Goal: Task Accomplishment & Management: Contribute content

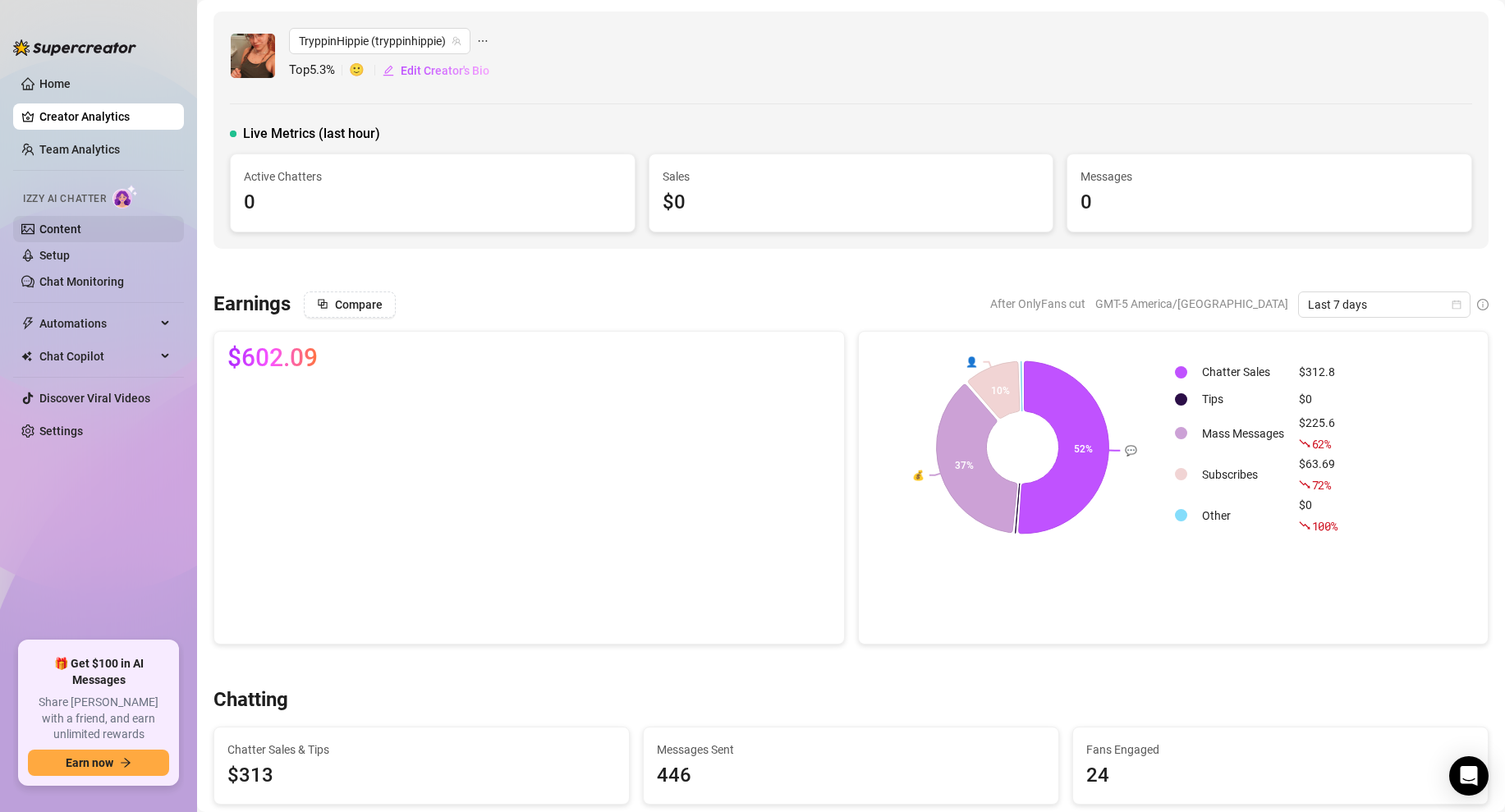
click at [69, 229] on link "Content" at bounding box center [61, 229] width 42 height 14
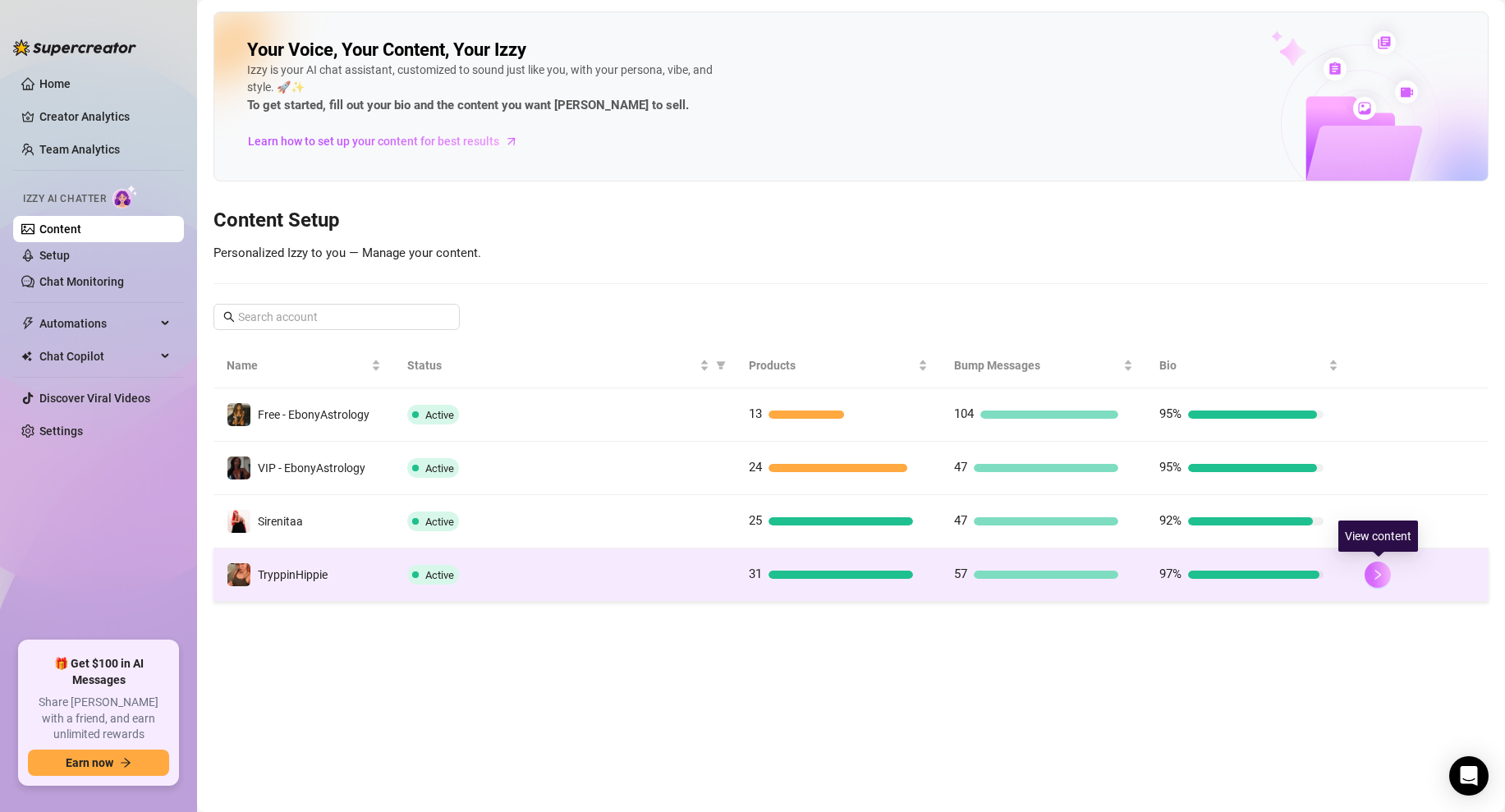
click at [1376, 575] on icon "right" at bounding box center [1378, 575] width 12 height 12
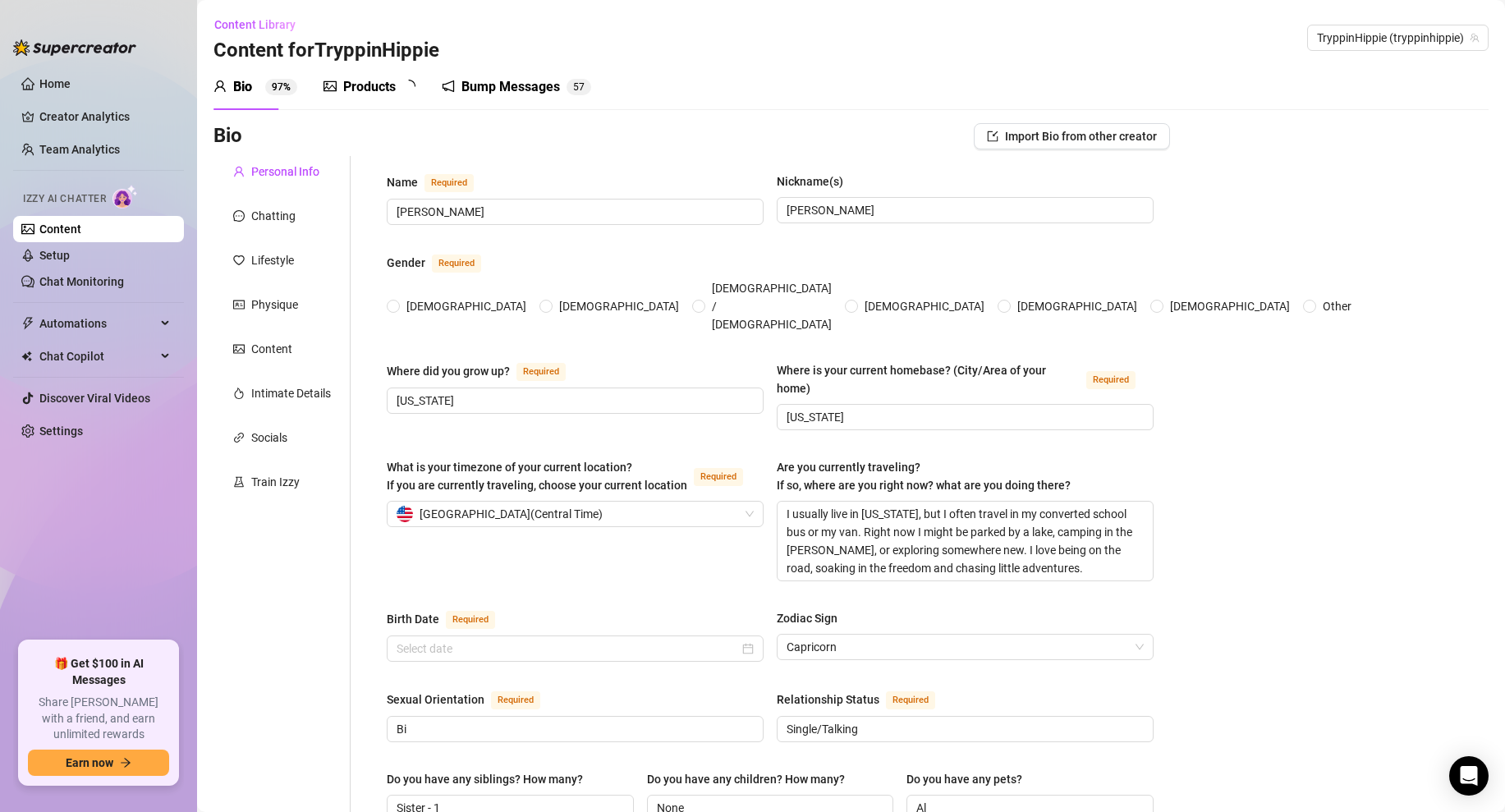
radio input "true"
type input "[DATE]"
click at [342, 81] on div "Products 3 1" at bounding box center [375, 86] width 103 height 19
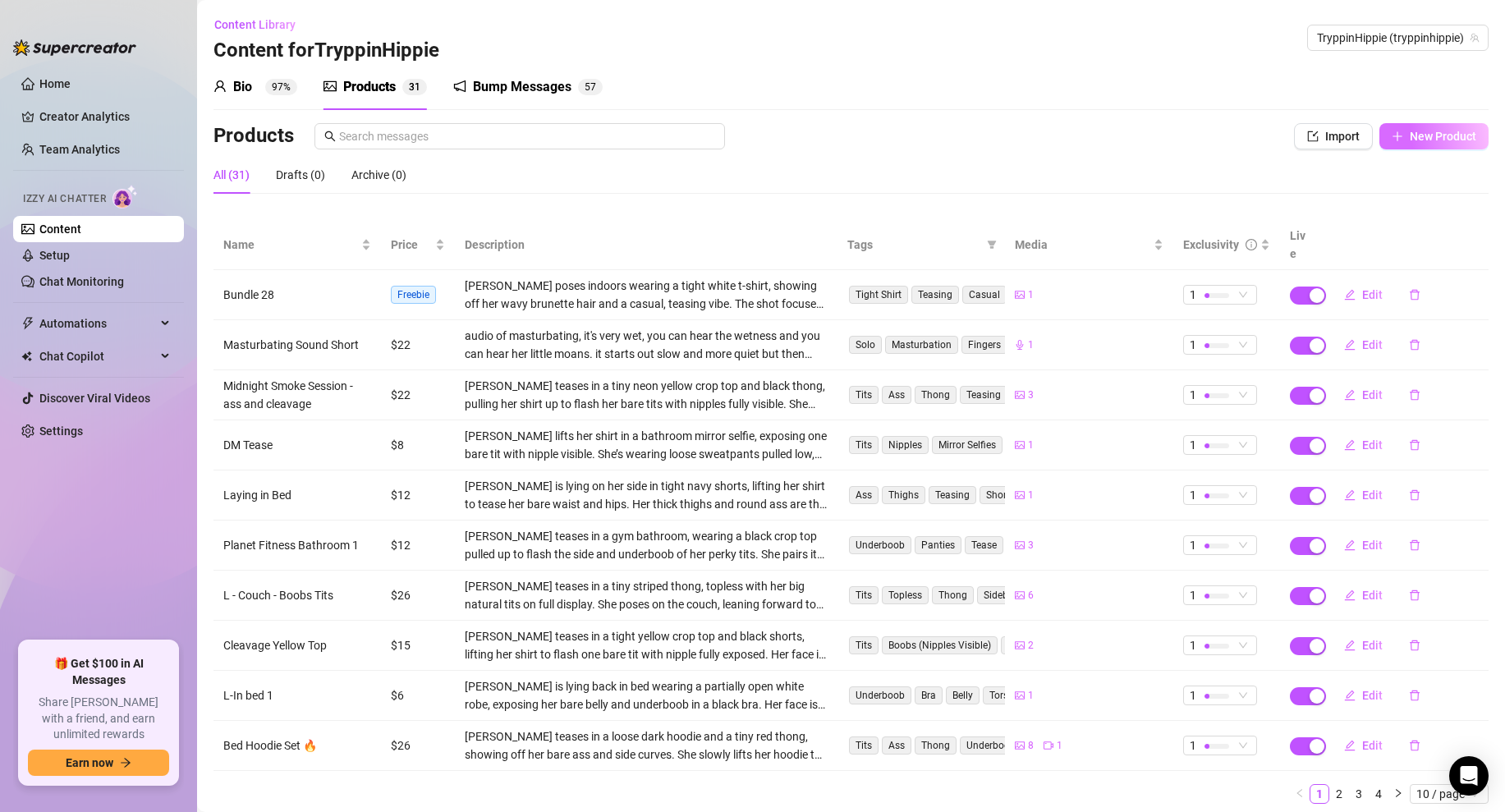
click at [1426, 140] on span "New Product" at bounding box center [1443, 136] width 67 height 14
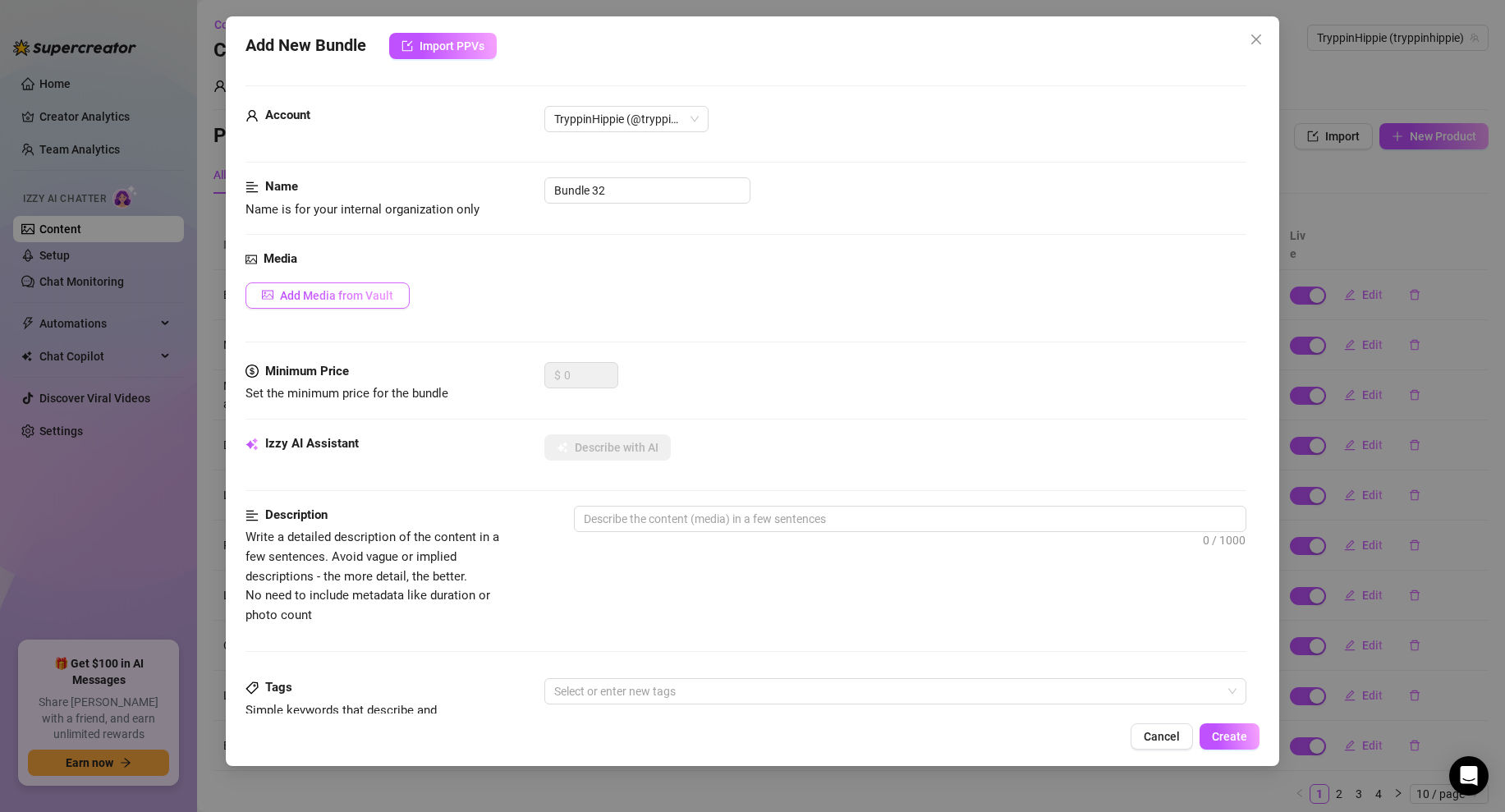
click at [337, 294] on span "Add Media from Vault" at bounding box center [337, 296] width 113 height 14
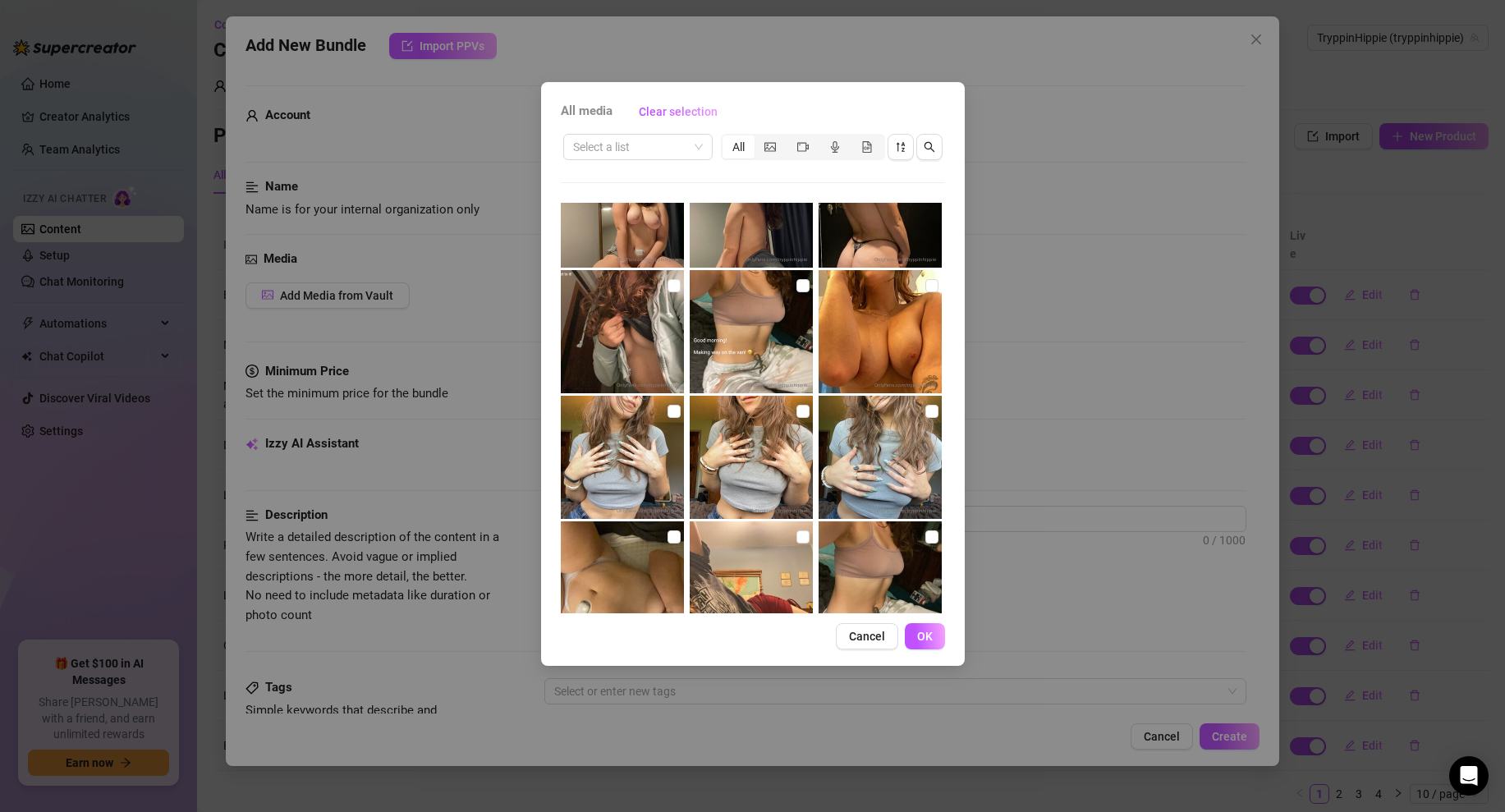
scroll to position [562, 0]
click at [673, 285] on input "checkbox" at bounding box center [674, 284] width 14 height 14
checkbox input "true"
click at [920, 631] on span "OK" at bounding box center [925, 637] width 15 height 14
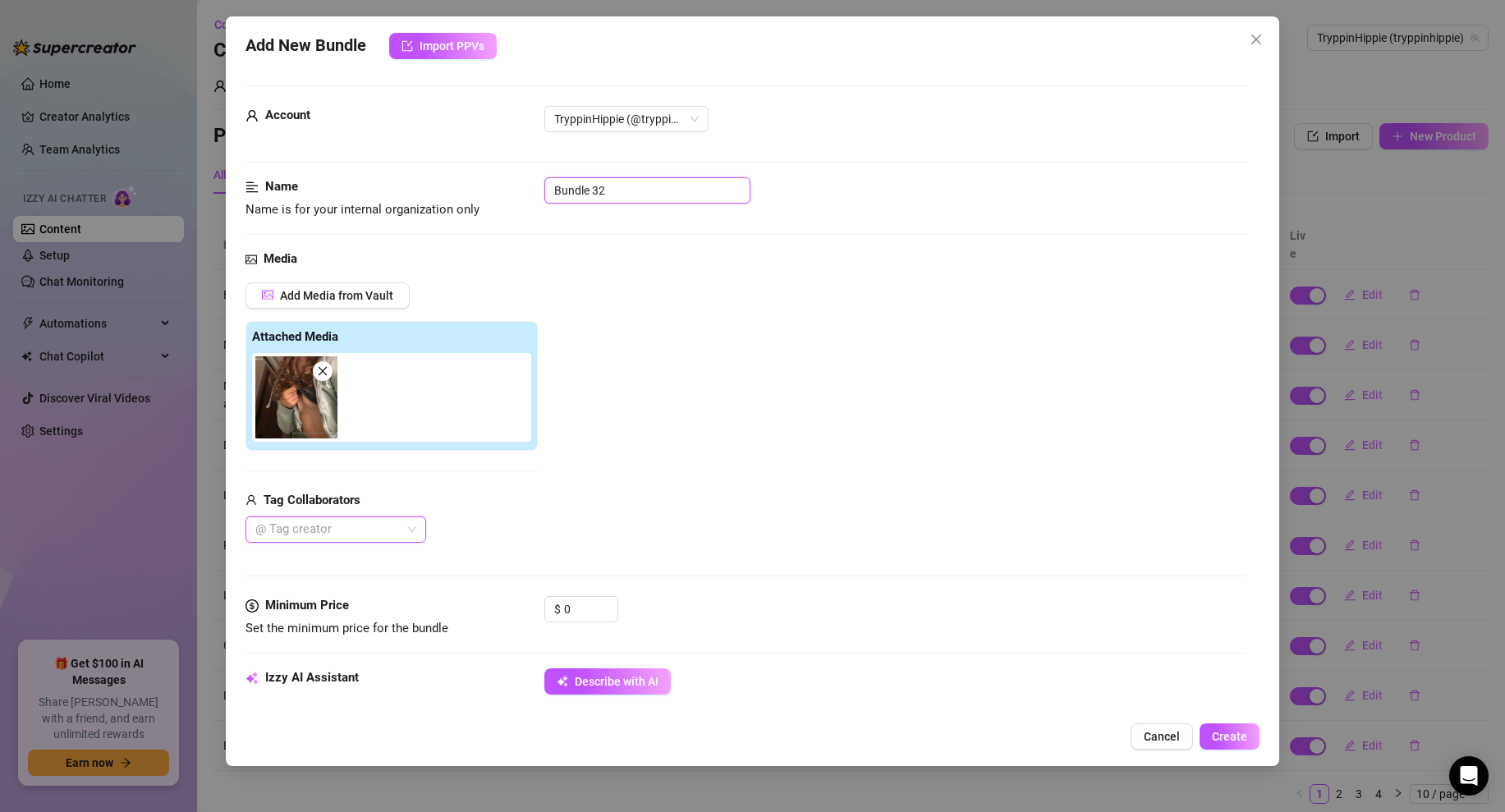
click at [627, 191] on input "Bundle 32" at bounding box center [648, 190] width 206 height 26
type input "Tease"
click at [711, 315] on div "Add Media from Vault Attached Media Tag Collaborators @ Tag creator" at bounding box center [745, 413] width 1001 height 261
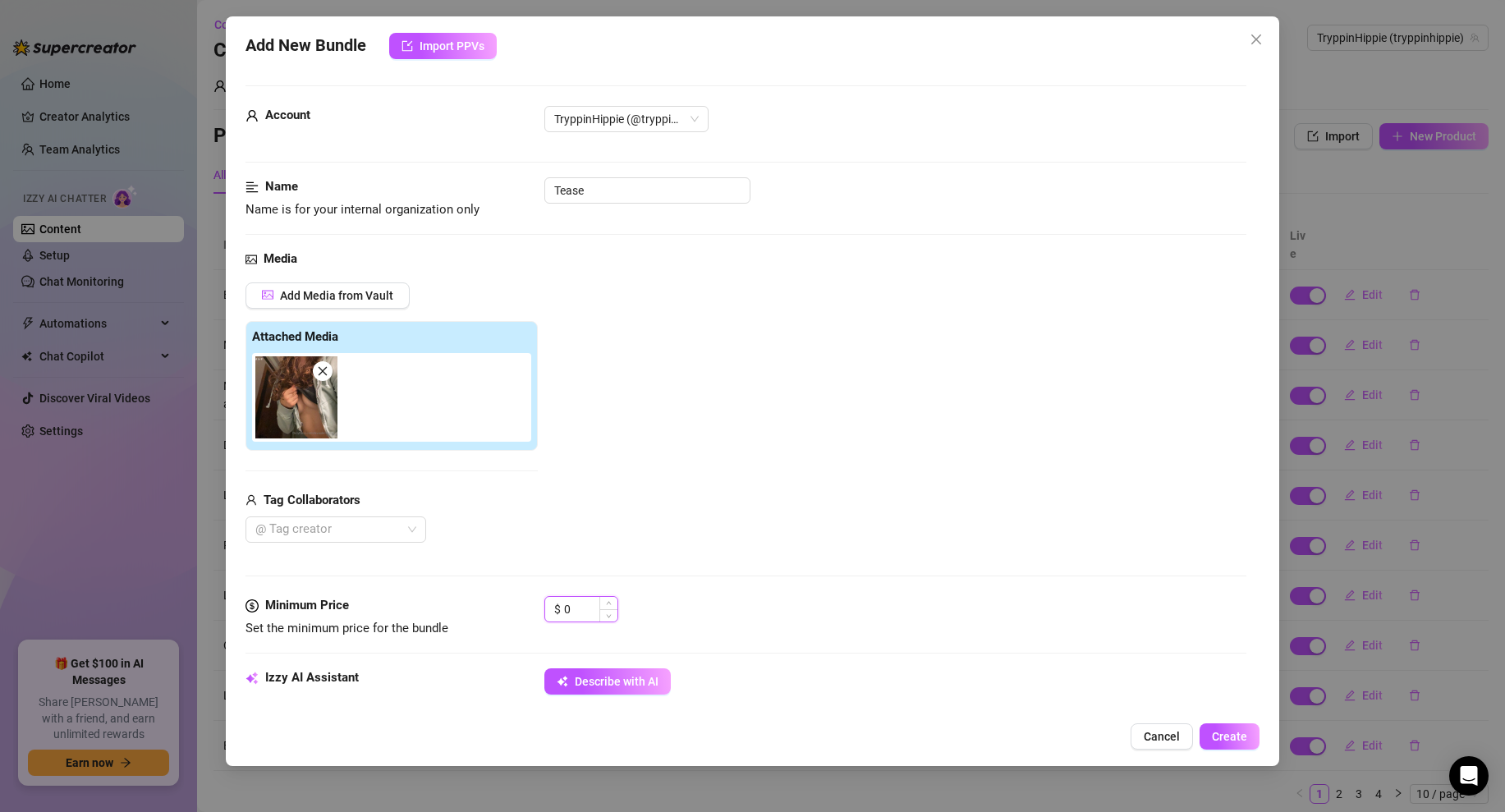
click at [575, 606] on input "0" at bounding box center [590, 609] width 53 height 25
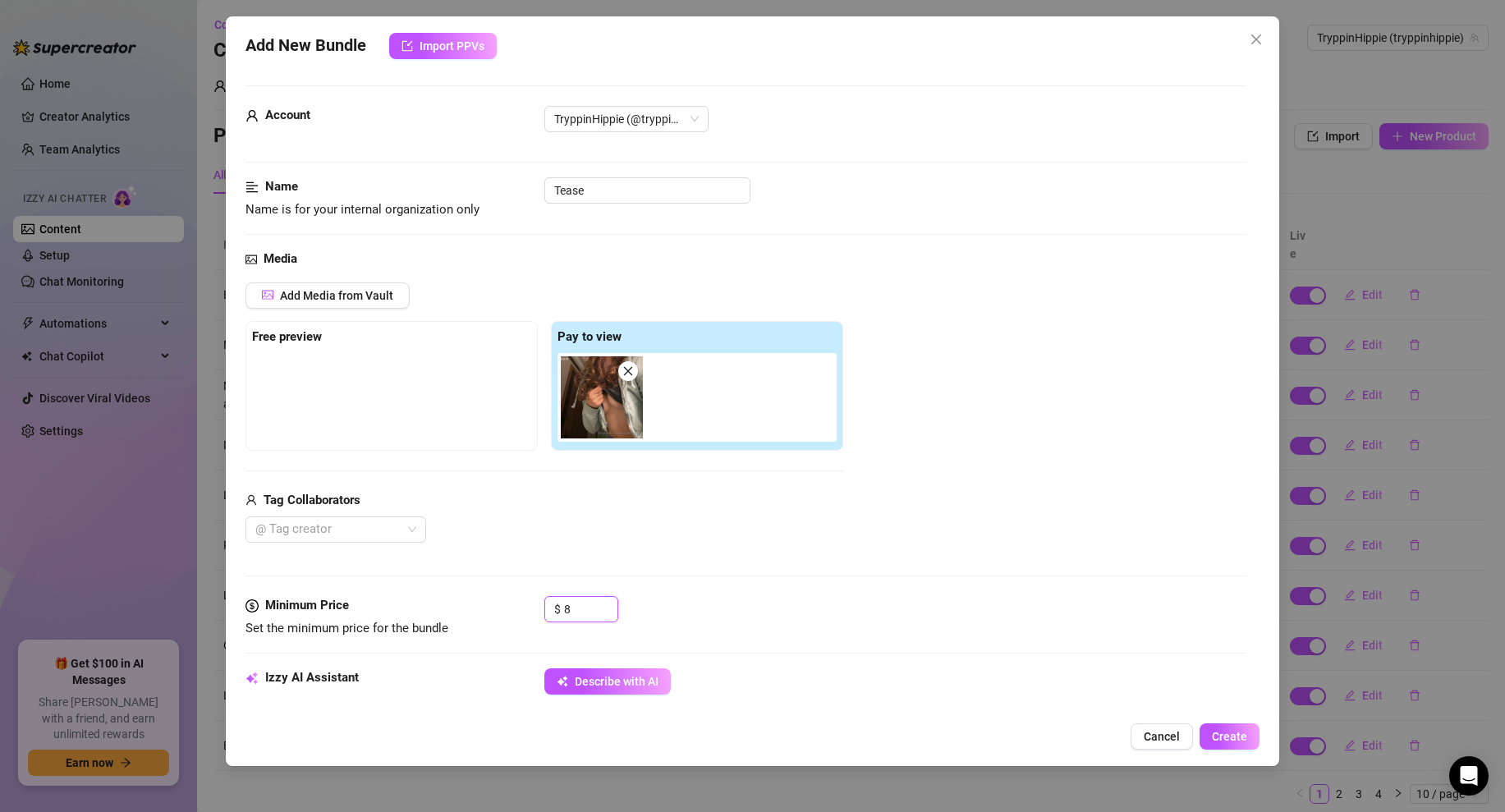
type input "8"
click at [760, 561] on div "Media Add Media from Vault Free preview Pay to view Tag Collaborators @ Tag cre…" at bounding box center [745, 423] width 1001 height 347
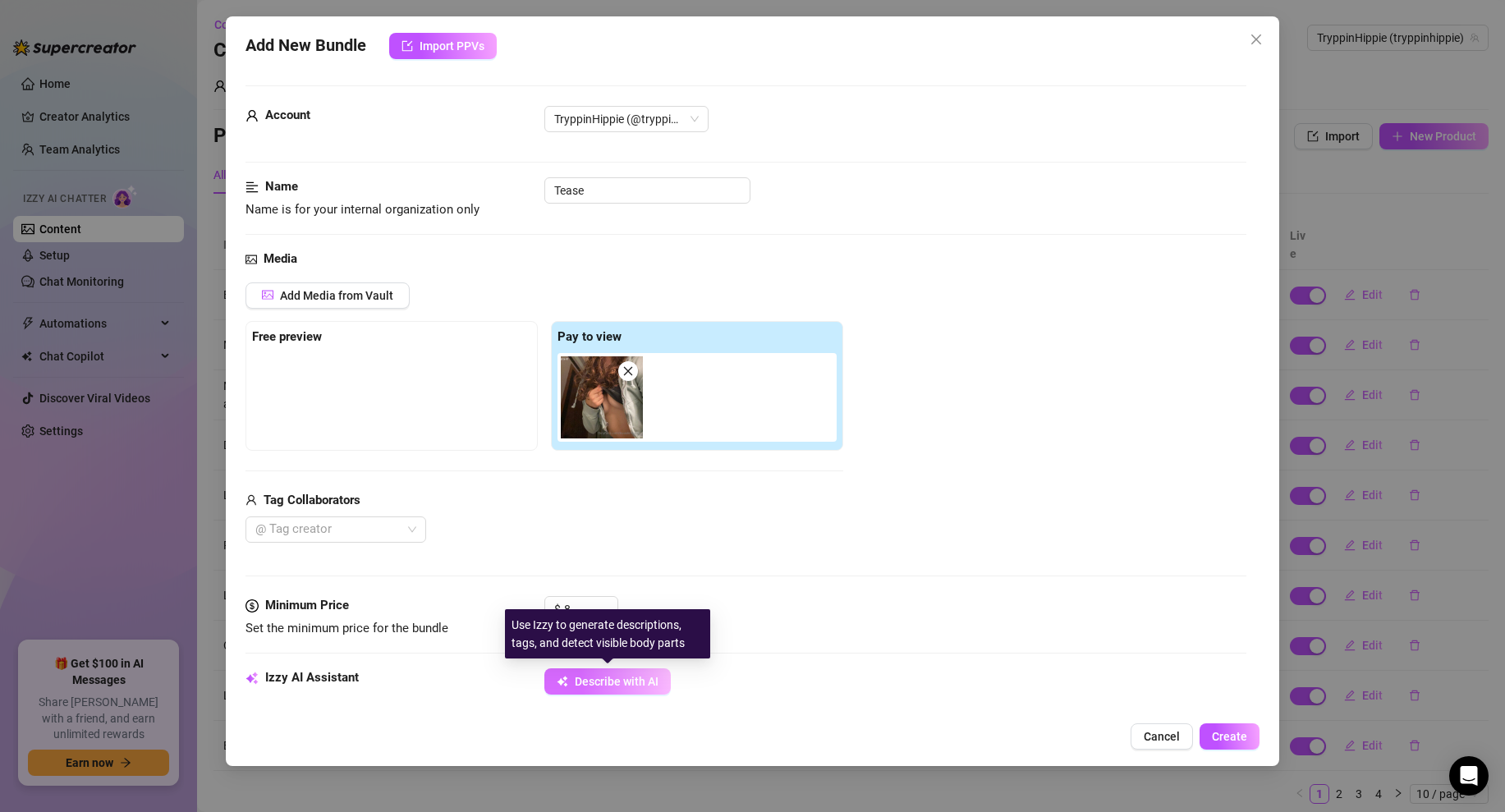
click at [575, 689] on button "Describe with AI" at bounding box center [607, 681] width 126 height 26
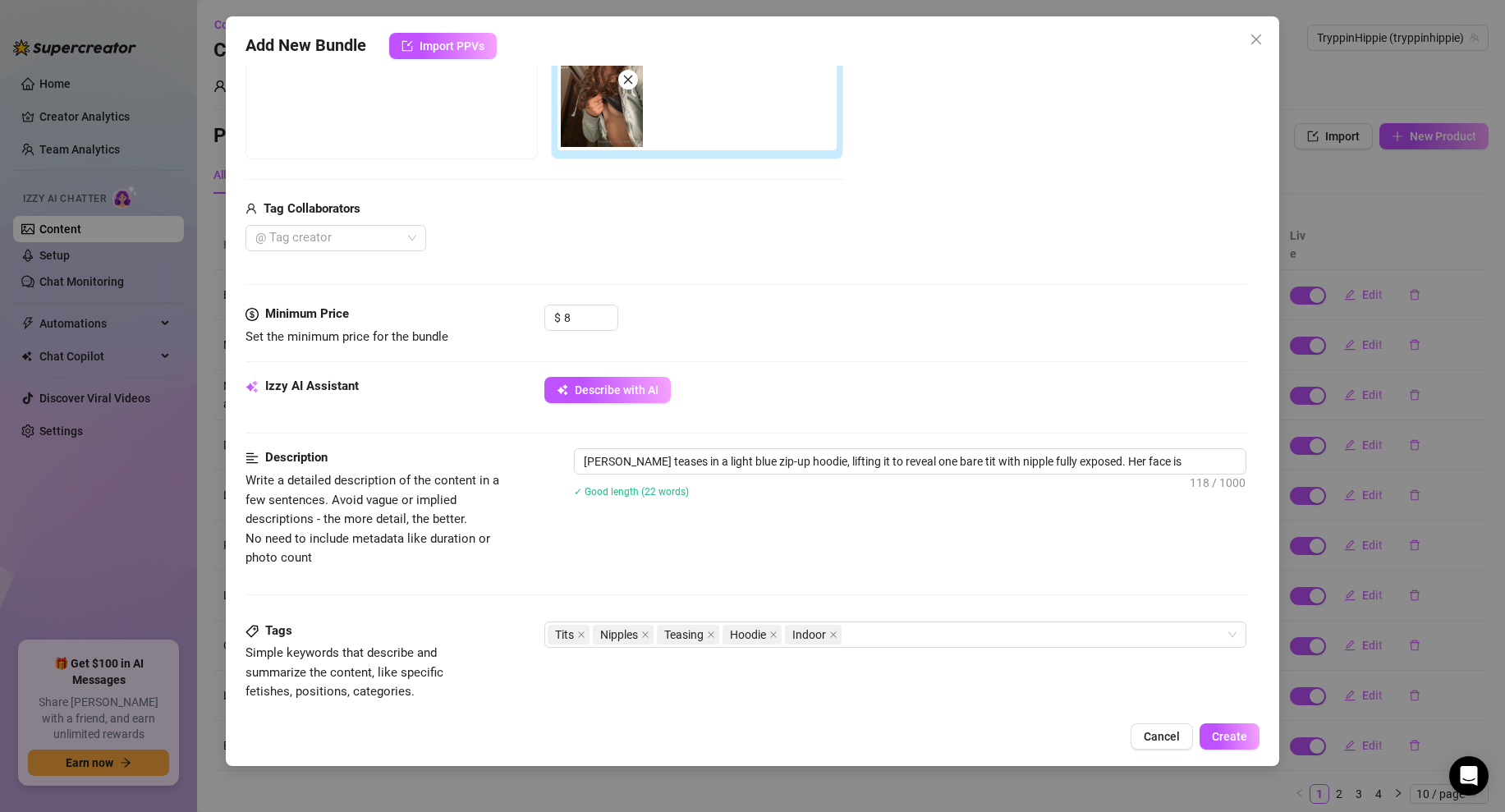
scroll to position [754, 0]
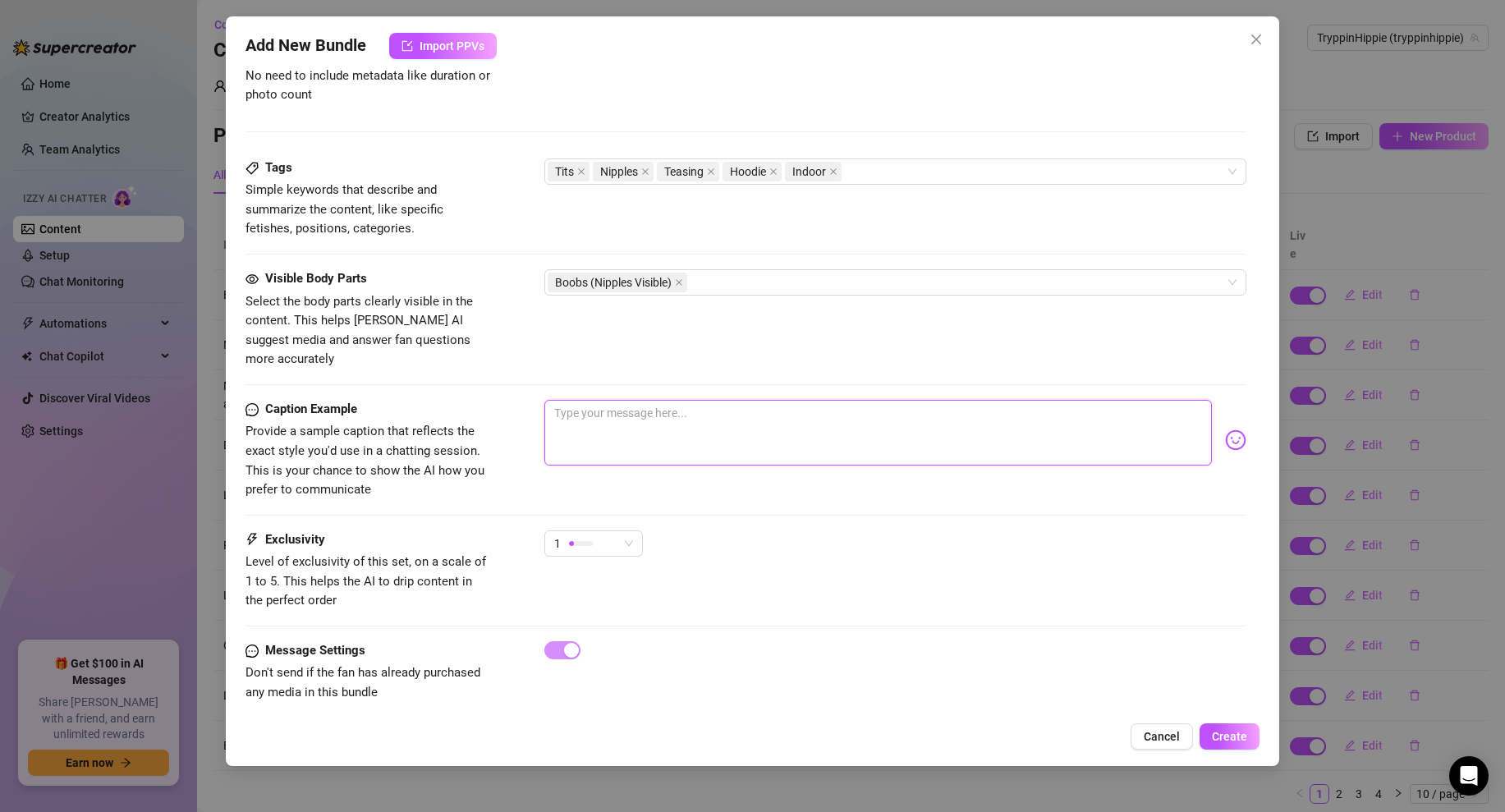
click at [634, 401] on textarea at bounding box center [878, 433] width 667 height 66
type textarea "Peek a boo...👀"
click at [1221, 731] on span "Create" at bounding box center [1230, 737] width 36 height 14
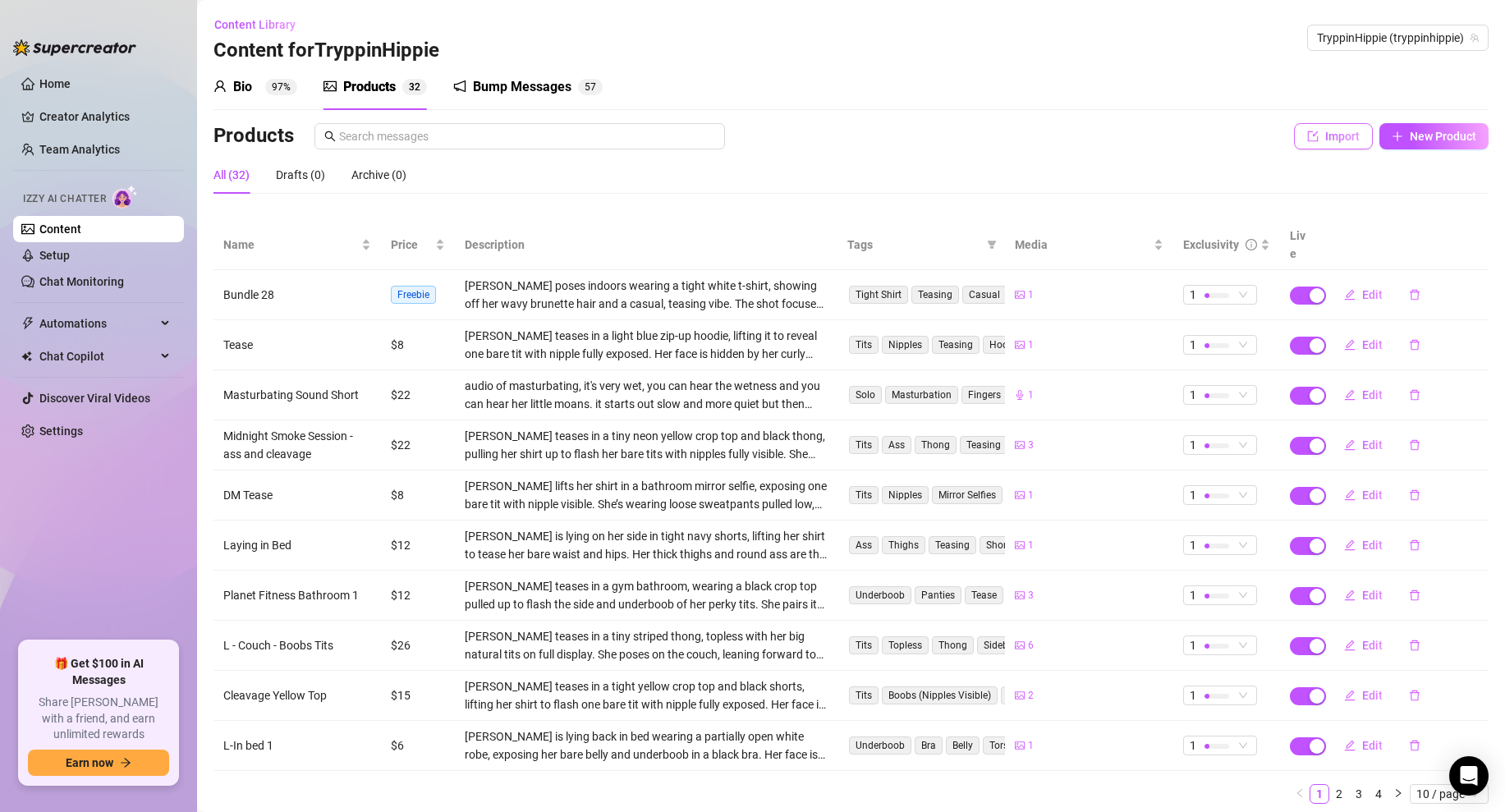
click at [1299, 136] on button "Import" at bounding box center [1333, 136] width 79 height 26
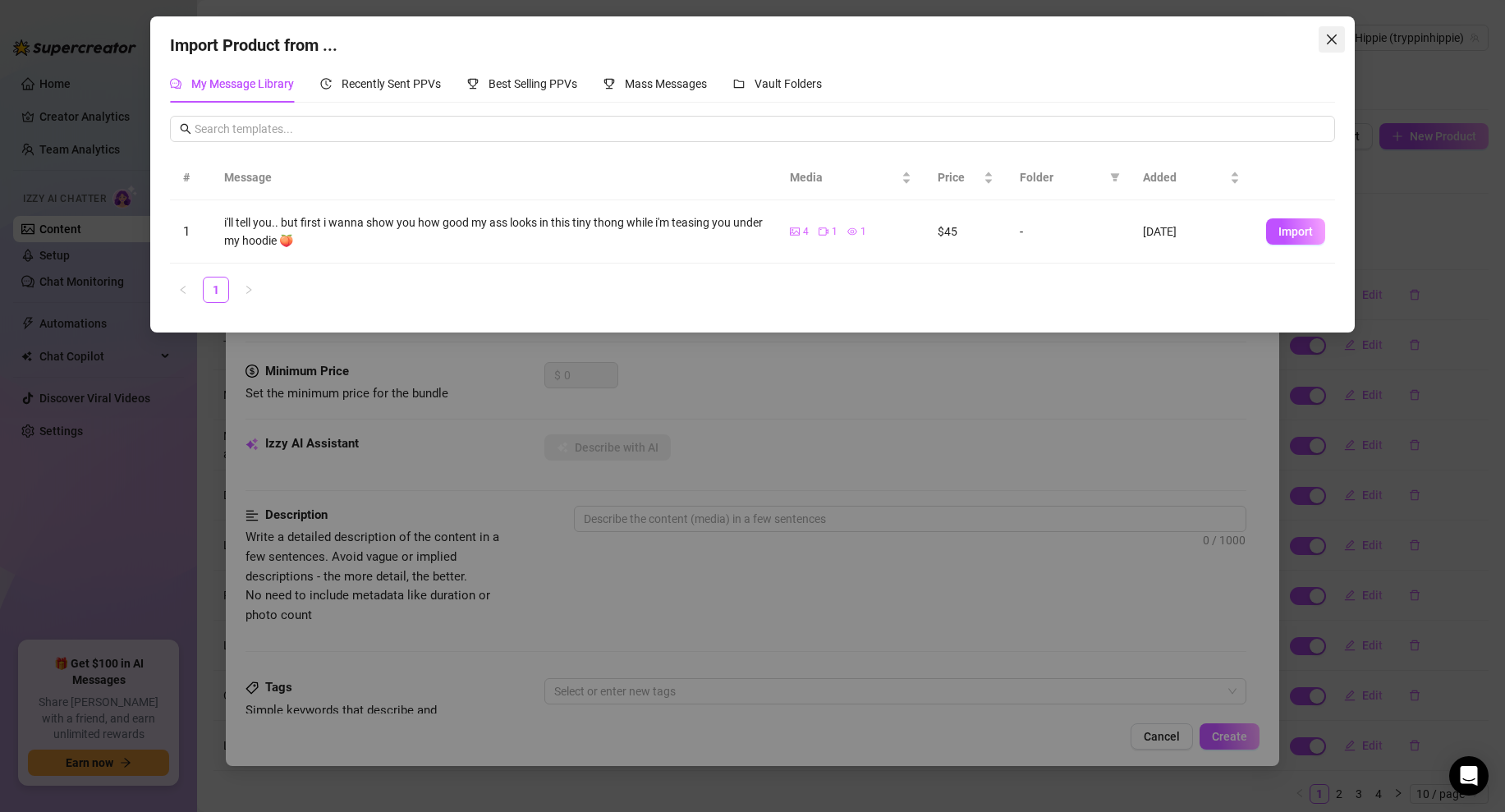
click at [1327, 39] on icon "close" at bounding box center [1332, 40] width 14 height 14
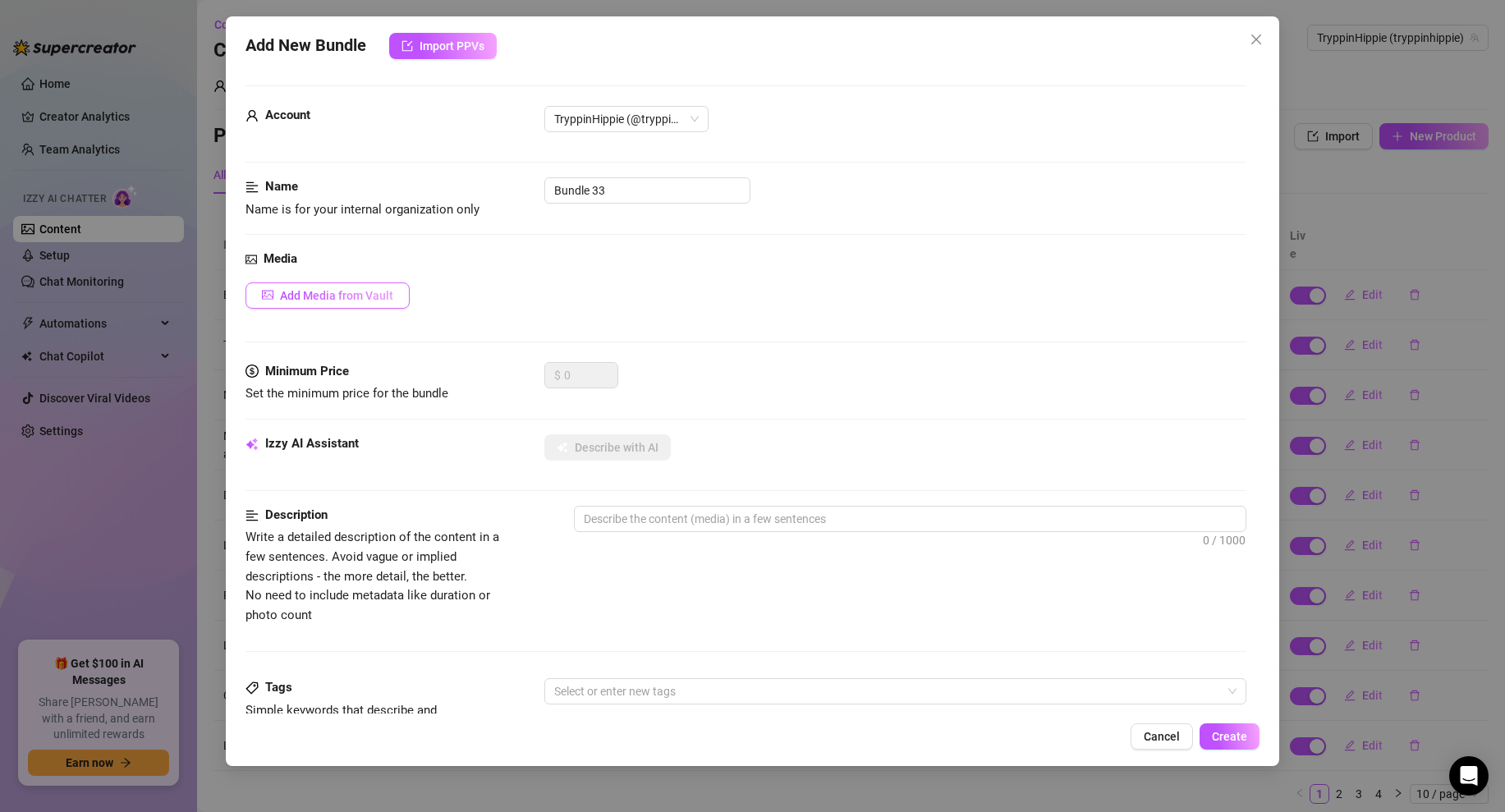
click at [336, 304] on button "Add Media from Vault" at bounding box center [327, 295] width 164 height 26
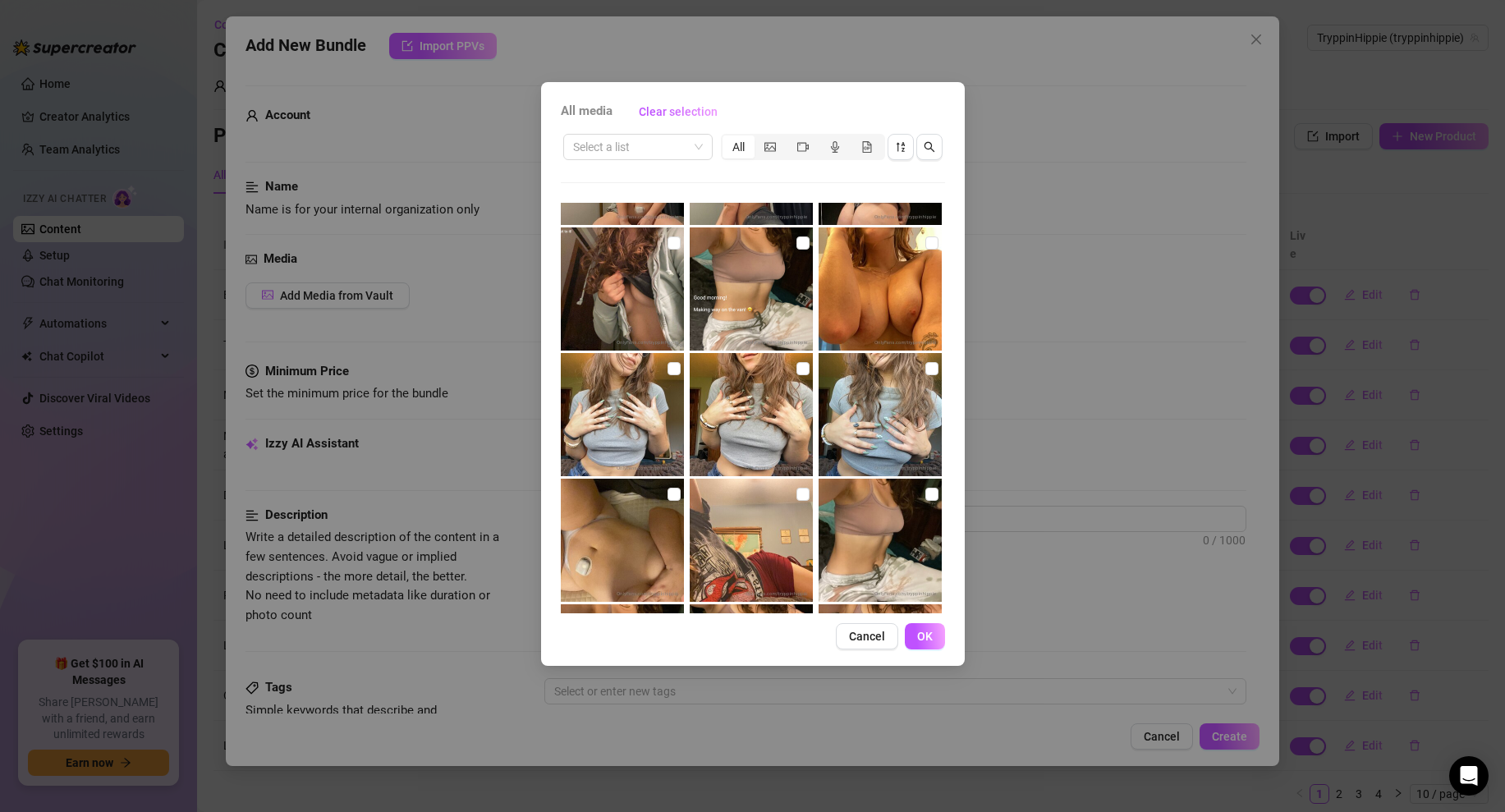
scroll to position [730, 0]
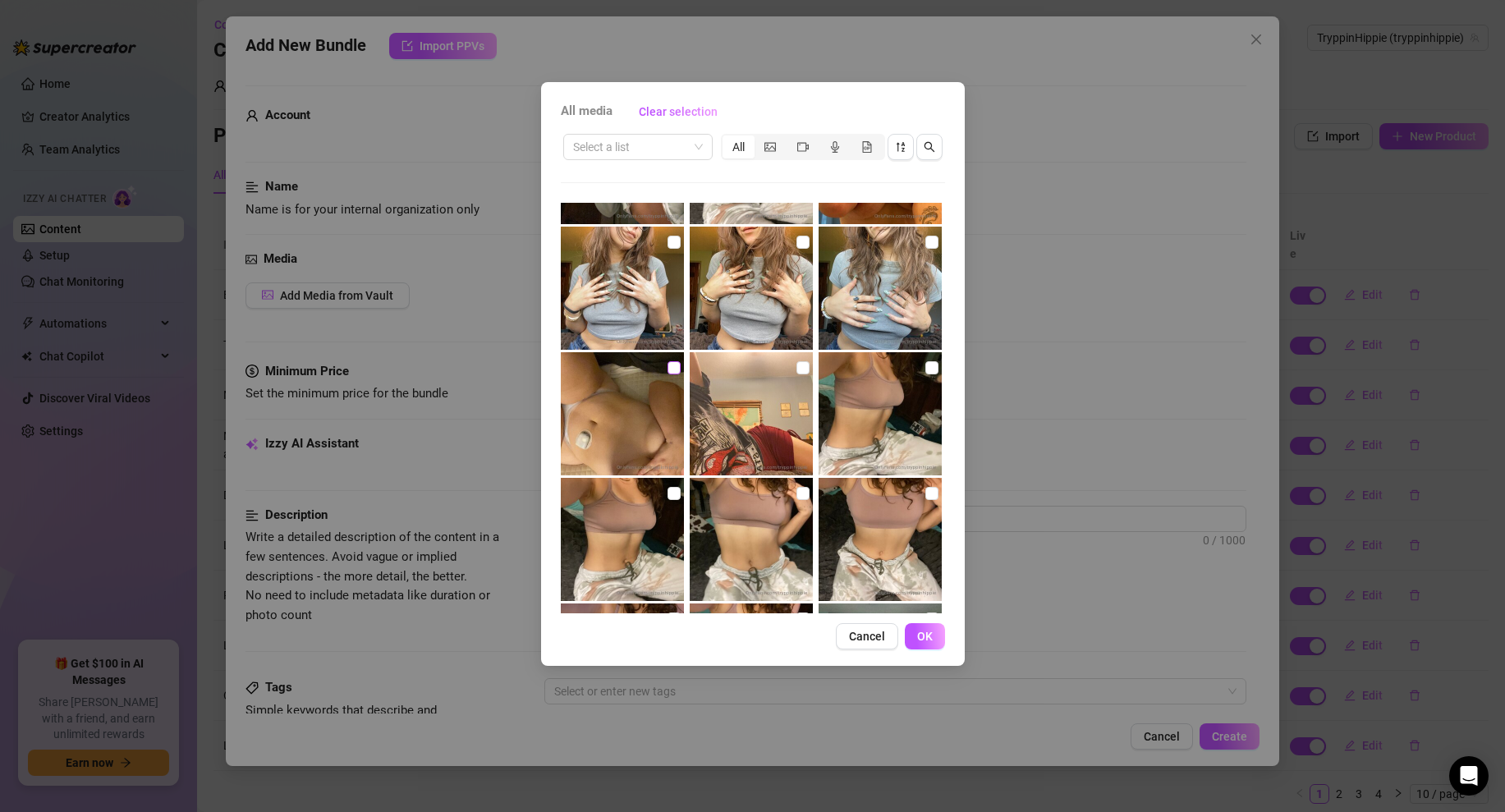
click at [671, 370] on input "checkbox" at bounding box center [674, 368] width 14 height 14
checkbox input "true"
click at [915, 638] on button "OK" at bounding box center [926, 636] width 41 height 26
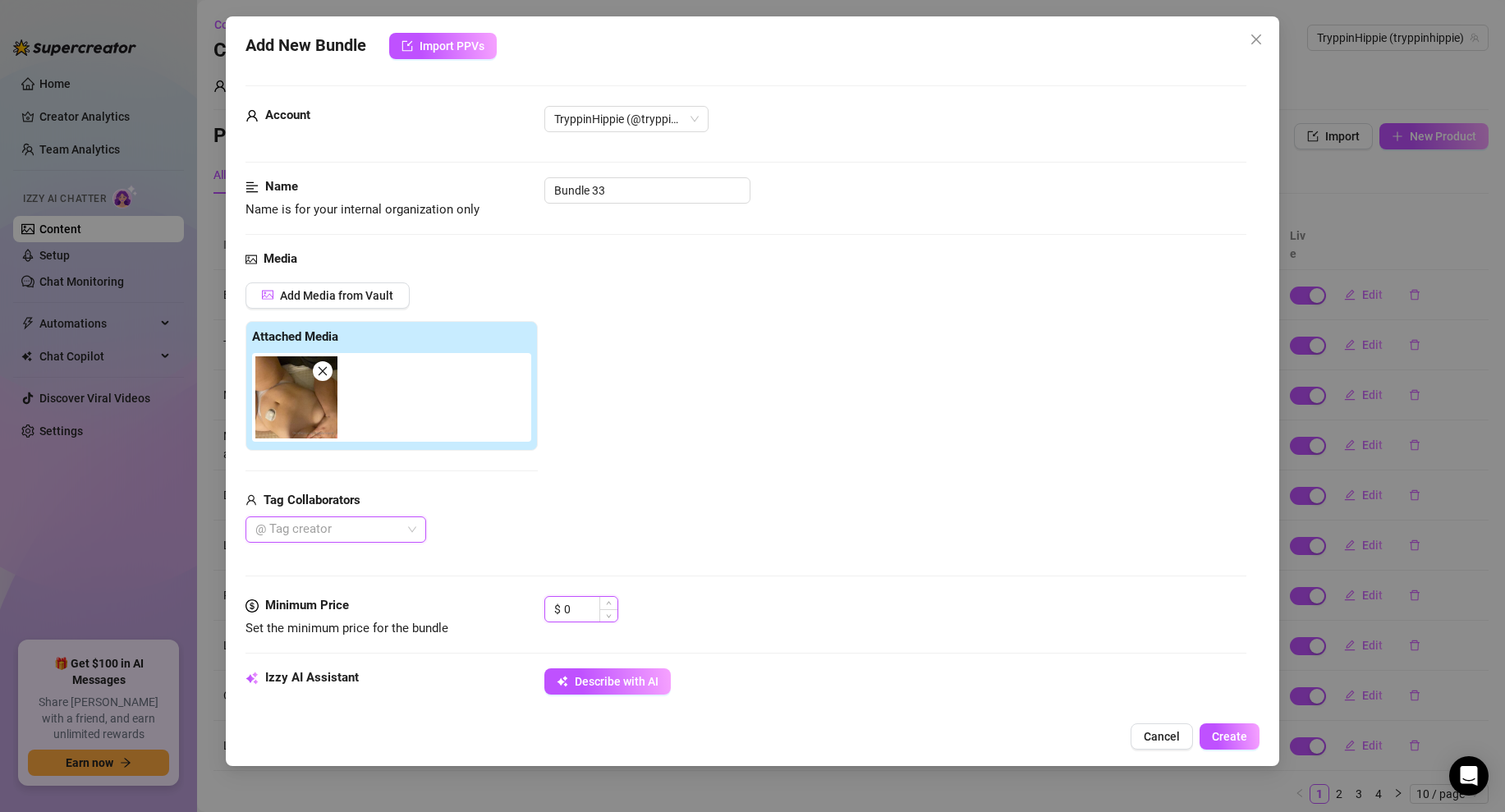
click at [587, 605] on input "0" at bounding box center [590, 609] width 53 height 25
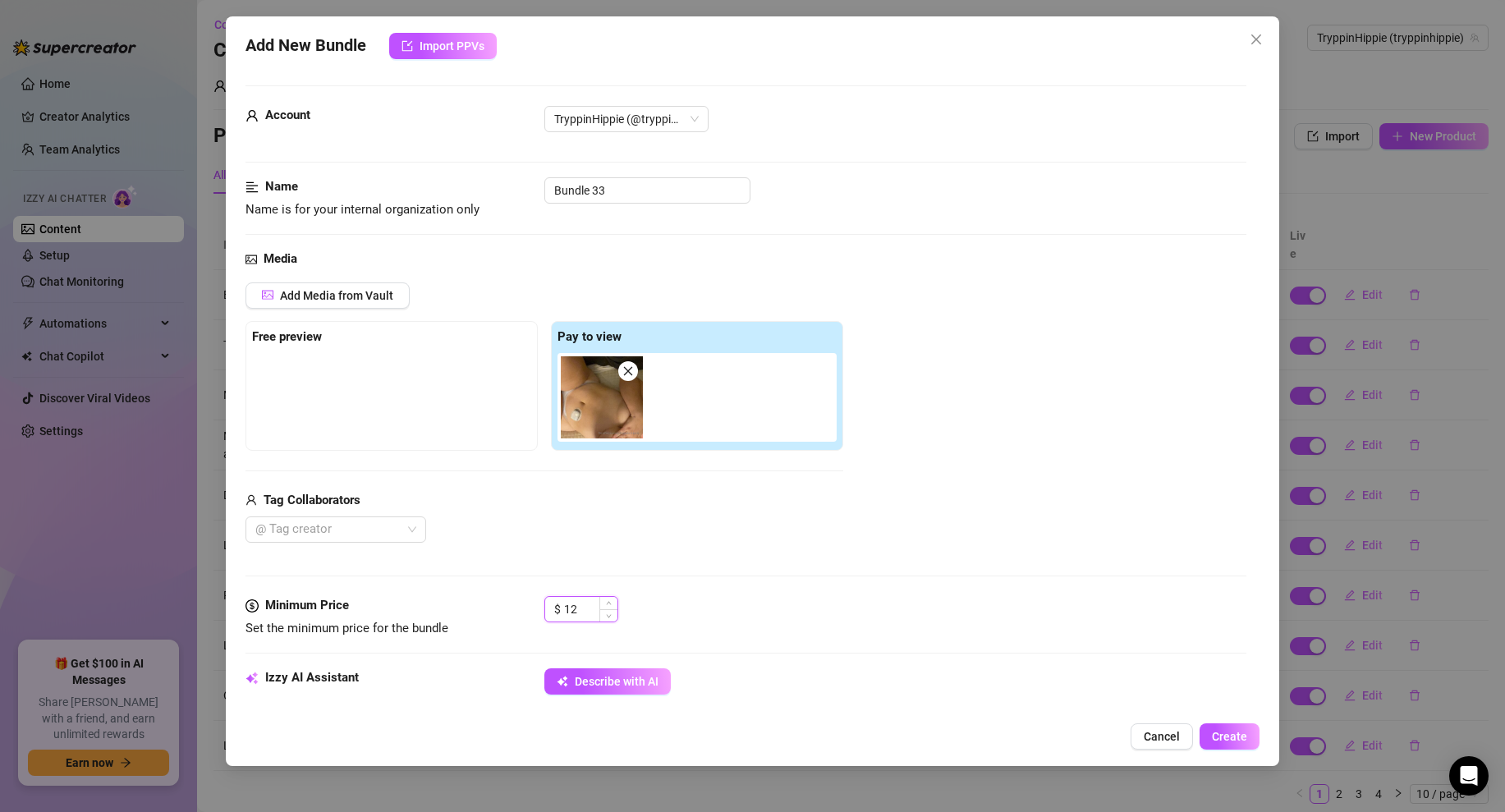
click at [574, 610] on input "12" at bounding box center [590, 609] width 53 height 25
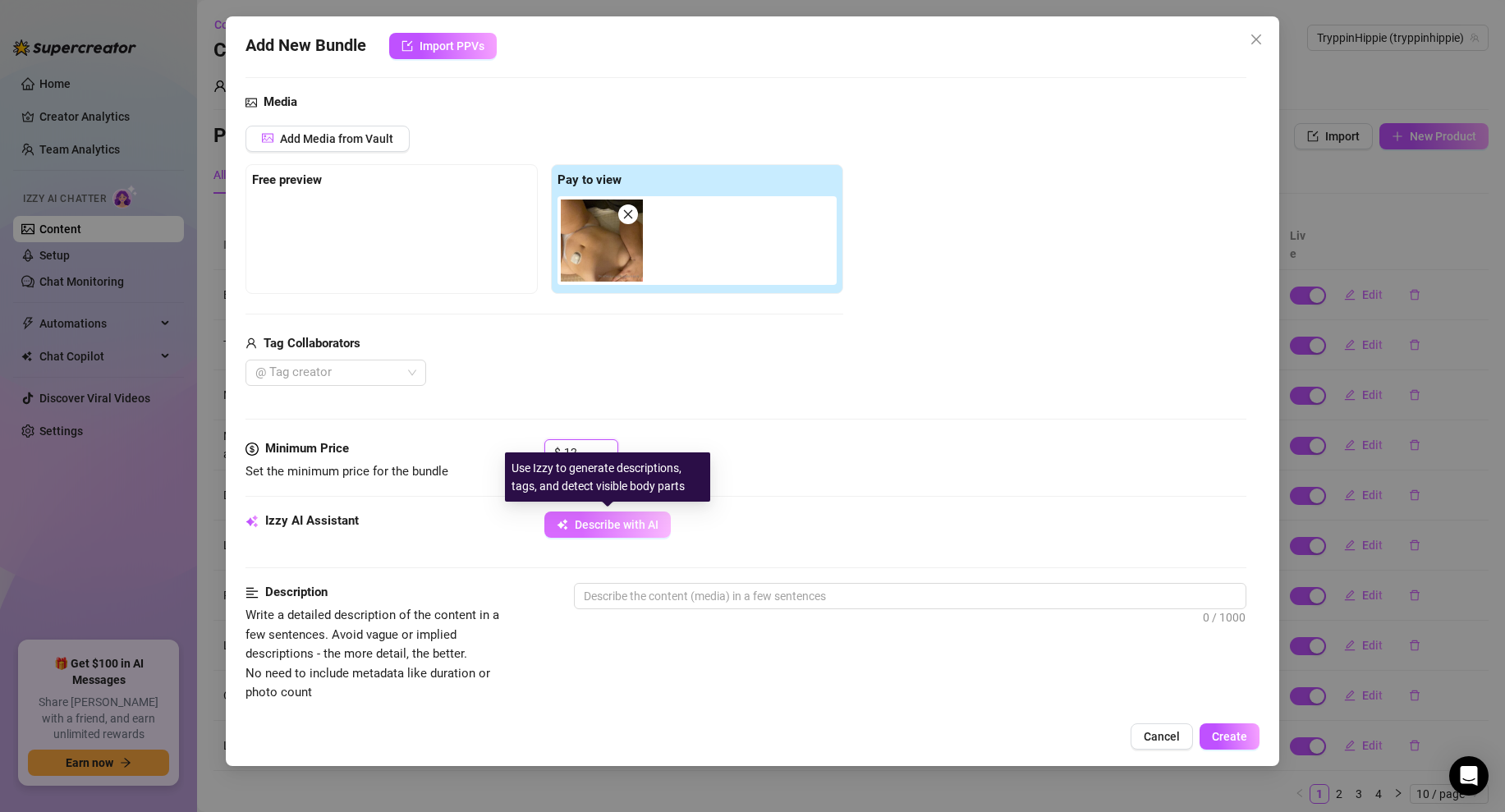
type input "12"
click at [590, 519] on span "Describe with AI" at bounding box center [617, 525] width 84 height 14
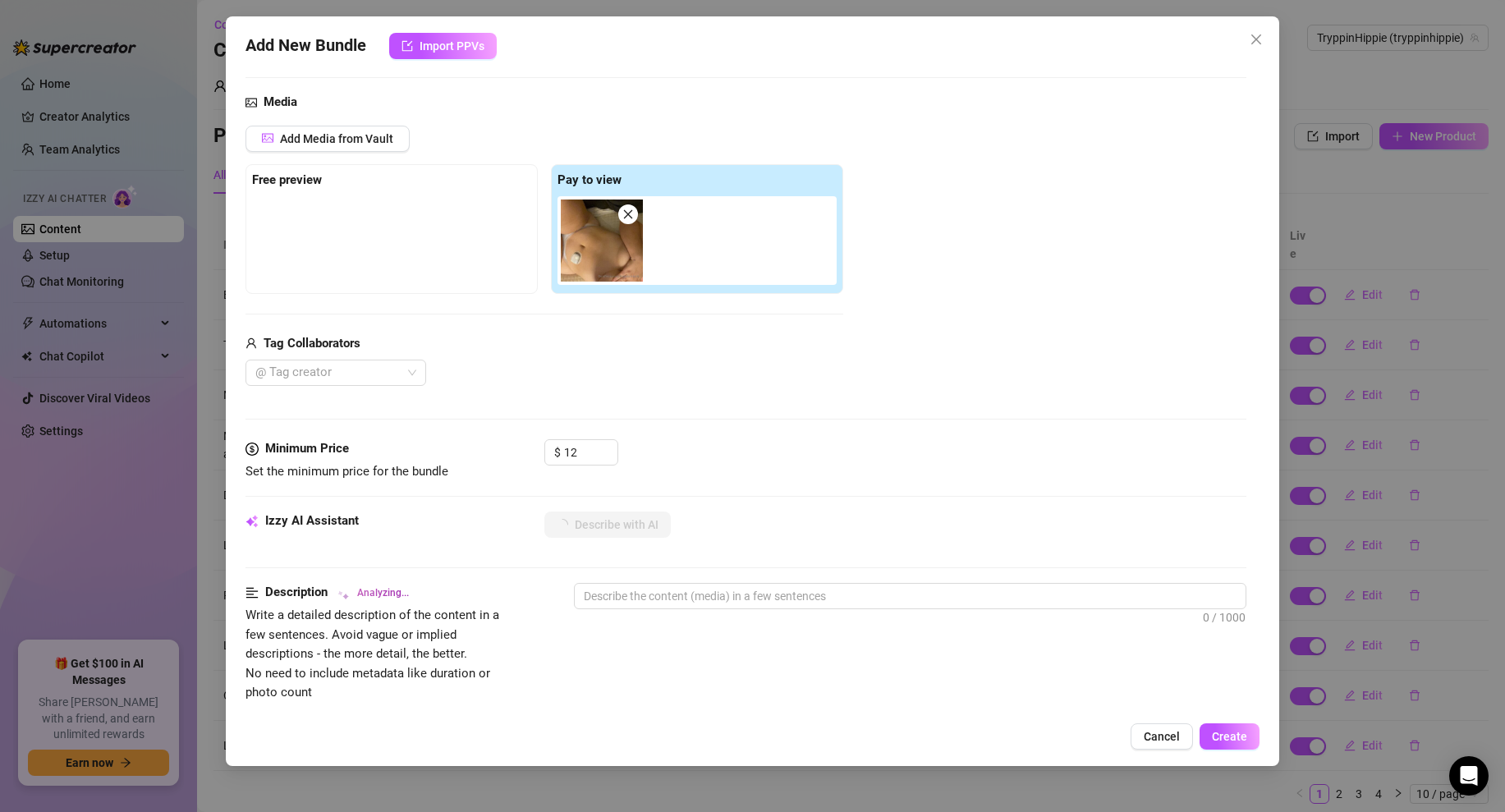
scroll to position [754, 0]
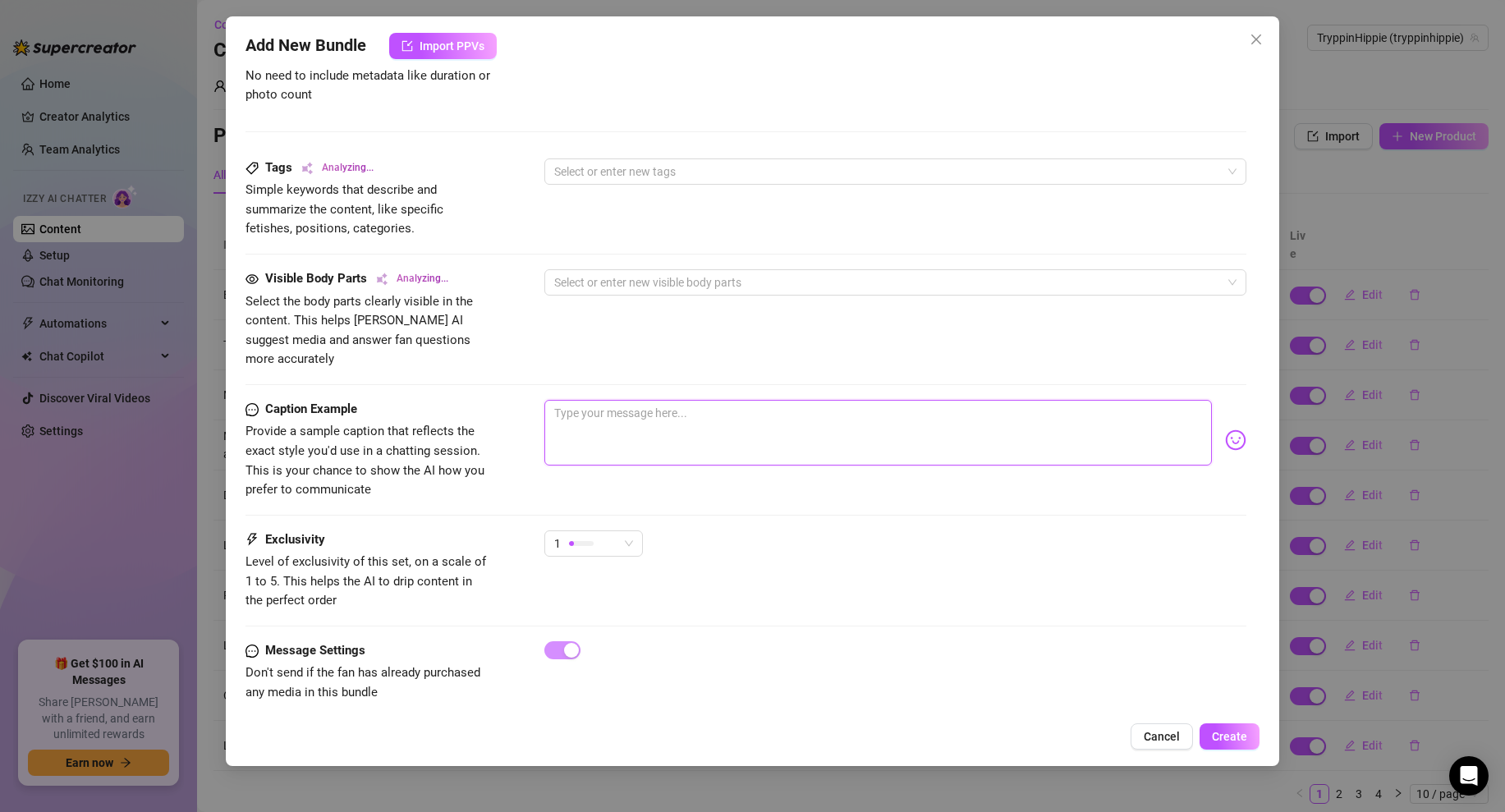
click at [620, 400] on textarea at bounding box center [878, 433] width 667 height 66
click at [623, 531] on span "1" at bounding box center [593, 543] width 79 height 25
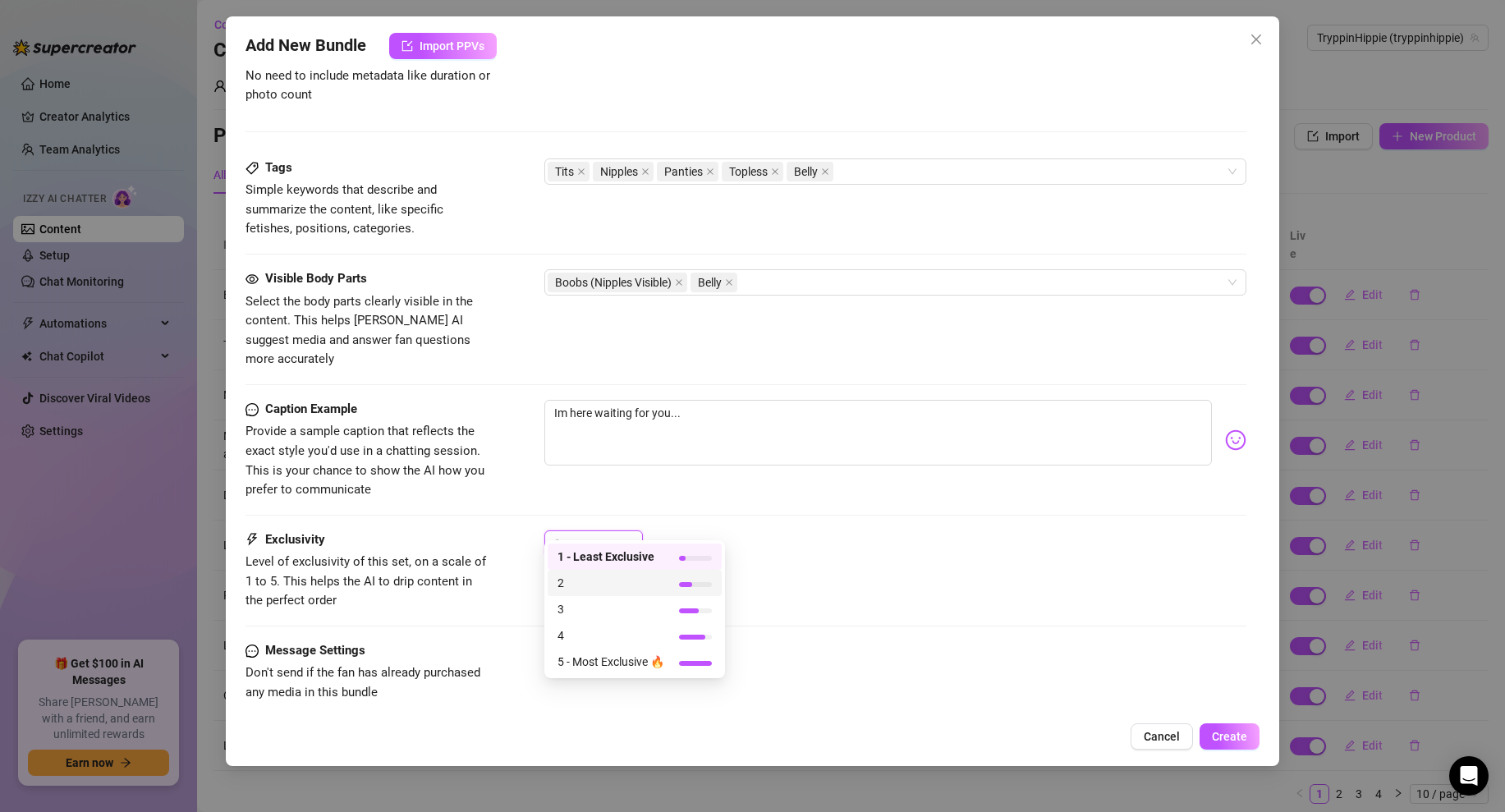
click at [587, 583] on span "2" at bounding box center [611, 583] width 107 height 18
click at [594, 400] on textarea "Im here waiting for you..." at bounding box center [878, 433] width 667 height 66
click at [678, 400] on textarea "Im here waiting for you..." at bounding box center [878, 433] width 667 height 66
click at [746, 413] on textarea "Im here waiting for you..." at bounding box center [878, 433] width 667 height 66
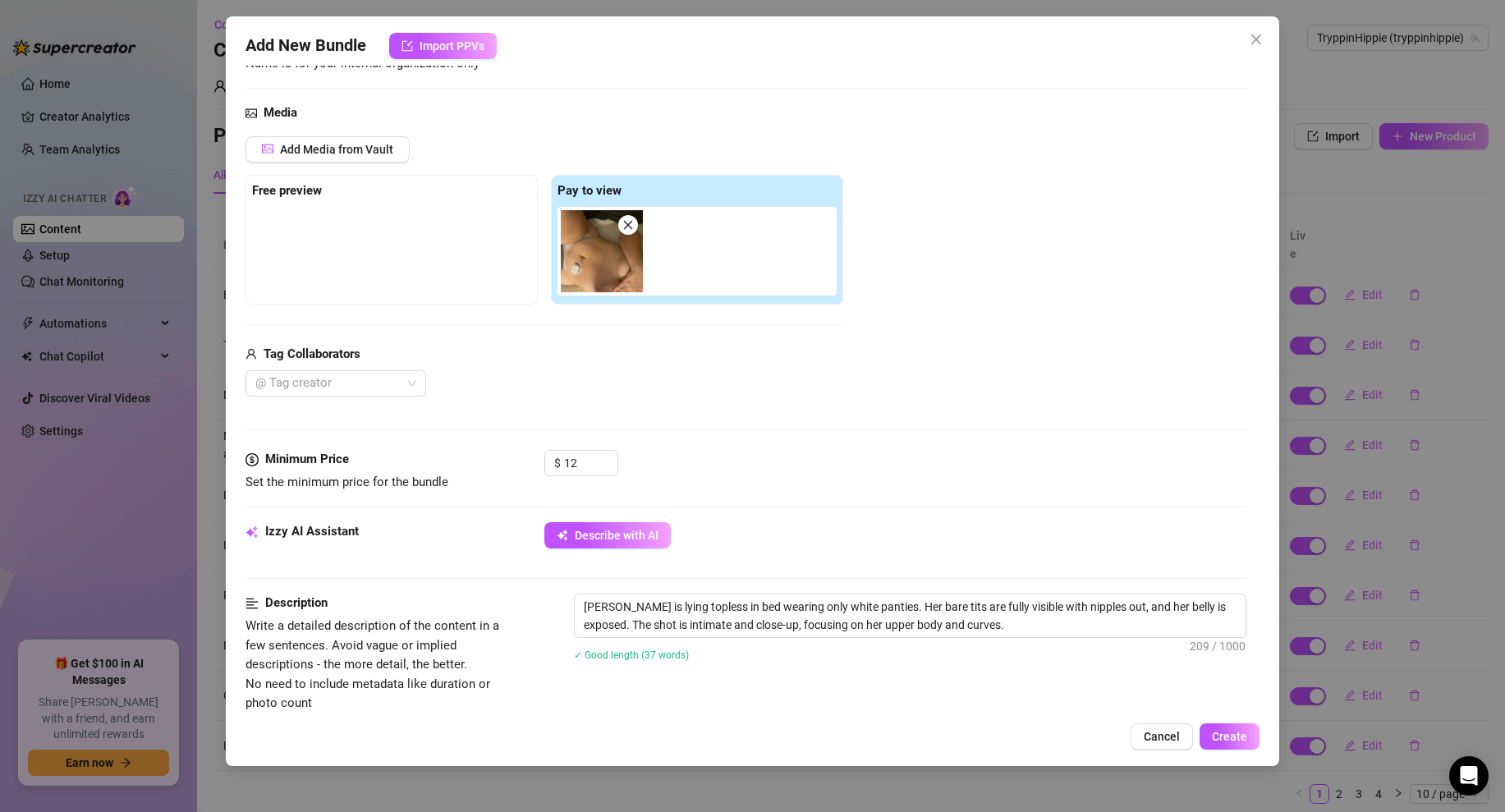
scroll to position [140, 0]
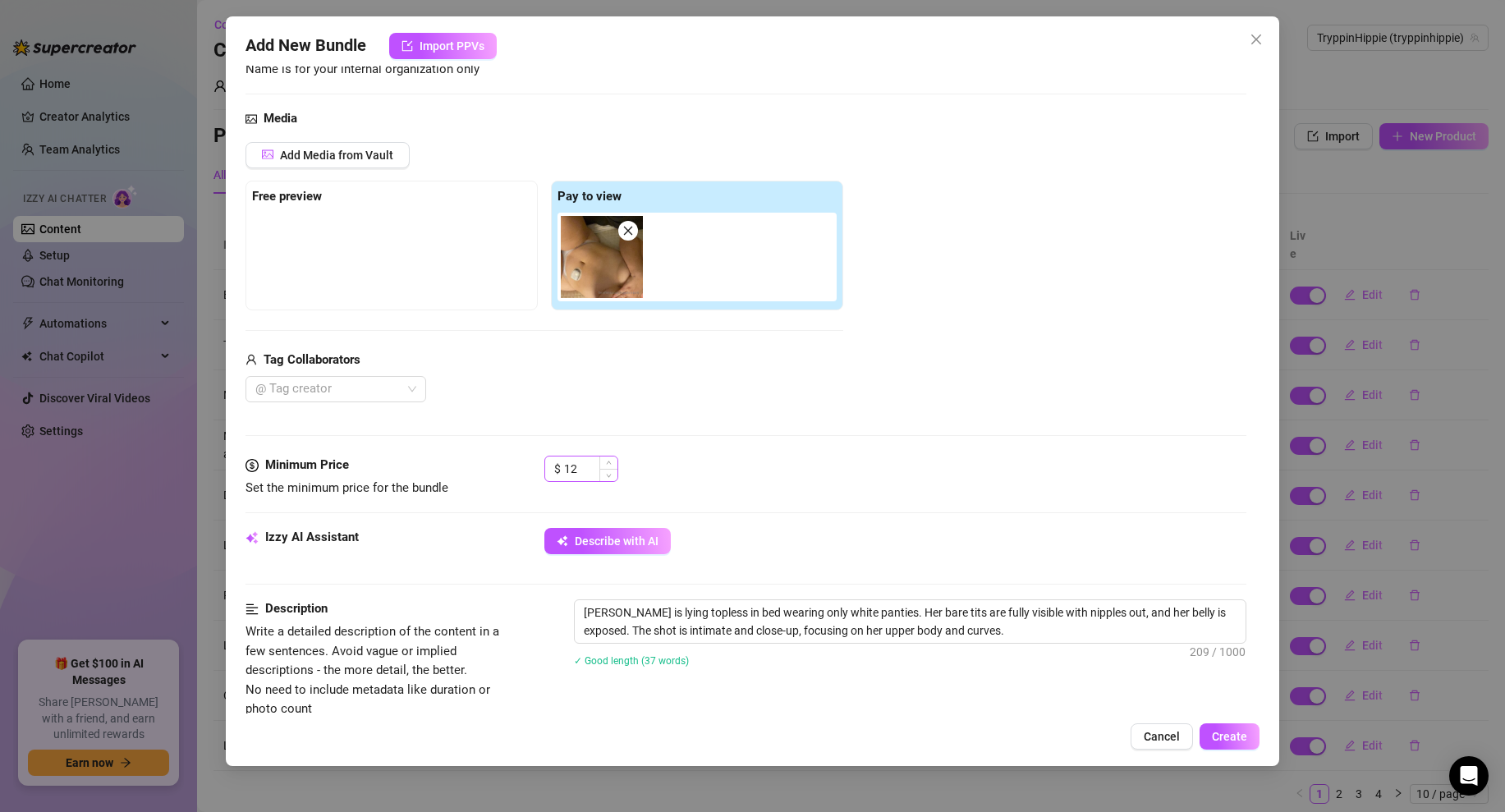
type textarea "Im here waiting for you...😏"
click at [586, 466] on input "12" at bounding box center [590, 469] width 53 height 25
type input "12"
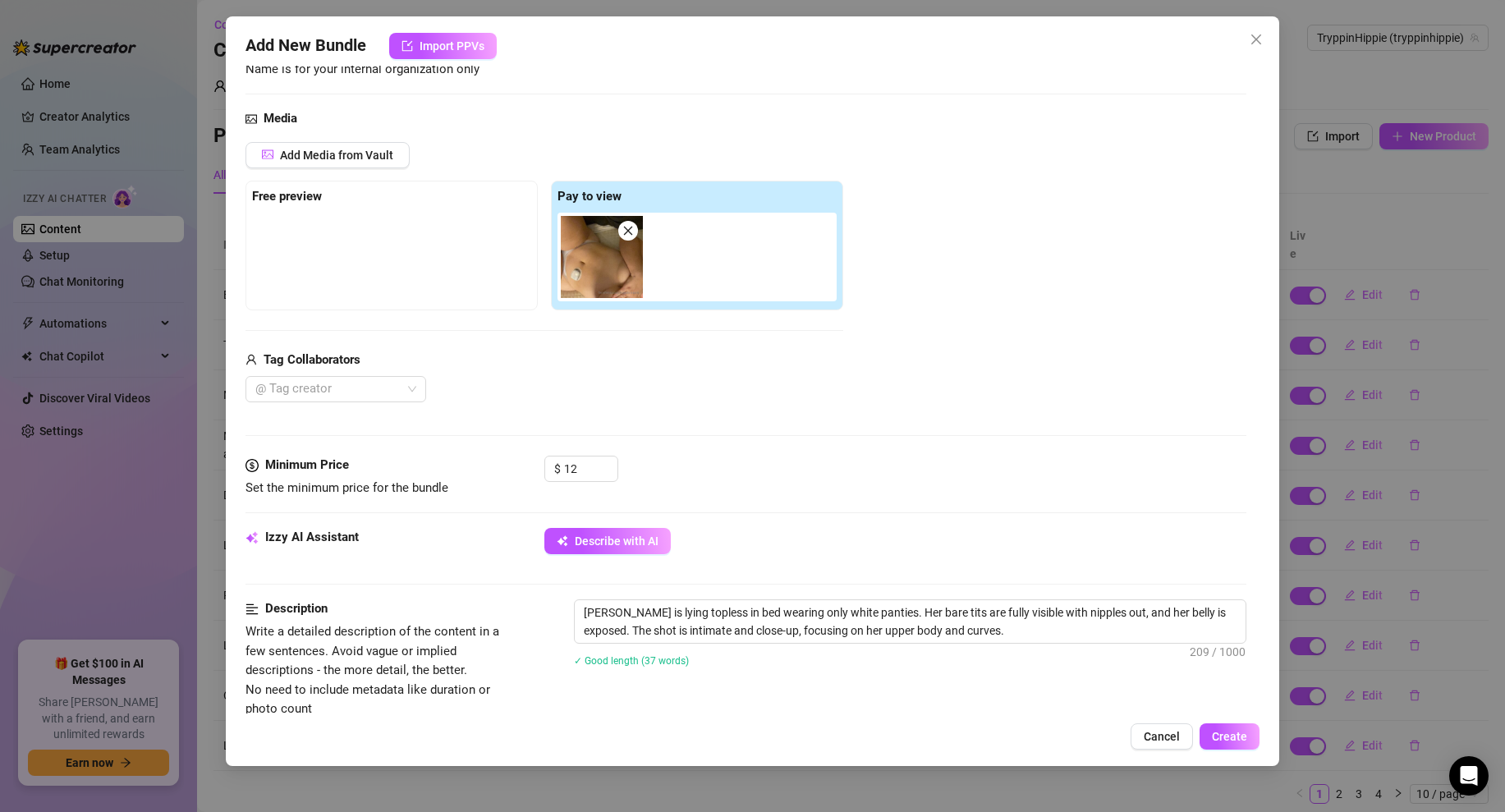
click at [805, 453] on div "Media Add Media from Vault Free preview Pay to view Tag Collaborators @ Tag cre…" at bounding box center [745, 283] width 1001 height 347
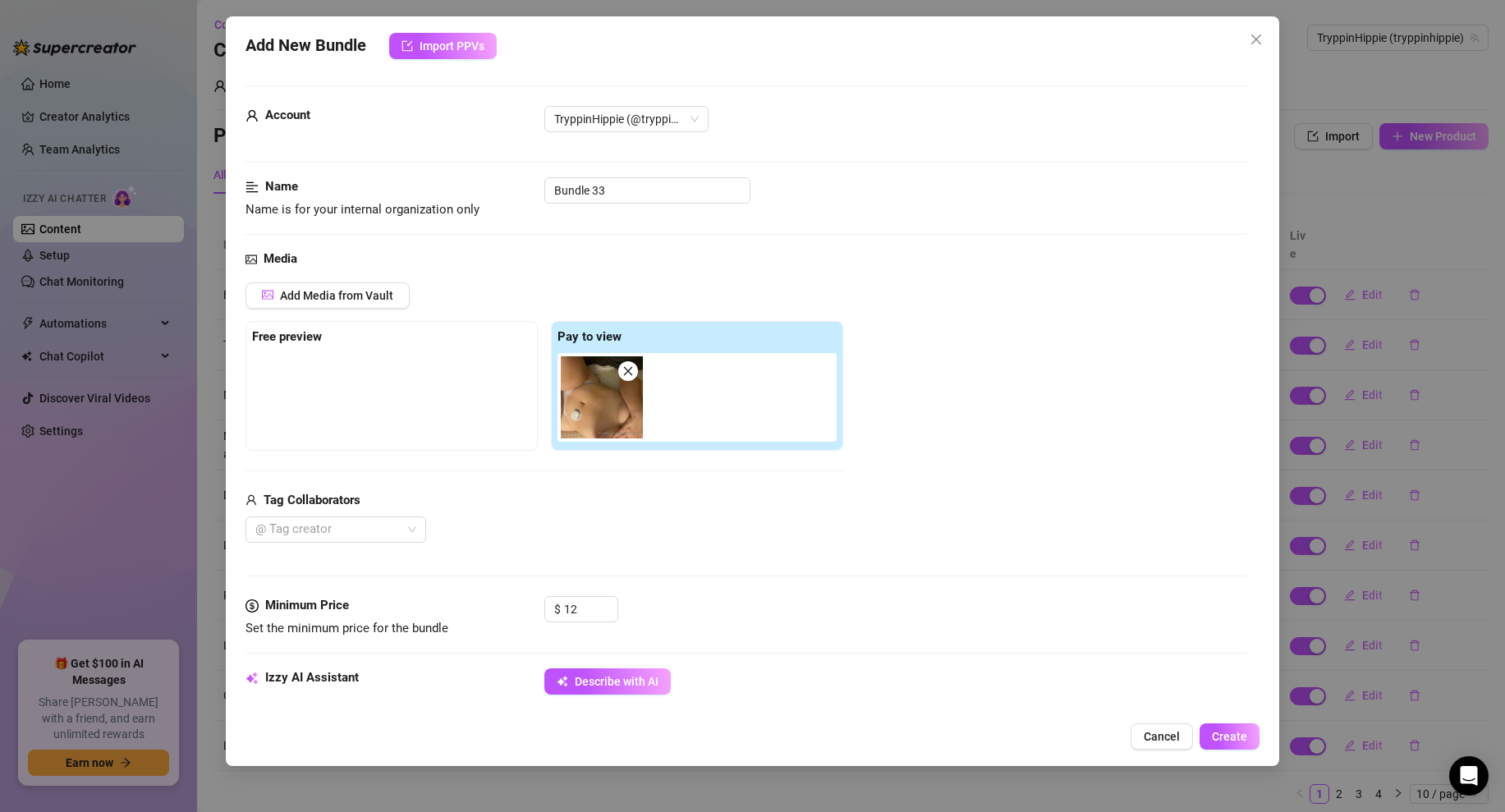
scroll to position [754, 0]
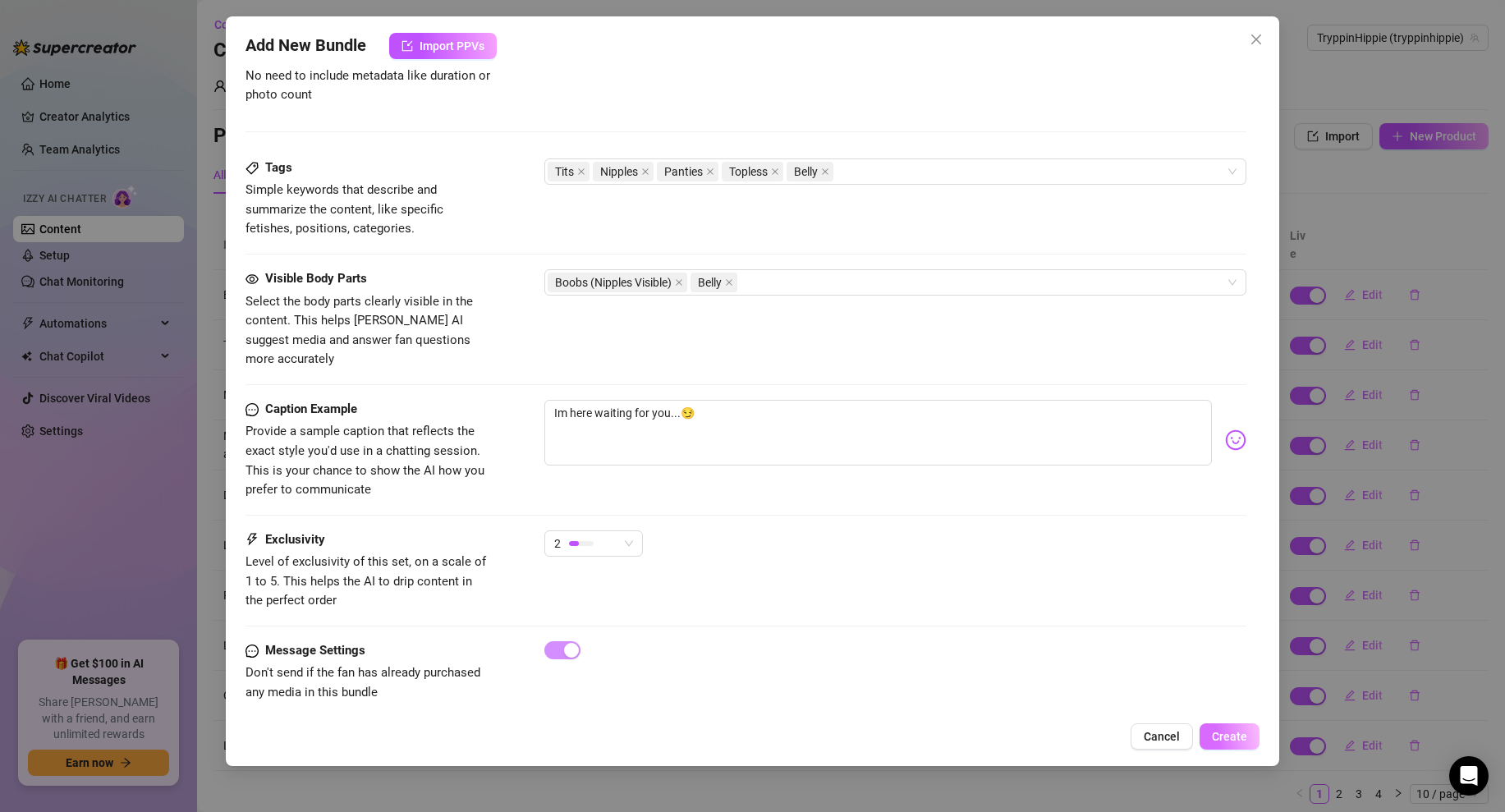
click at [1236, 740] on span "Create" at bounding box center [1230, 737] width 36 height 14
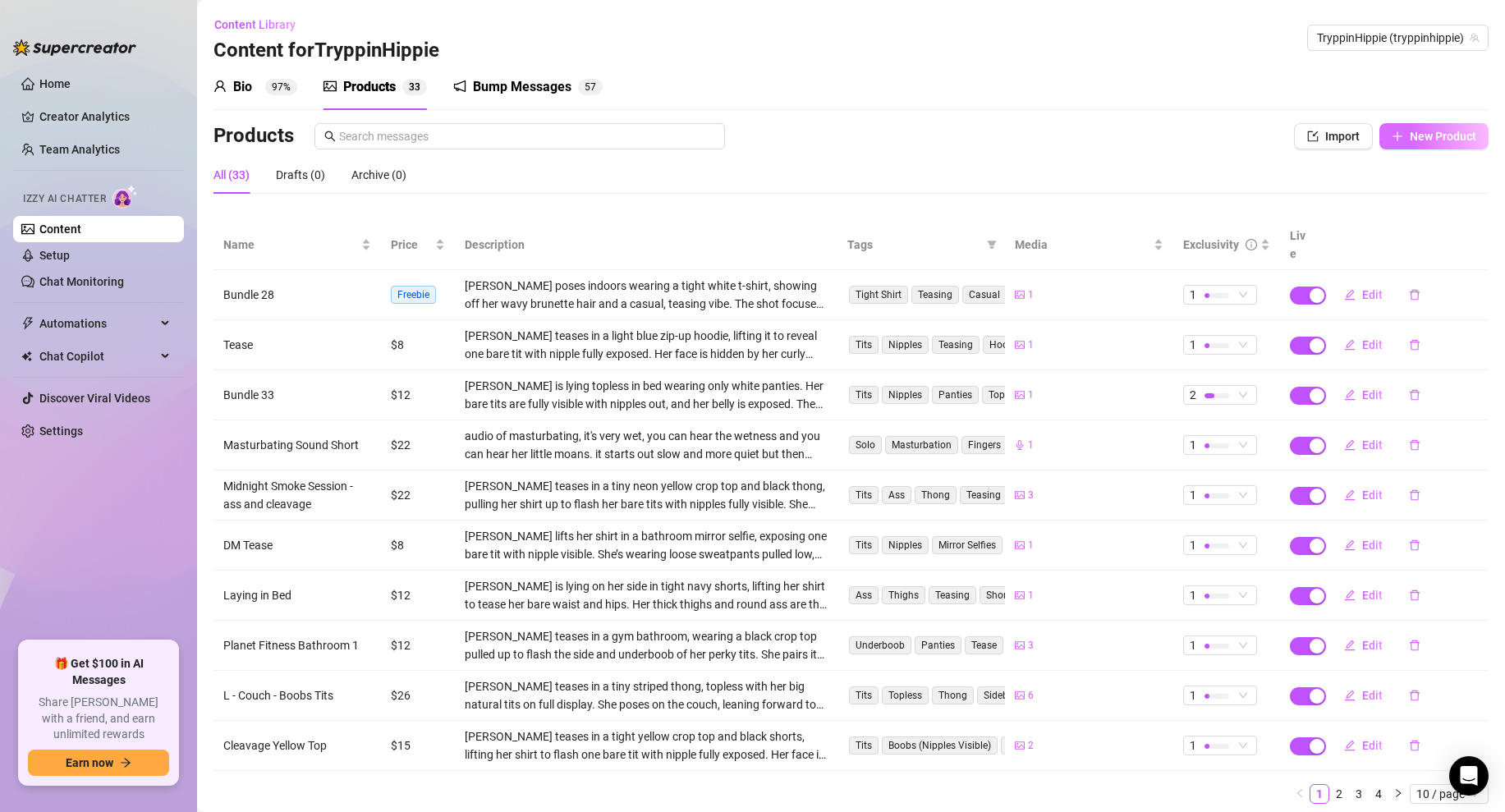
click at [1417, 137] on span "New Product" at bounding box center [1443, 136] width 67 height 14
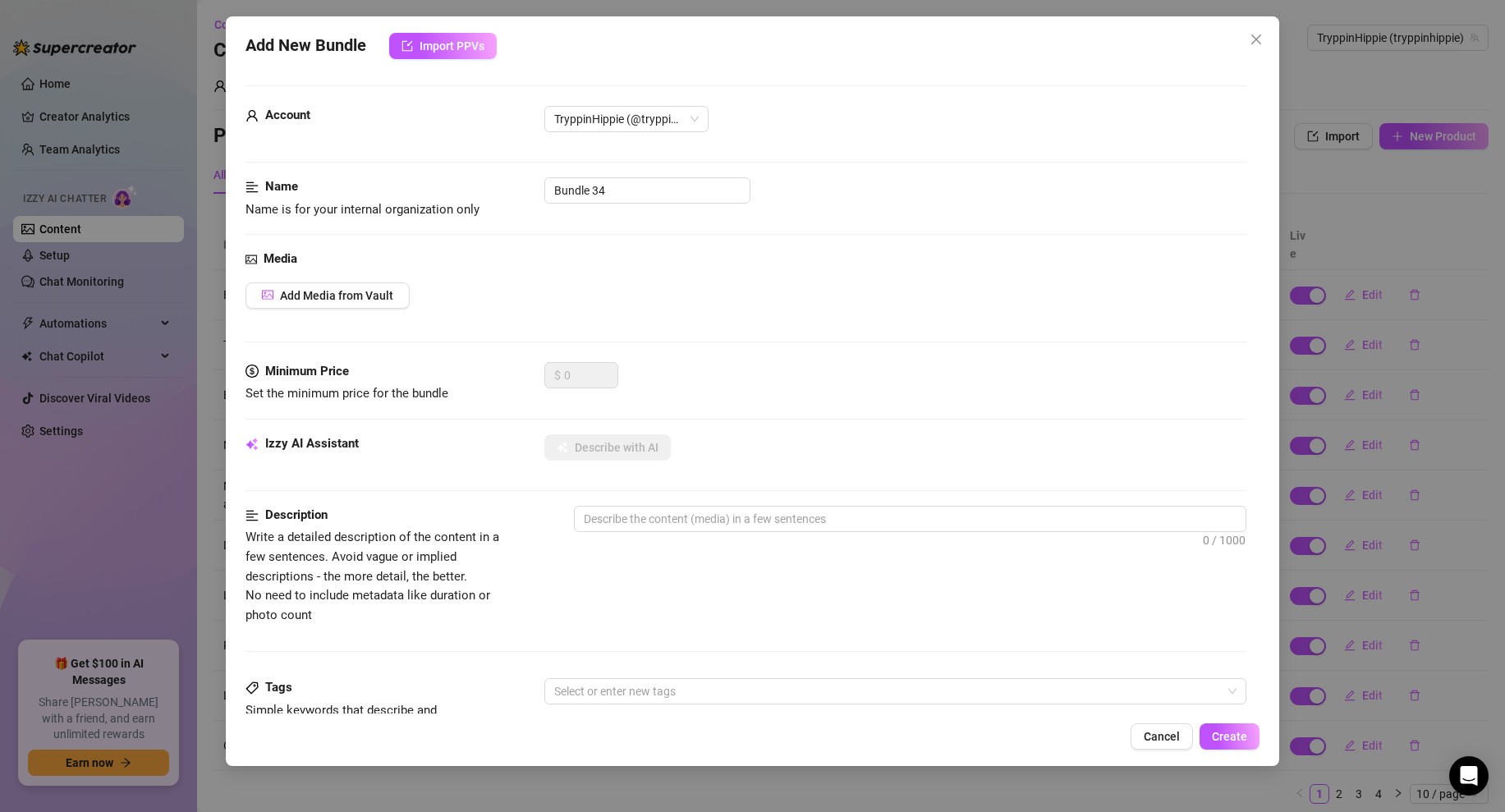
click at [392, 310] on div "Media Add Media from Vault" at bounding box center [745, 305] width 1001 height 112
click at [365, 298] on span "Add Media from Vault" at bounding box center [337, 296] width 113 height 14
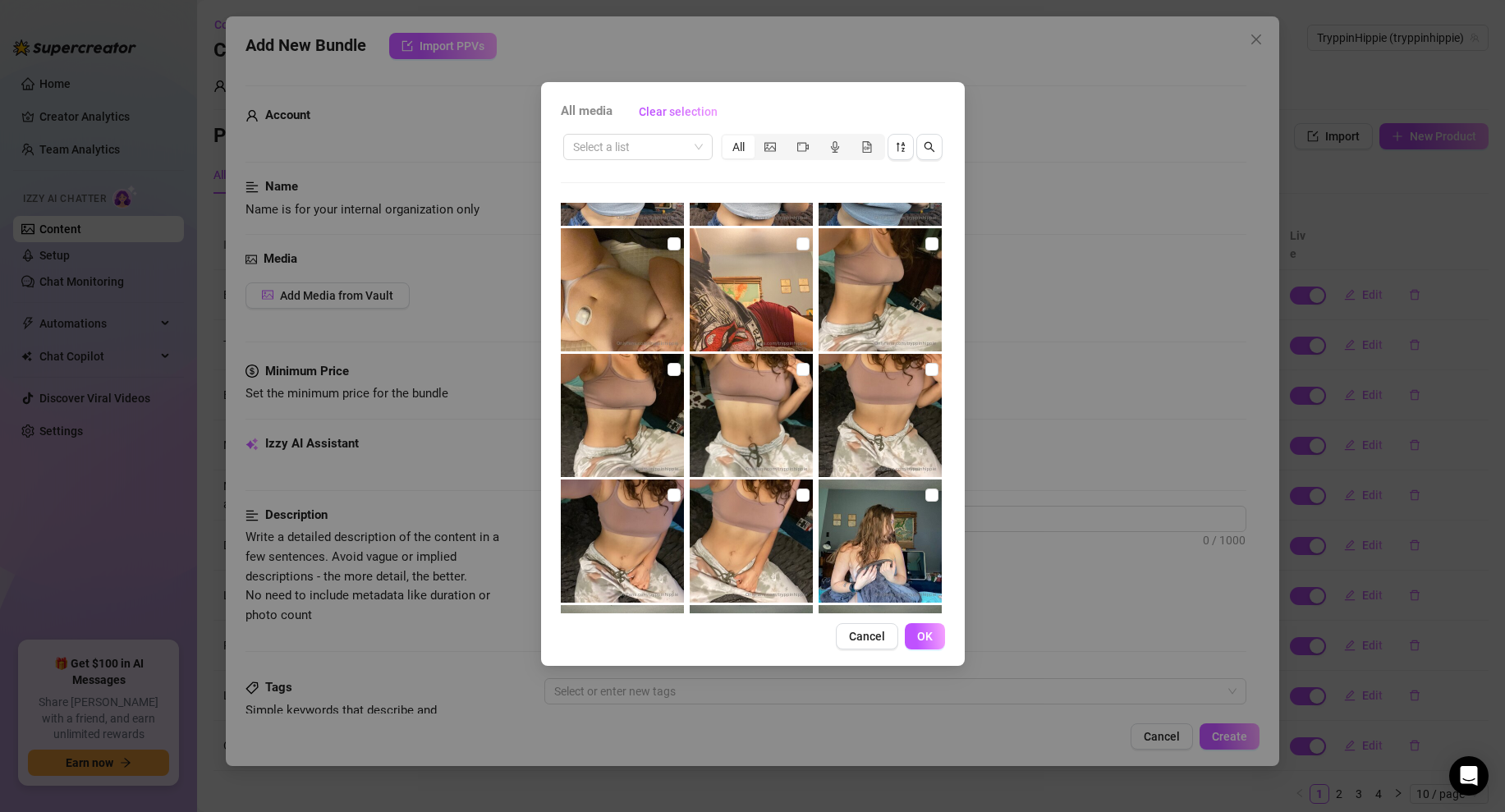
scroll to position [853, 0]
click at [920, 247] on img at bounding box center [881, 291] width 124 height 123
checkbox input "true"
click at [674, 372] on input "checkbox" at bounding box center [674, 370] width 14 height 14
checkbox input "true"
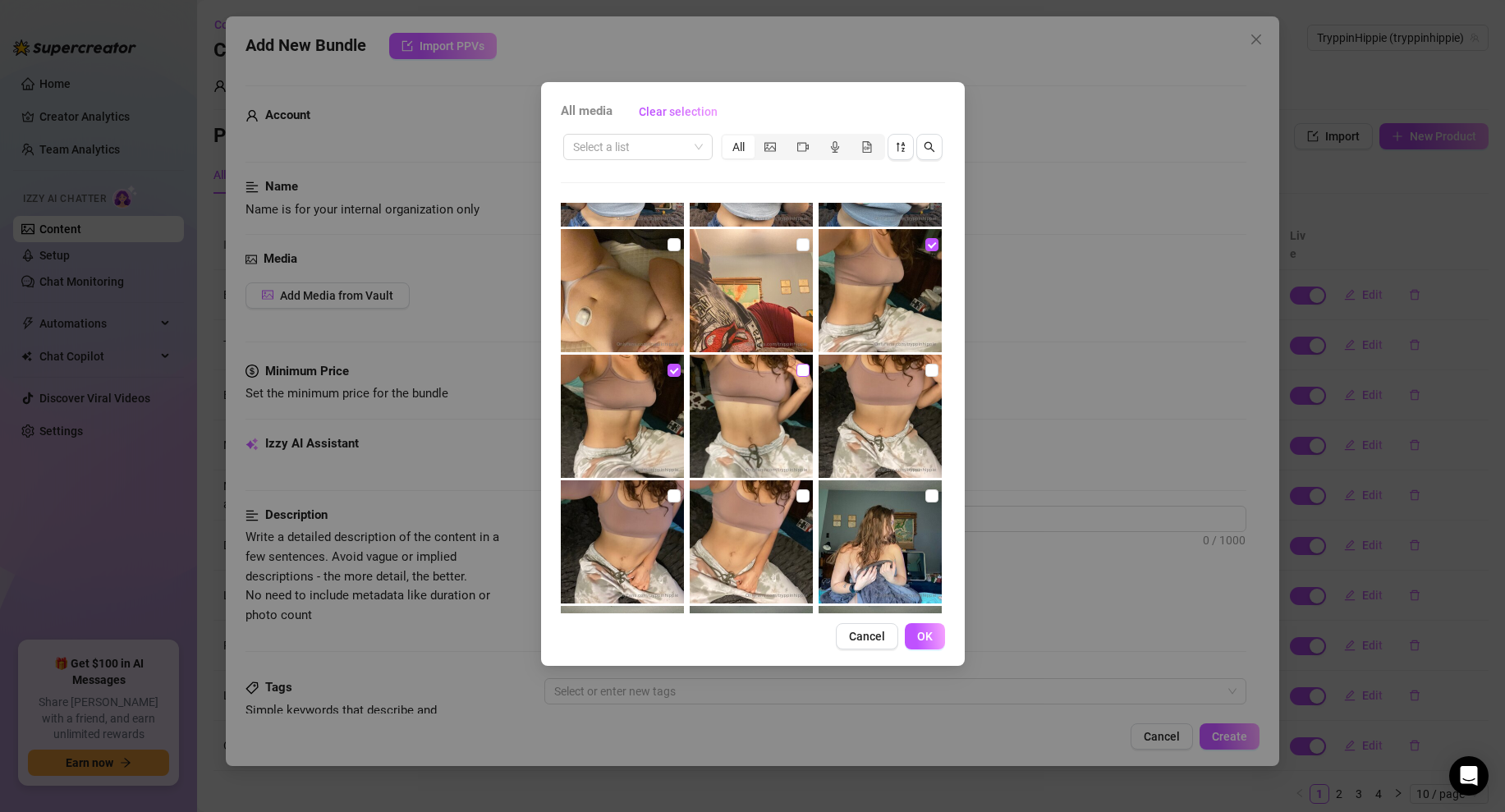
click at [806, 370] on input "checkbox" at bounding box center [804, 370] width 14 height 14
checkbox input "true"
click at [932, 366] on input "checkbox" at bounding box center [932, 370] width 14 height 14
checkbox input "true"
click at [669, 498] on input "checkbox" at bounding box center [674, 497] width 14 height 14
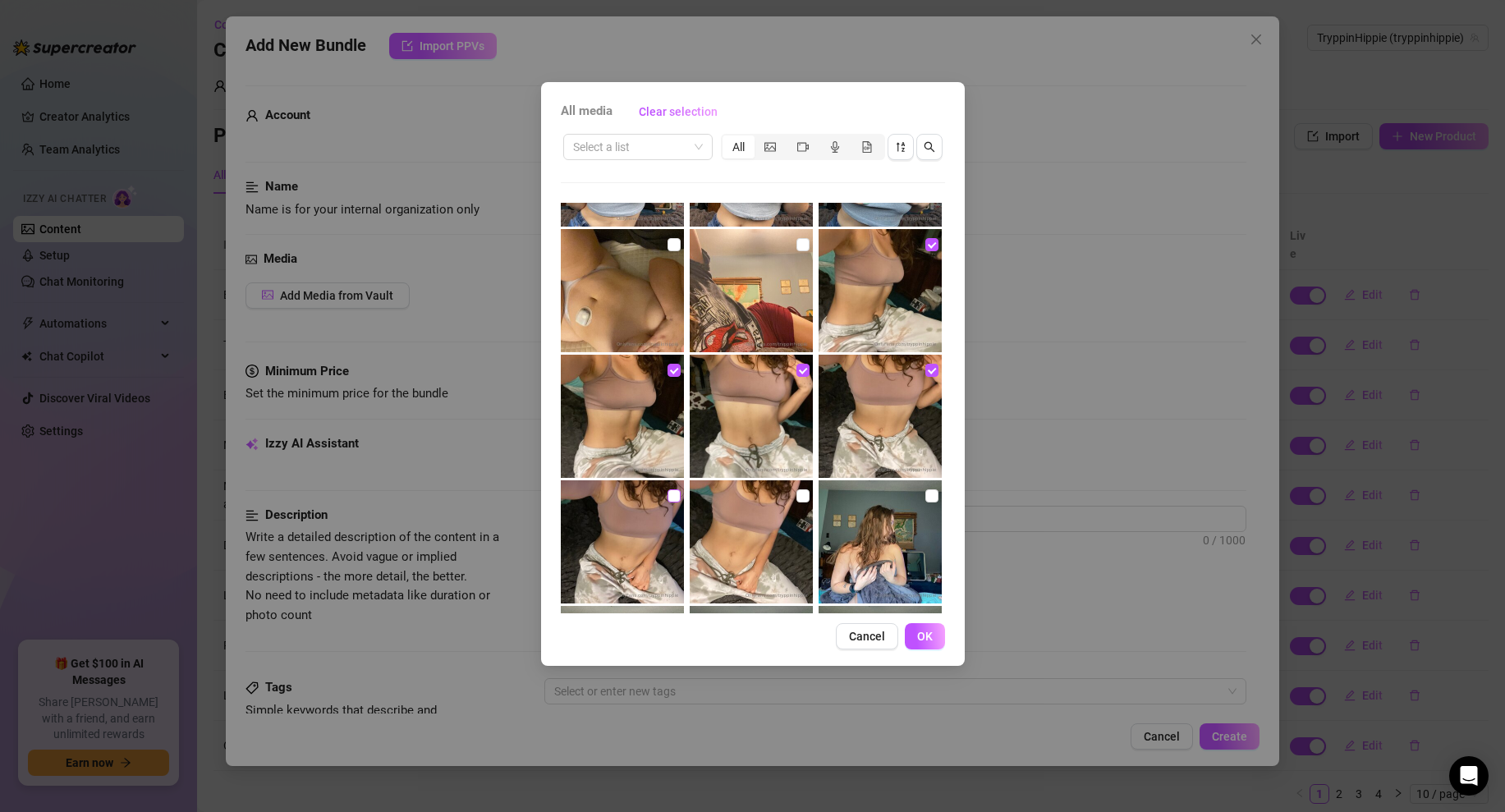
checkbox input "true"
click at [800, 497] on input "checkbox" at bounding box center [804, 497] width 14 height 14
checkbox input "true"
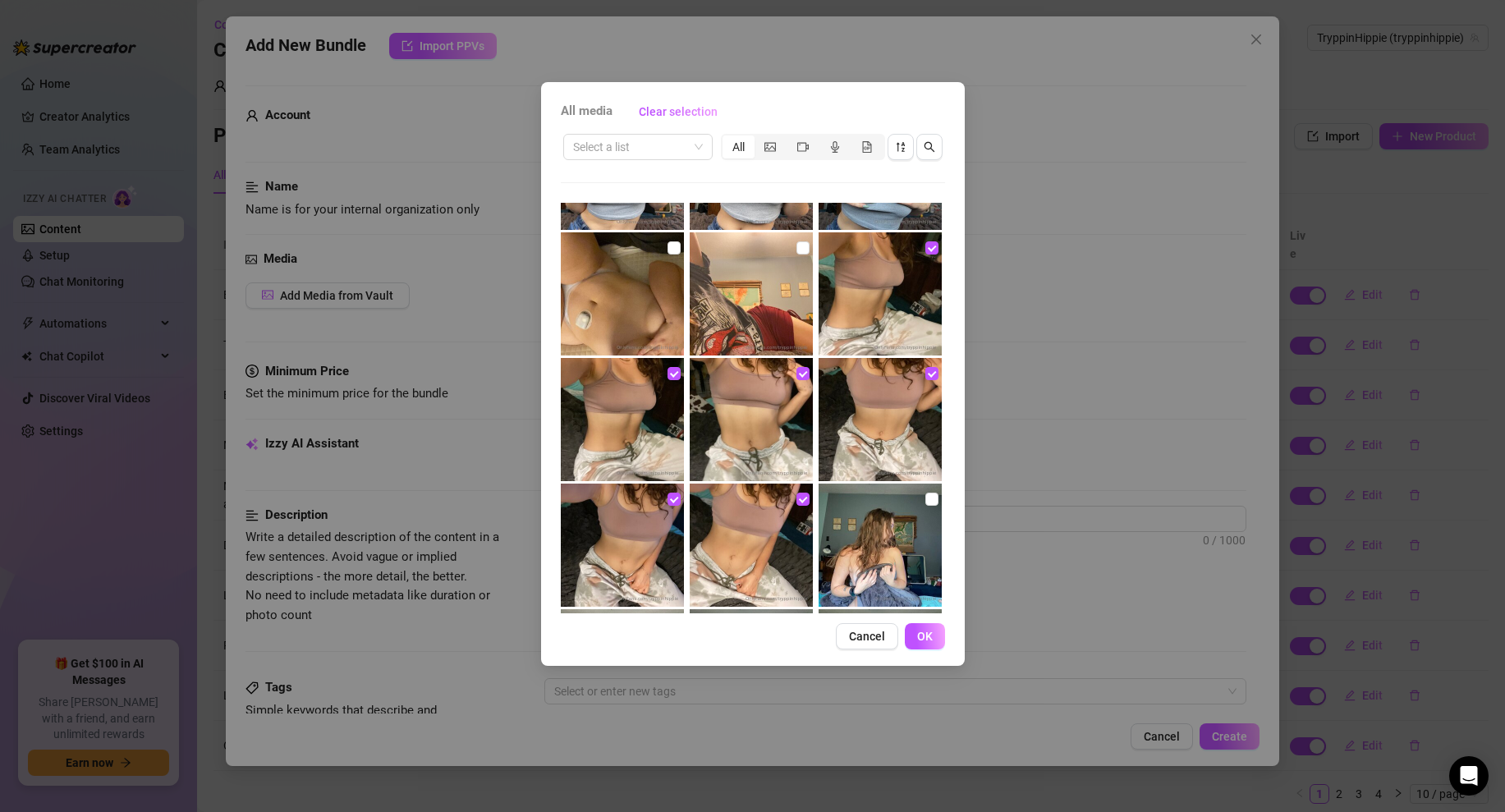
scroll to position [851, 0]
click at [674, 370] on input "checkbox" at bounding box center [674, 373] width 14 height 14
checkbox input "false"
click at [801, 370] on input "checkbox" at bounding box center [804, 373] width 14 height 14
checkbox input "false"
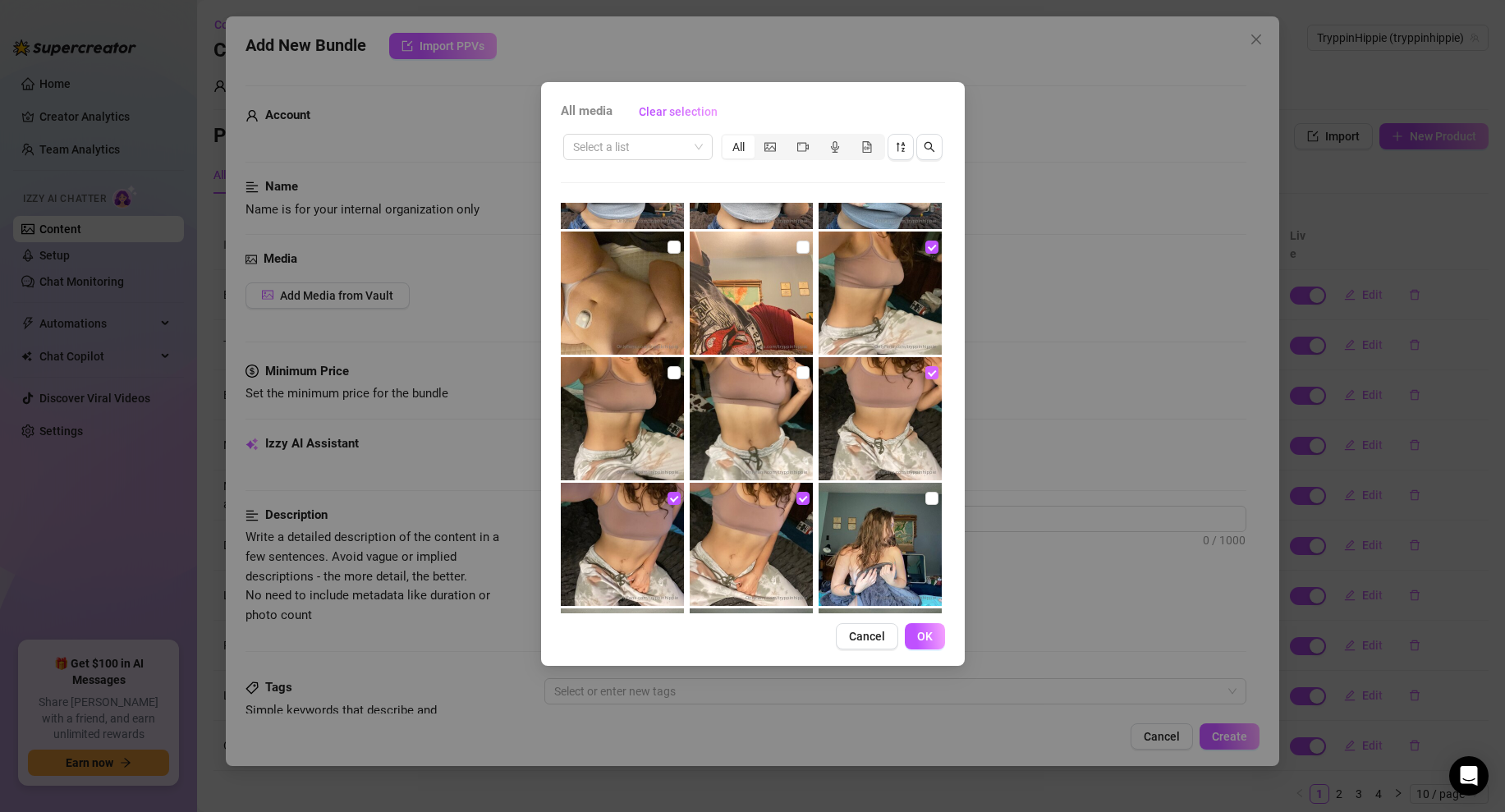
click at [930, 368] on input "checkbox" at bounding box center [932, 373] width 14 height 14
checkbox input "false"
click at [934, 244] on input "checkbox" at bounding box center [932, 247] width 14 height 14
checkbox input "false"
click at [926, 377] on input "checkbox" at bounding box center [932, 373] width 14 height 14
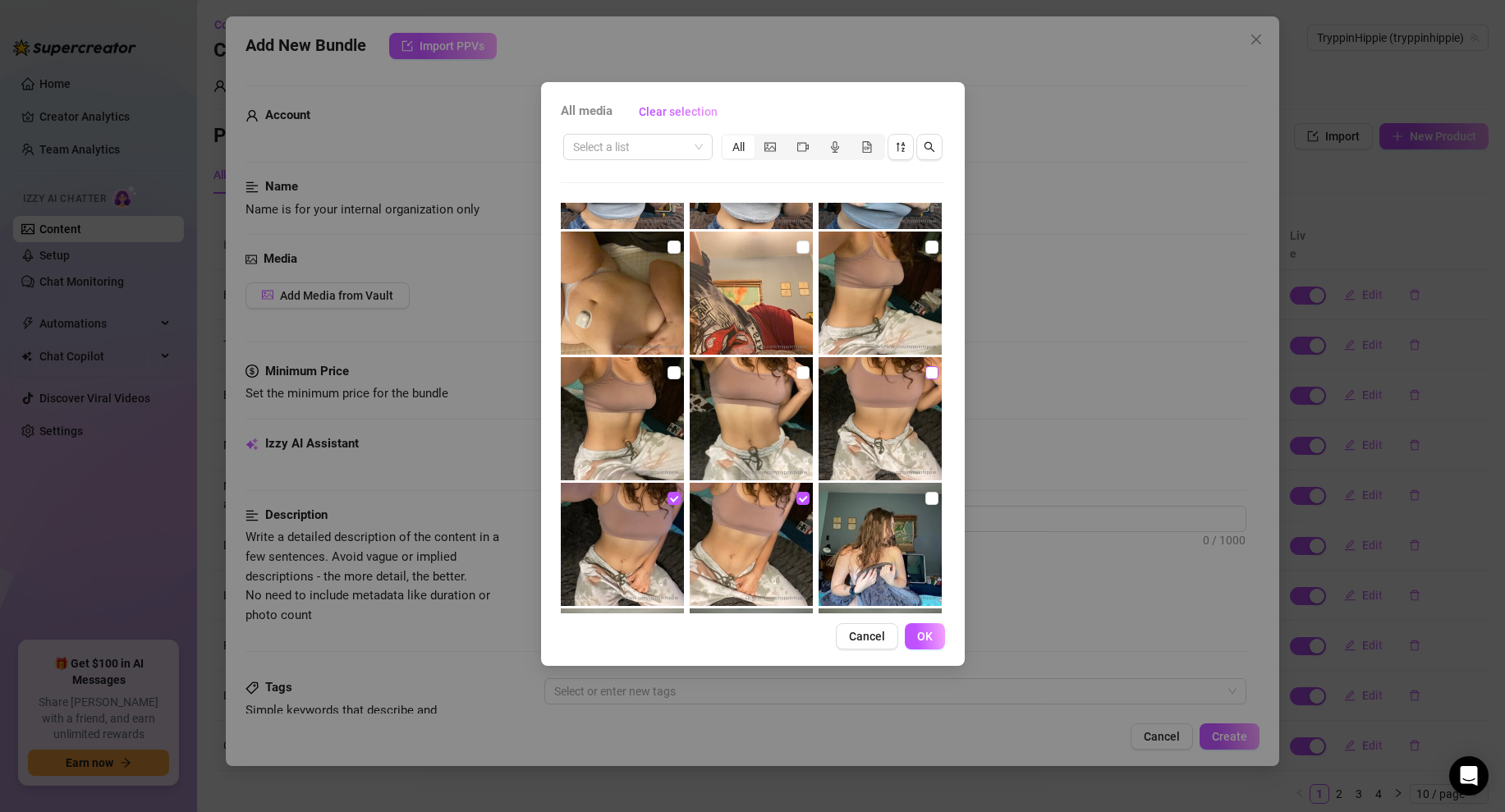
checkbox input "true"
click at [803, 375] on input "checkbox" at bounding box center [804, 373] width 14 height 14
checkbox input "true"
click at [934, 372] on input "checkbox" at bounding box center [932, 373] width 14 height 14
checkbox input "false"
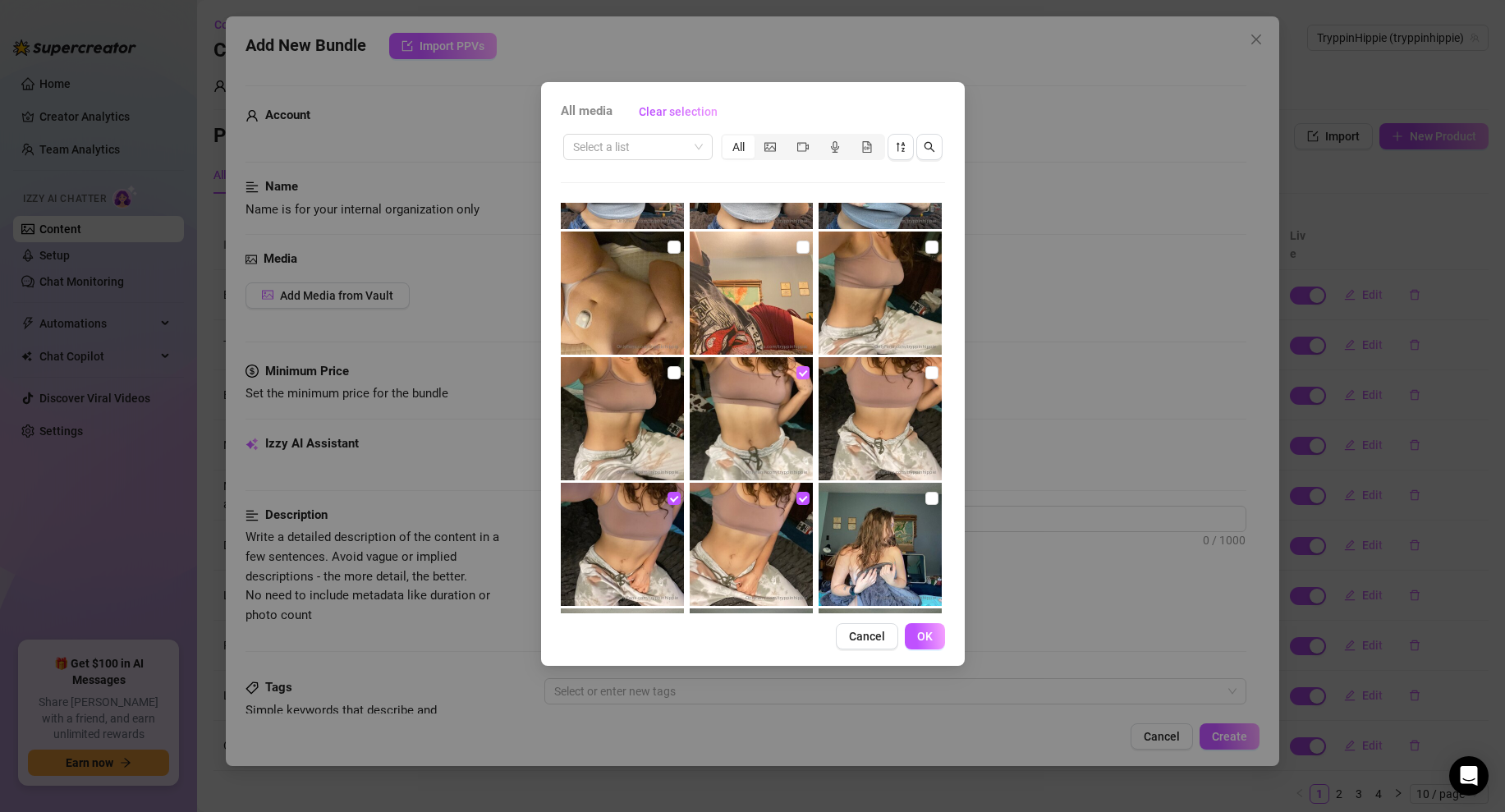
click at [799, 373] on input "checkbox" at bounding box center [804, 373] width 14 height 14
checkbox input "false"
click at [927, 631] on span "OK" at bounding box center [925, 637] width 15 height 14
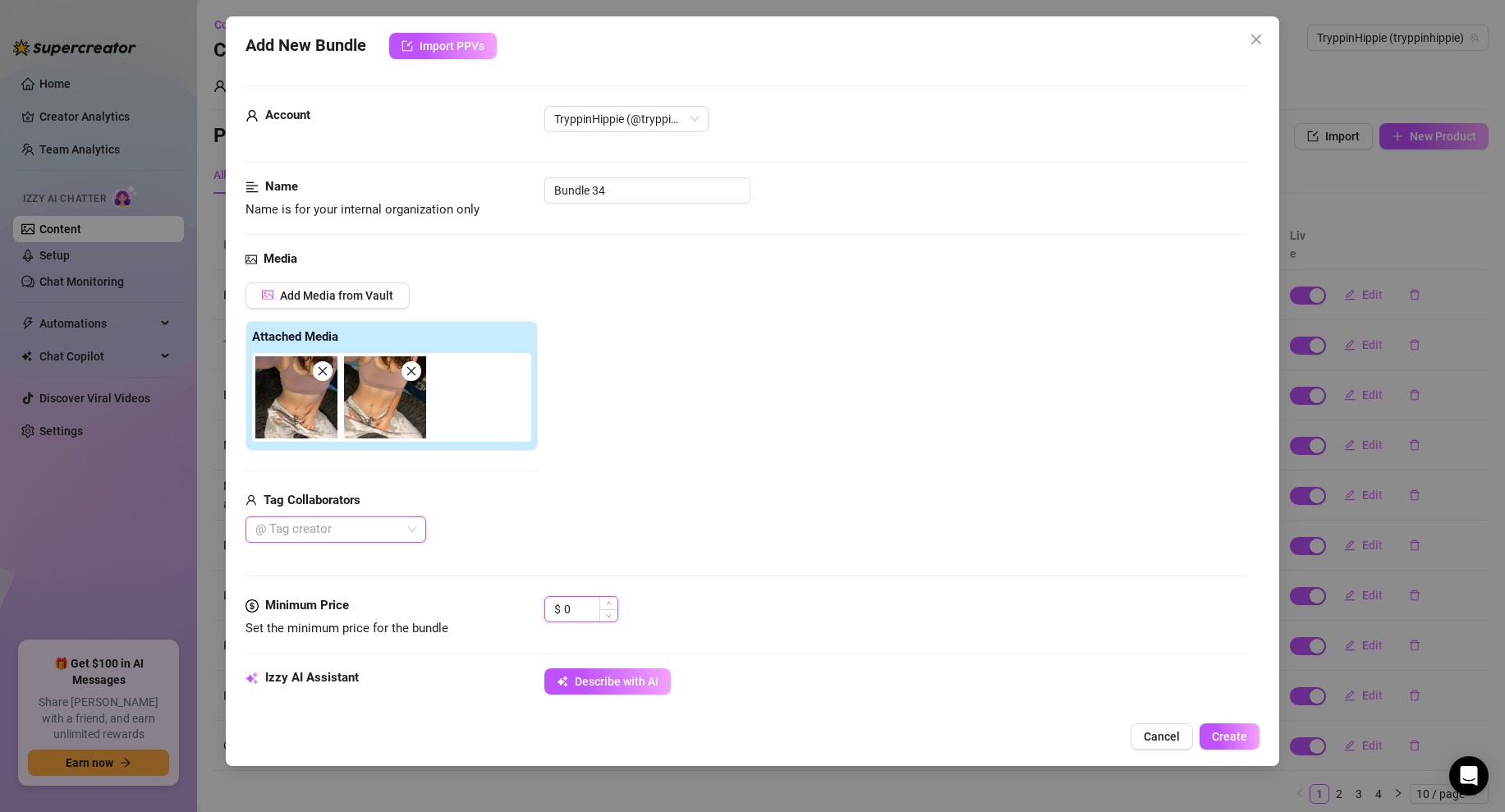
click at [573, 614] on input "0" at bounding box center [590, 609] width 53 height 25
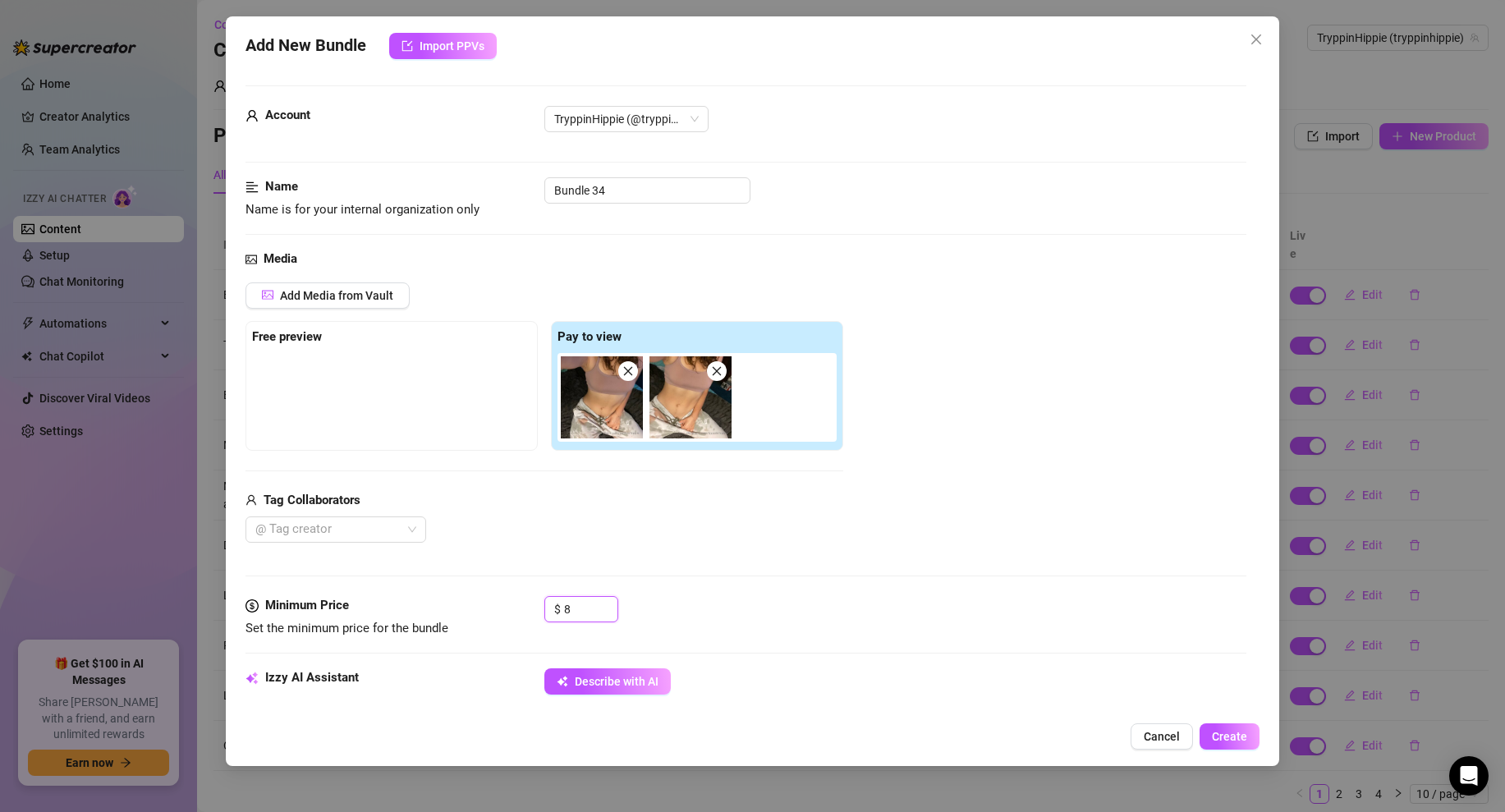
scroll to position [754, 0]
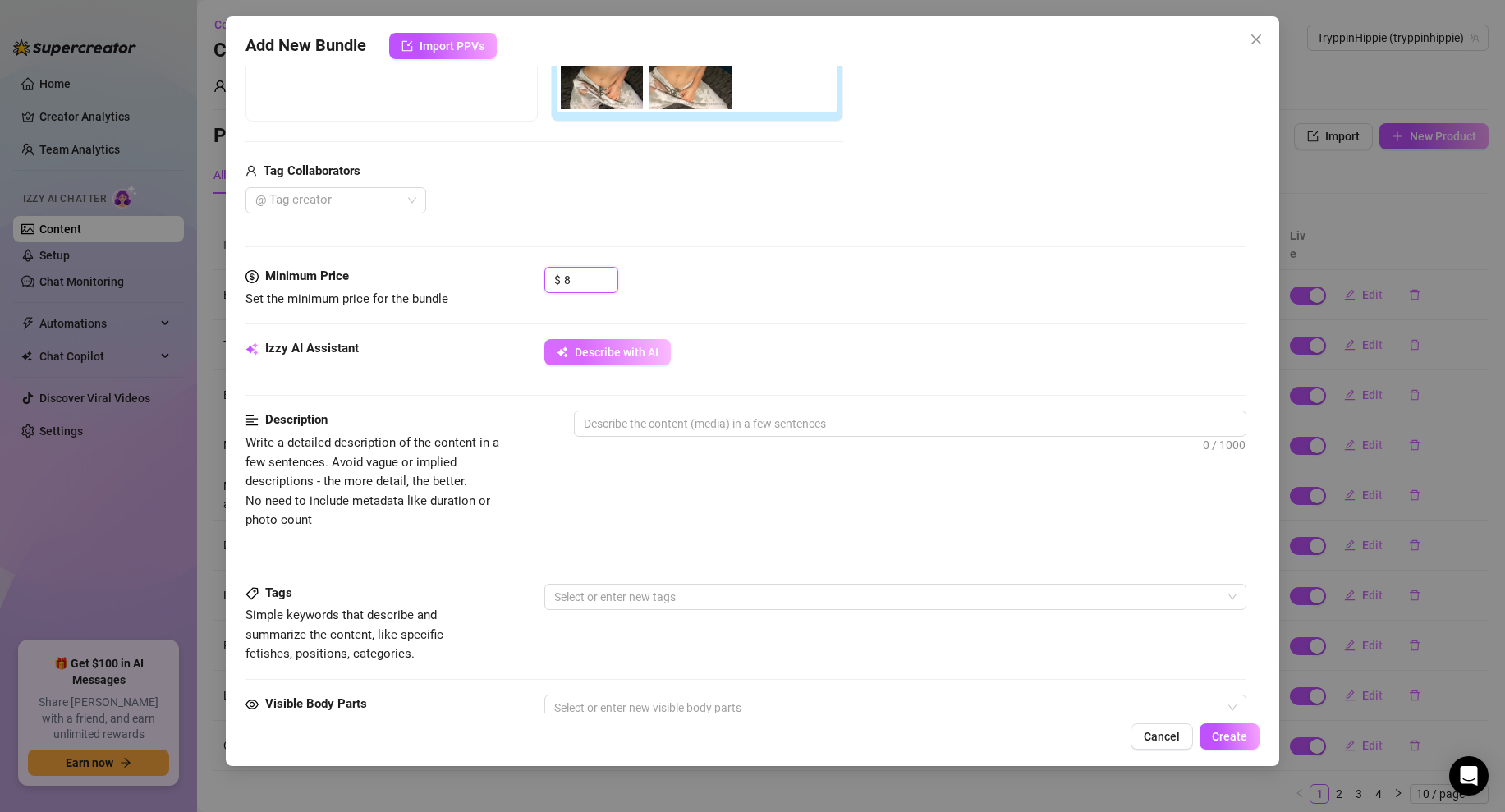
type input "8"
click at [591, 347] on span "Describe with AI" at bounding box center [617, 353] width 84 height 14
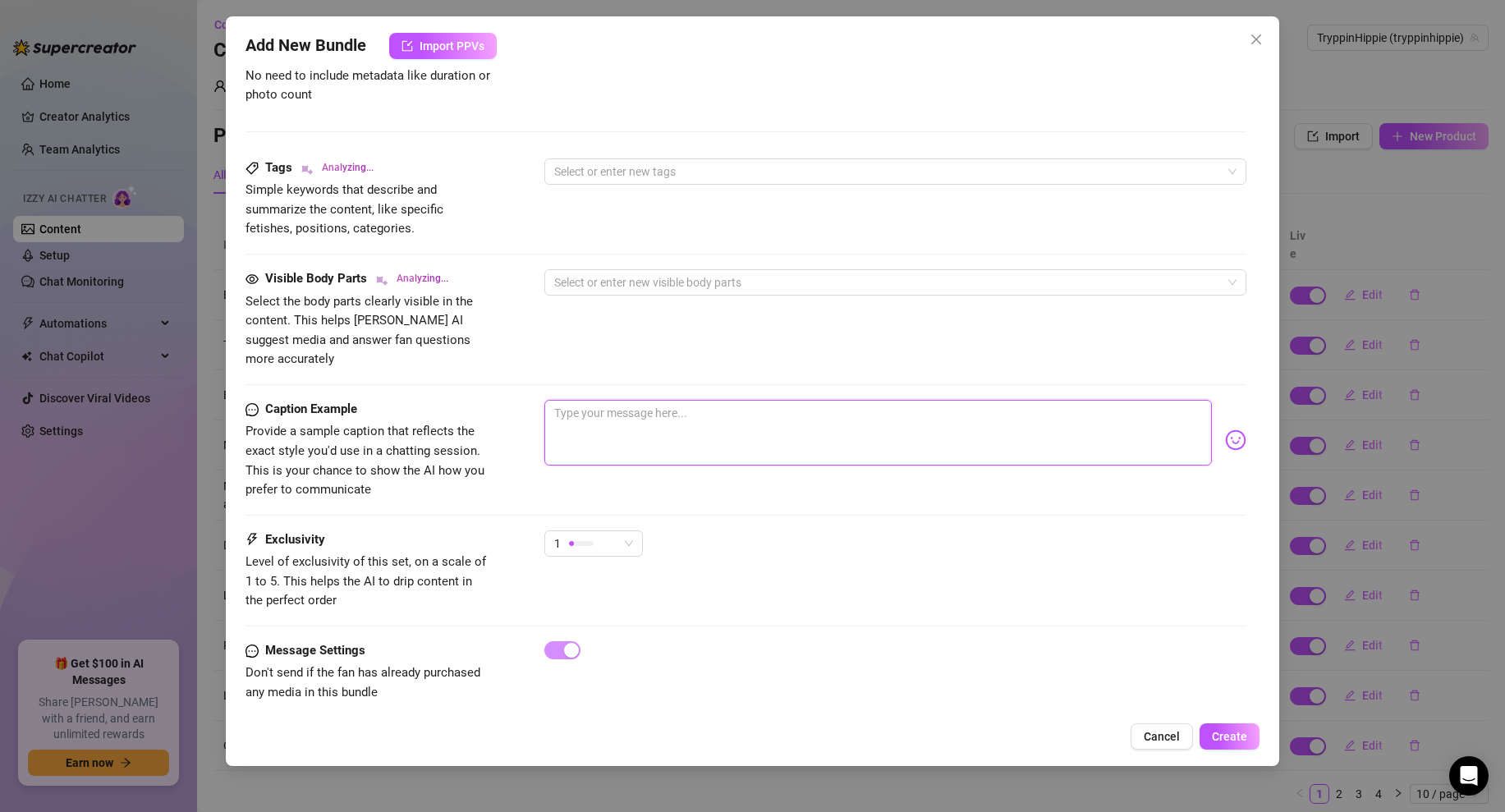
click at [590, 400] on textarea at bounding box center [878, 433] width 667 height 66
type textarea "h"
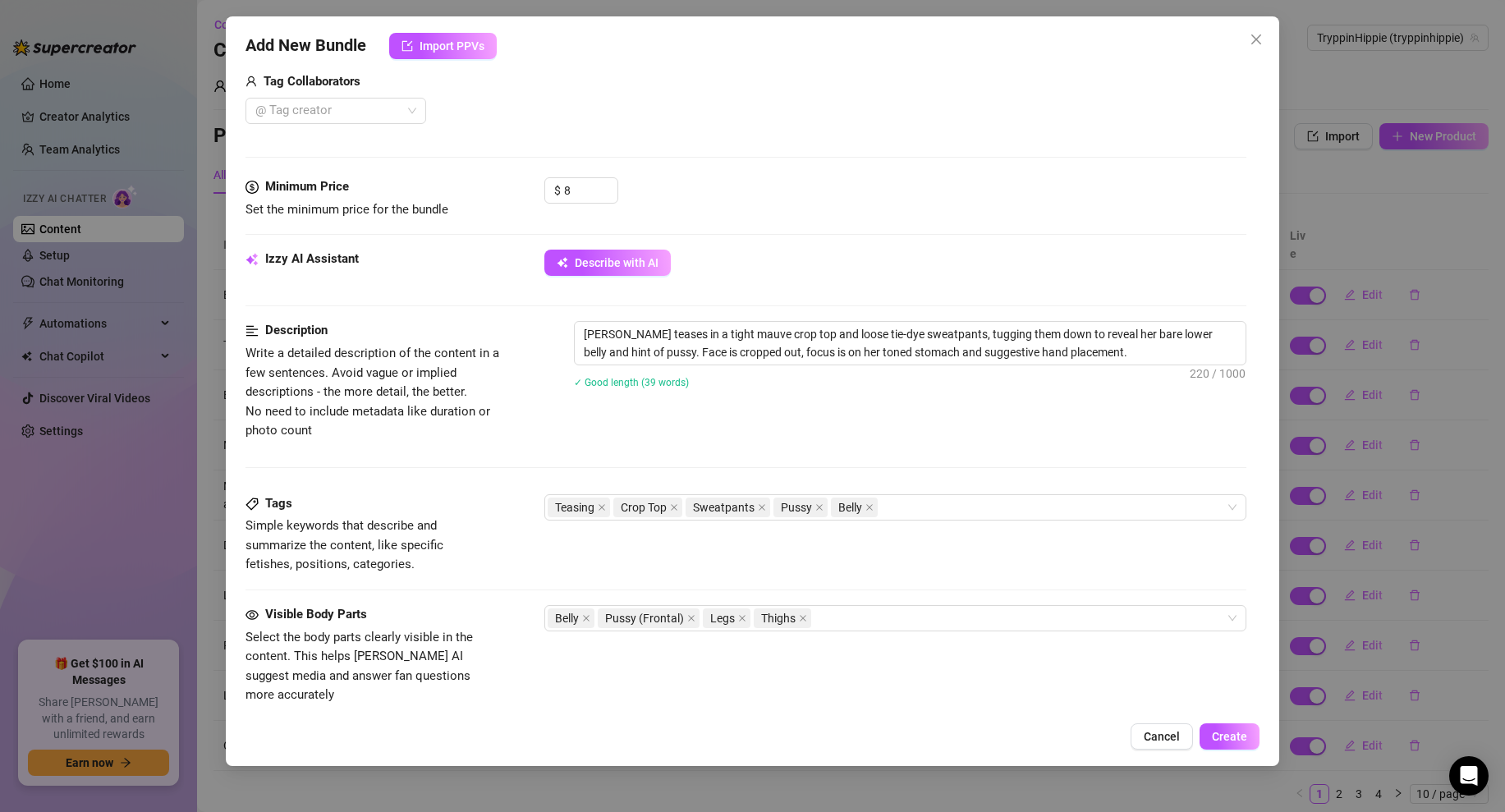
scroll to position [0, 0]
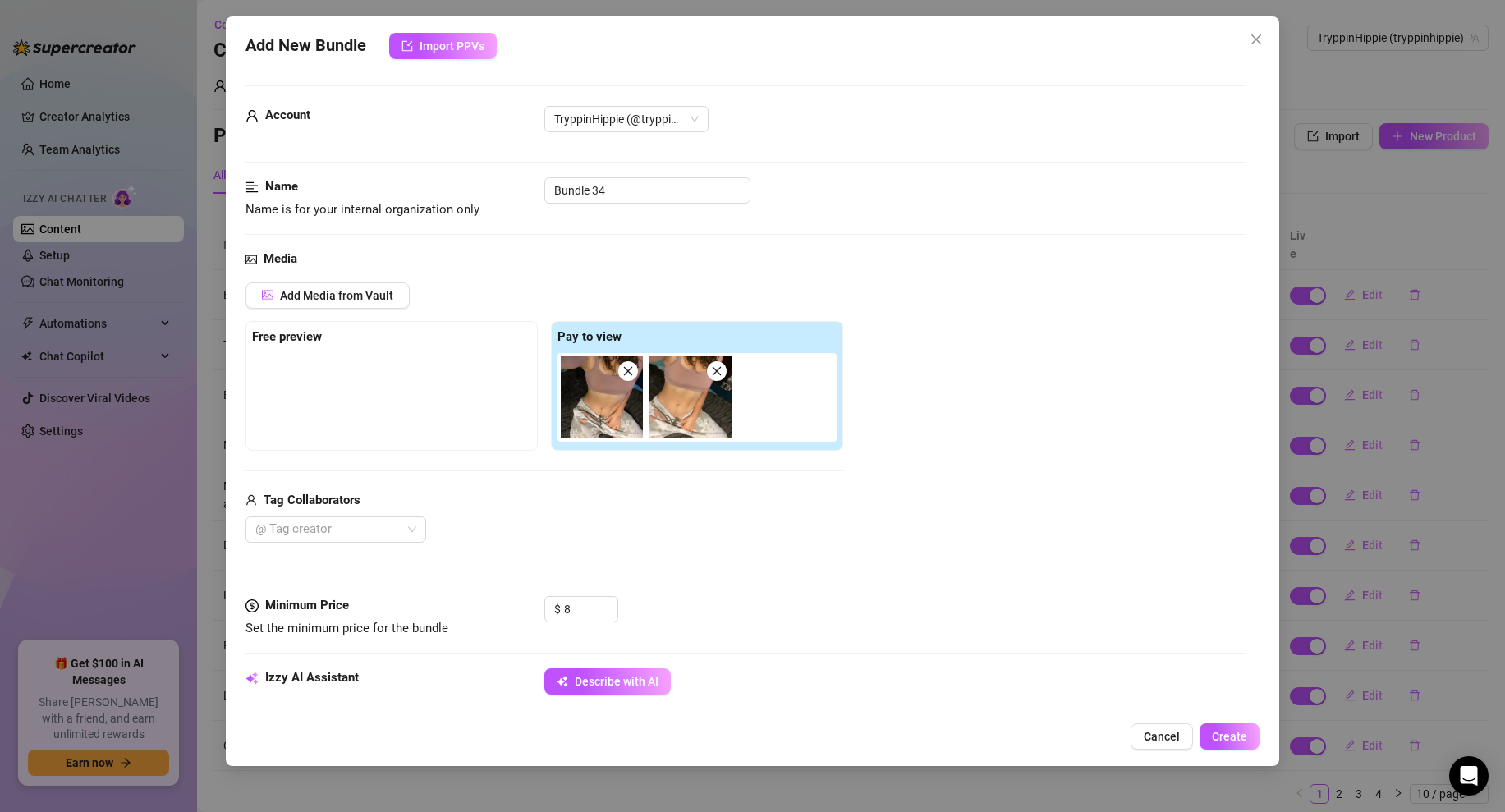
click at [614, 420] on img at bounding box center [601, 397] width 82 height 82
click at [650, 413] on img at bounding box center [690, 397] width 82 height 82
click at [561, 417] on img at bounding box center [601, 397] width 82 height 82
click at [585, 418] on img at bounding box center [601, 397] width 82 height 82
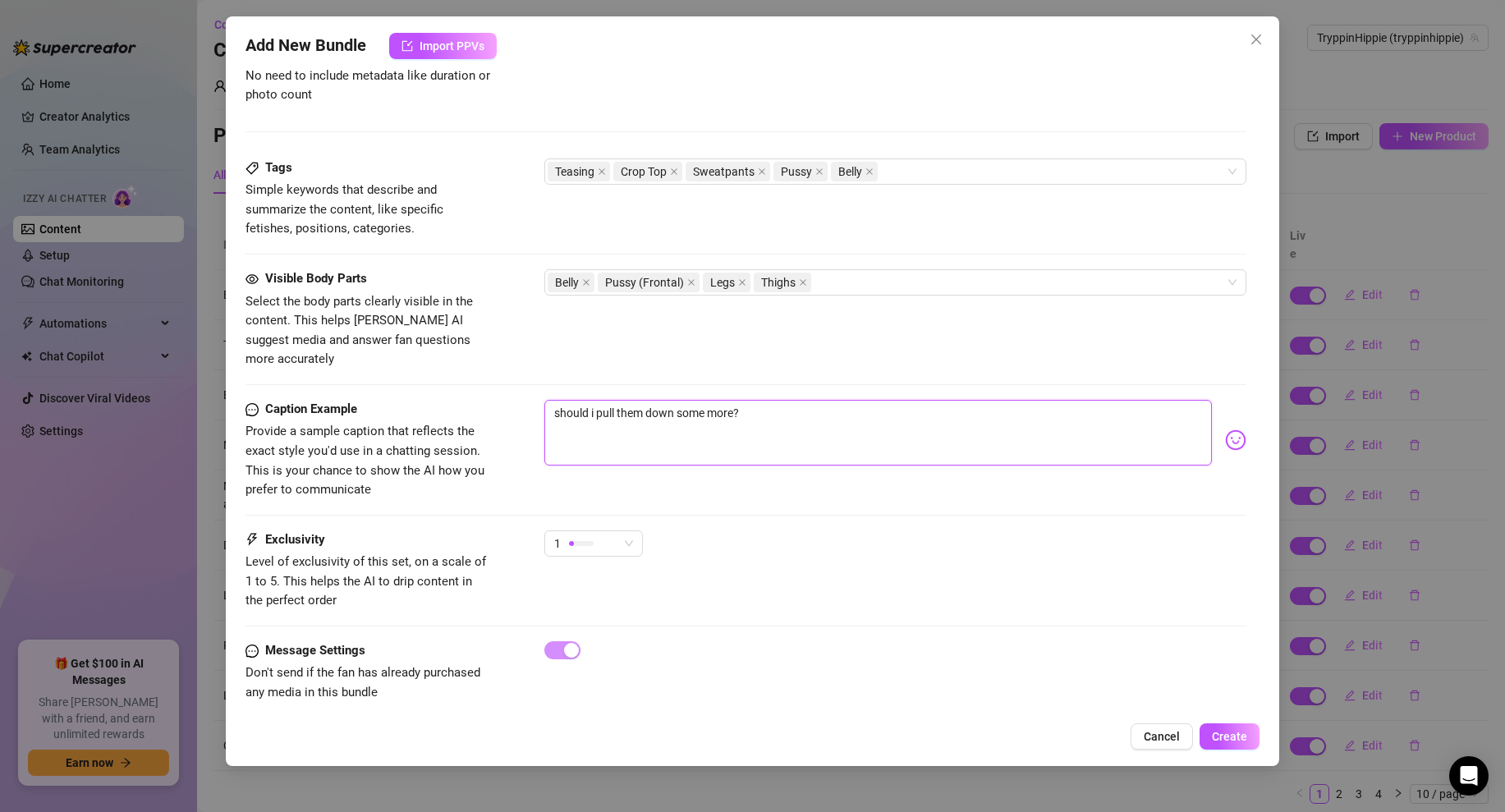
scroll to position [203, 0]
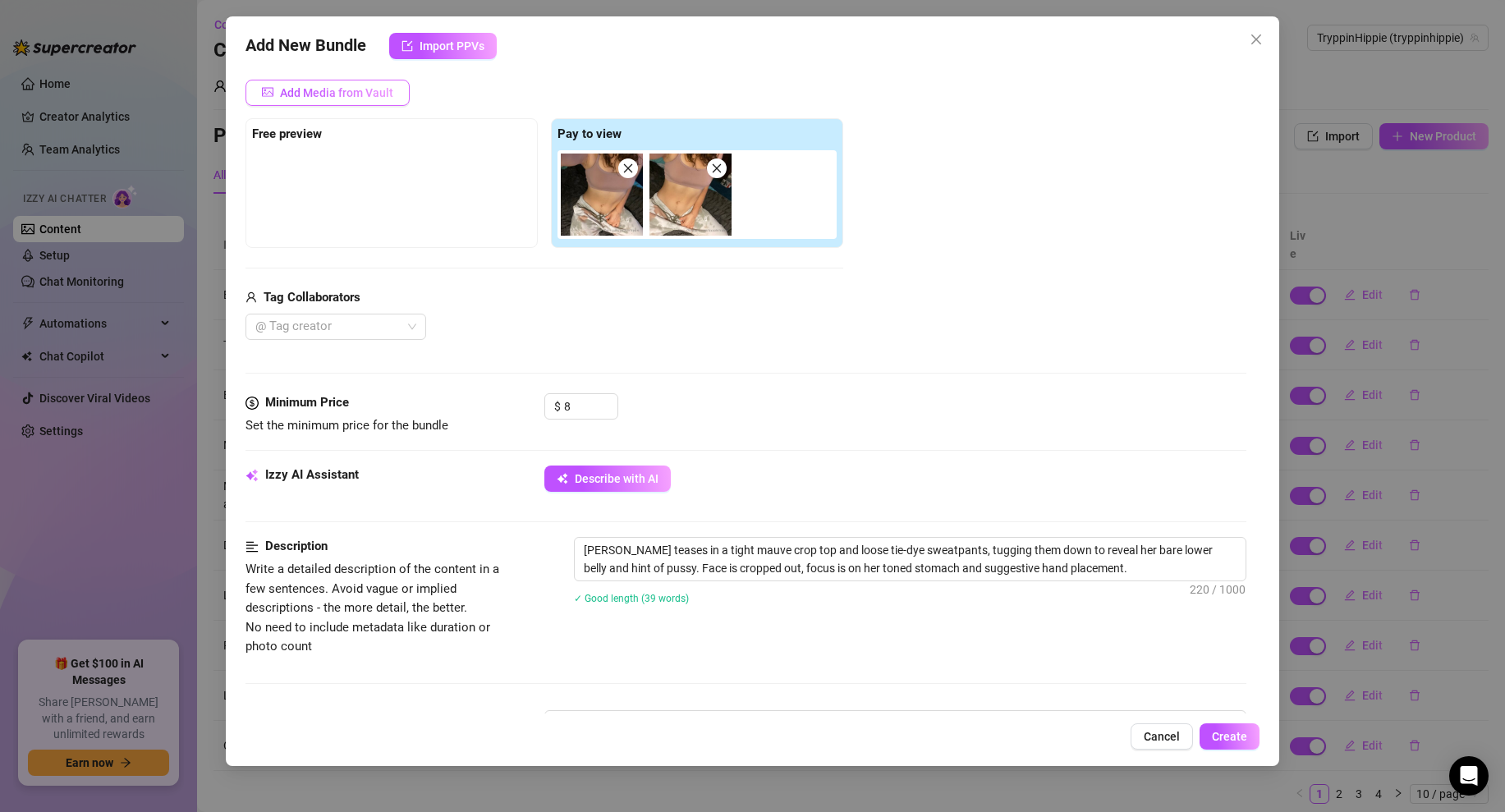
type textarea "should i pull them down some more?"
click at [368, 90] on span "Add Media from Vault" at bounding box center [337, 93] width 113 height 14
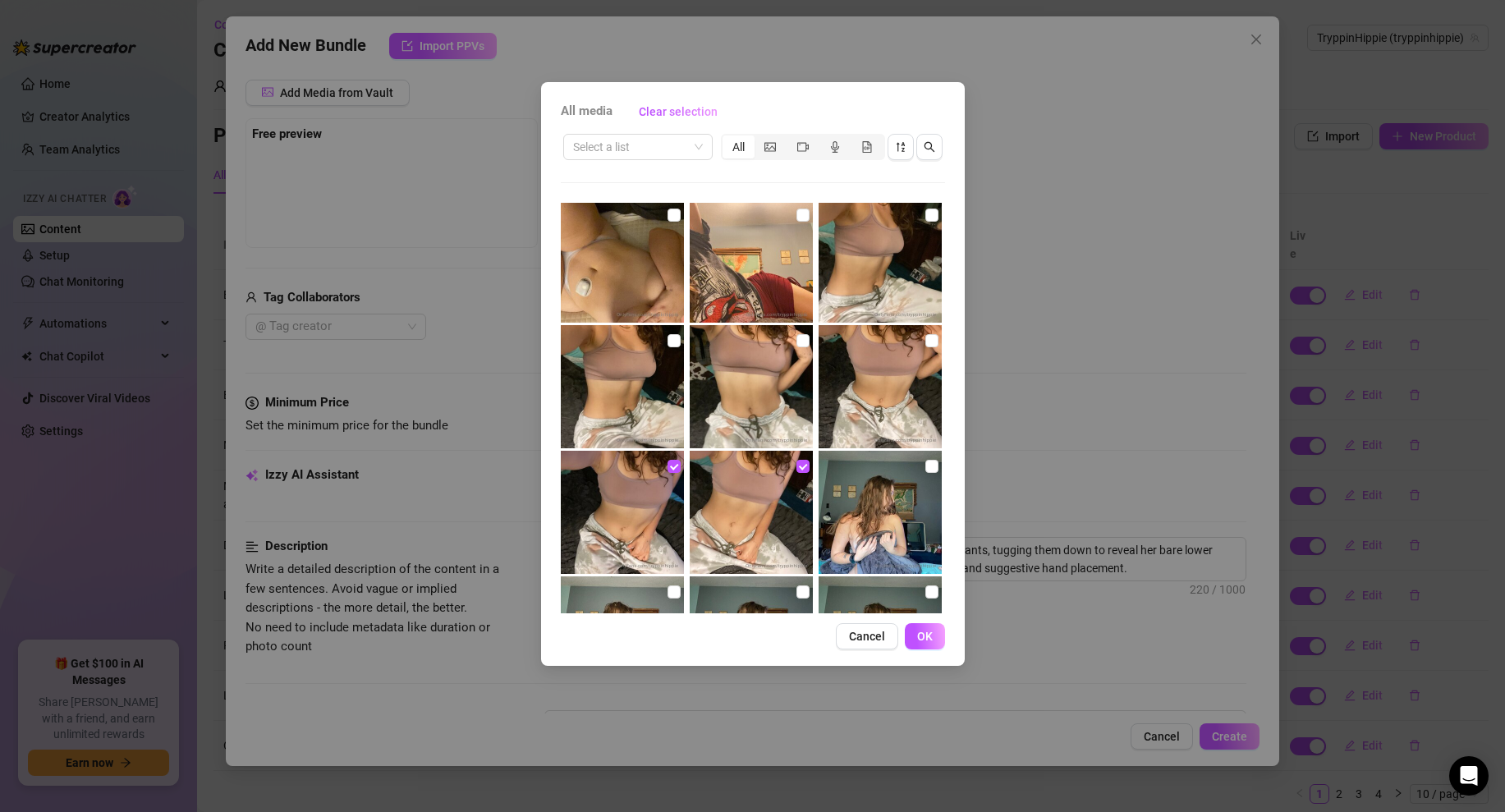
scroll to position [892, 0]
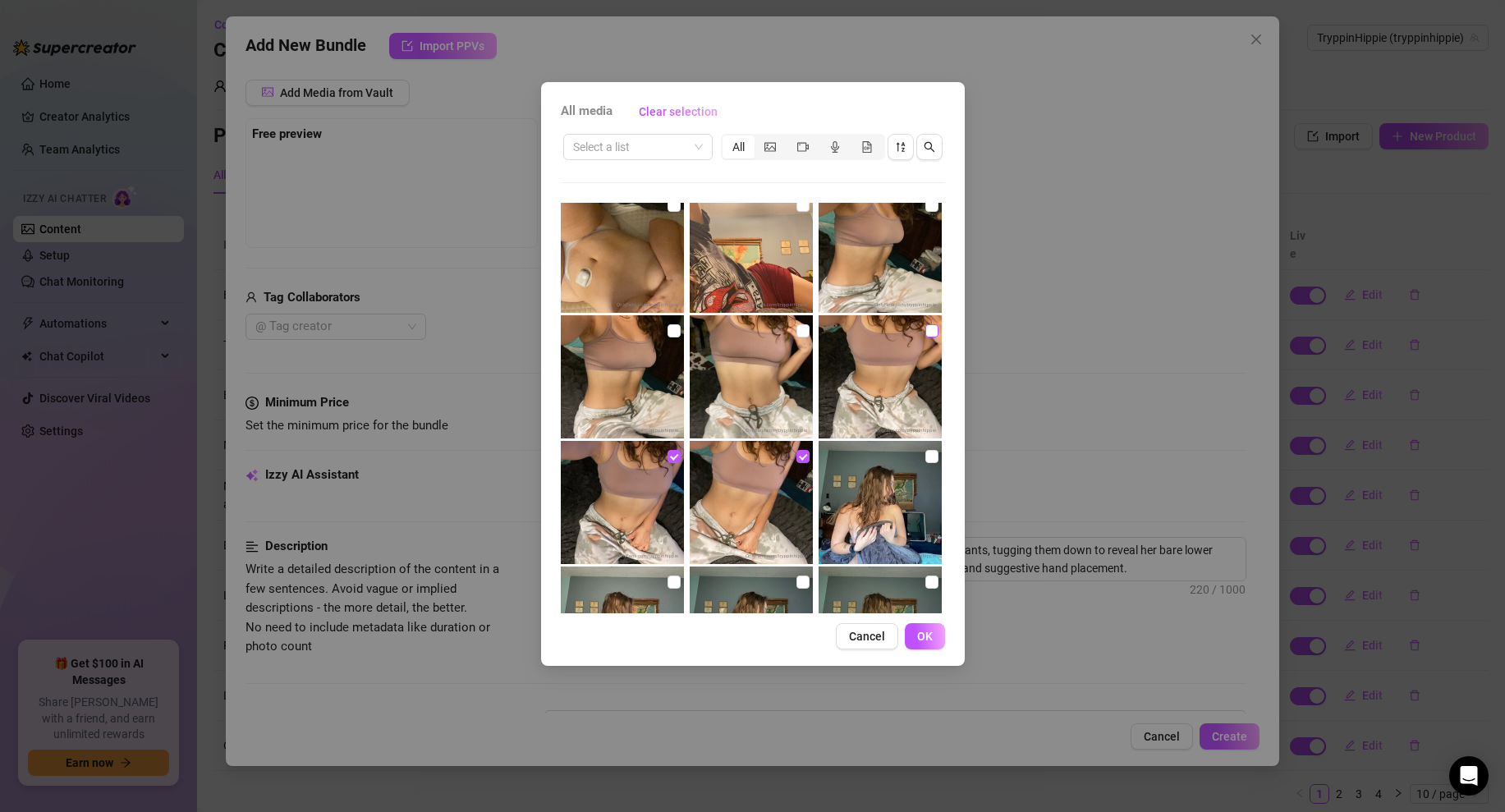
click at [926, 333] on input "checkbox" at bounding box center [932, 331] width 14 height 14
checkbox input "true"
click at [933, 629] on button "OK" at bounding box center [926, 636] width 41 height 26
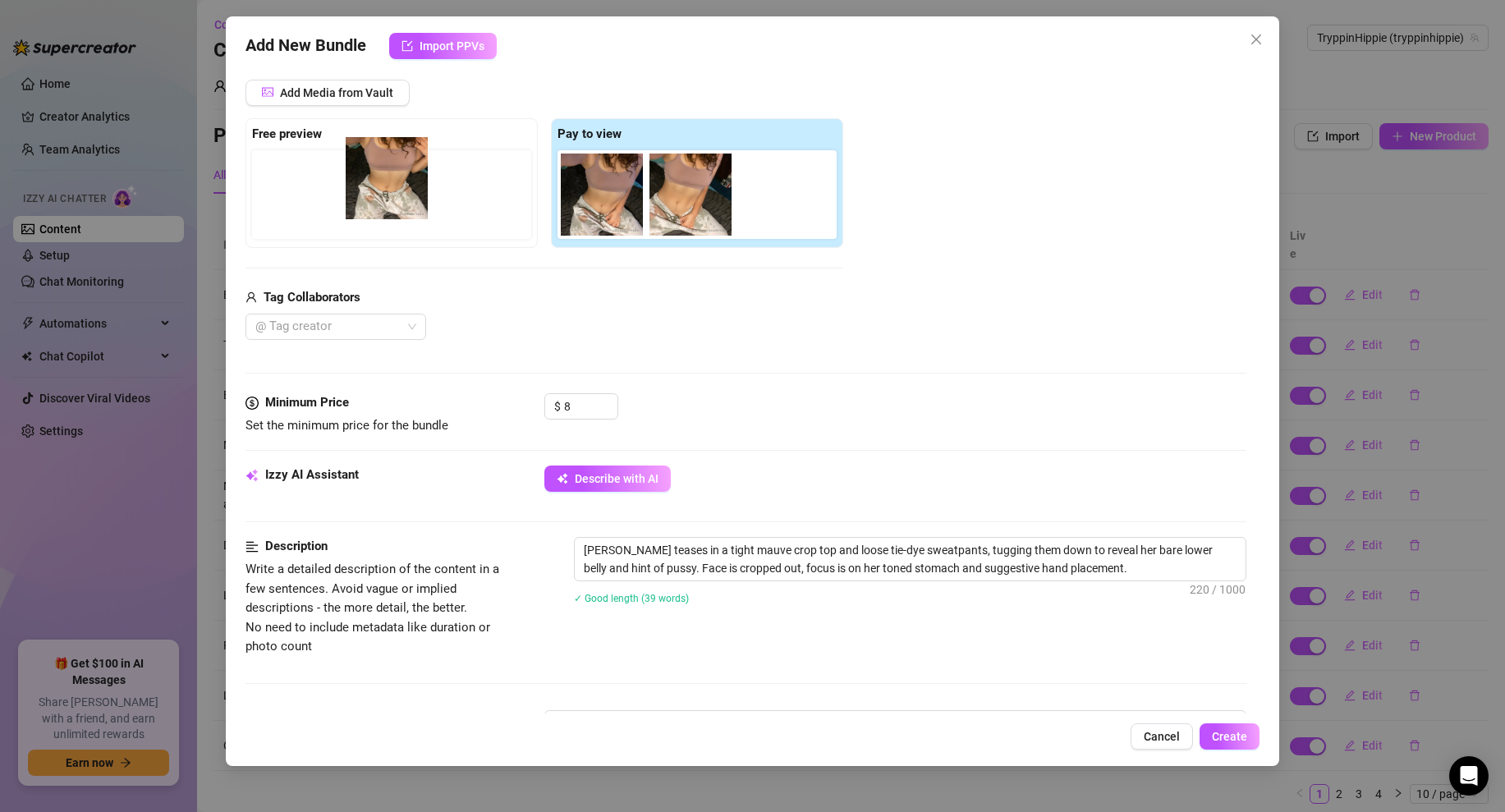
drag, startPoint x: 778, startPoint y: 191, endPoint x: 356, endPoint y: 180, distance: 422.1
click at [357, 180] on div "Free preview Pay to view" at bounding box center [544, 183] width 598 height 129
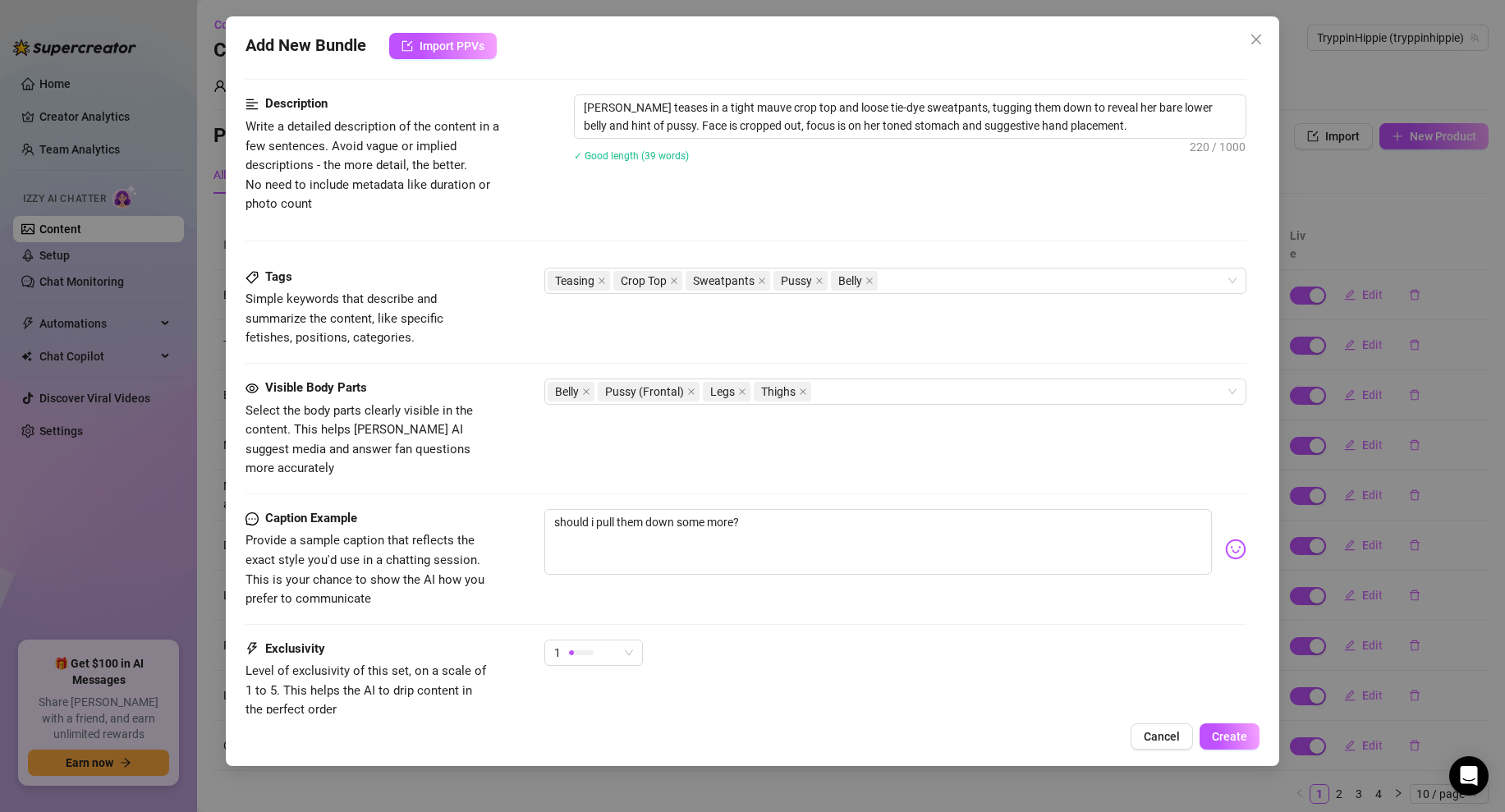
scroll to position [754, 0]
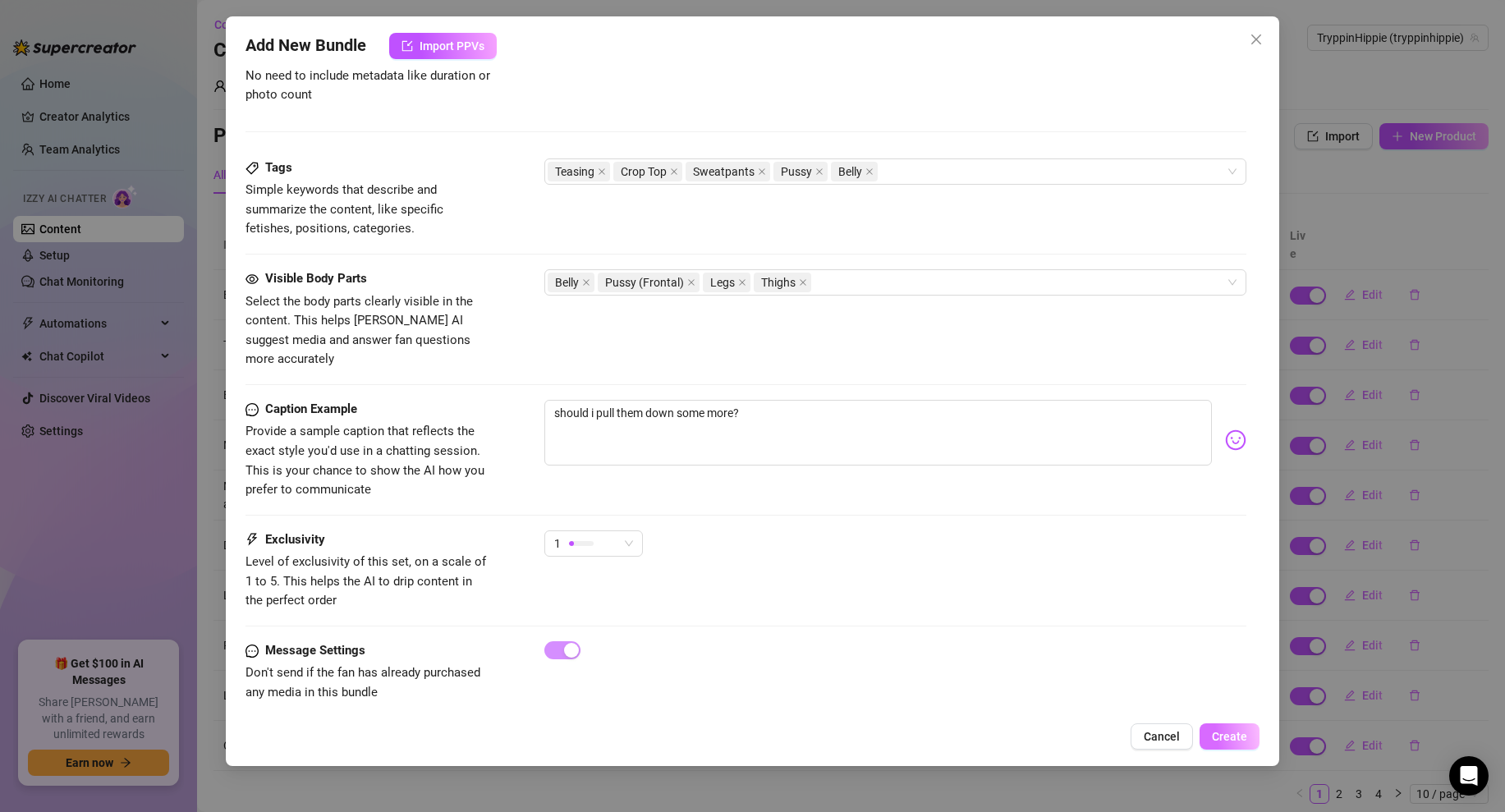
click at [1228, 730] on span "Create" at bounding box center [1230, 737] width 36 height 14
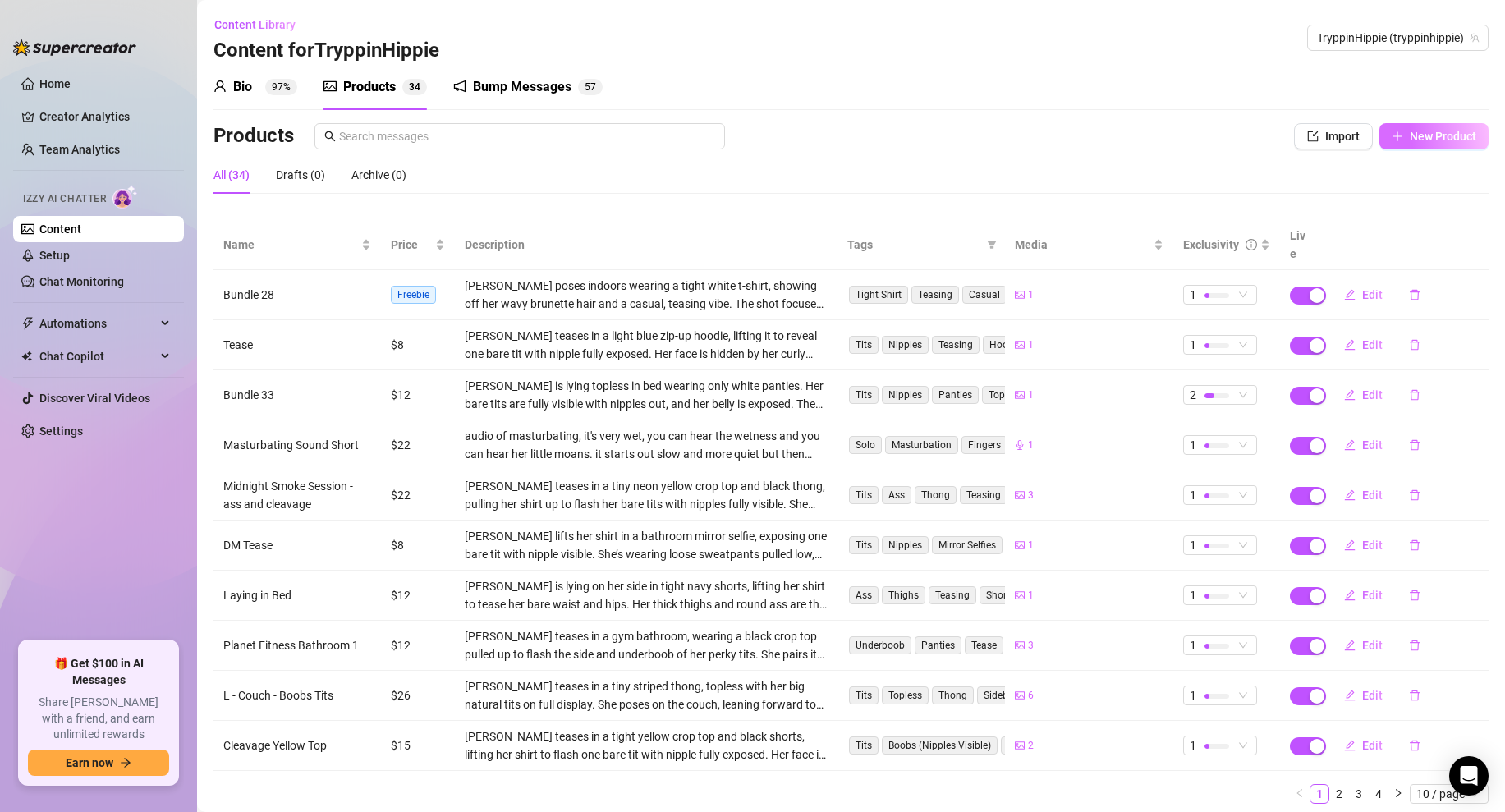
click at [1434, 139] on span "New Product" at bounding box center [1443, 136] width 67 height 14
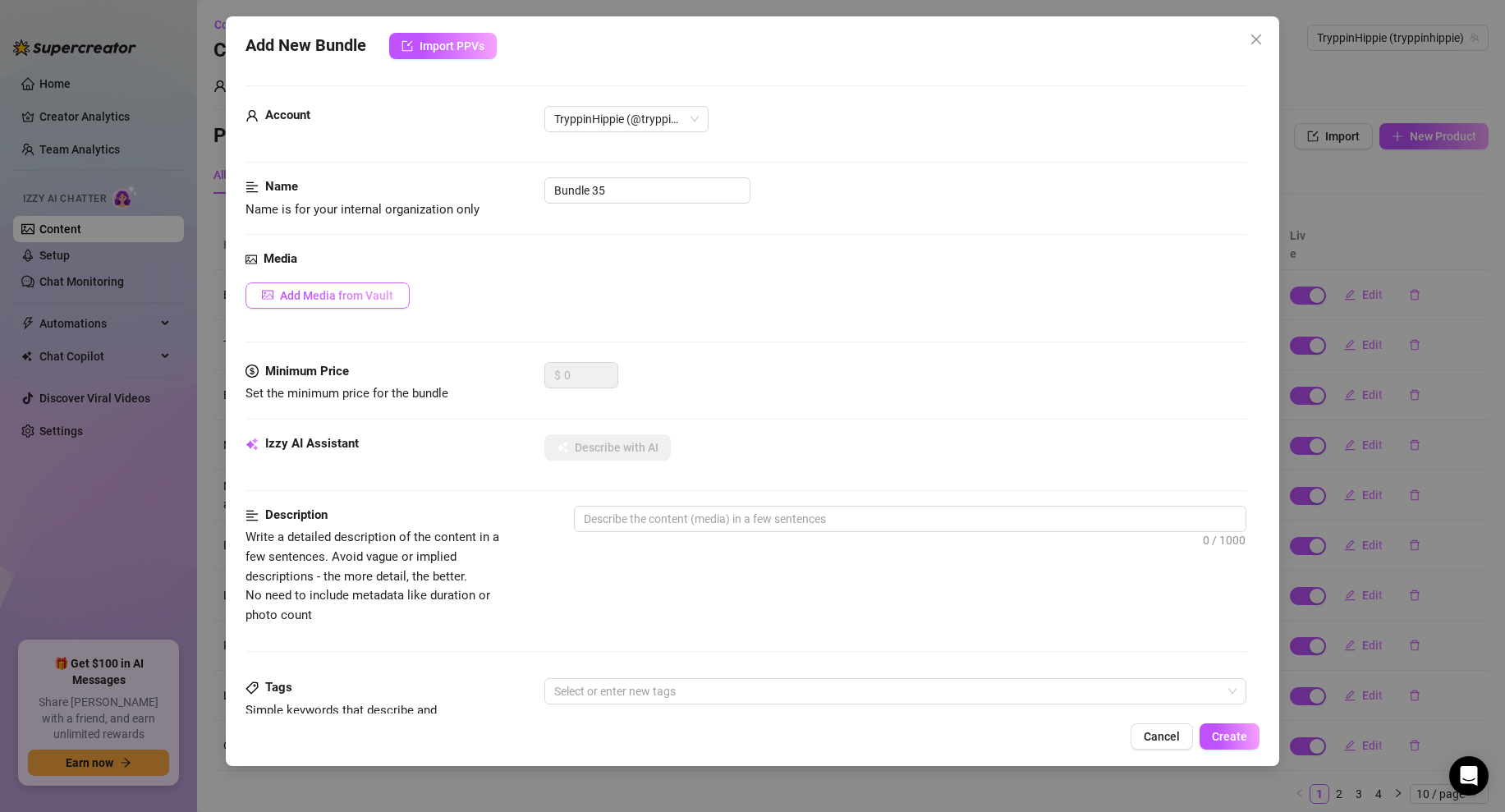
click at [349, 298] on span "Add Media from Vault" at bounding box center [337, 296] width 113 height 14
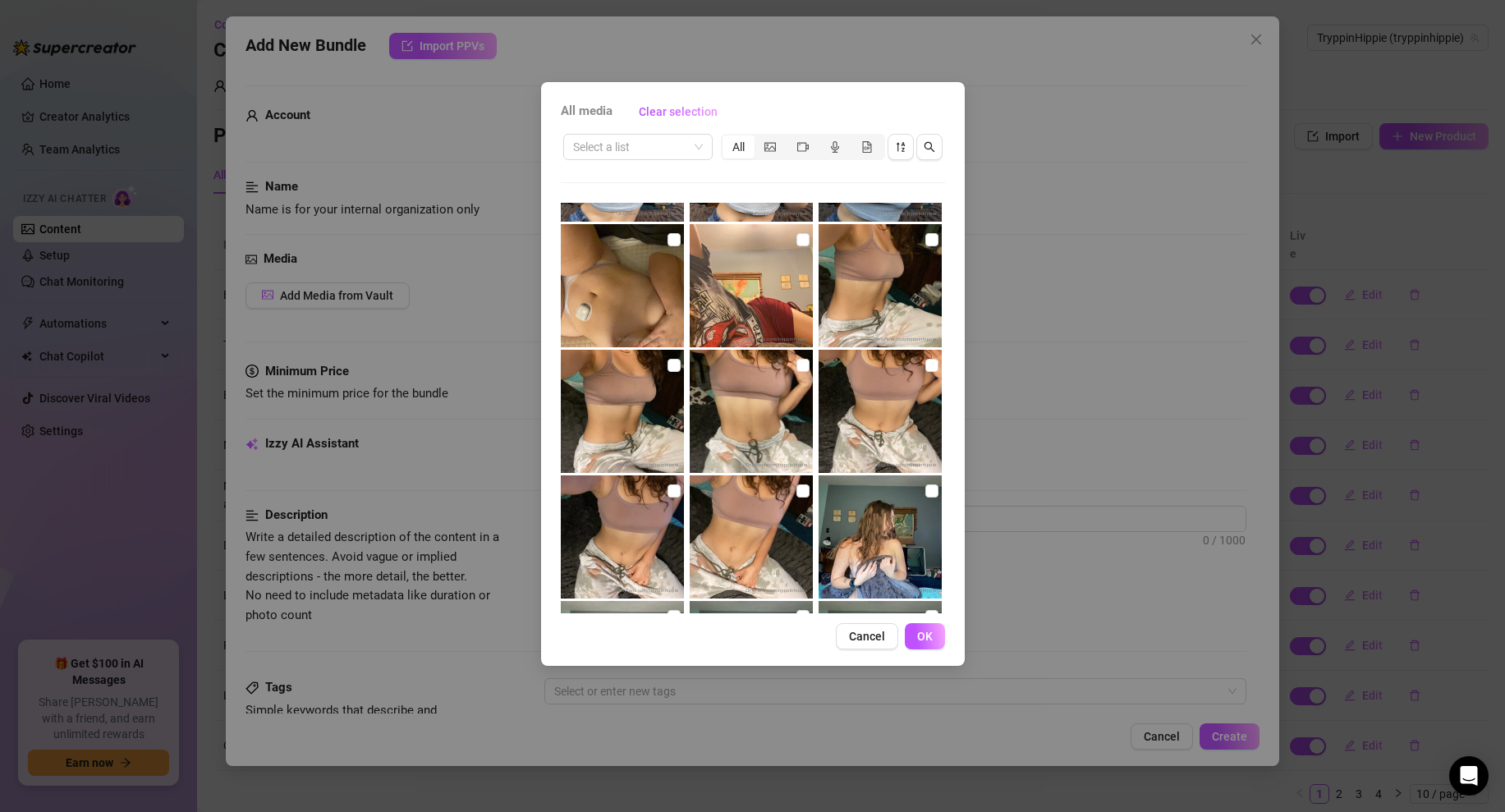
scroll to position [861, 0]
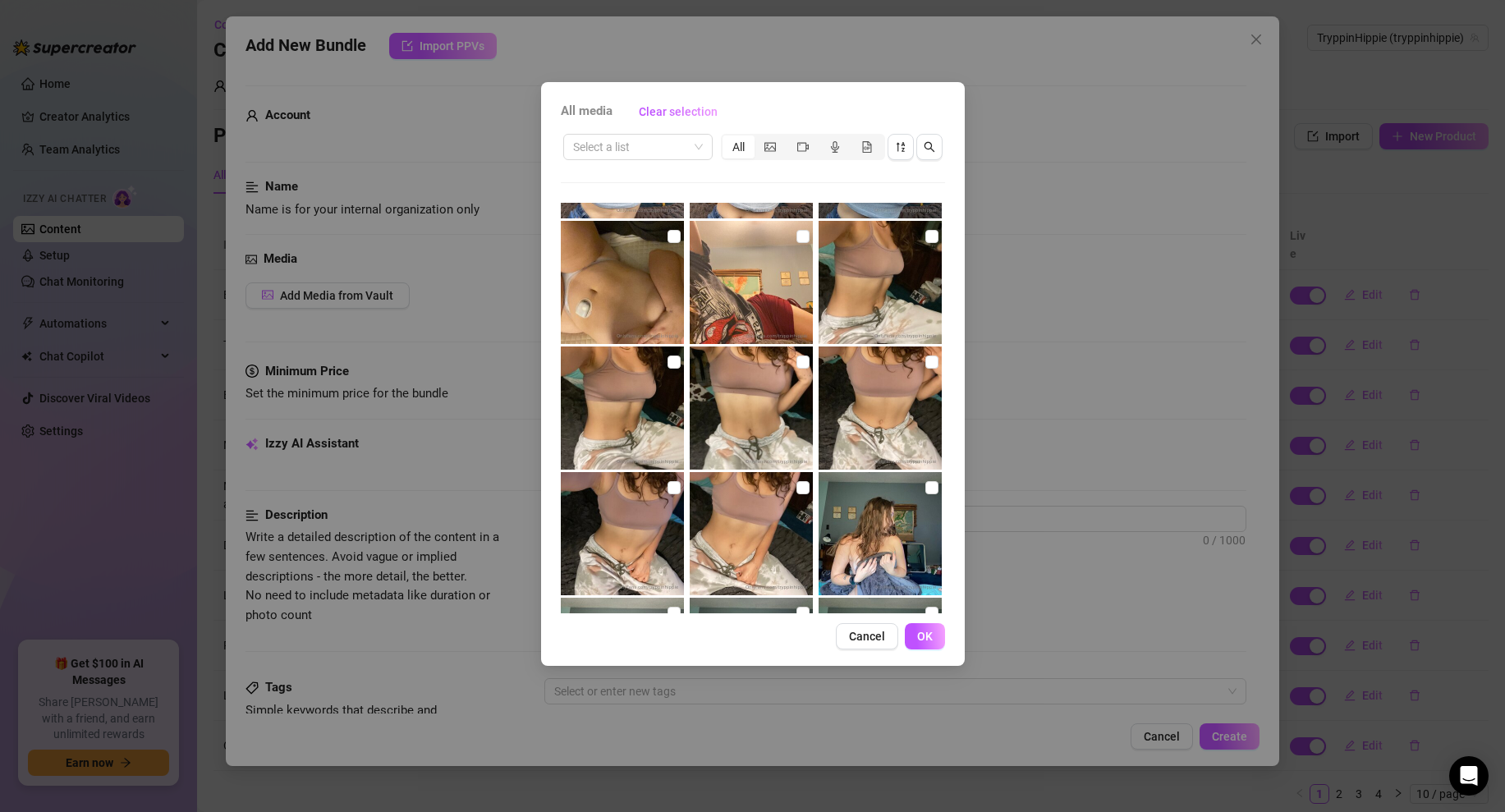
click at [766, 300] on img at bounding box center [751, 283] width 124 height 123
checkbox input "true"
click at [932, 633] on span "OK" at bounding box center [925, 637] width 15 height 14
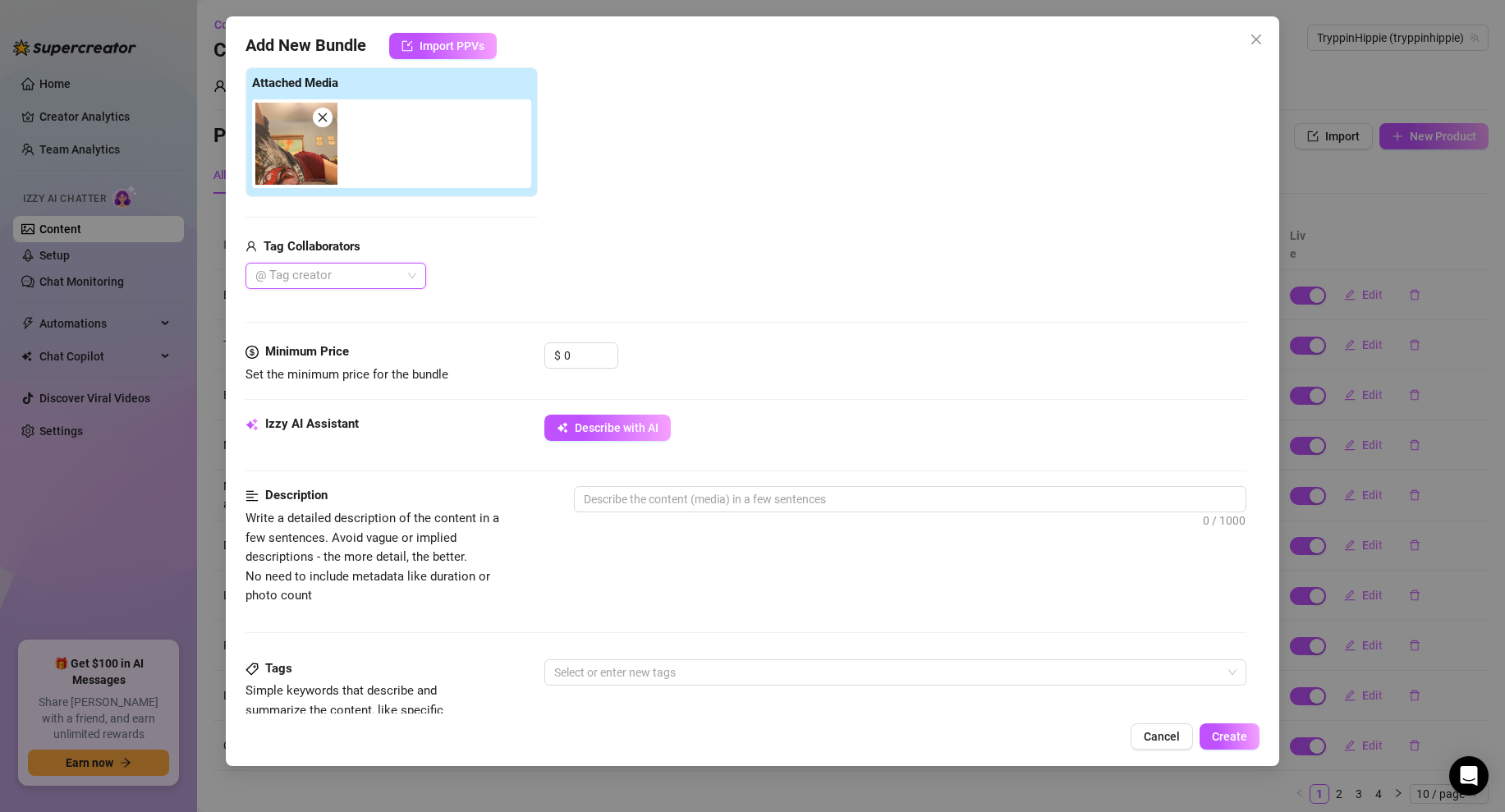
scroll to position [754, 0]
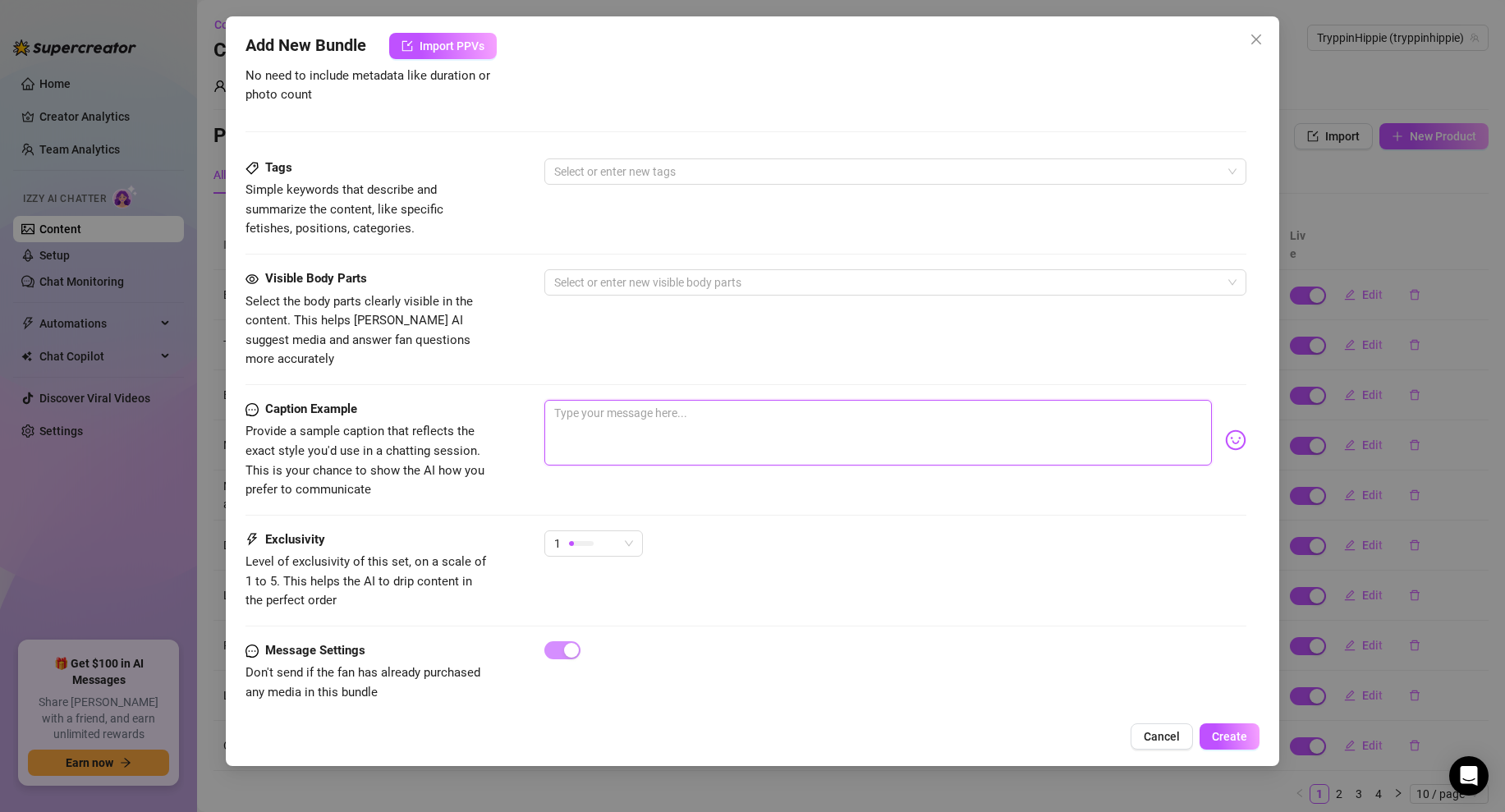
click at [629, 434] on textarea at bounding box center [878, 433] width 667 height 66
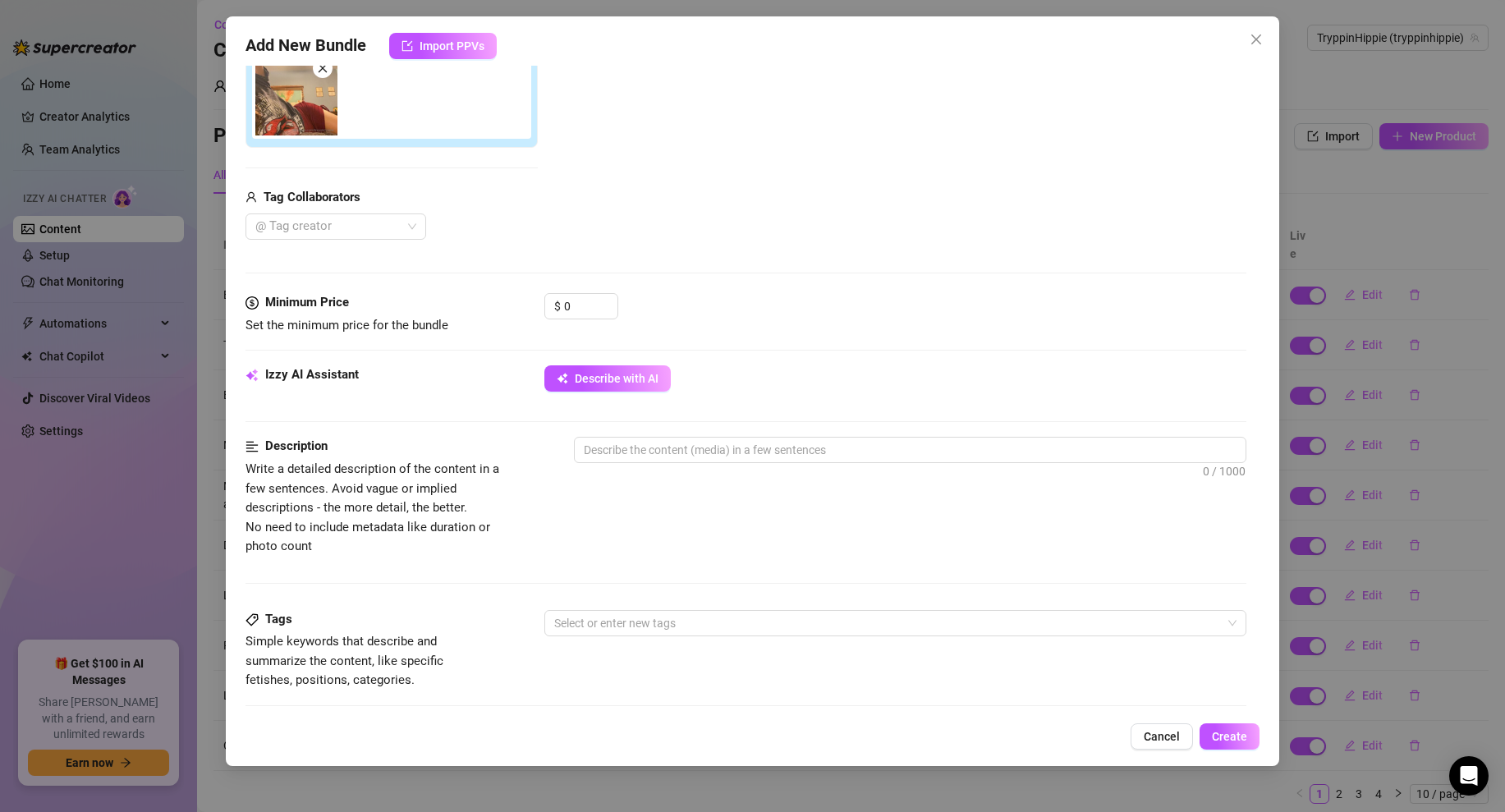
scroll to position [253, 0]
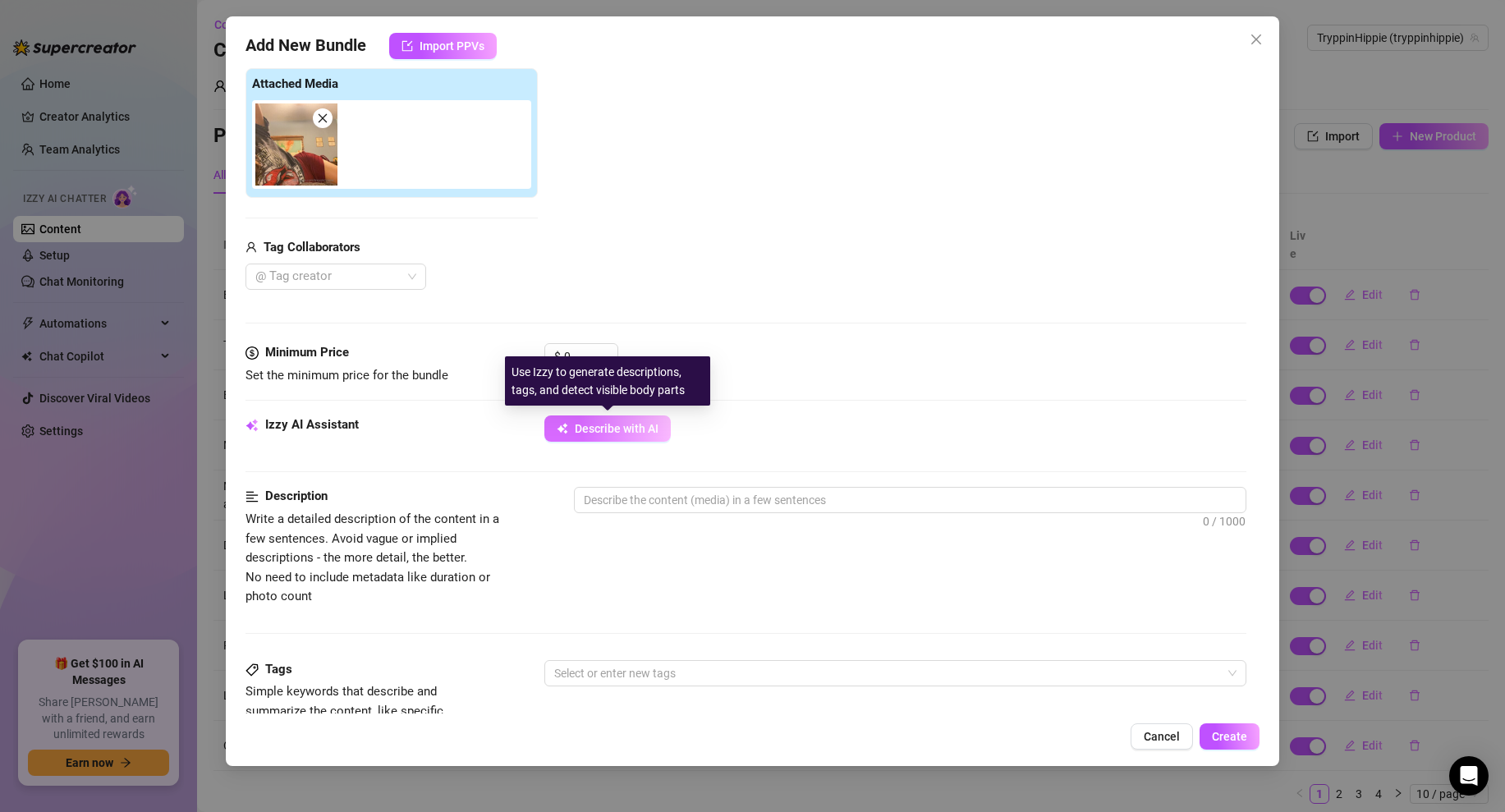
click at [609, 429] on span "Describe with AI" at bounding box center [617, 429] width 84 height 14
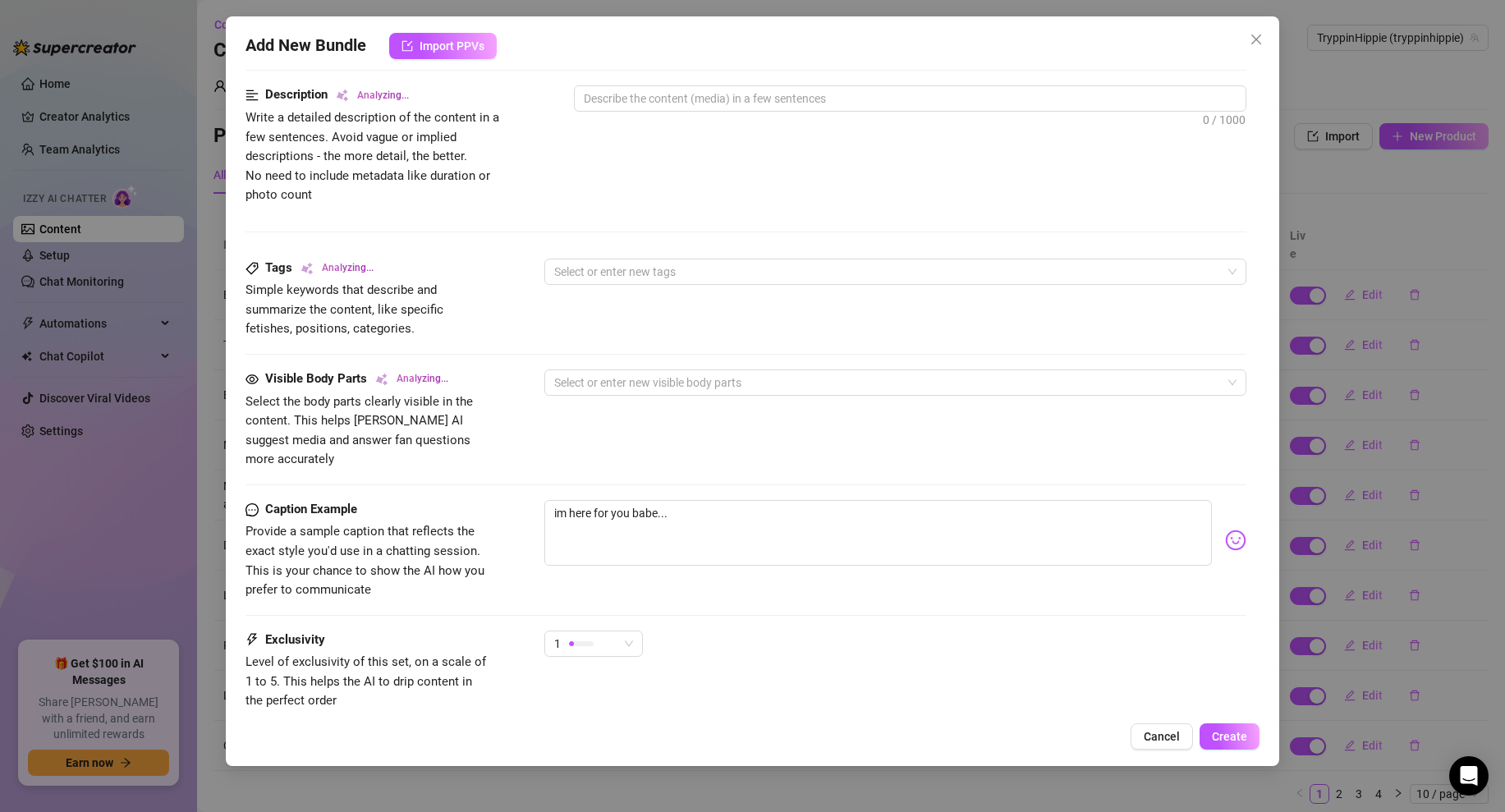
scroll to position [754, 0]
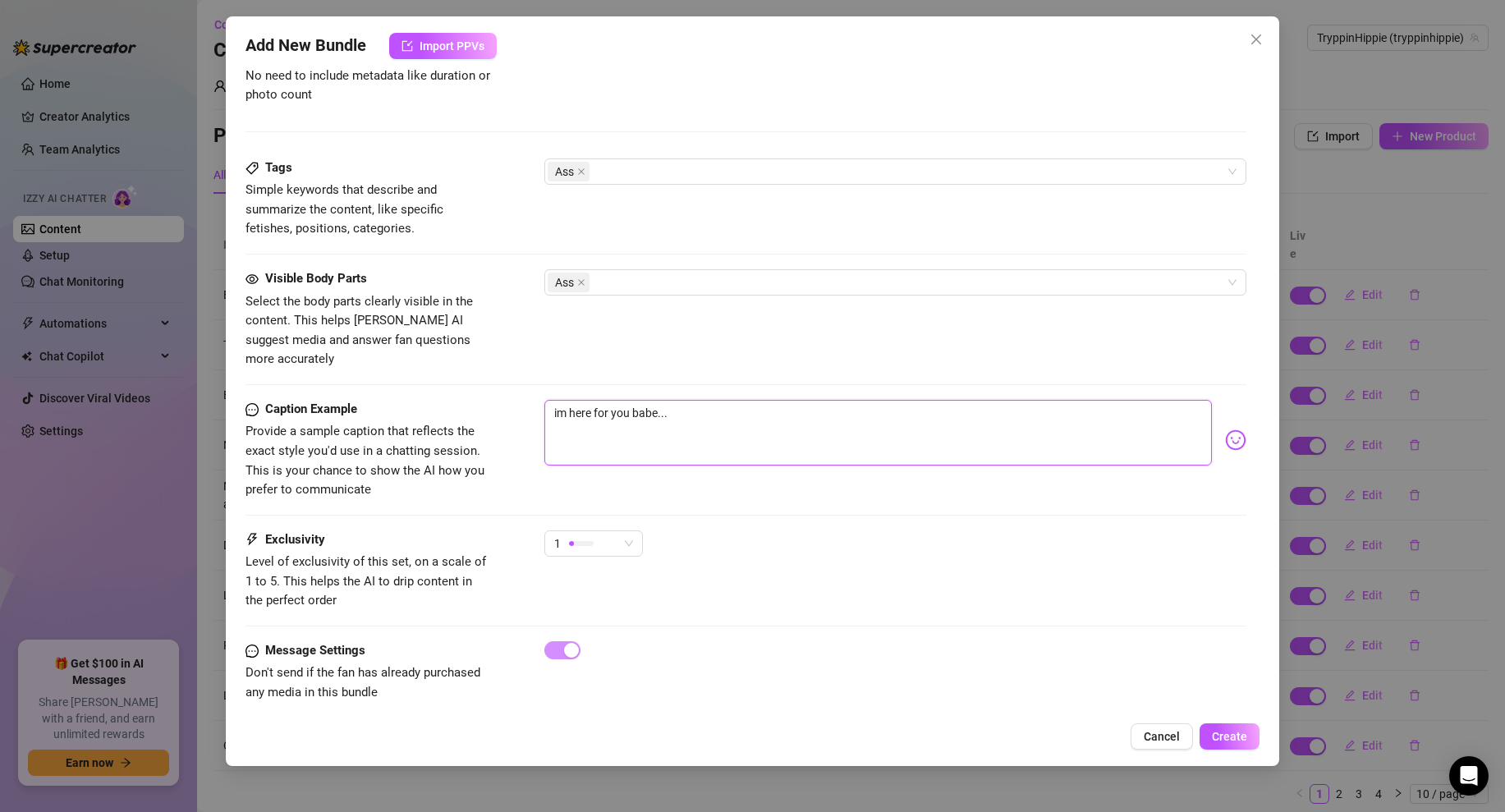
click at [699, 408] on textarea "im here for you babe..." at bounding box center [878, 433] width 667 height 66
click at [699, 408] on textarea "im here for you babe...come" at bounding box center [878, 433] width 667 height 66
type textarea "im bored, in bed and waiting...say hi baby. 🥵"
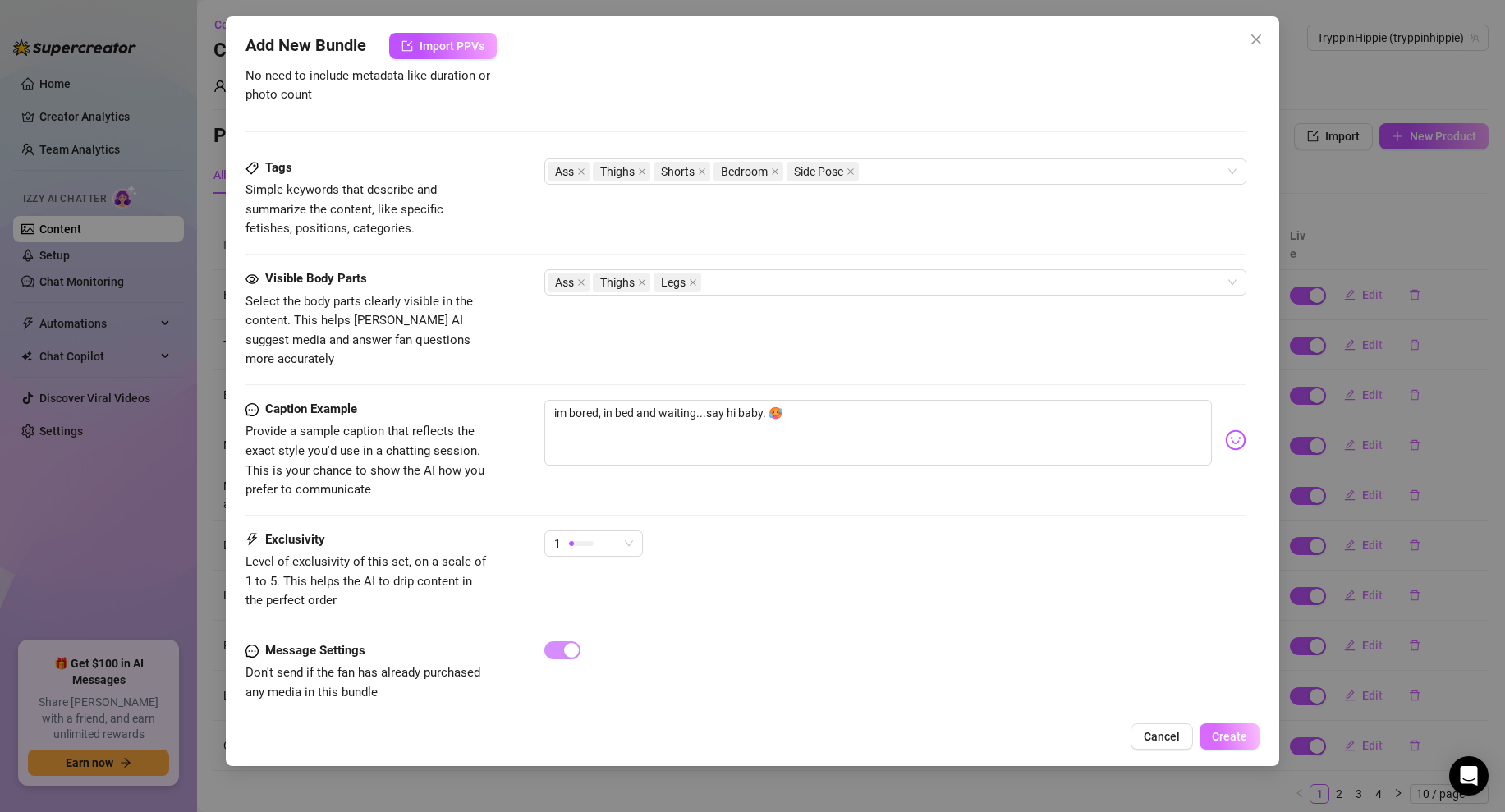
click at [1228, 734] on span "Create" at bounding box center [1230, 737] width 36 height 14
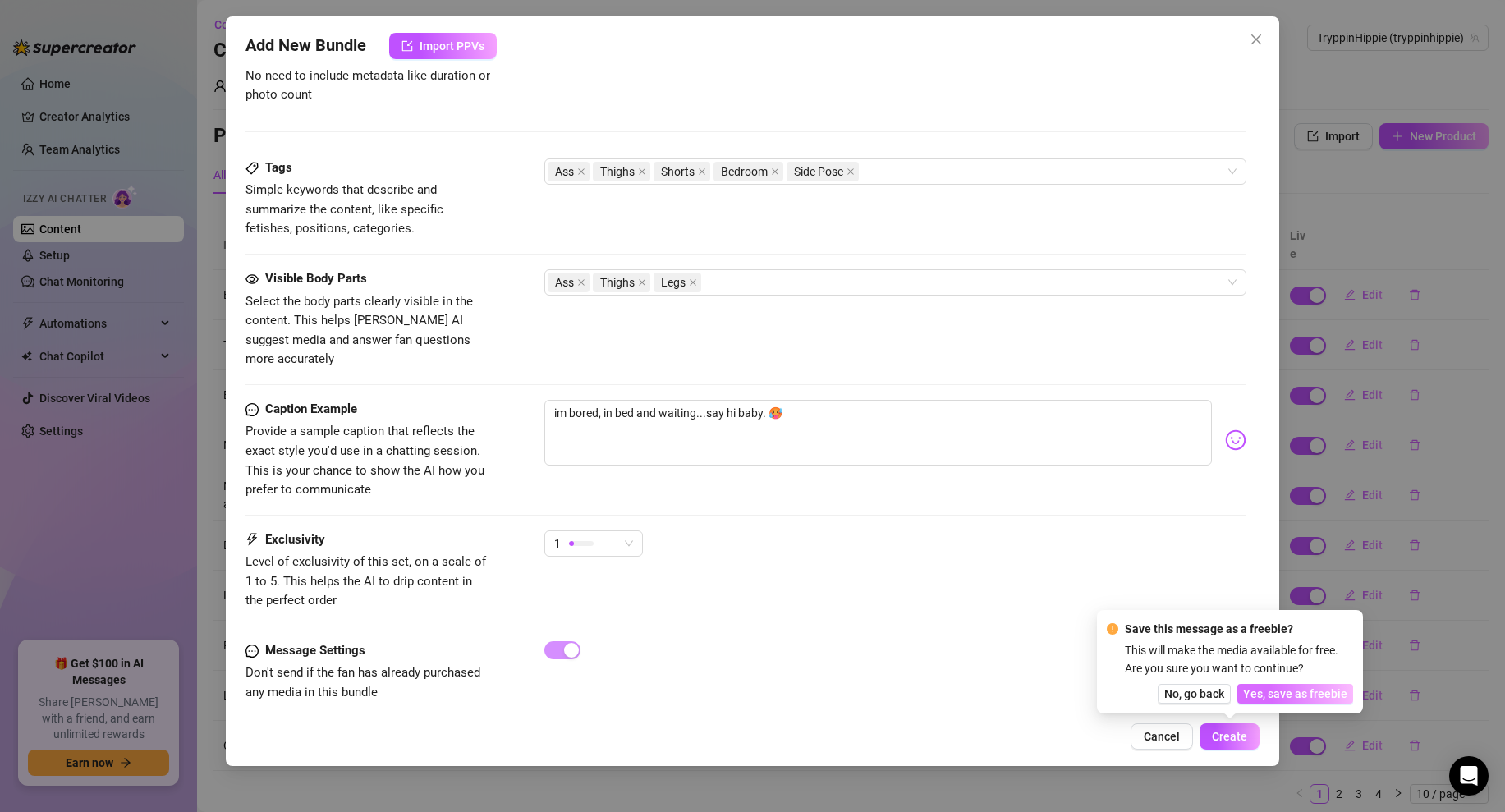
click at [1302, 694] on span "Yes, save as freebie" at bounding box center [1295, 694] width 104 height 14
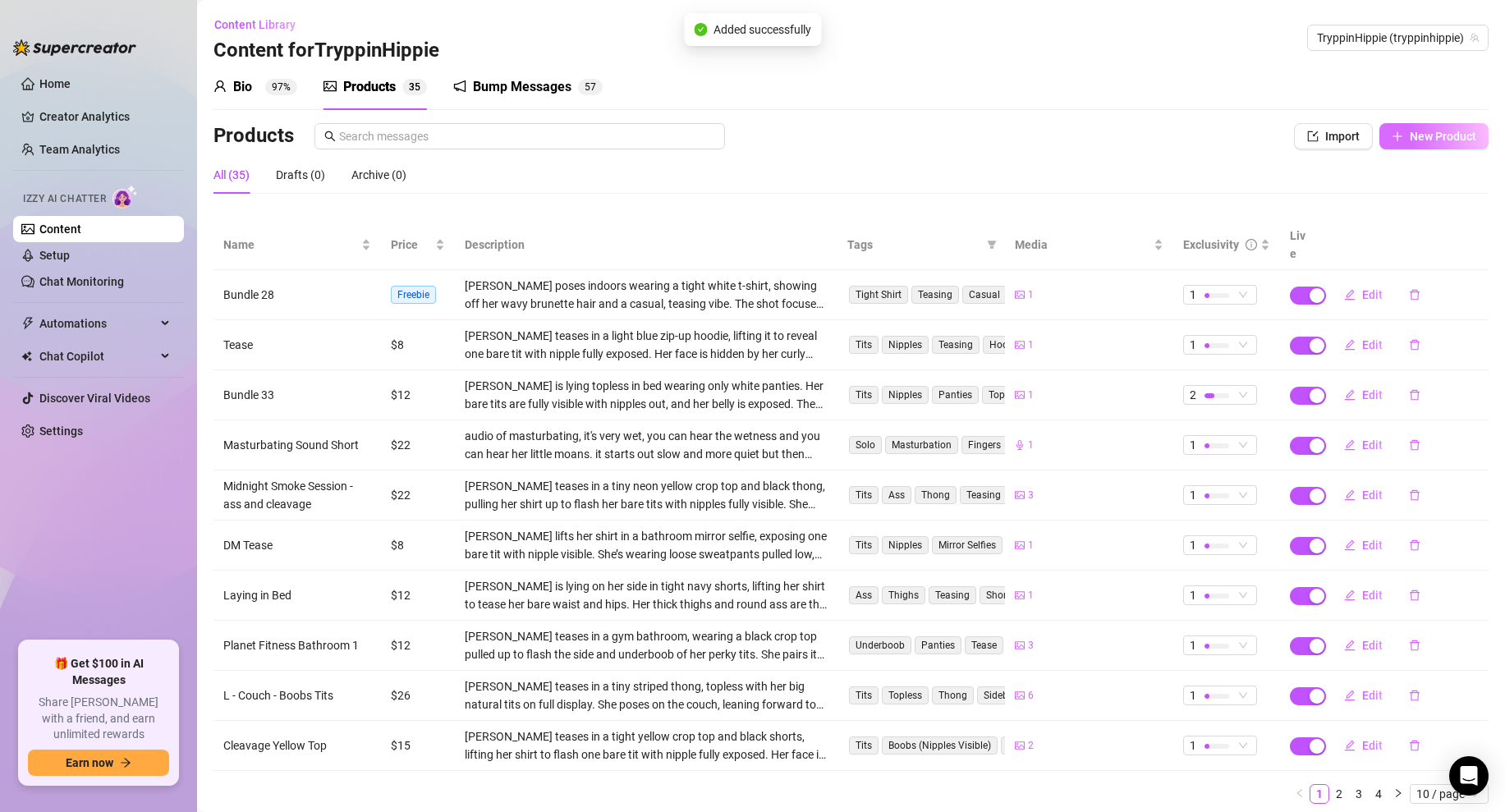
click at [1416, 145] on button "New Product" at bounding box center [1434, 136] width 109 height 26
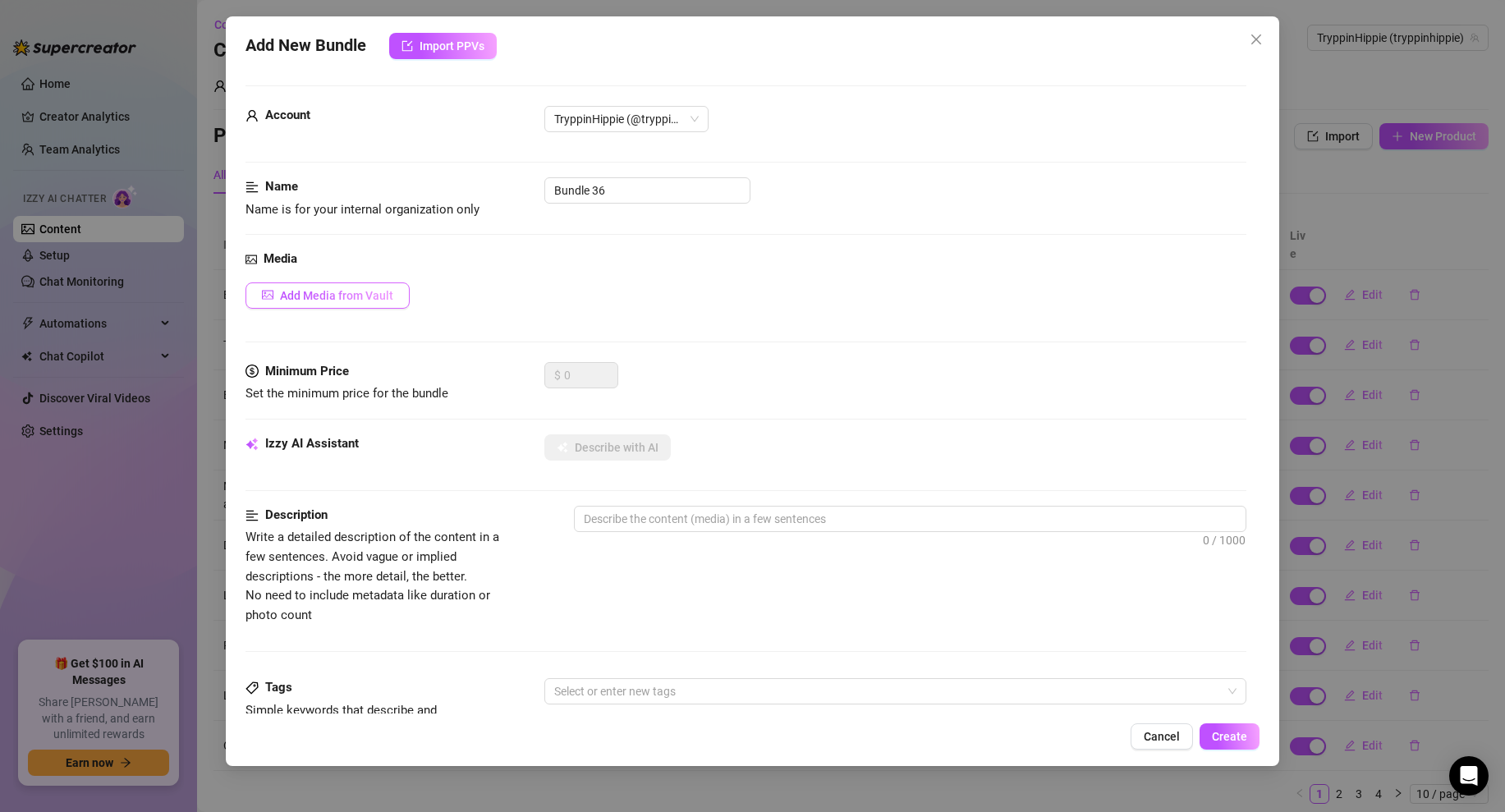
click at [315, 287] on button "Add Media from Vault" at bounding box center [327, 295] width 164 height 26
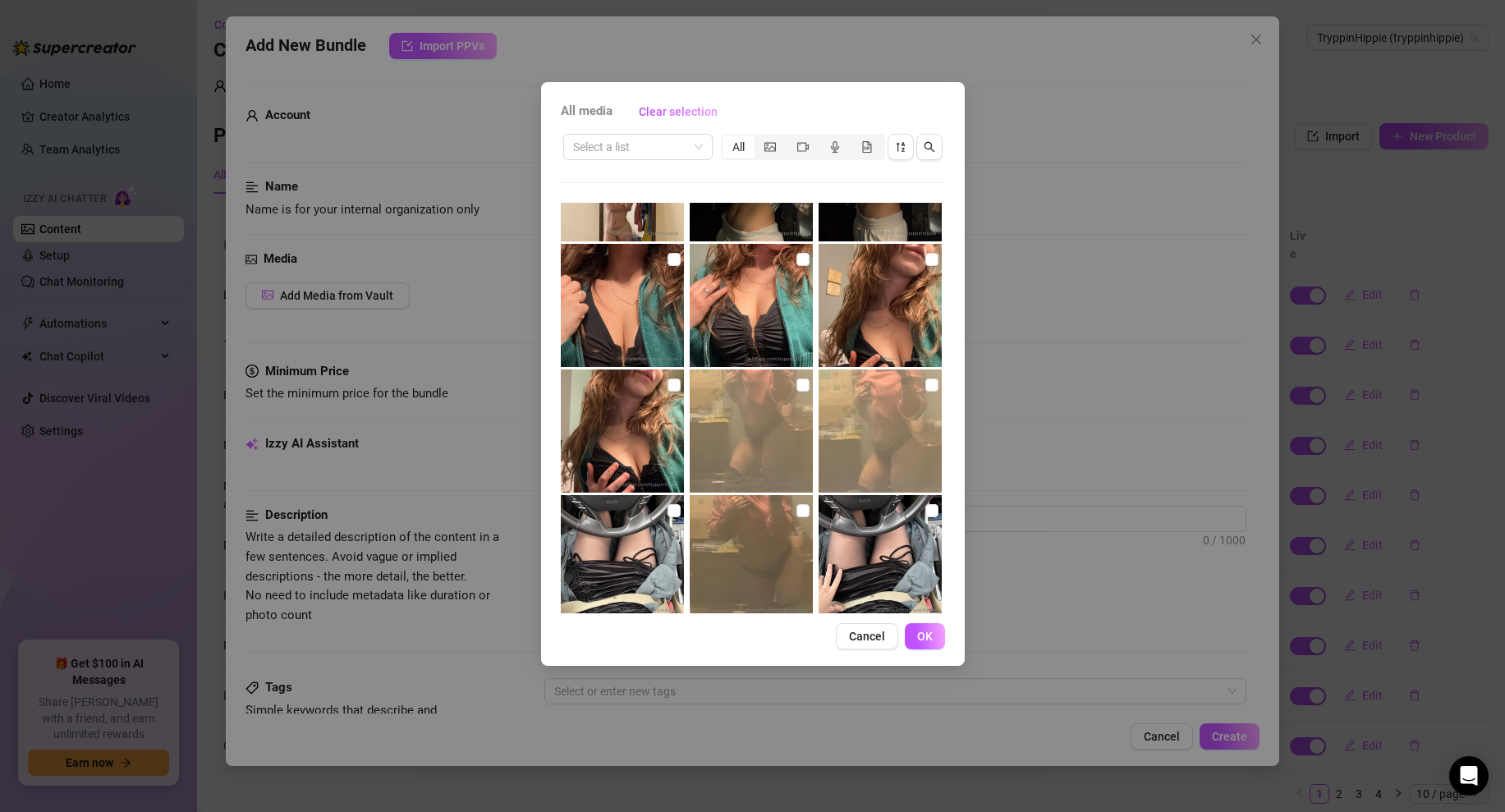
scroll to position [2287, 0]
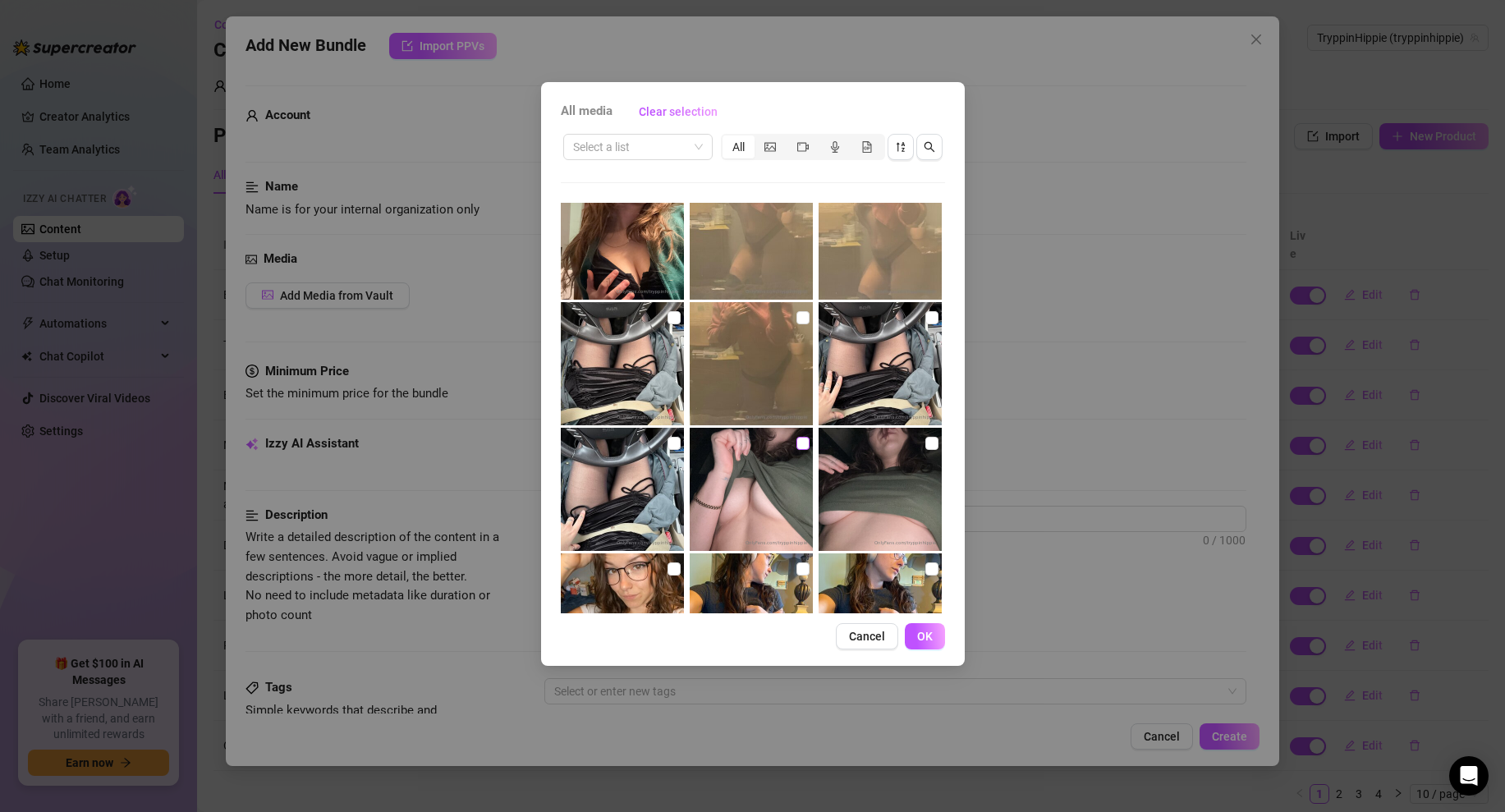
click at [805, 444] on input "checkbox" at bounding box center [804, 443] width 14 height 14
click at [799, 439] on input "checkbox" at bounding box center [804, 443] width 14 height 14
checkbox input "false"
click at [931, 446] on input "checkbox" at bounding box center [932, 443] width 14 height 14
checkbox input "true"
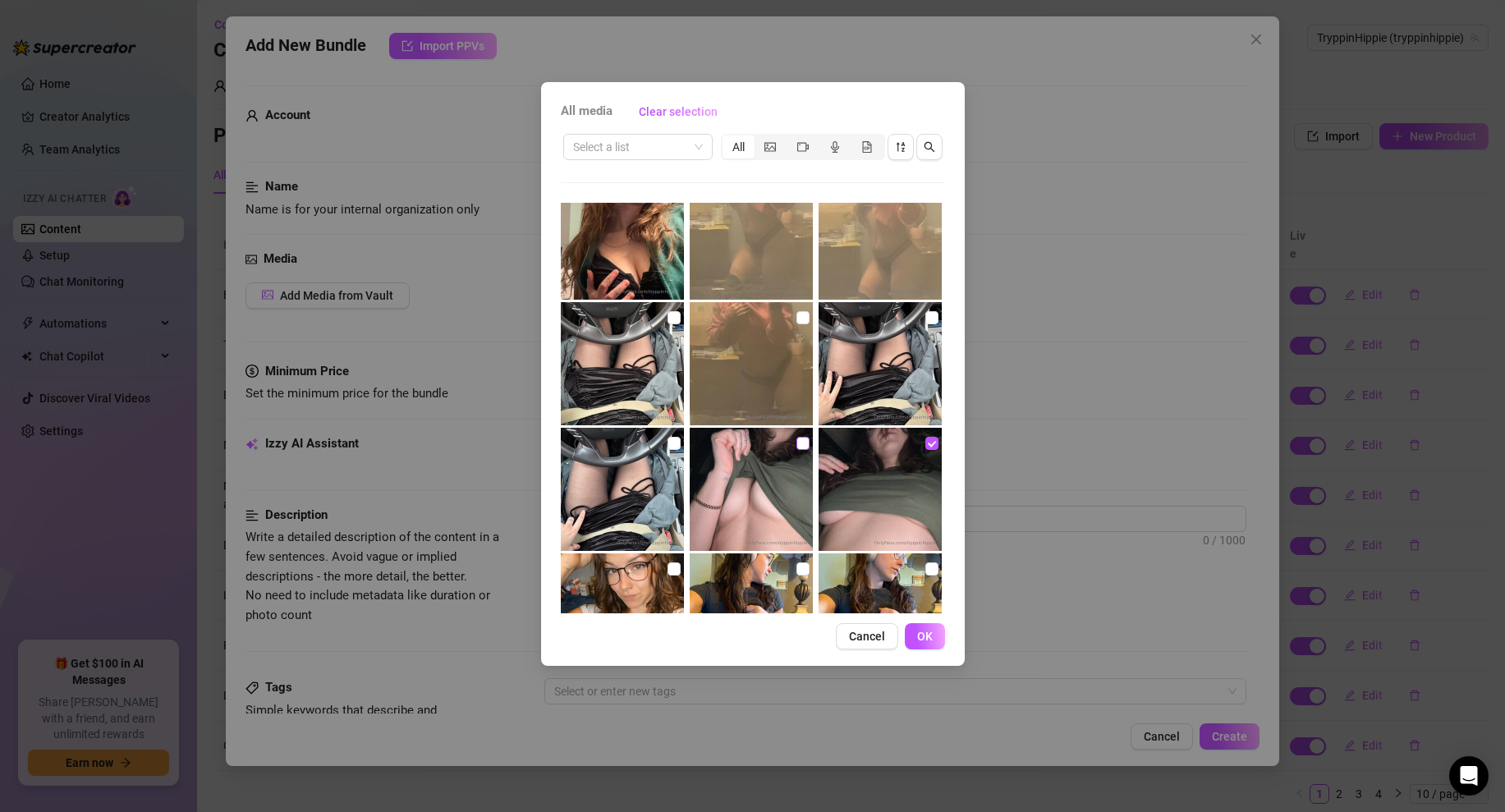
click at [803, 441] on input "checkbox" at bounding box center [804, 443] width 14 height 14
checkbox input "true"
click at [930, 640] on span "OK" at bounding box center [925, 637] width 15 height 14
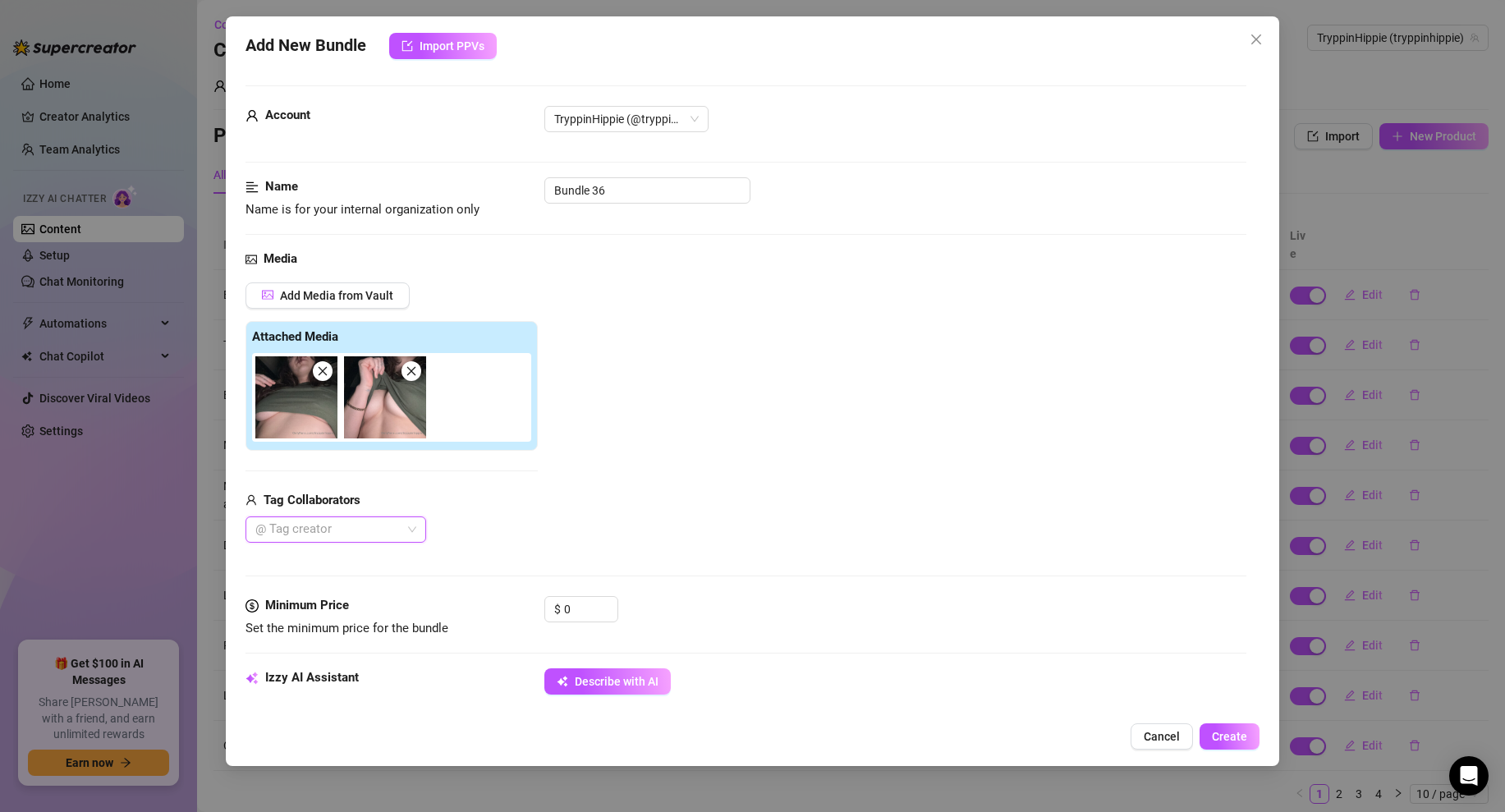
scroll to position [28, 0]
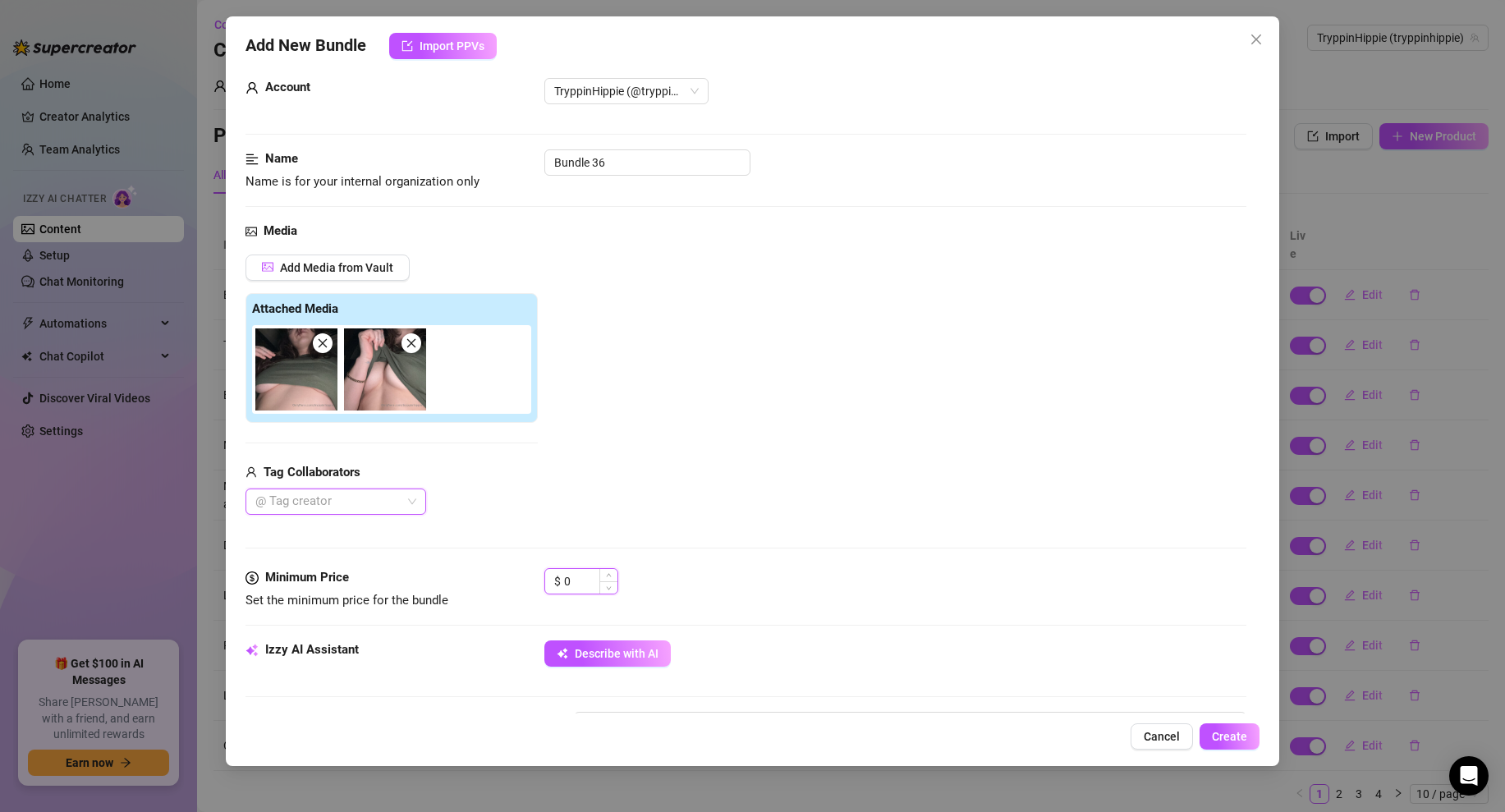
click at [588, 581] on input "0" at bounding box center [590, 581] width 53 height 25
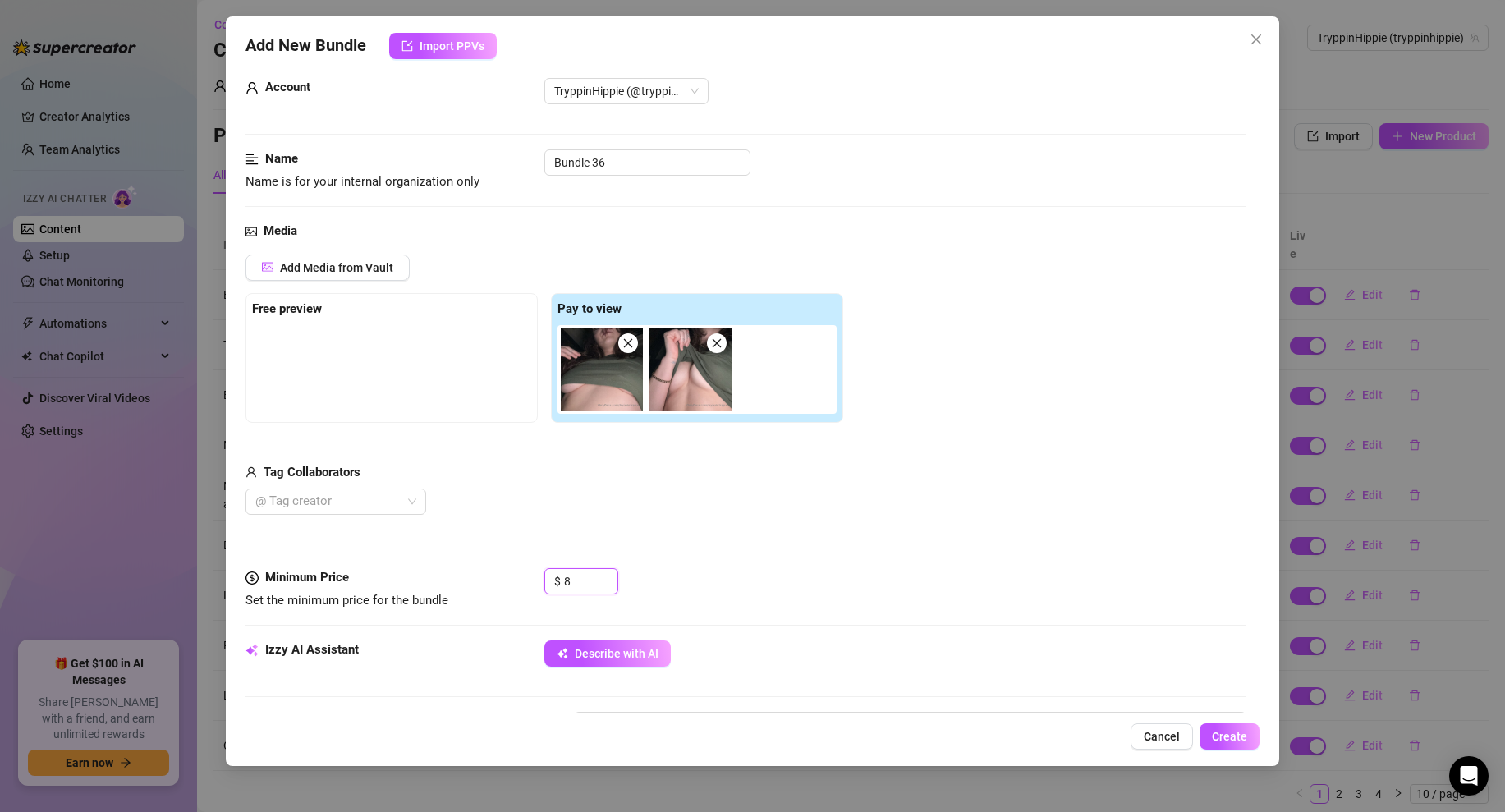
type input "8"
click at [785, 553] on div "Media Add Media from Vault Free preview Pay to view Tag Collaborators @ Tag cre…" at bounding box center [745, 395] width 1001 height 347
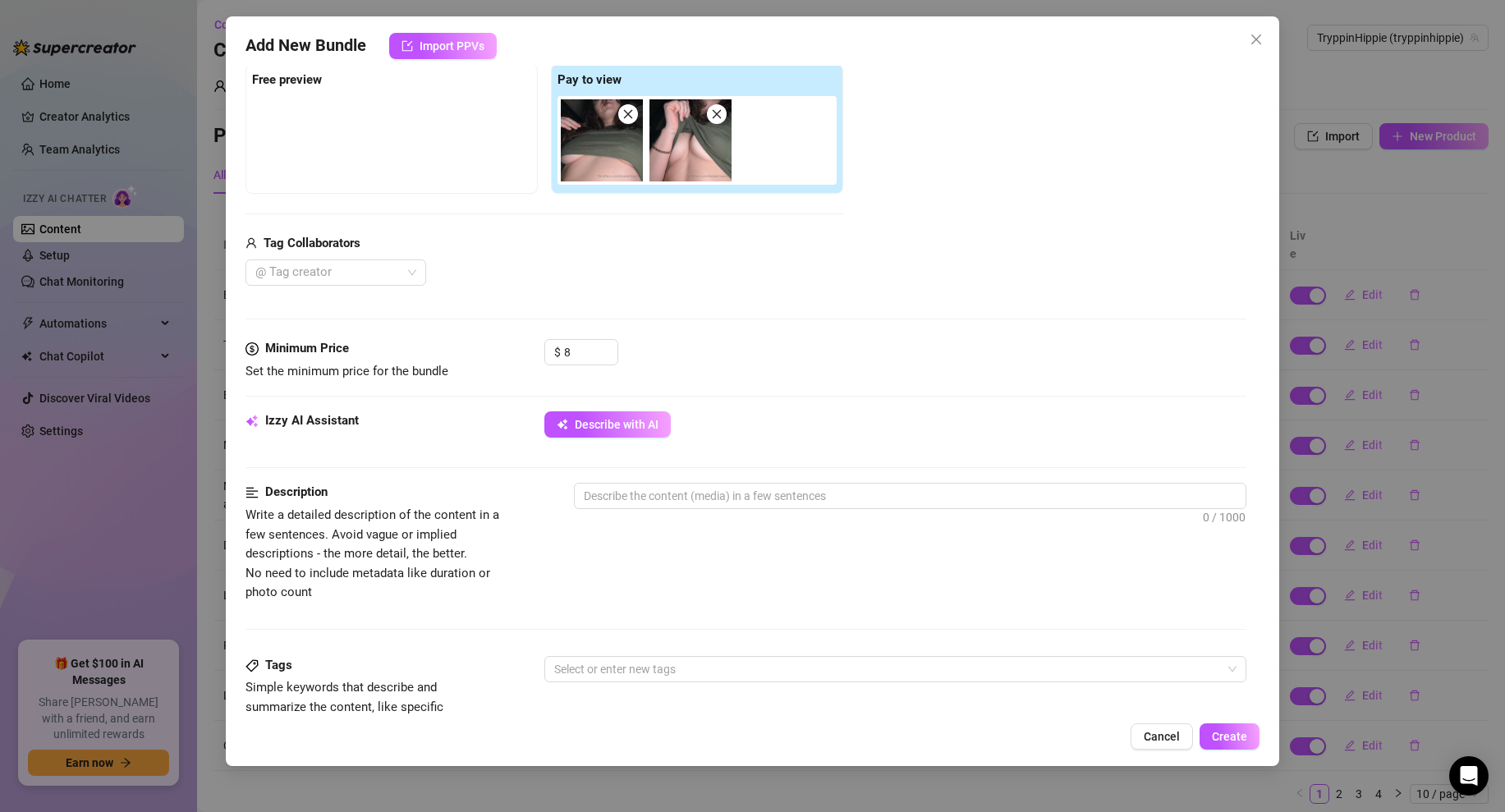
scroll to position [754, 0]
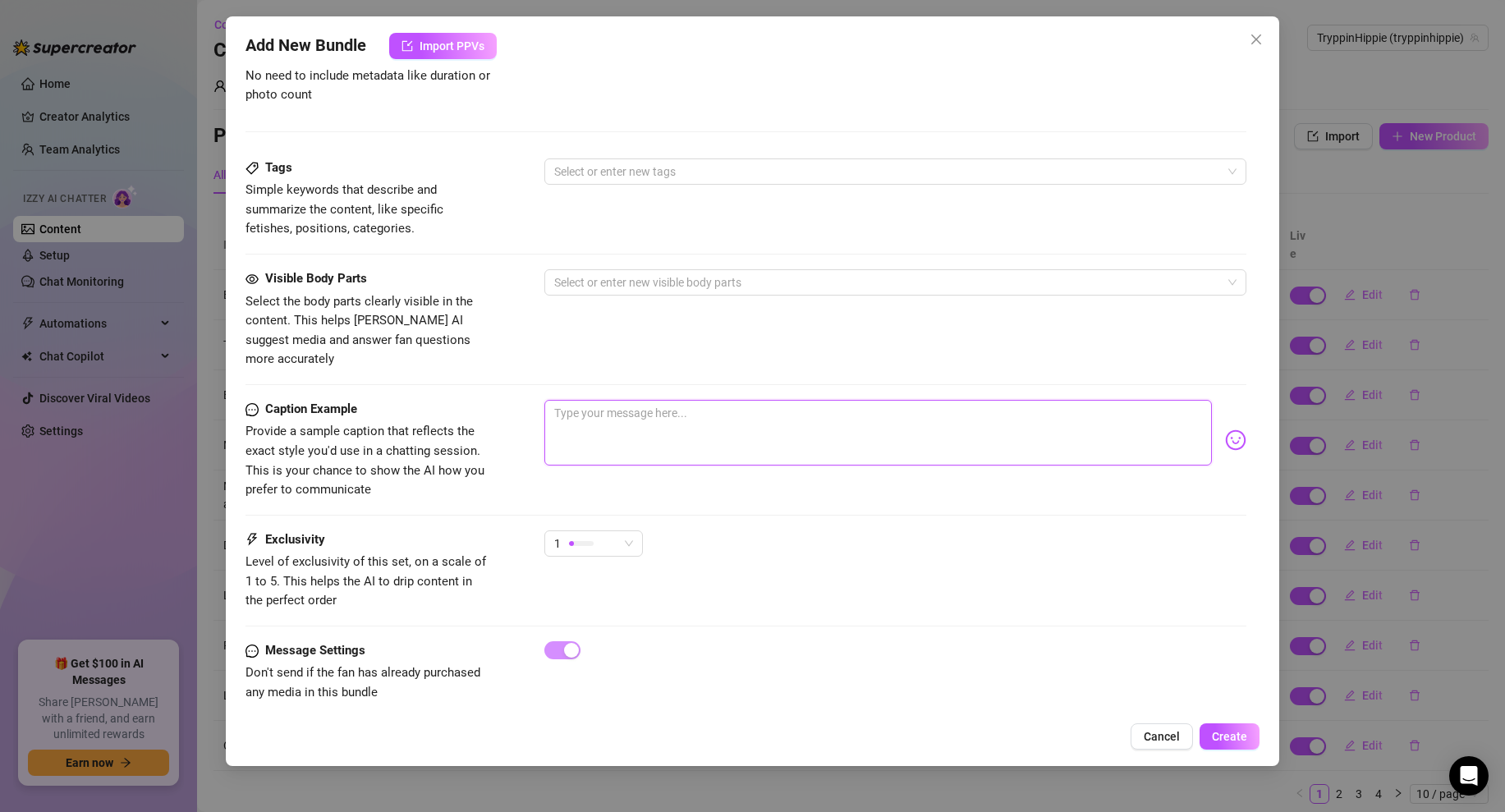
click at [620, 404] on textarea at bounding box center [878, 433] width 667 height 66
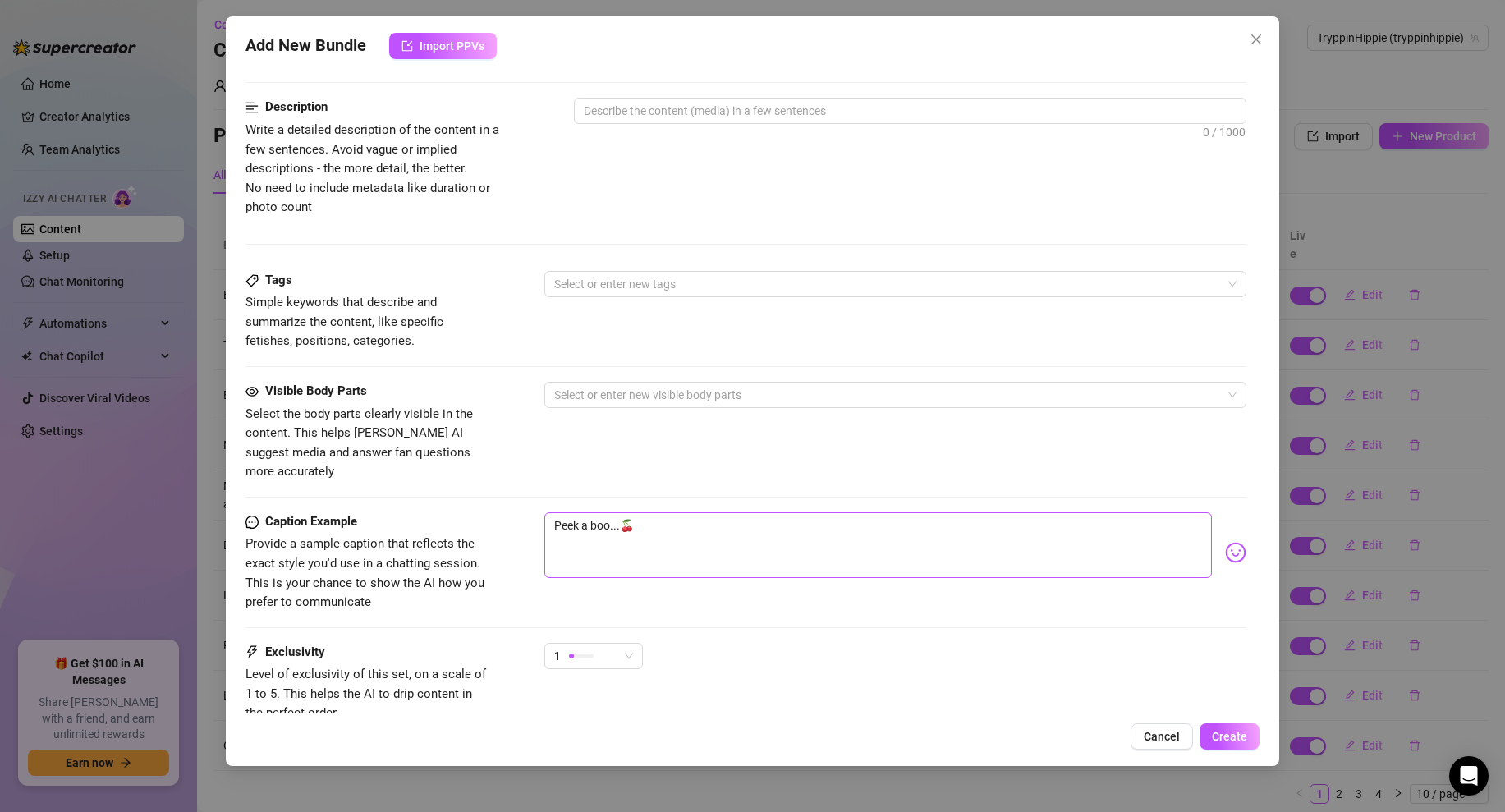
scroll to position [641, 0]
click at [651, 513] on textarea "Peek a boo...🍒" at bounding box center [878, 546] width 667 height 66
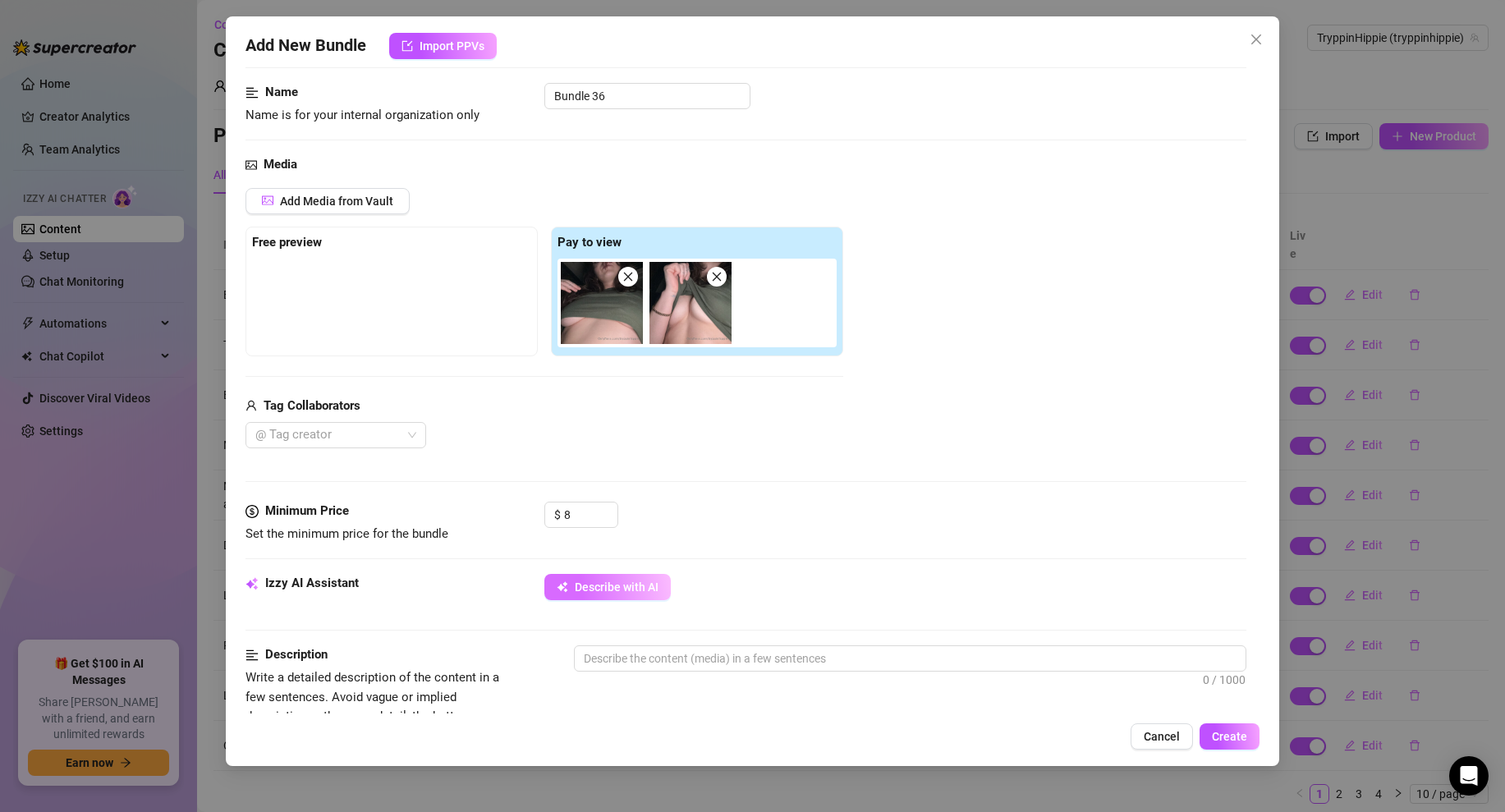
type textarea "Peek a boo...🍒👀"
click at [591, 587] on span "Describe with AI" at bounding box center [617, 587] width 84 height 14
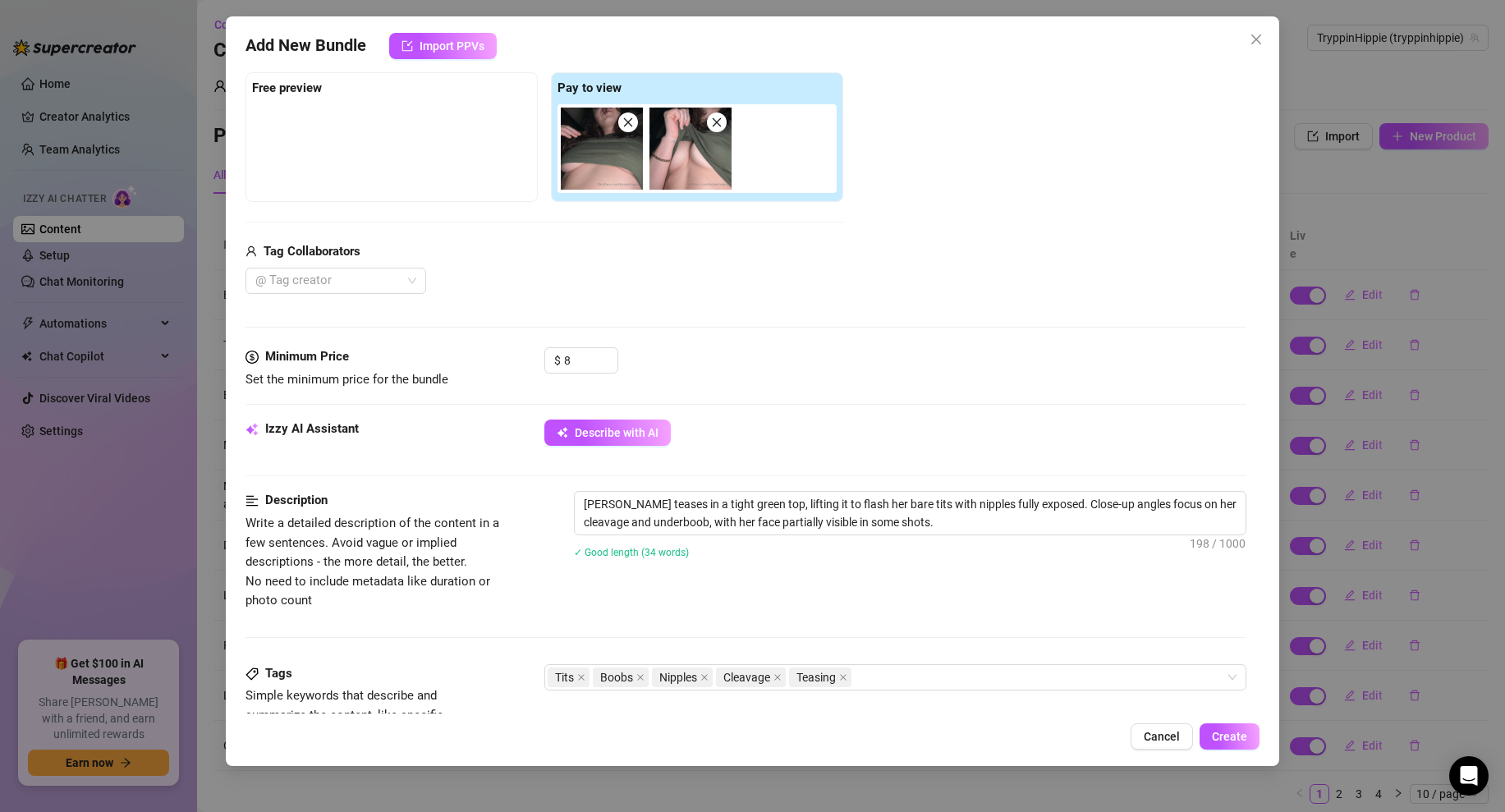
scroll to position [231, 0]
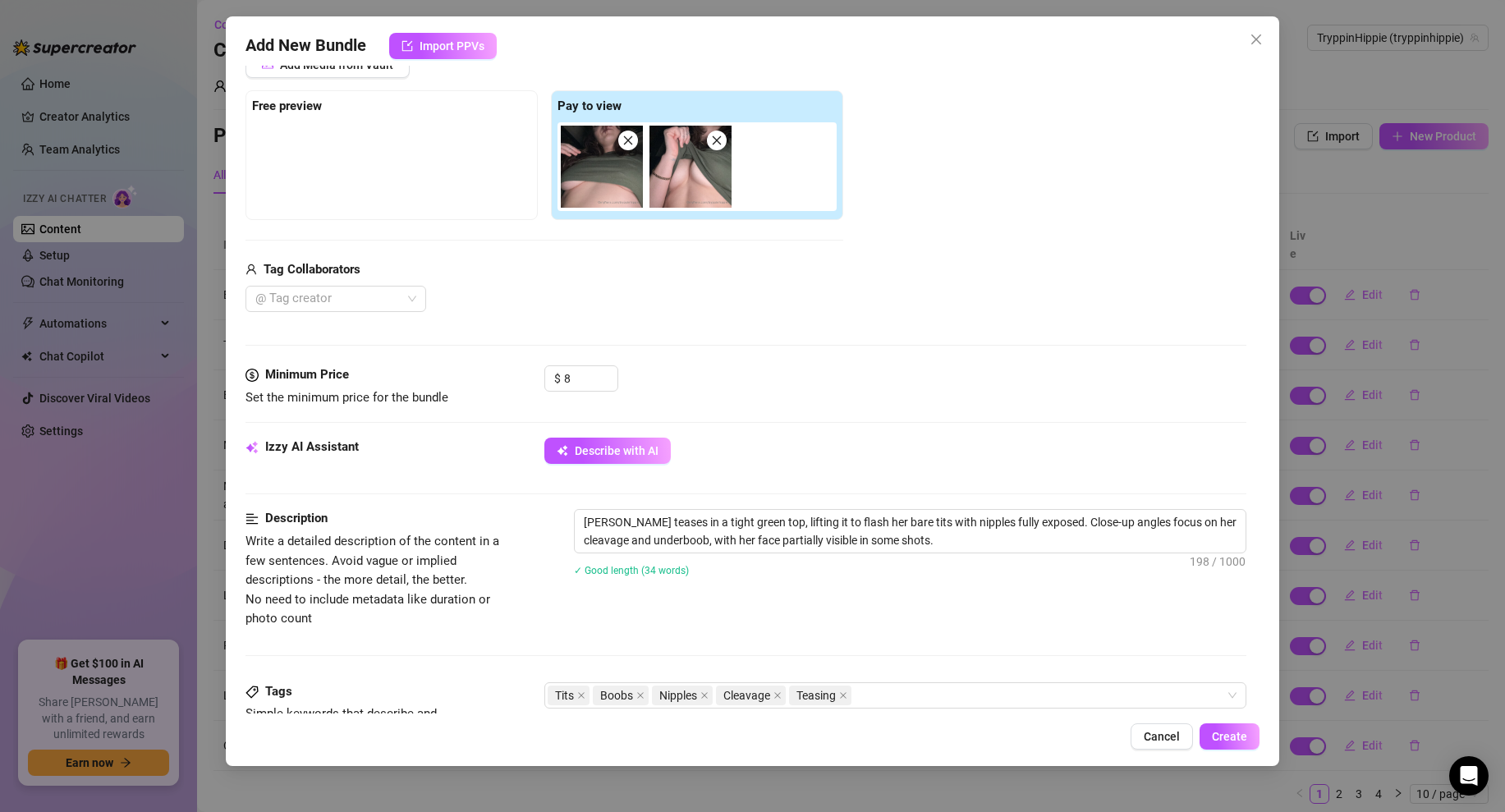
click at [733, 486] on div "Izzy AI Assistant Describe with AI" at bounding box center [745, 473] width 1001 height 71
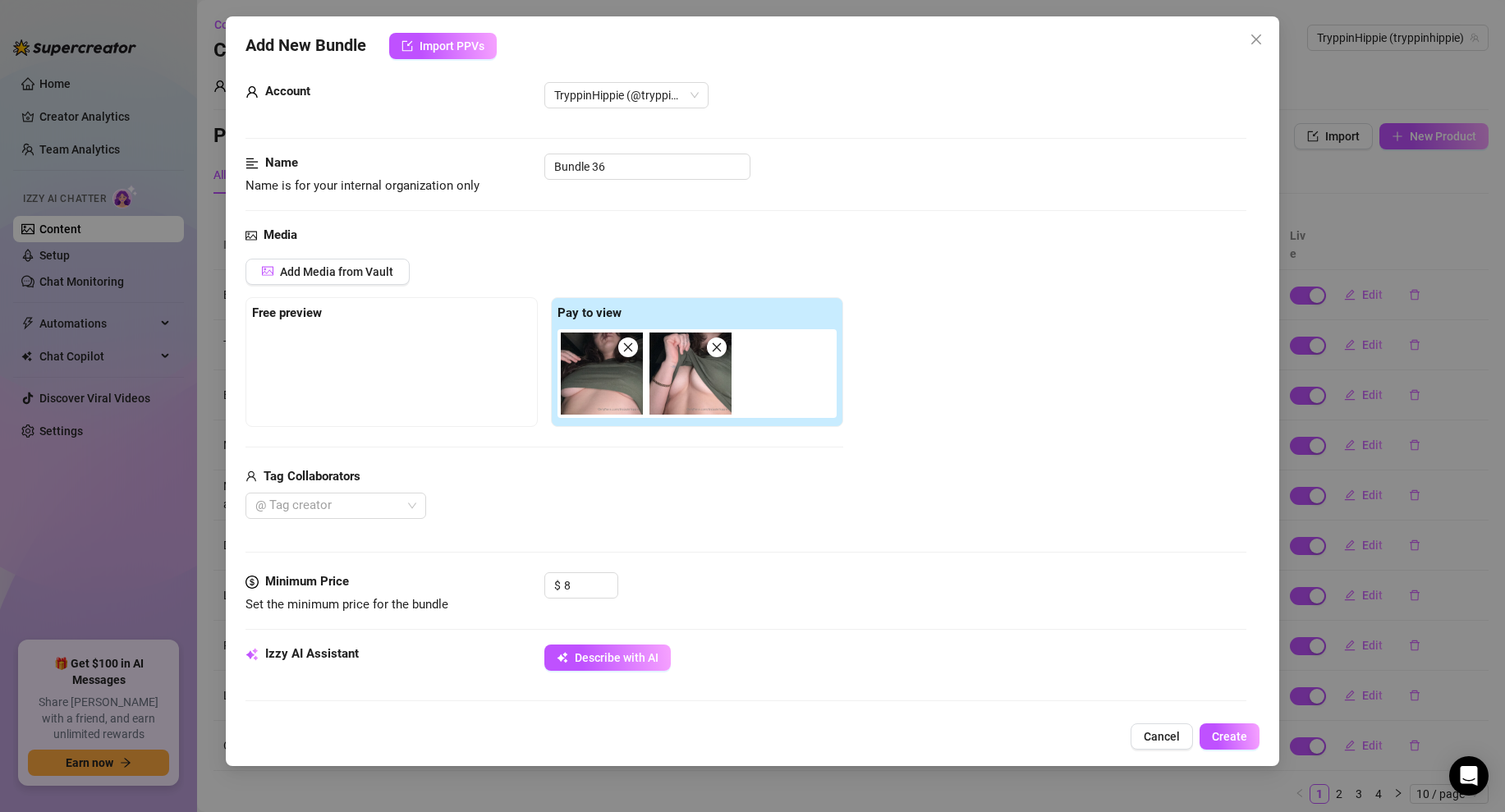
scroll to position [28, 0]
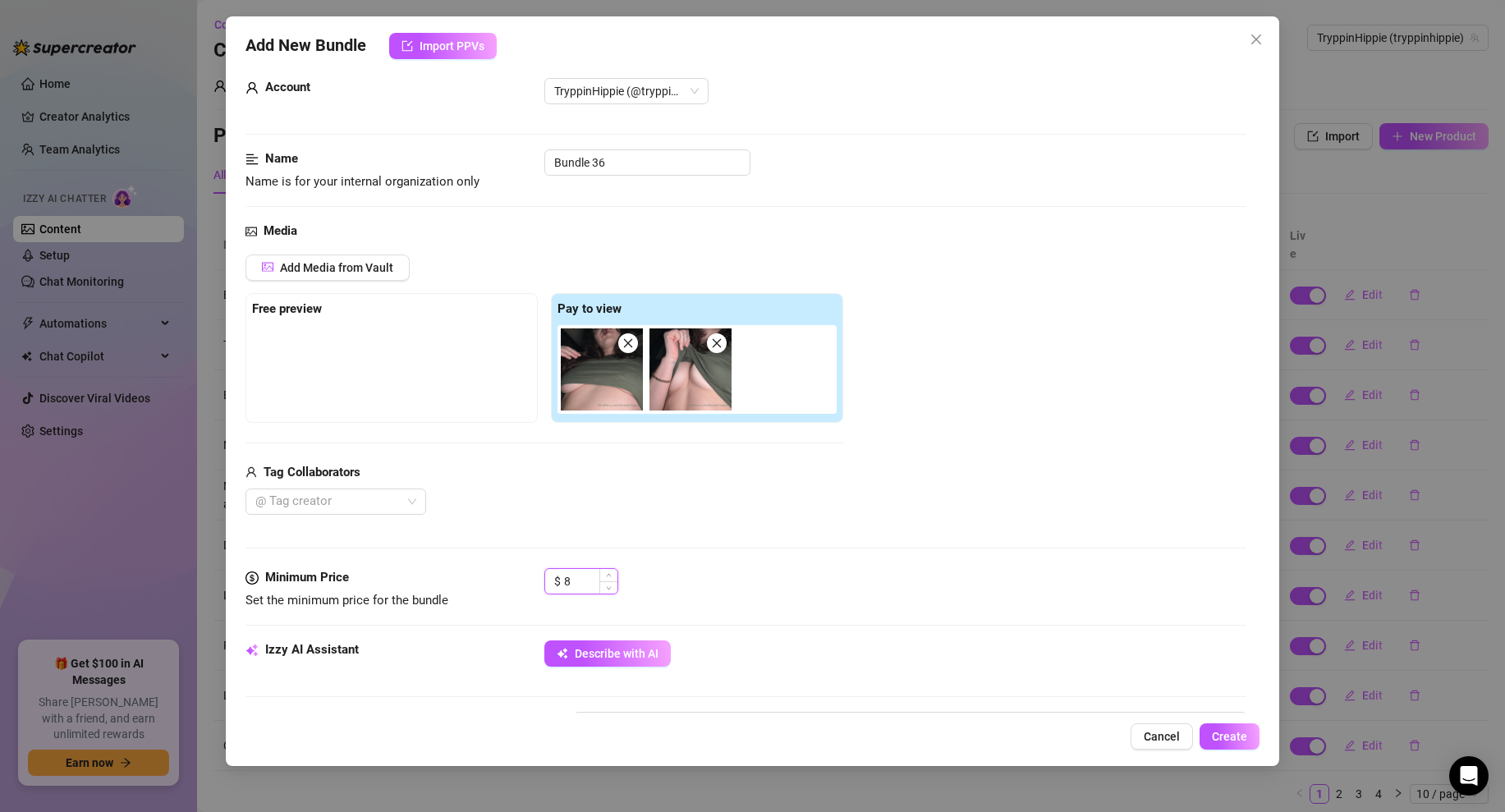
click at [576, 584] on input "8" at bounding box center [590, 581] width 53 height 25
type input "7"
click at [862, 535] on div "Media Add Media from Vault Free preview Pay to view Tag Collaborators @ Tag cre…" at bounding box center [745, 395] width 1001 height 347
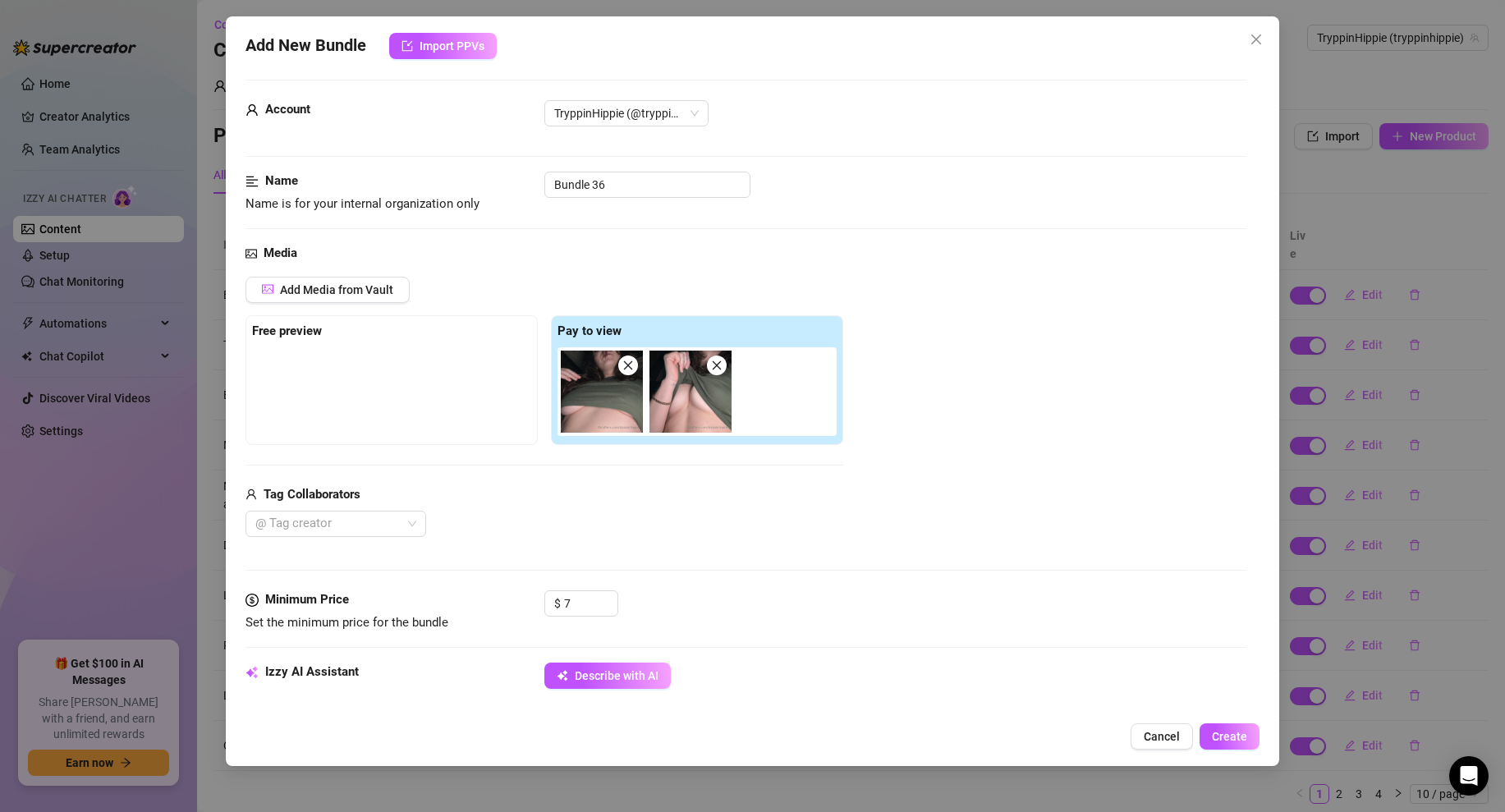
scroll to position [754, 0]
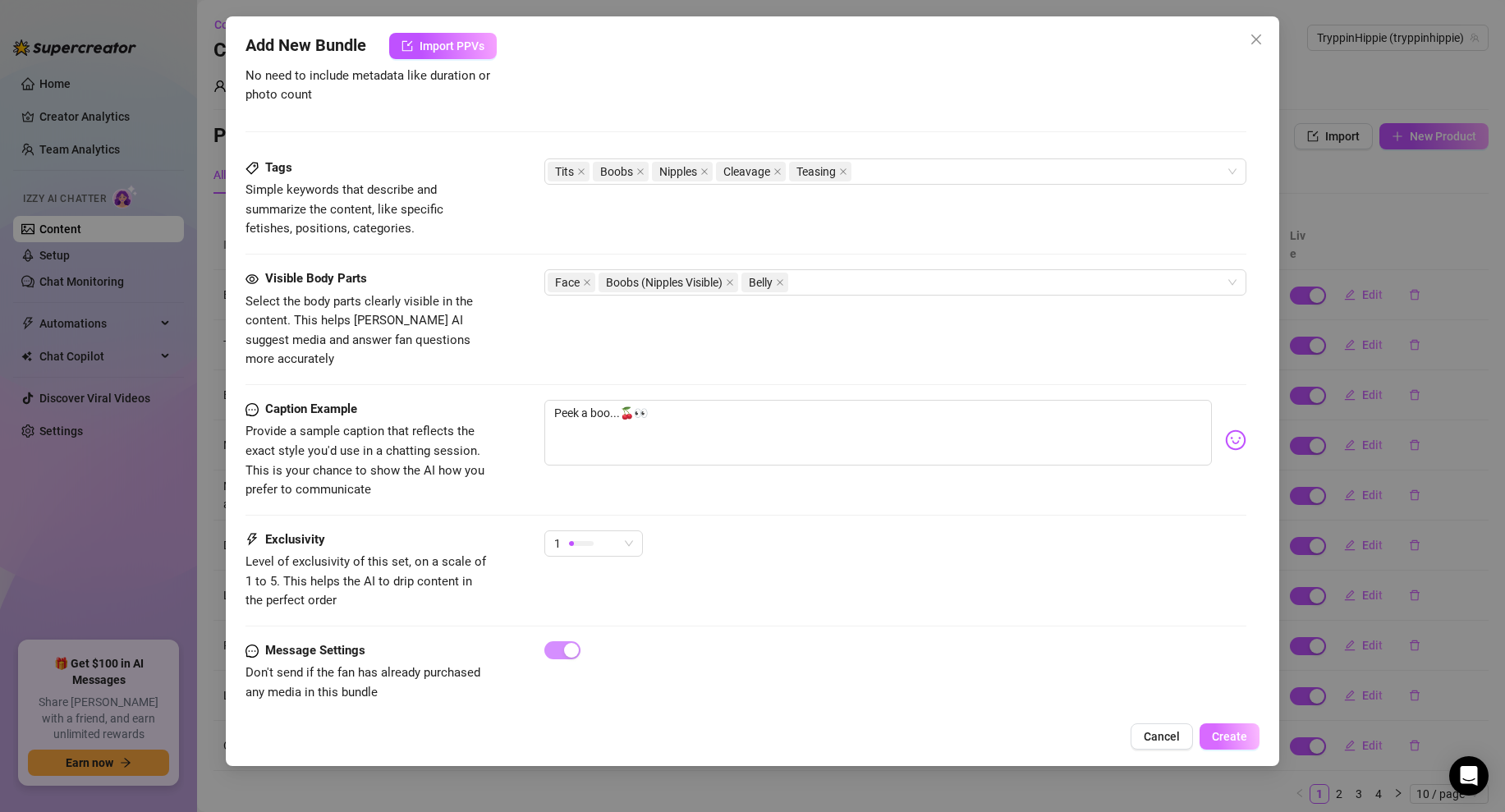
click at [1241, 731] on span "Create" at bounding box center [1230, 737] width 36 height 14
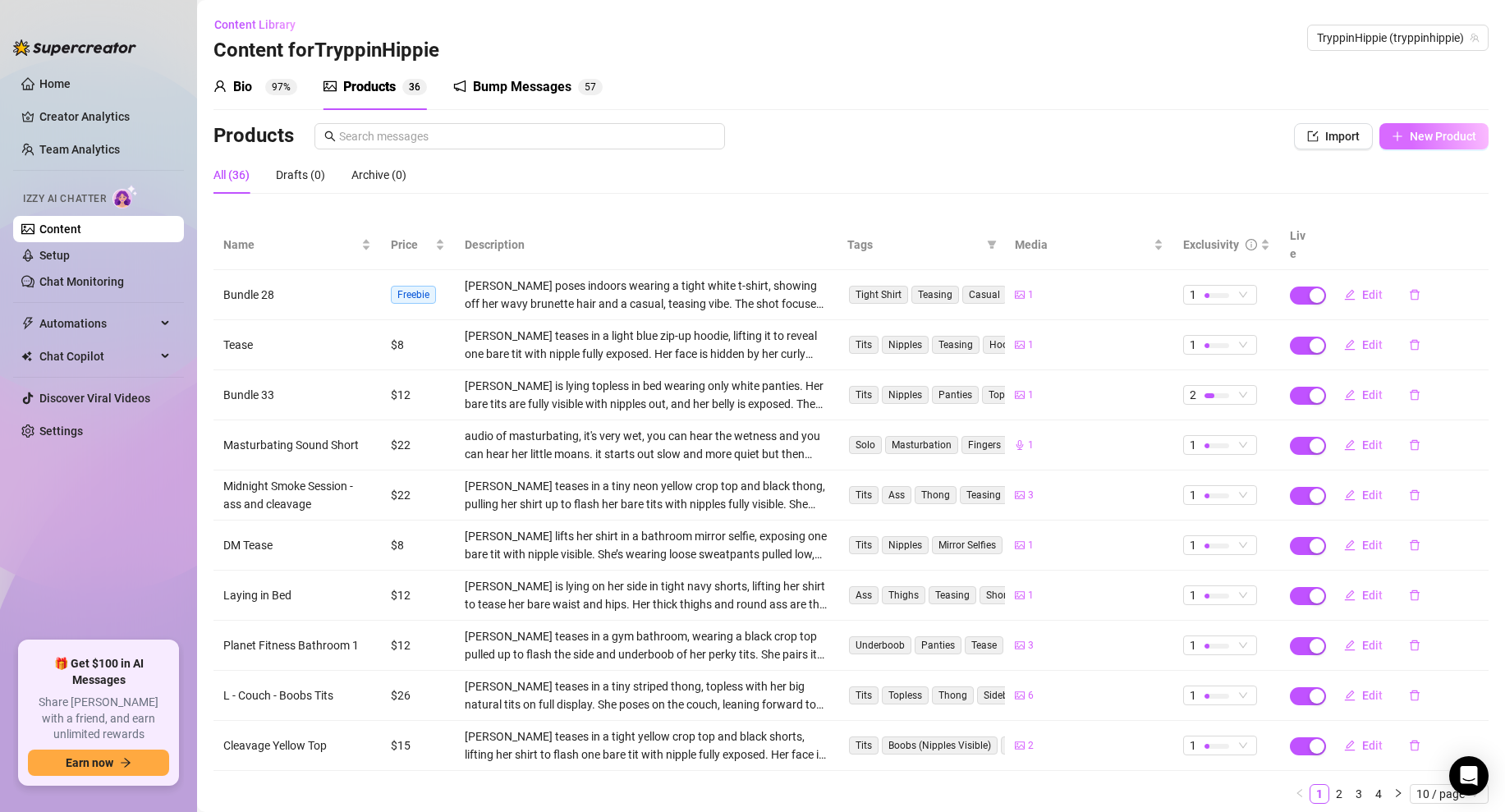
click at [1404, 127] on button "New Product" at bounding box center [1434, 136] width 109 height 26
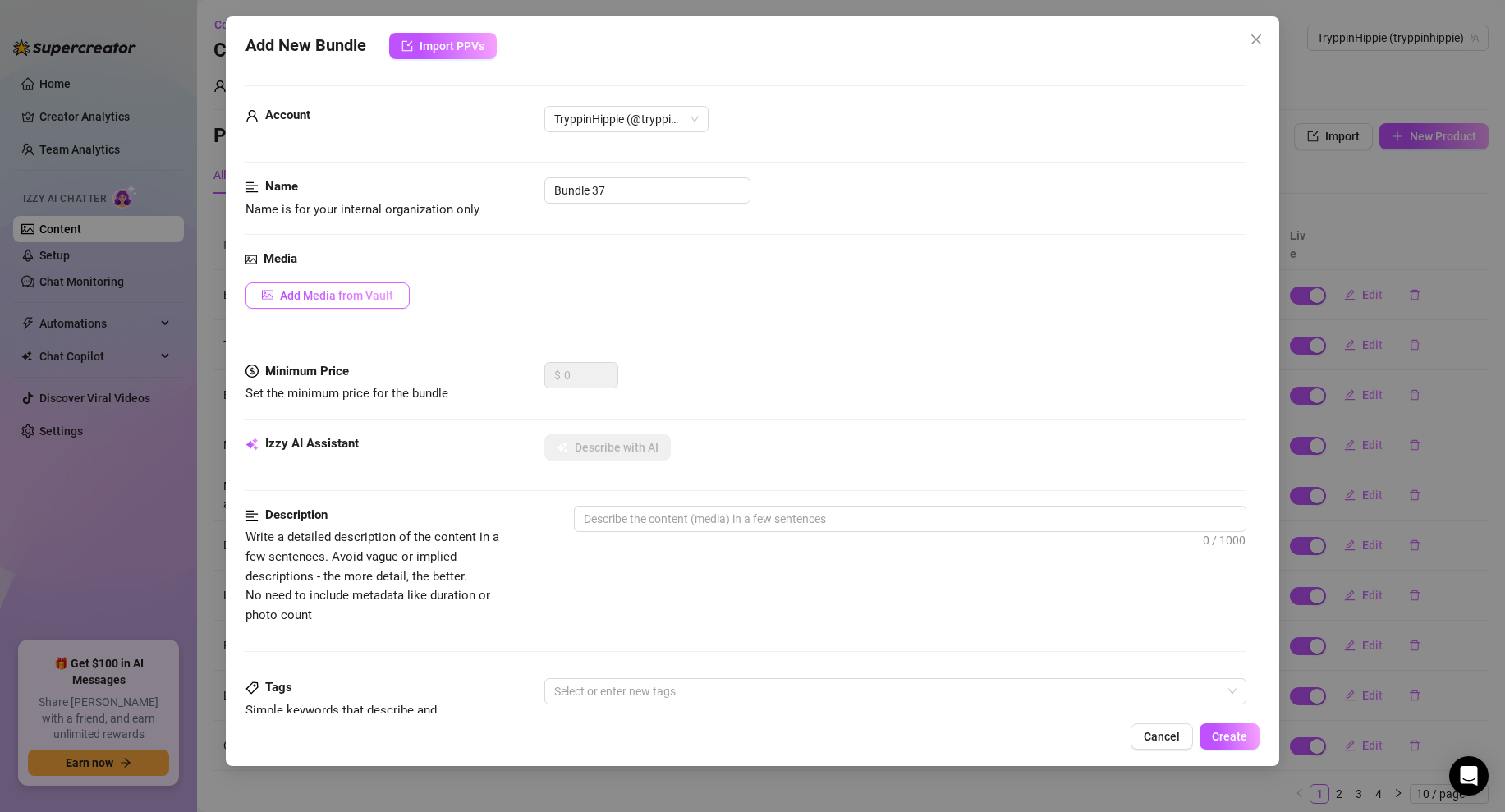
click at [328, 299] on span "Add Media from Vault" at bounding box center [337, 296] width 113 height 14
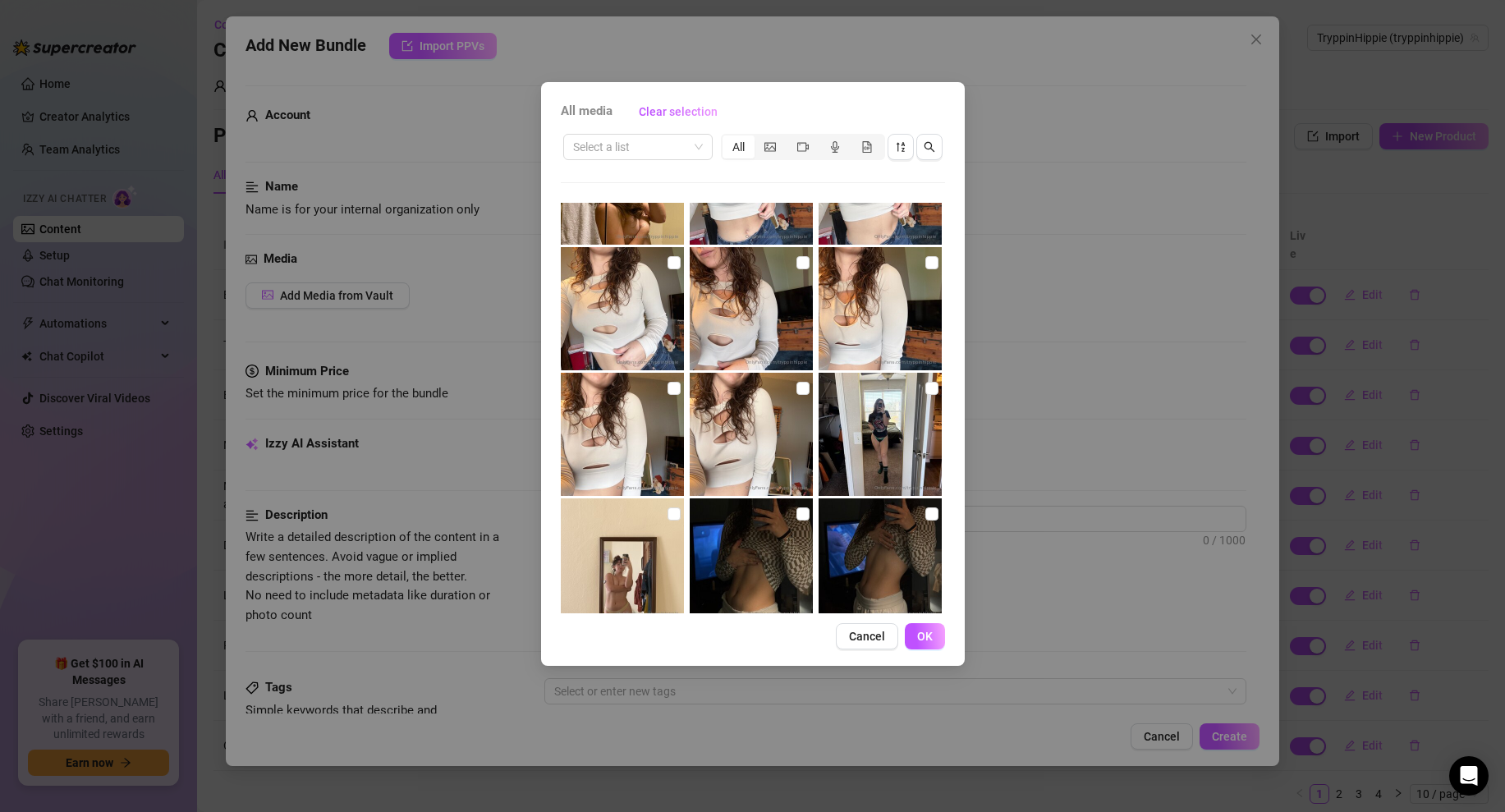
scroll to position [1451, 0]
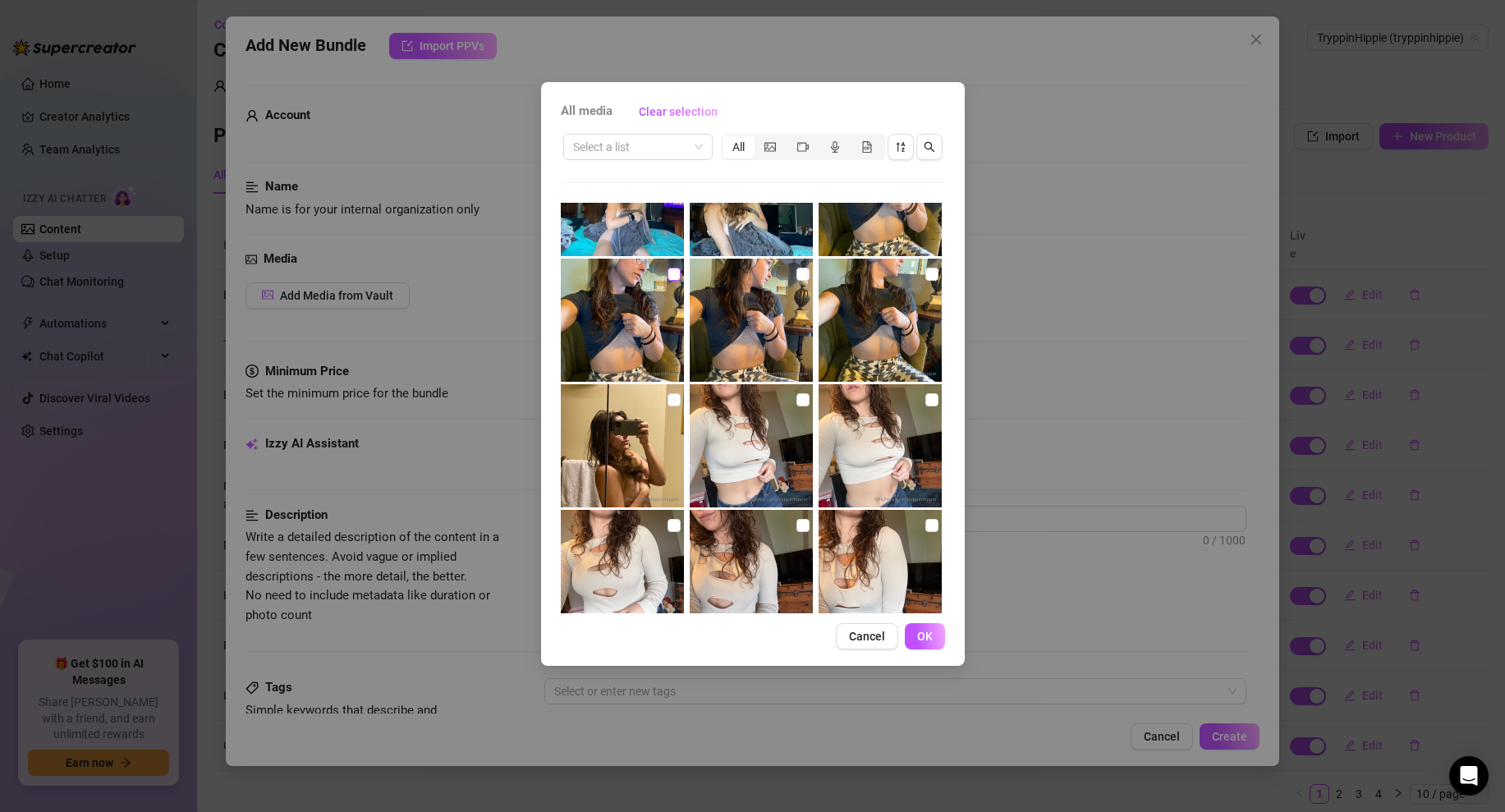
click at [678, 276] on input "checkbox" at bounding box center [674, 274] width 14 height 14
checkbox input "true"
click at [803, 272] on input "checkbox" at bounding box center [804, 274] width 14 height 14
checkbox input "true"
click at [939, 267] on img at bounding box center [881, 321] width 124 height 123
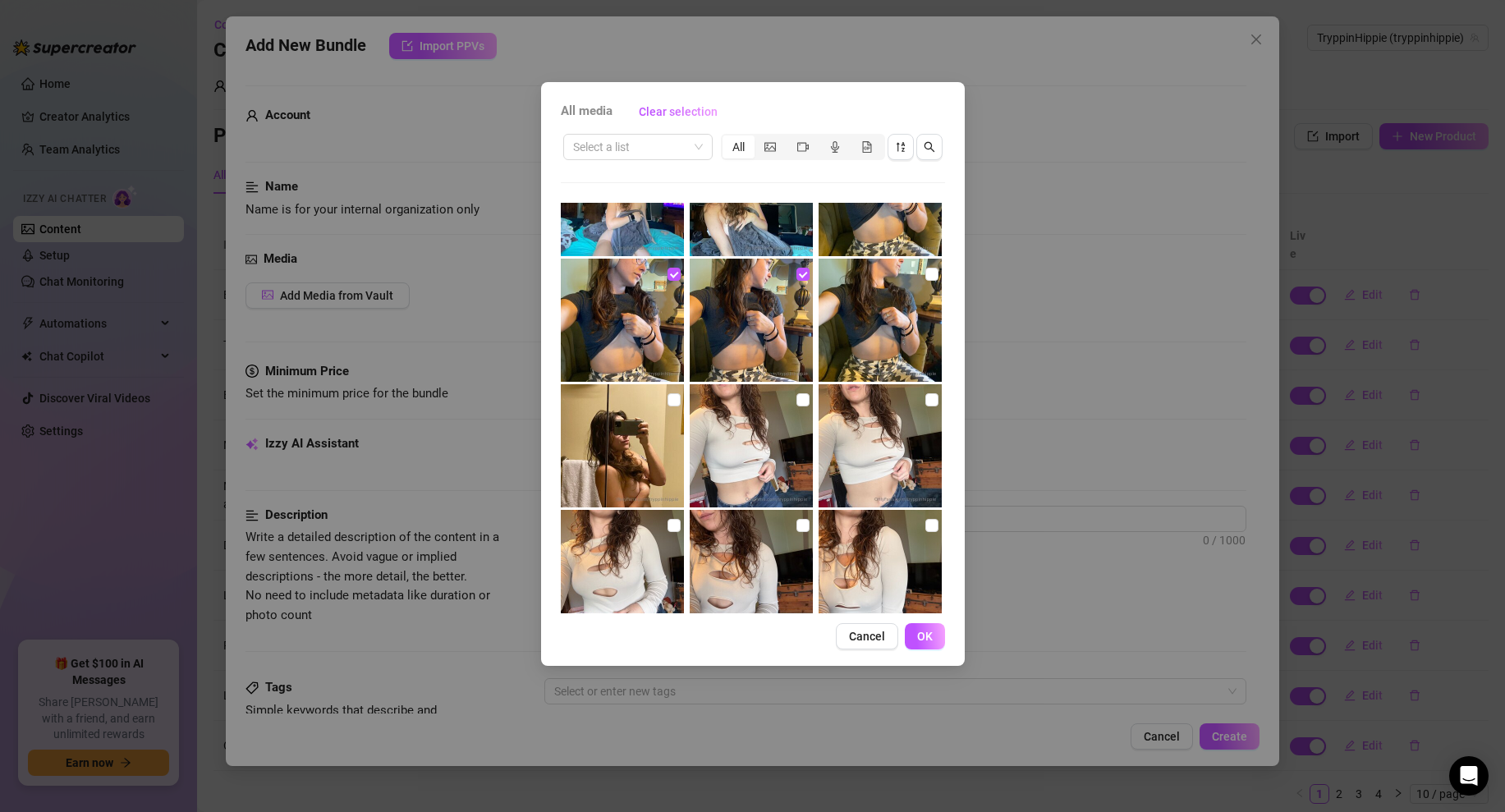
checkbox input "true"
click at [915, 639] on button "OK" at bounding box center [926, 636] width 41 height 26
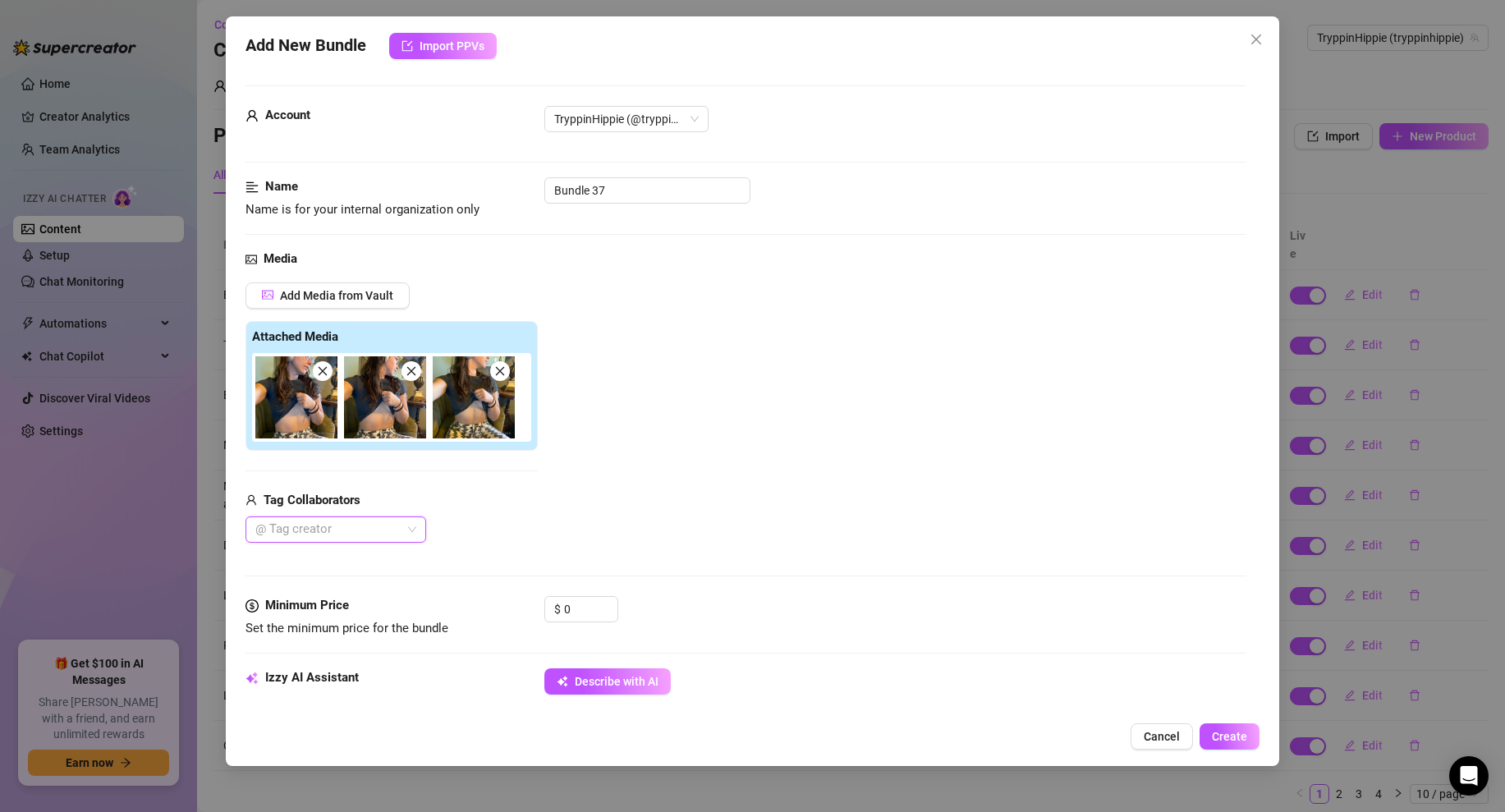
click at [472, 442] on div "Attached Media" at bounding box center [392, 386] width 293 height 129
click at [583, 615] on input "0" at bounding box center [590, 609] width 53 height 25
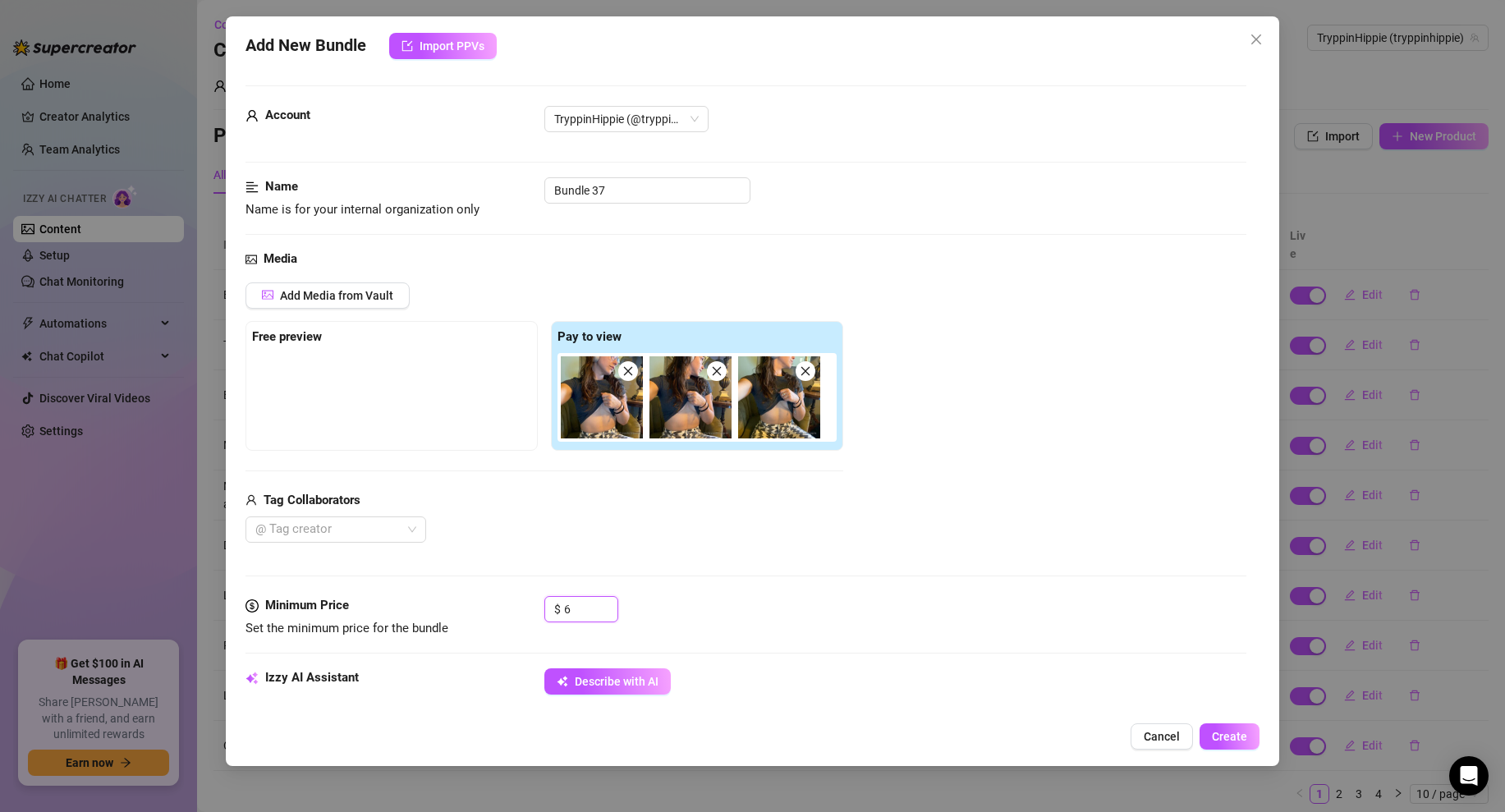
type input "6"
click at [815, 570] on div "Media Add Media from Vault Free preview Pay to view Tag Collaborators @ Tag cre…" at bounding box center [745, 423] width 1001 height 347
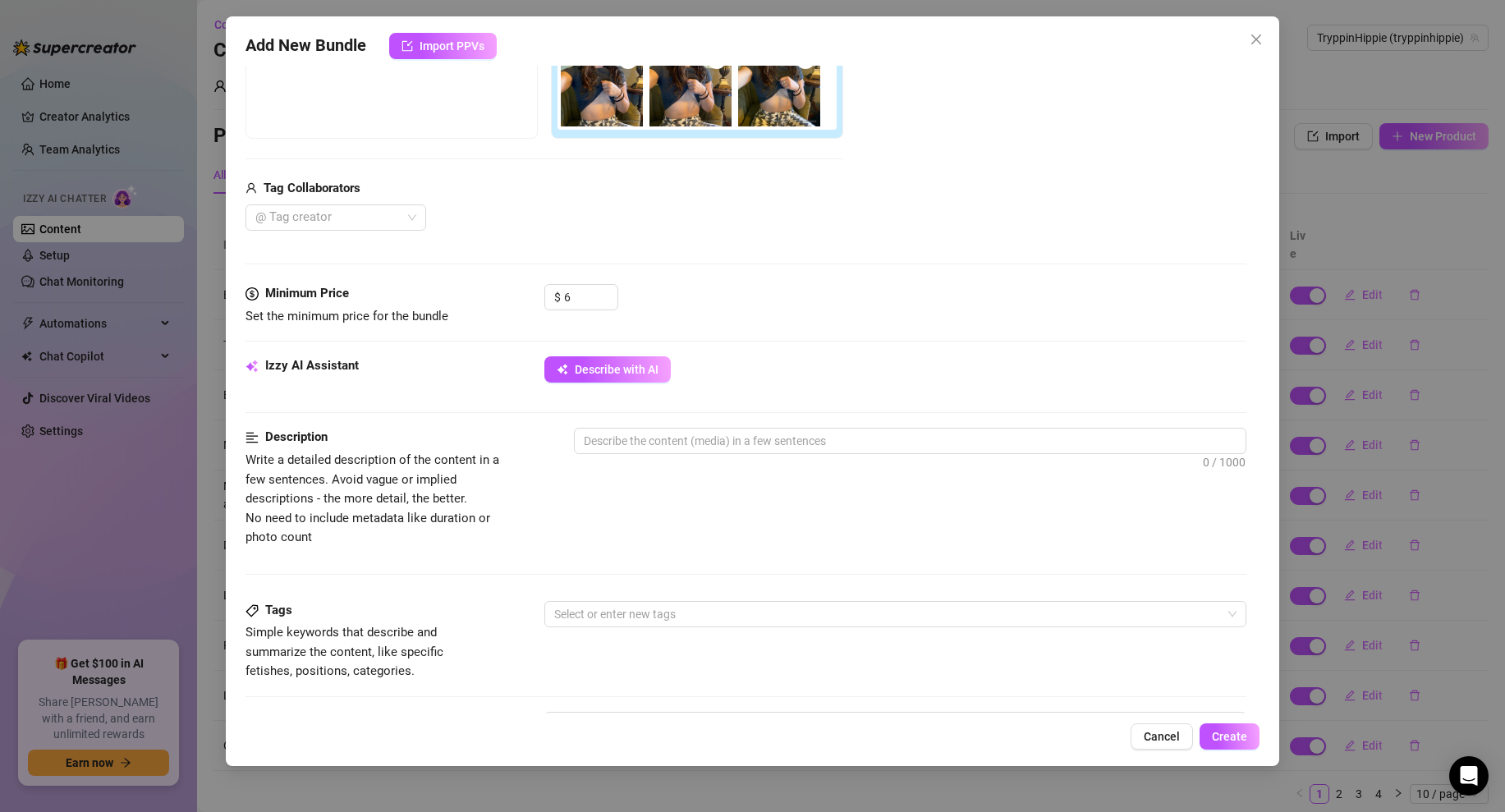
scroll to position [330, 0]
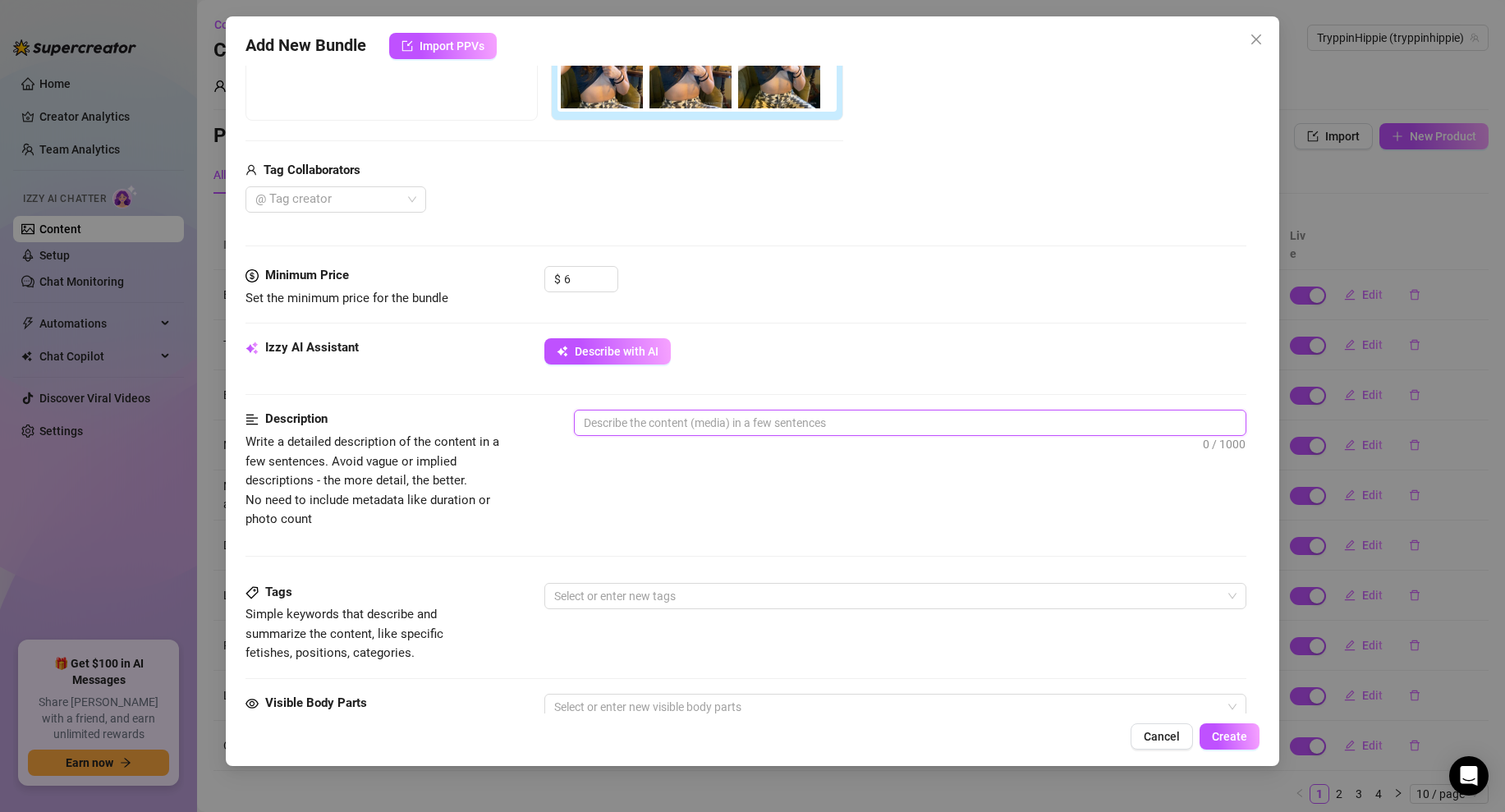
click at [618, 419] on textarea at bounding box center [910, 422] width 671 height 25
click at [607, 354] on span "Describe with AI" at bounding box center [617, 352] width 84 height 14
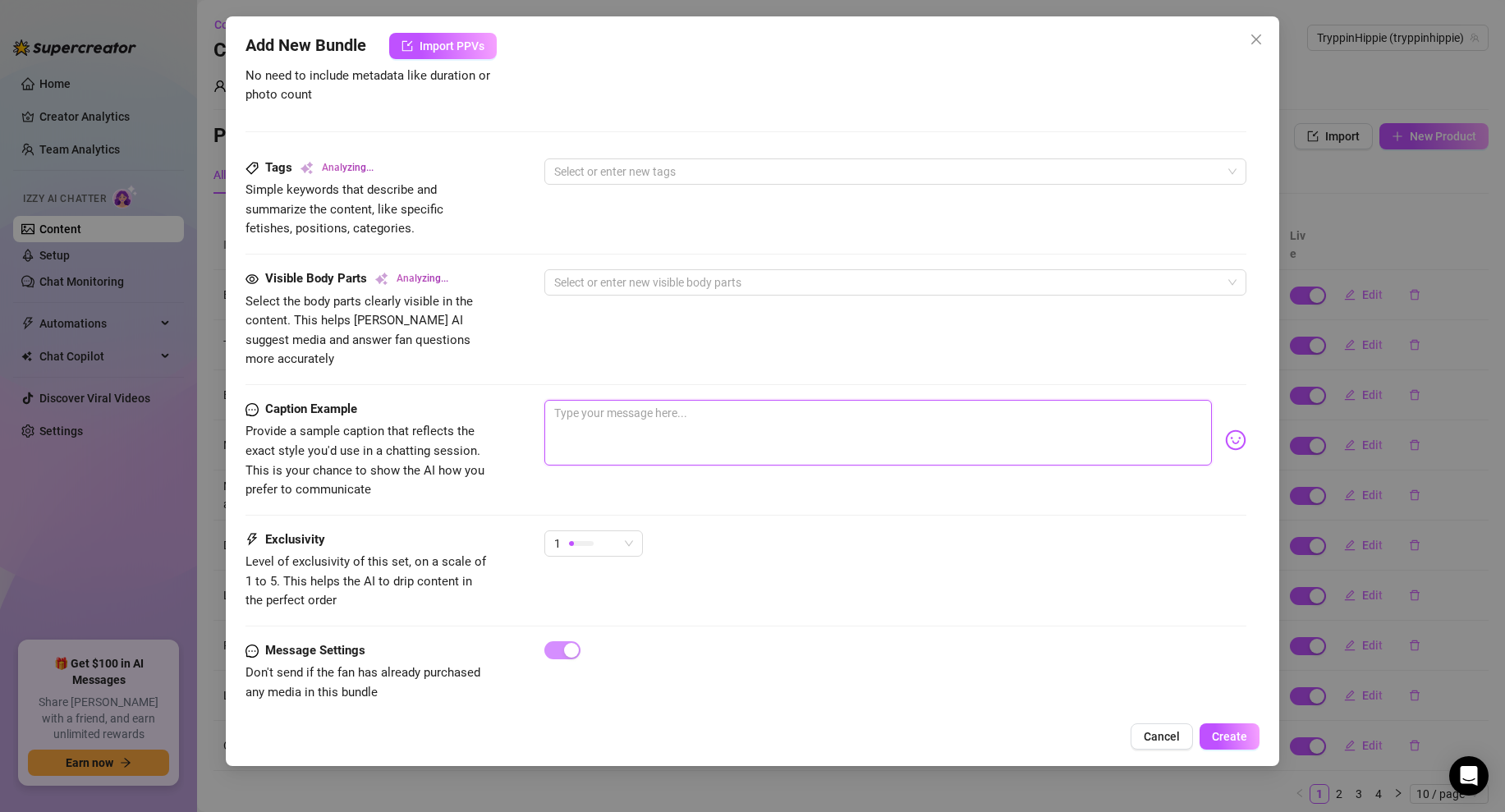
click at [561, 418] on textarea at bounding box center [878, 433] width 667 height 66
click at [555, 400] on textarea "😏" at bounding box center [878, 433] width 667 height 66
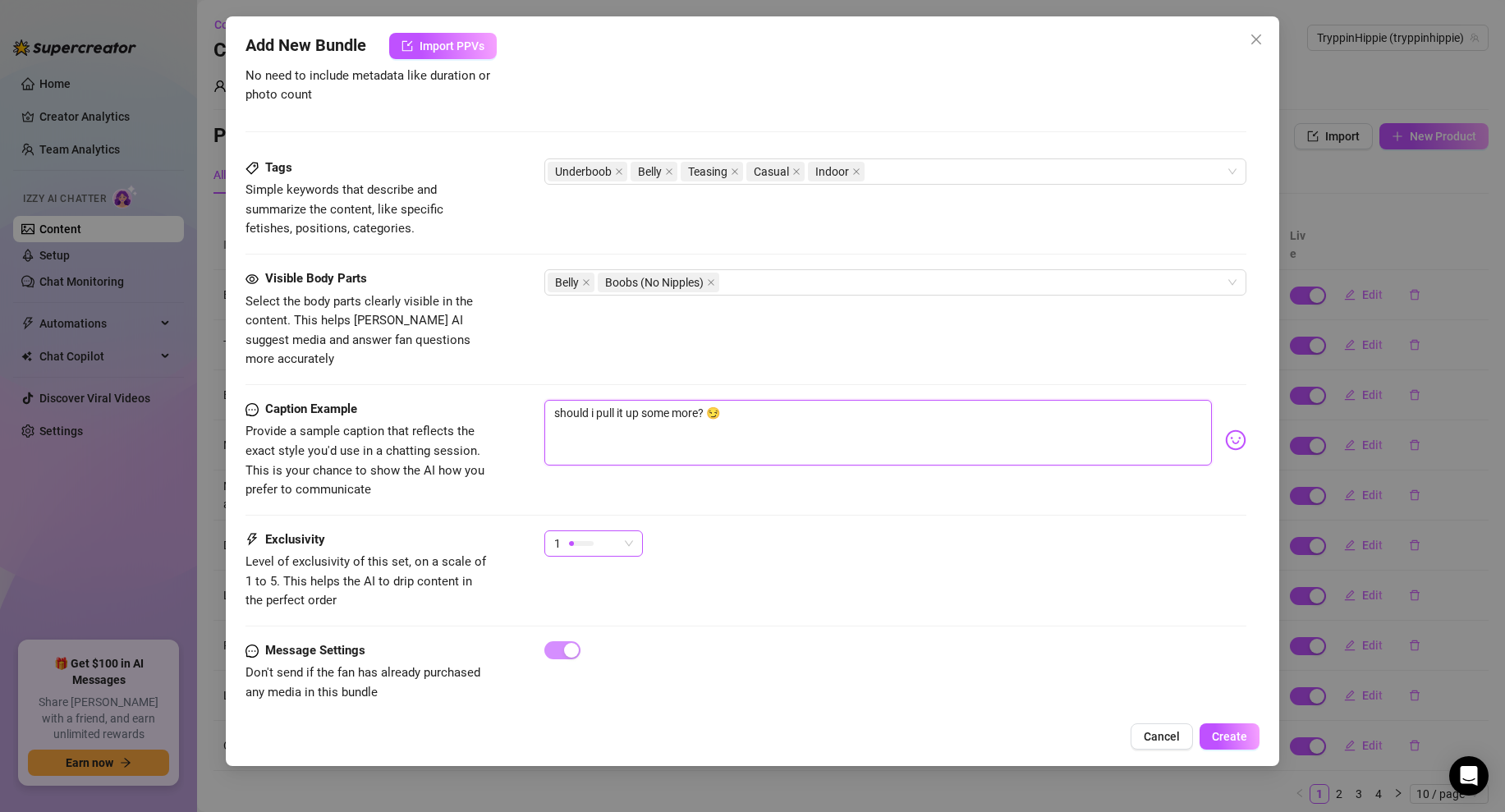
click at [626, 531] on span "1" at bounding box center [593, 543] width 79 height 25
type textarea "should i pull it up some more? 😏"
click at [799, 530] on div "1" at bounding box center [896, 551] width 702 height 41
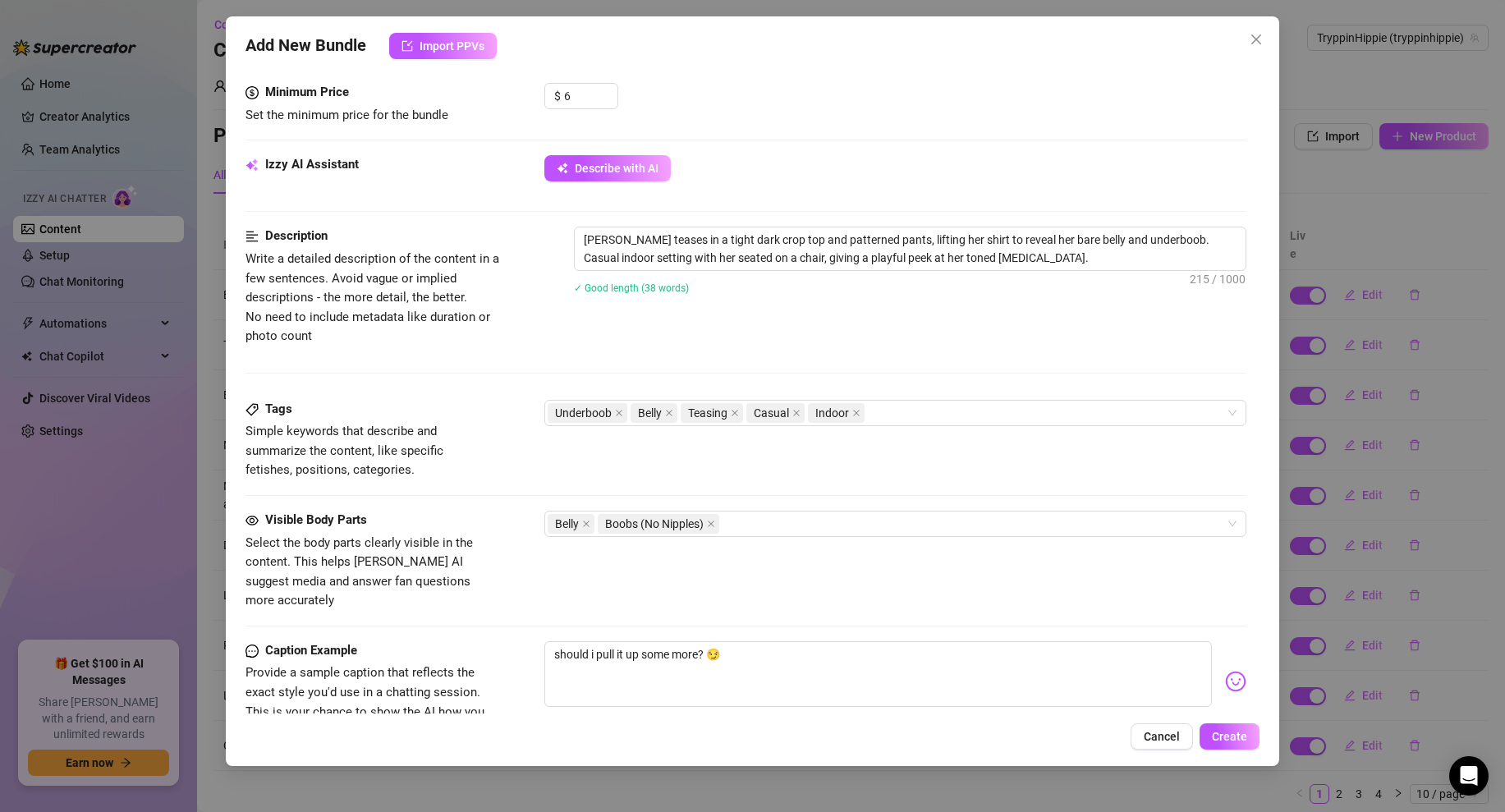
scroll to position [278, 0]
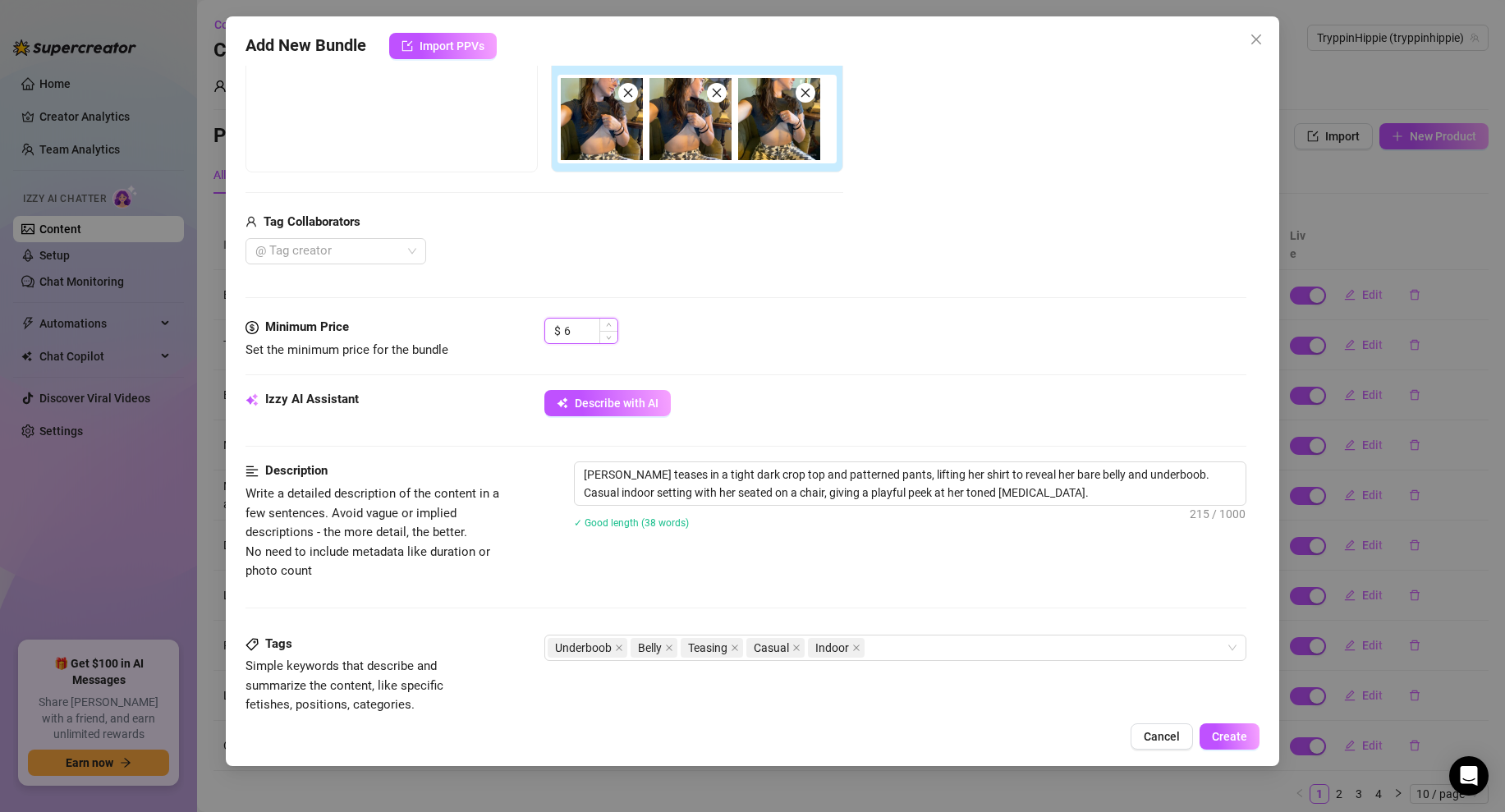
click at [577, 326] on input "6" at bounding box center [590, 331] width 53 height 25
click at [865, 341] on div "$ 6" at bounding box center [896, 338] width 702 height 41
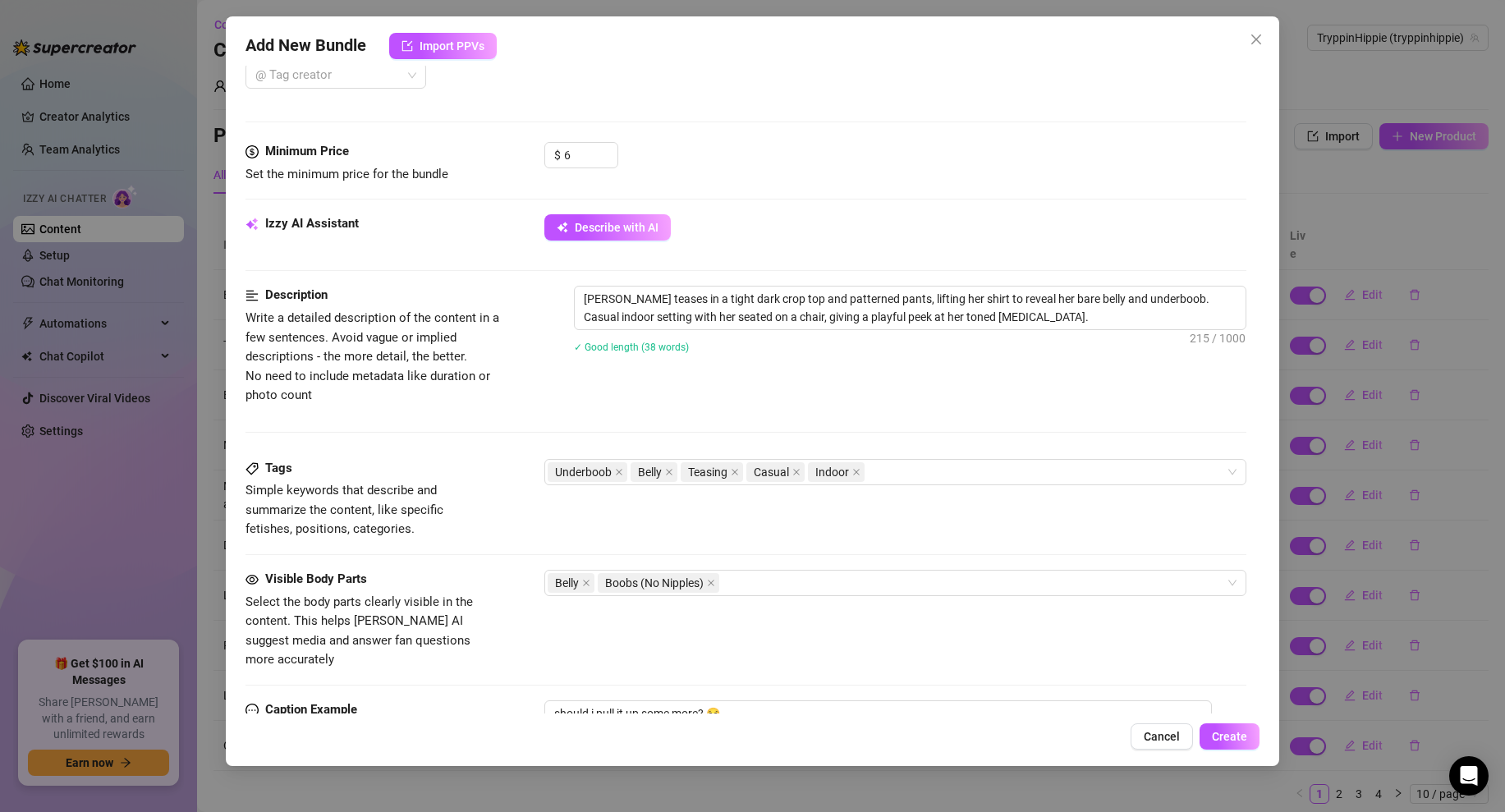
scroll to position [196, 0]
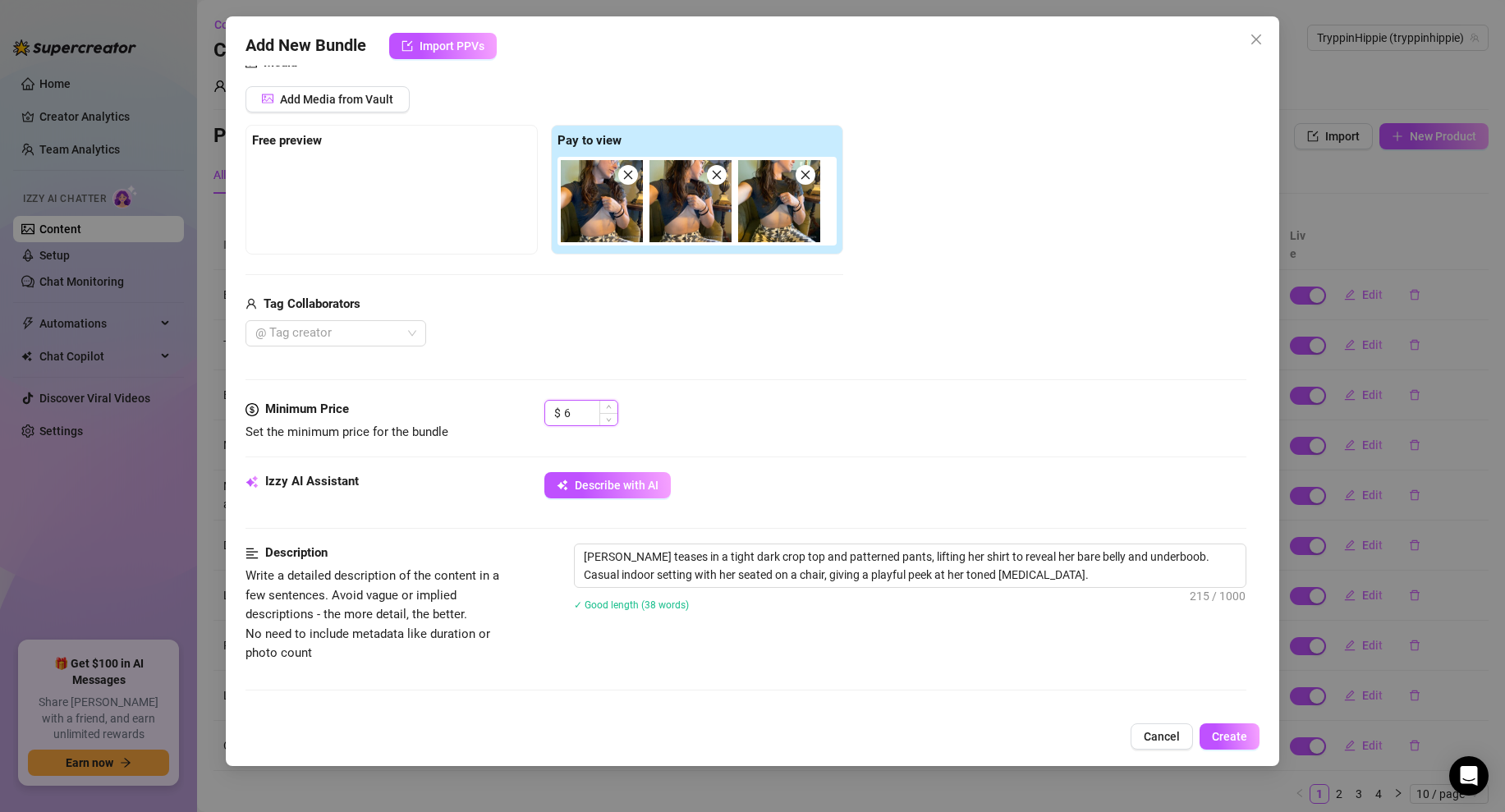
click at [568, 418] on input "6" at bounding box center [590, 413] width 53 height 25
click at [825, 438] on div "$ 6" at bounding box center [896, 420] width 702 height 41
click at [568, 407] on input "6" at bounding box center [590, 413] width 53 height 25
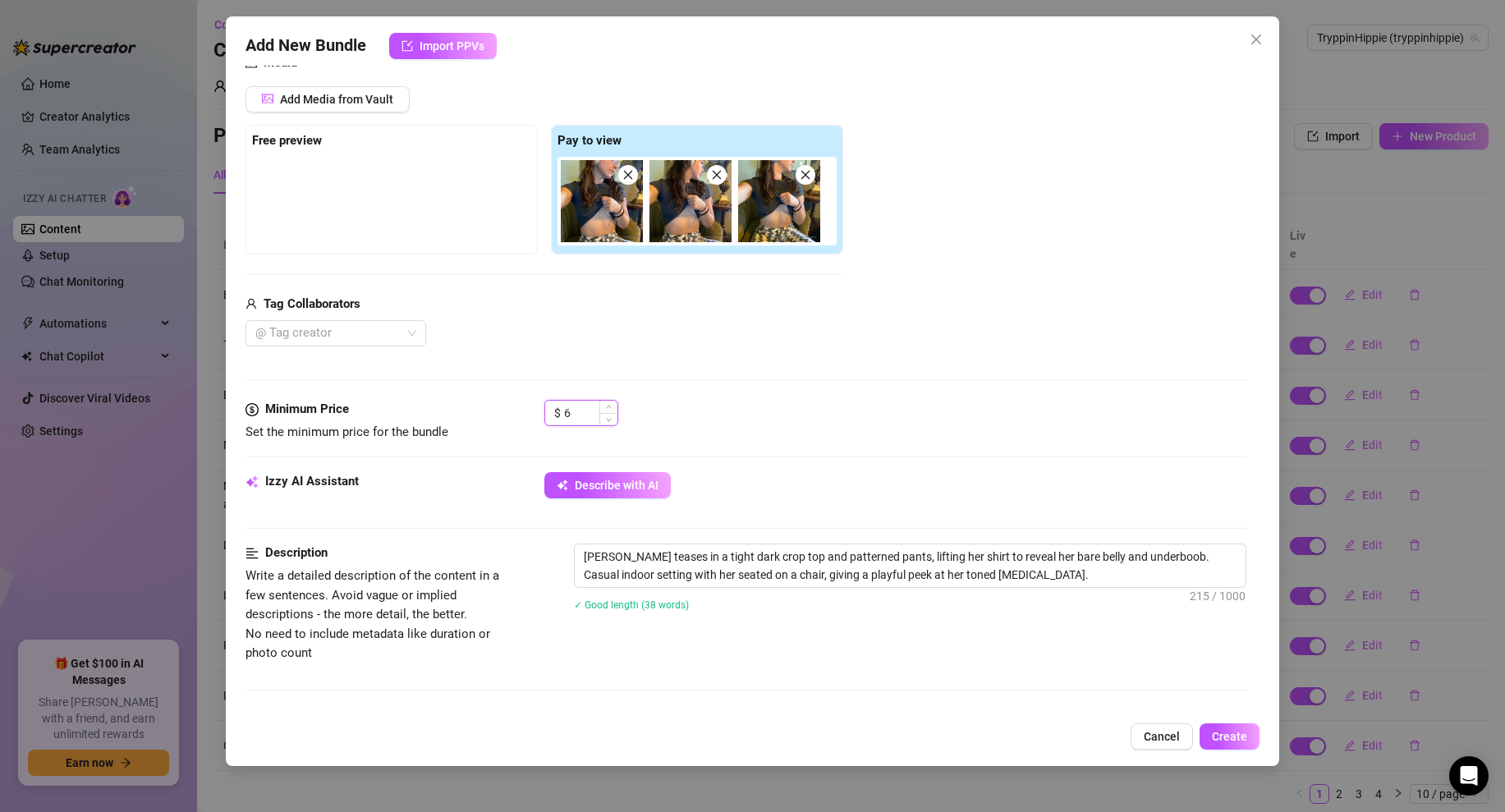
click at [568, 407] on input "6" at bounding box center [590, 413] width 53 height 25
type input "5"
click at [811, 418] on div "$ 5" at bounding box center [896, 420] width 702 height 41
click at [567, 413] on input "5" at bounding box center [590, 413] width 53 height 25
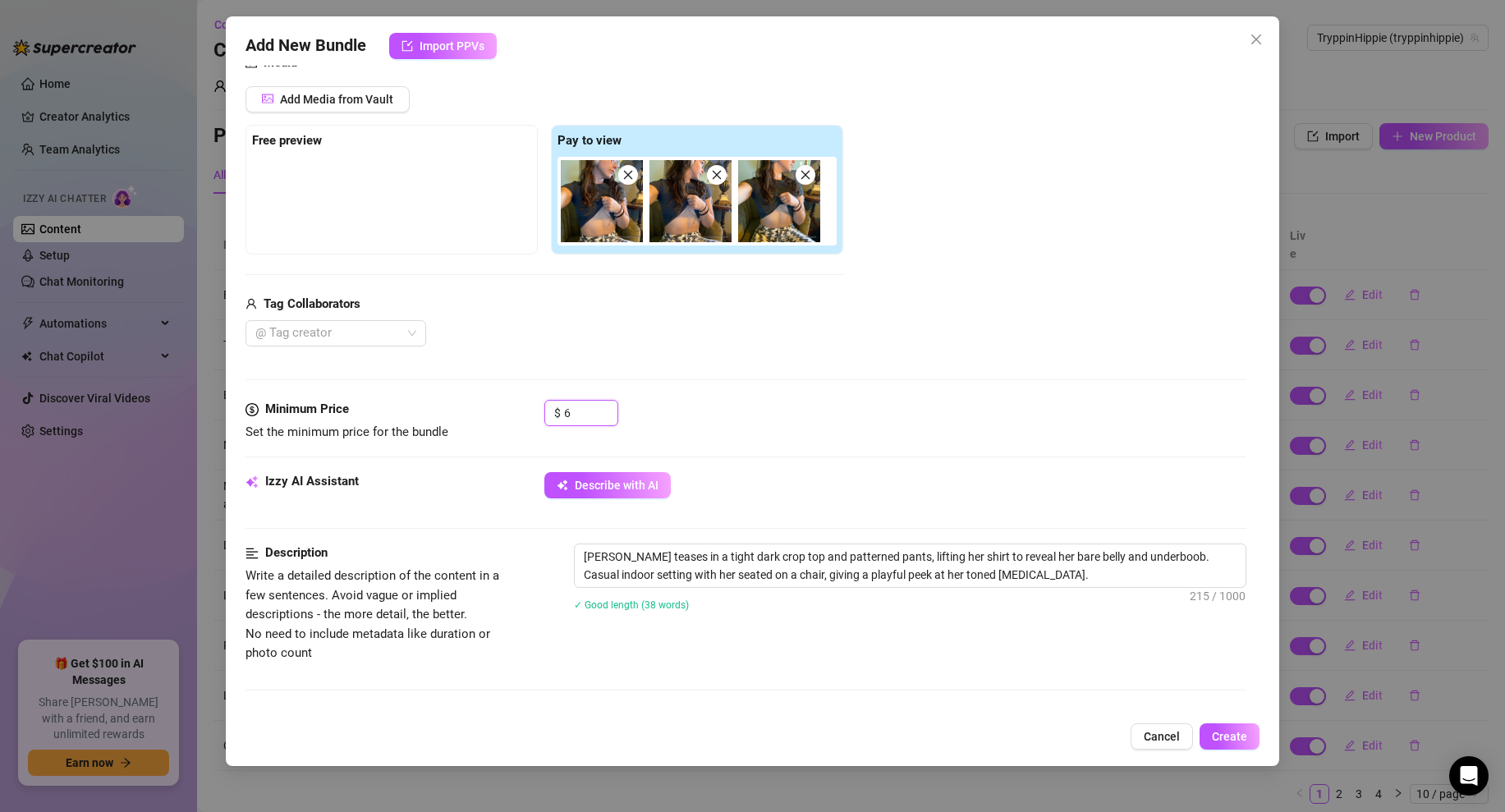
type input "6"
click at [959, 448] on div "Minimum Price Set the minimum price for the bundle $ 6" at bounding box center [745, 436] width 1001 height 72
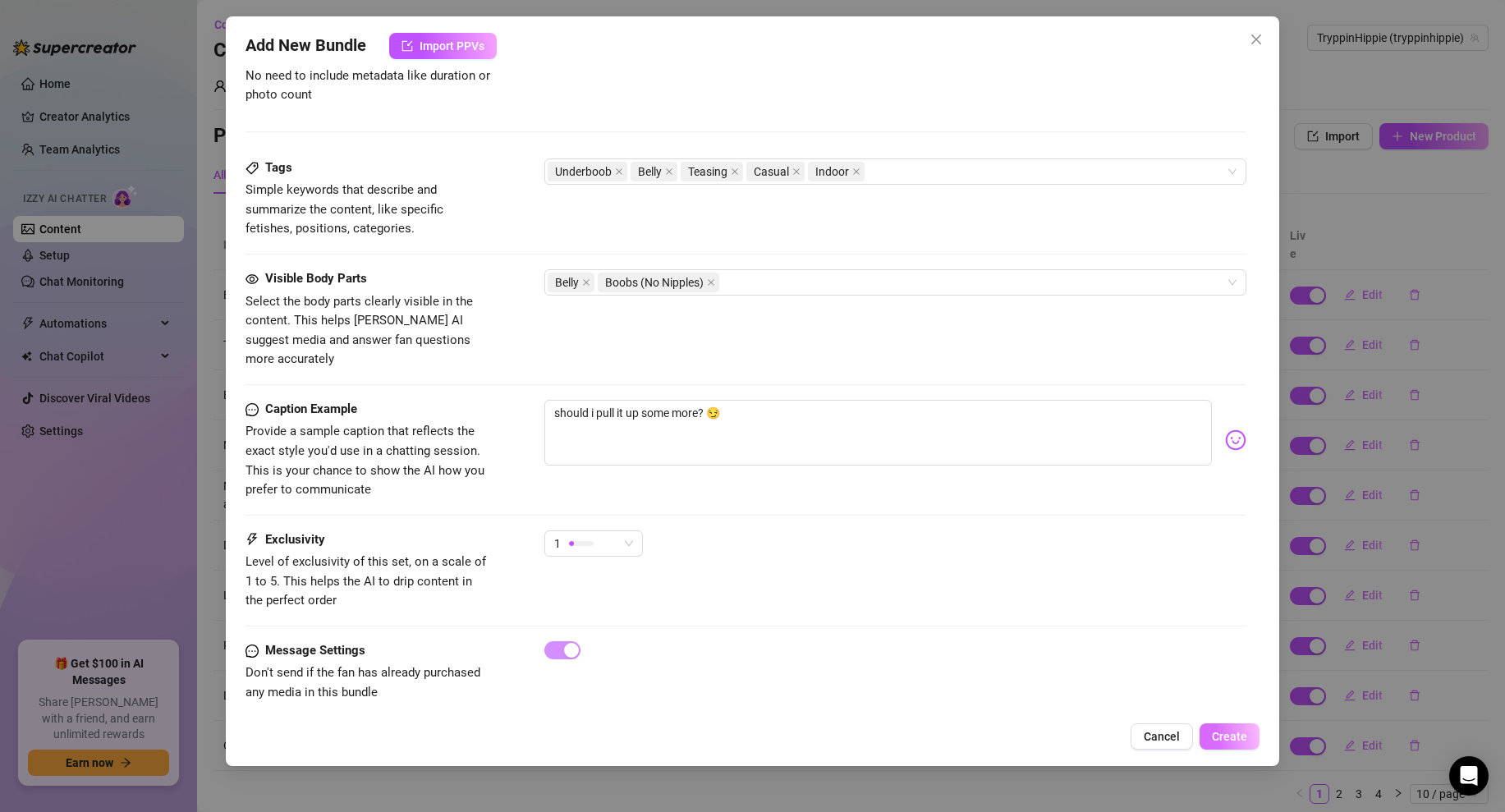
click at [1227, 742] on span "Create" at bounding box center [1230, 737] width 36 height 14
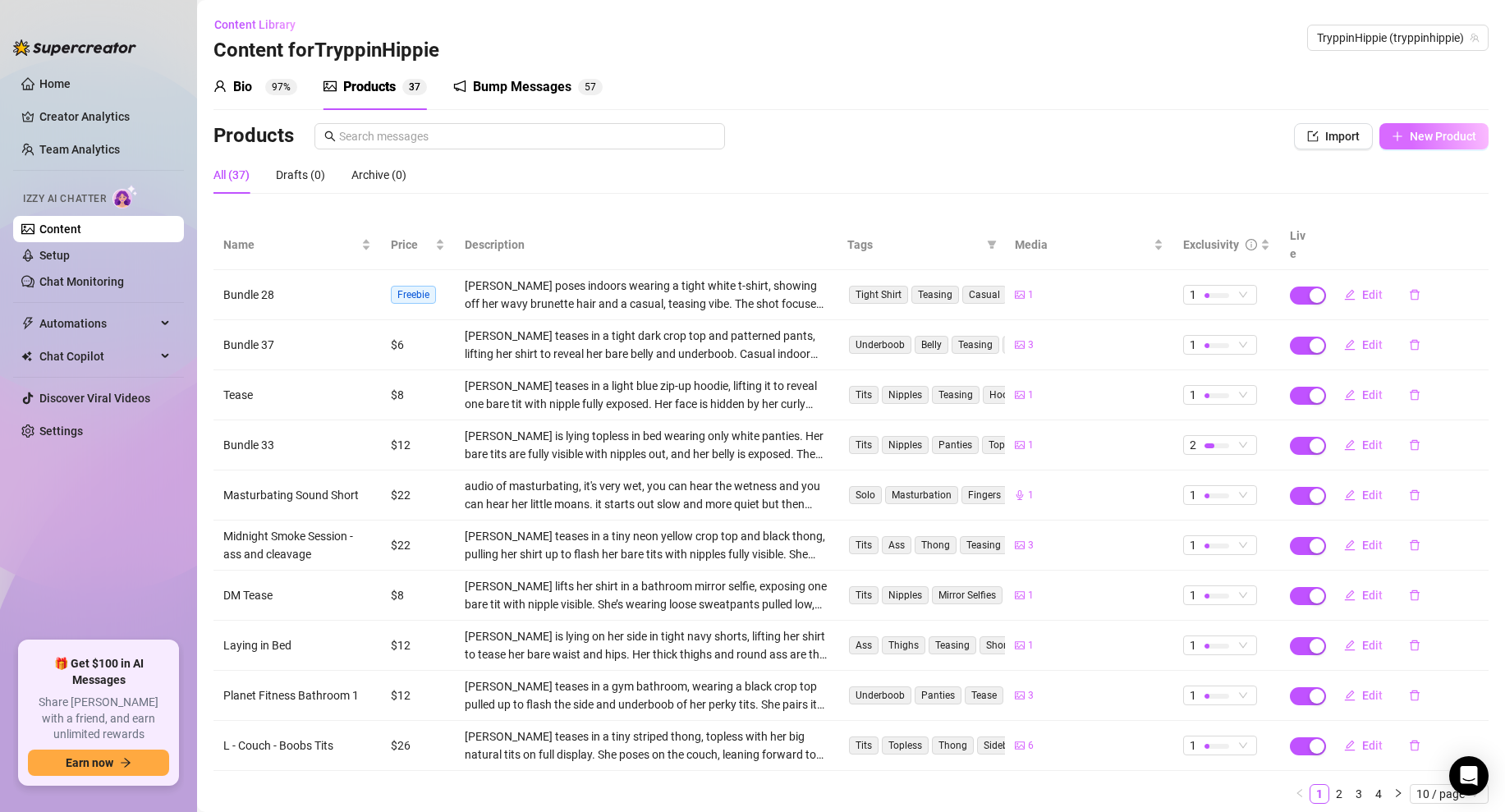
click at [1407, 140] on button "New Product" at bounding box center [1434, 136] width 109 height 26
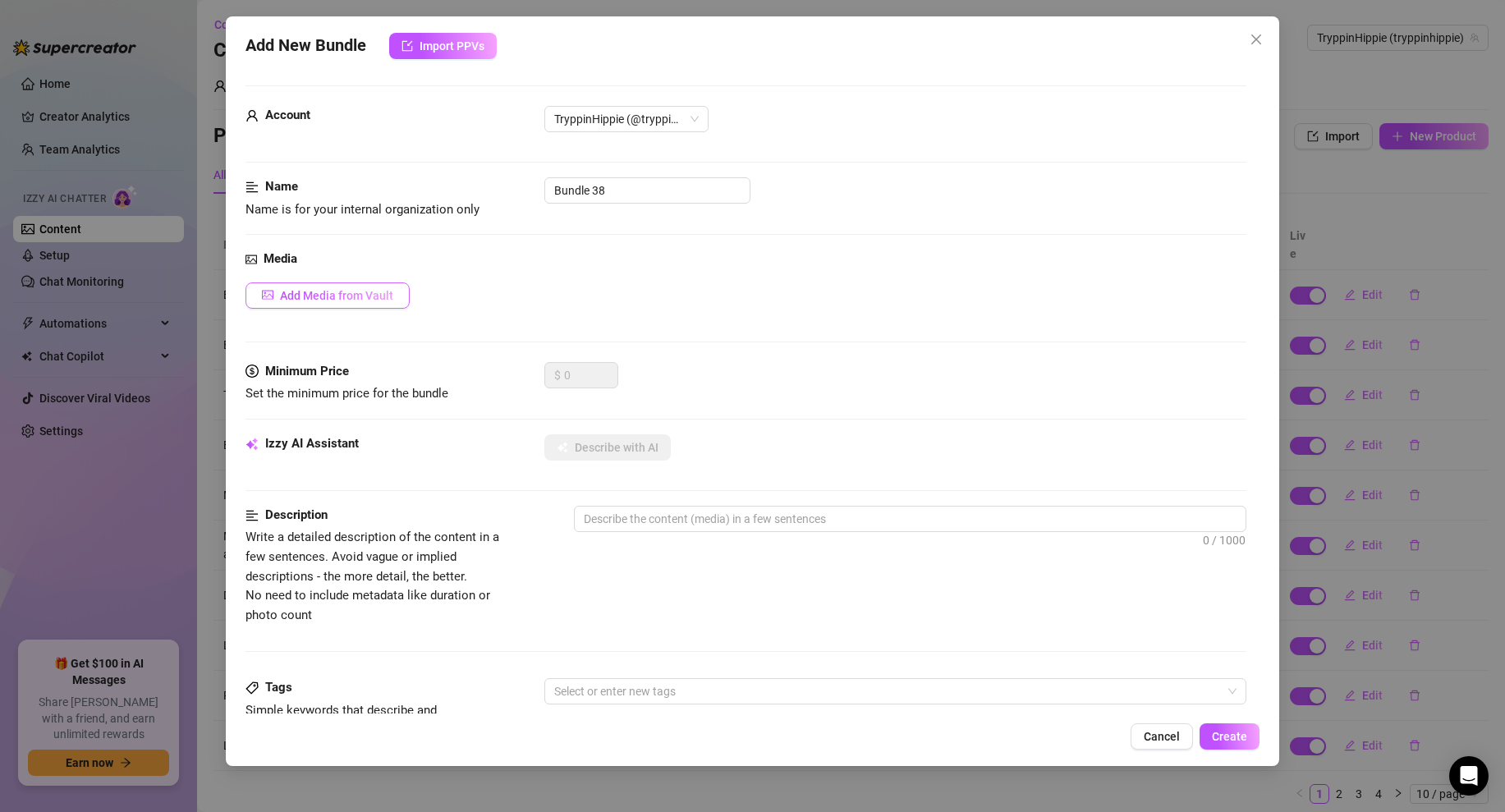
click at [327, 283] on button "Add Media from Vault" at bounding box center [327, 295] width 164 height 26
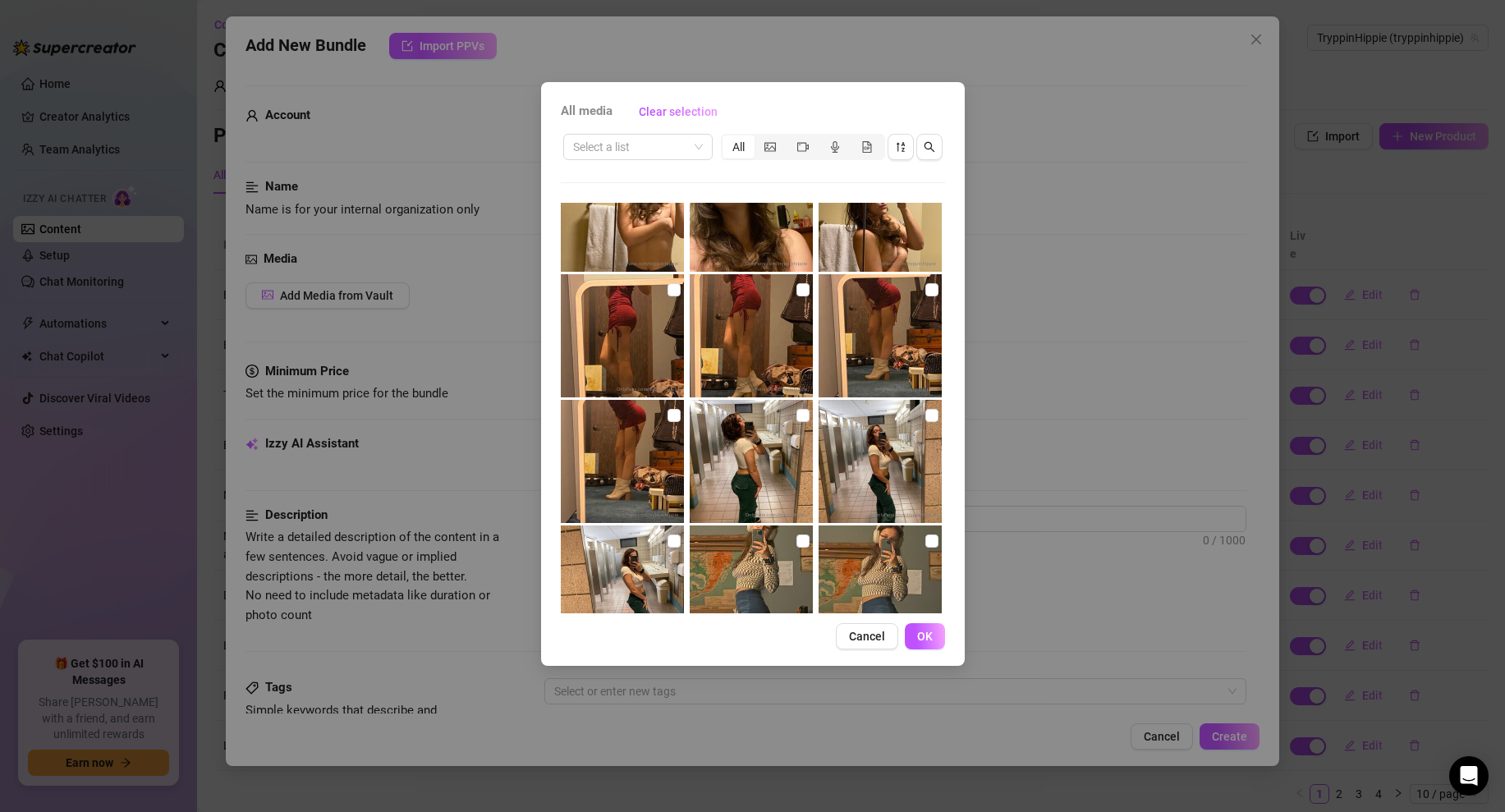
scroll to position [2944, 0]
click at [673, 413] on input "checkbox" at bounding box center [674, 414] width 14 height 14
checkbox input "true"
click at [674, 287] on input "checkbox" at bounding box center [674, 289] width 14 height 14
checkbox input "true"
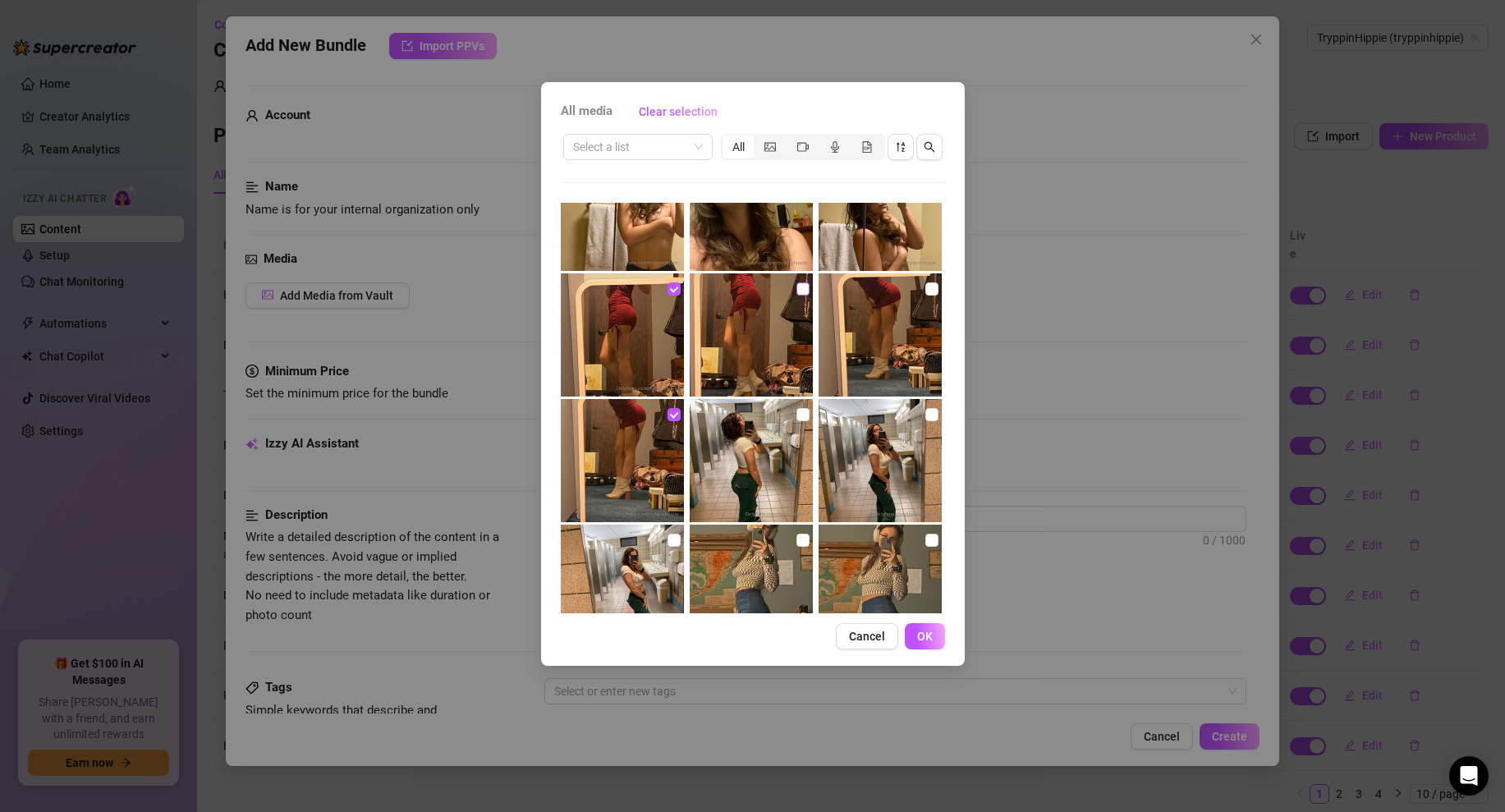
click at [805, 288] on input "checkbox" at bounding box center [804, 289] width 14 height 14
checkbox input "true"
click at [930, 285] on input "checkbox" at bounding box center [932, 289] width 14 height 14
checkbox input "true"
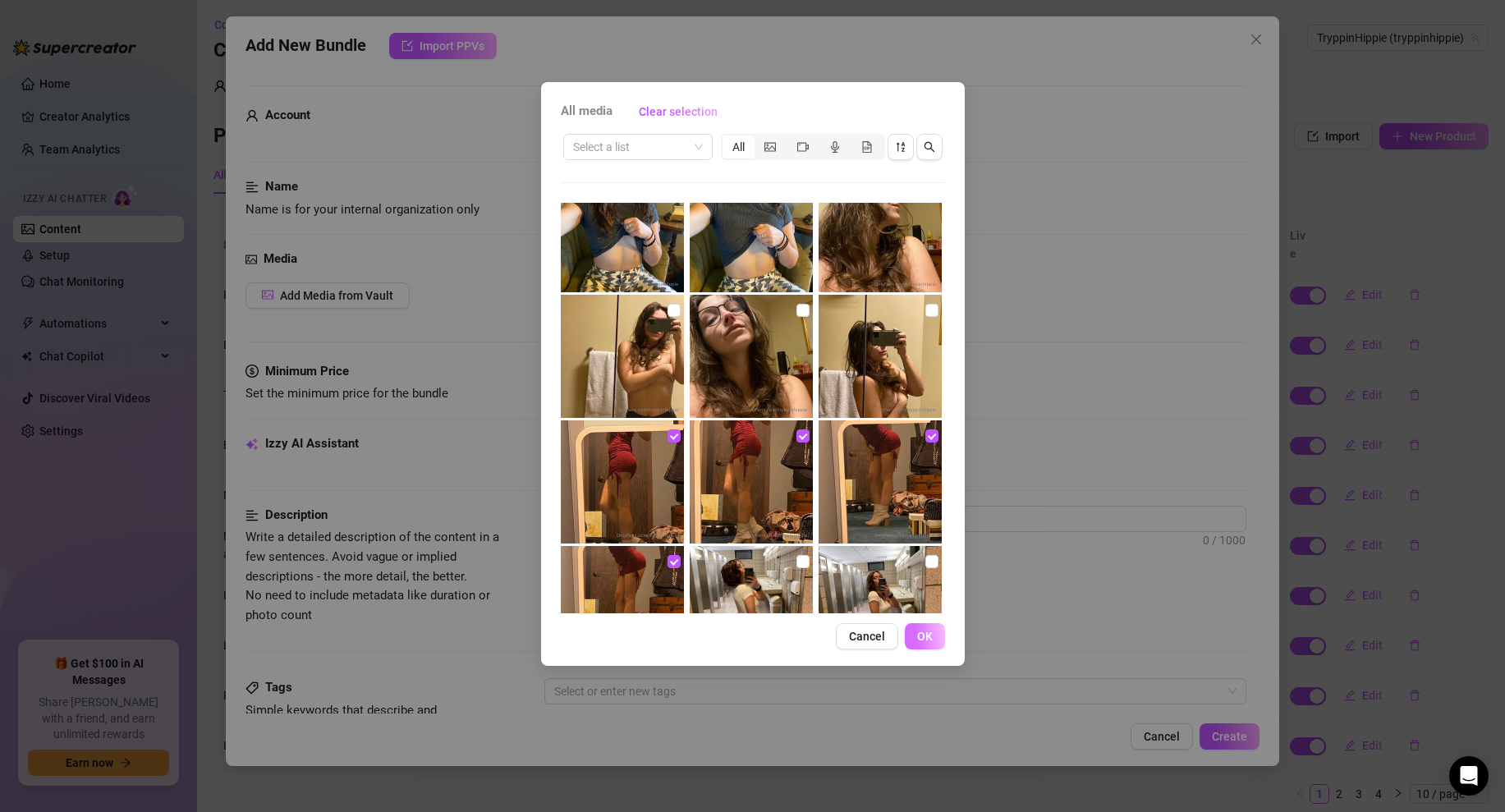
click at [930, 633] on span "OK" at bounding box center [925, 637] width 15 height 14
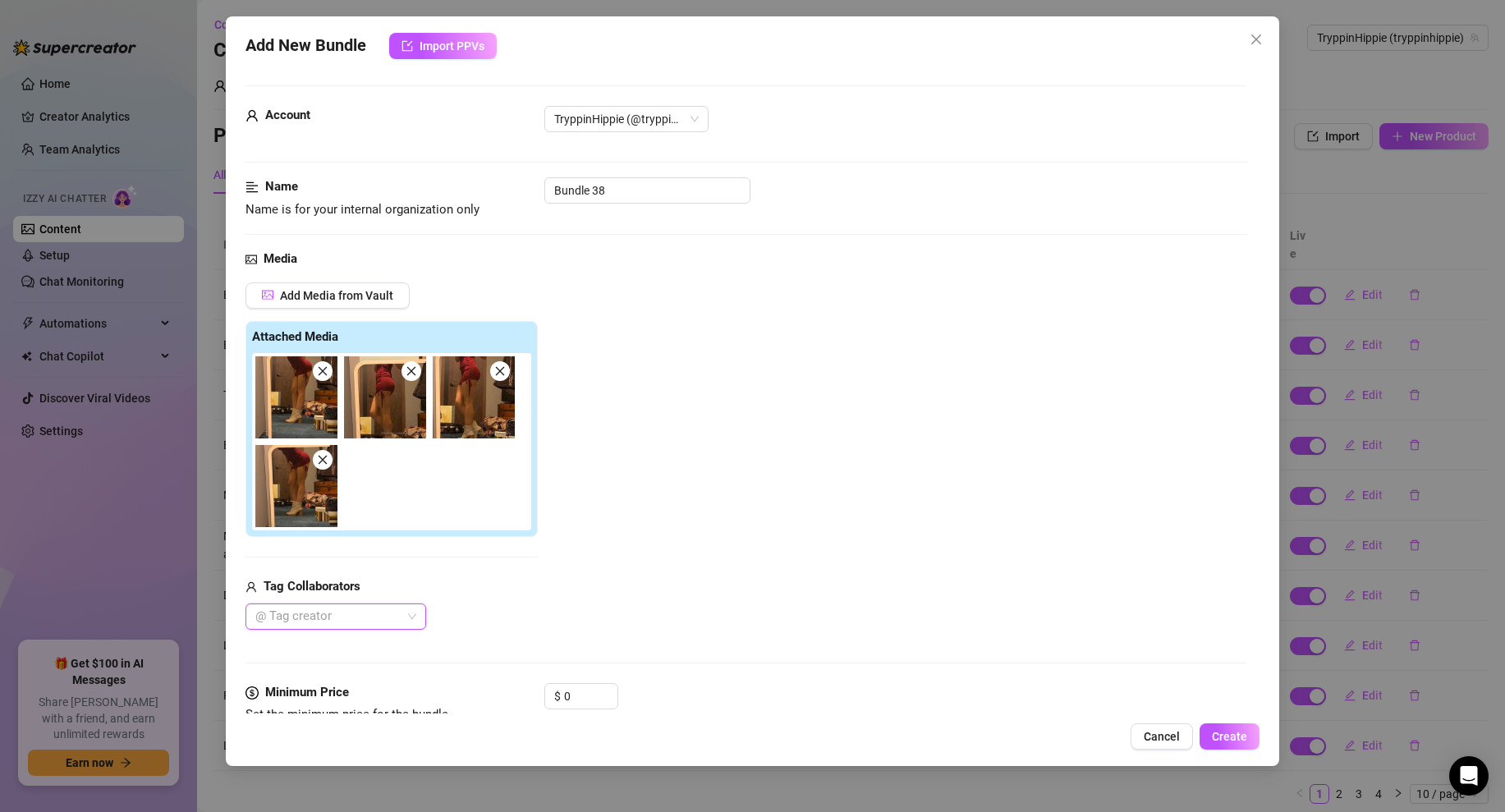
scroll to position [842, 0]
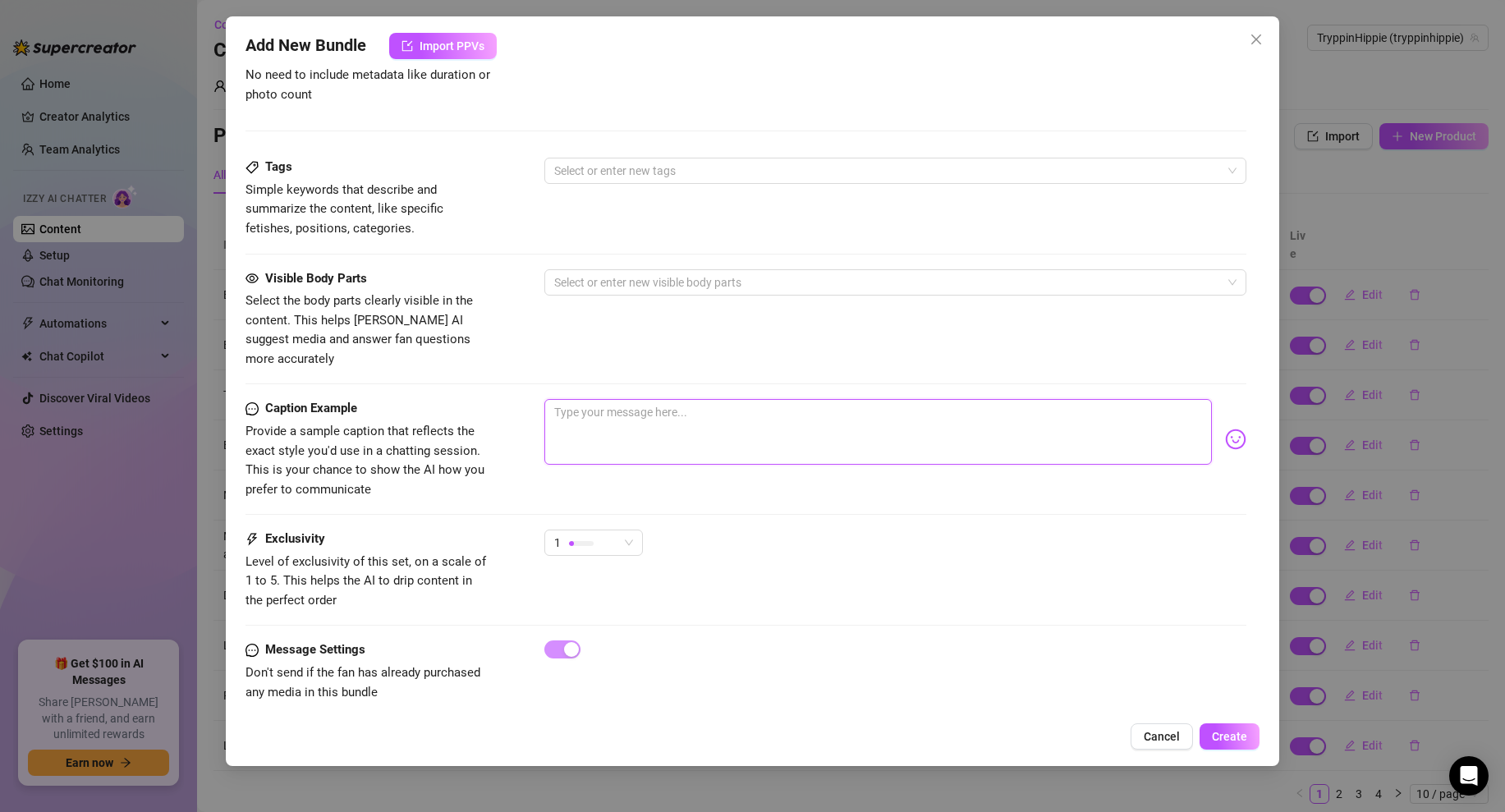
click at [624, 418] on textarea at bounding box center [878, 432] width 667 height 66
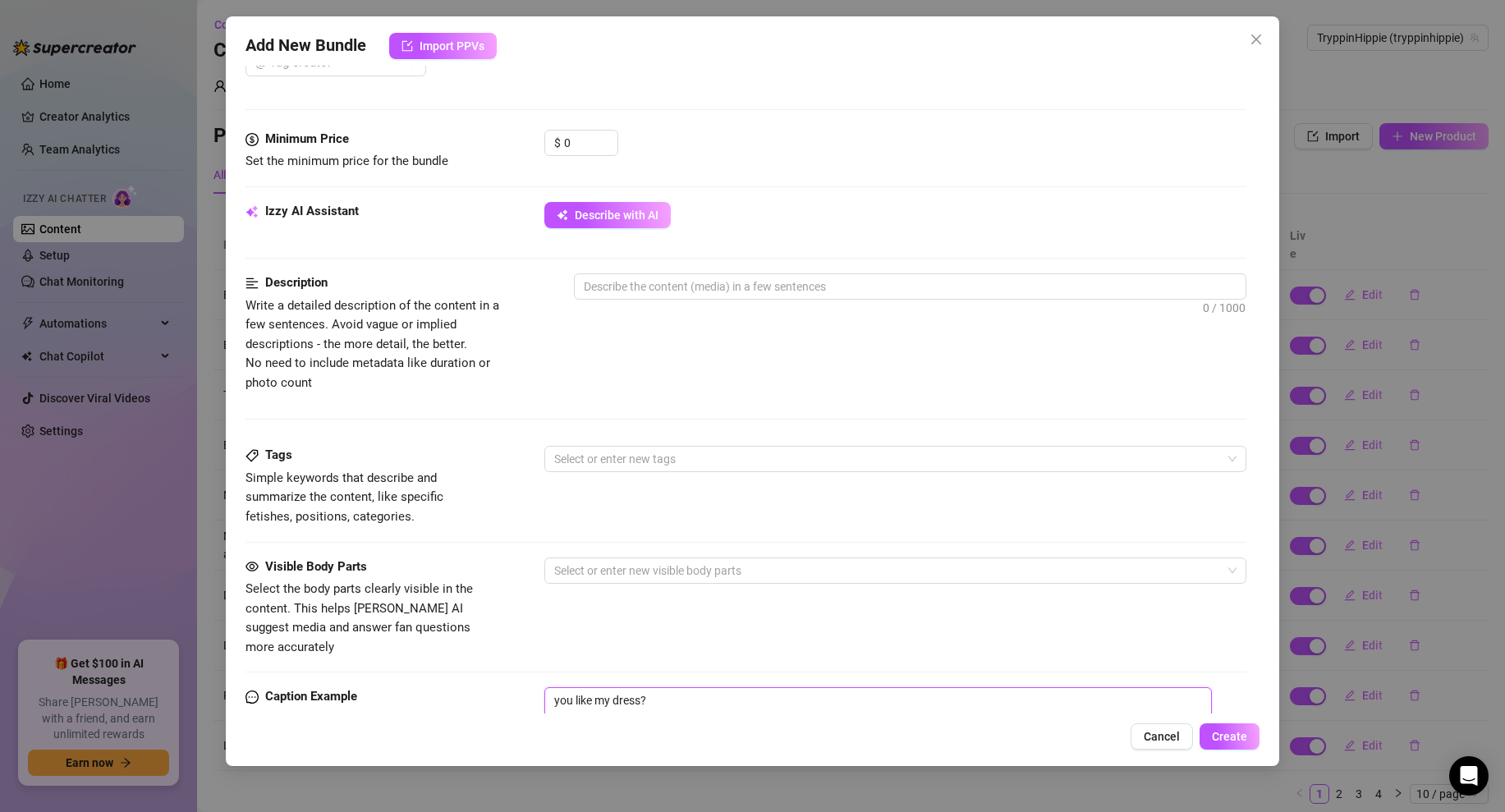
scroll to position [550, 0]
type textarea "you like my dress?"
click at [568, 141] on input "0" at bounding box center [590, 145] width 53 height 25
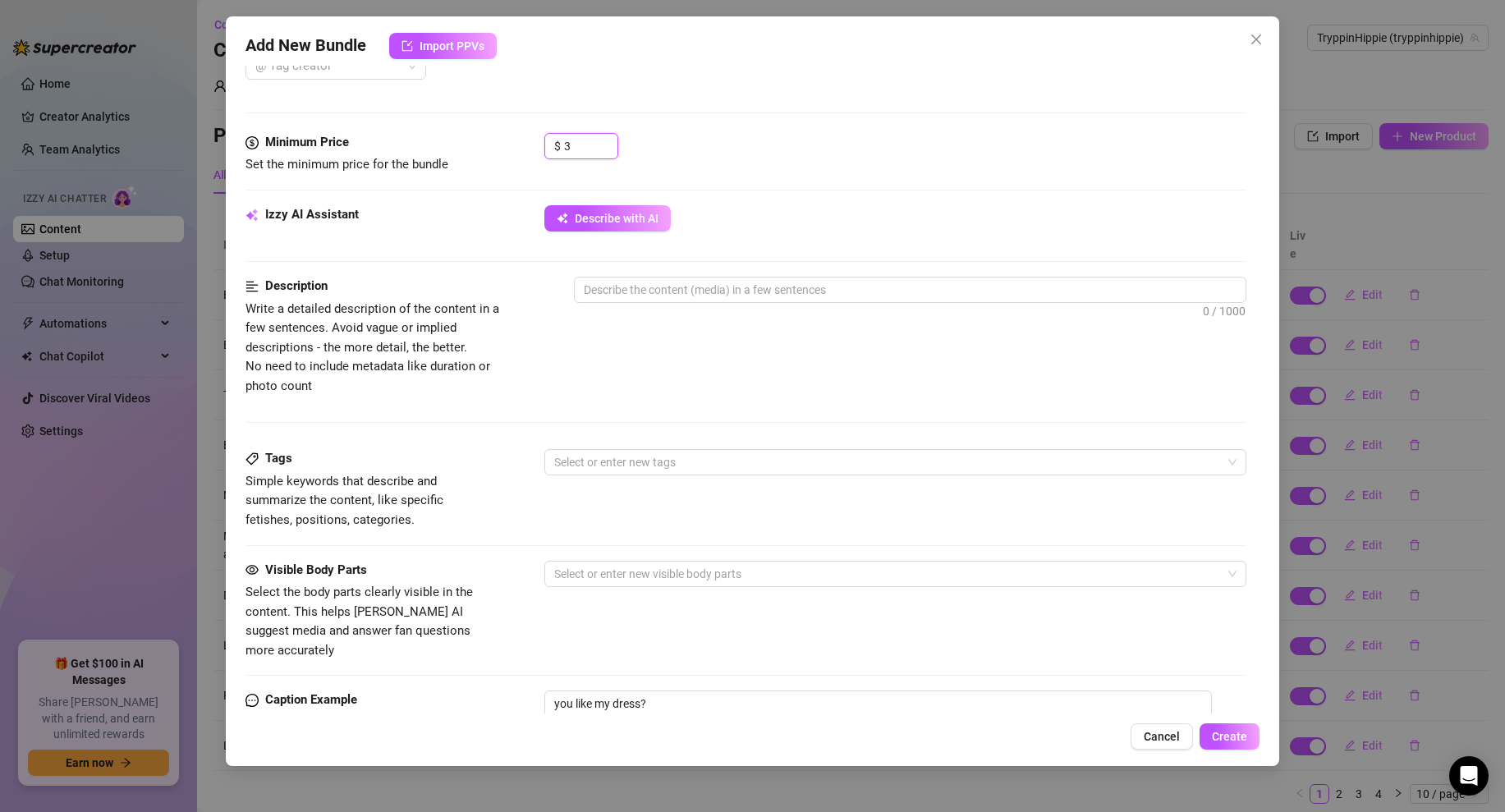
type input "3"
click at [750, 200] on div "Minimum Price Set the minimum price for the bundle $ 3" at bounding box center [745, 168] width 1001 height 72
click at [629, 207] on button "Describe with AI" at bounding box center [607, 218] width 126 height 26
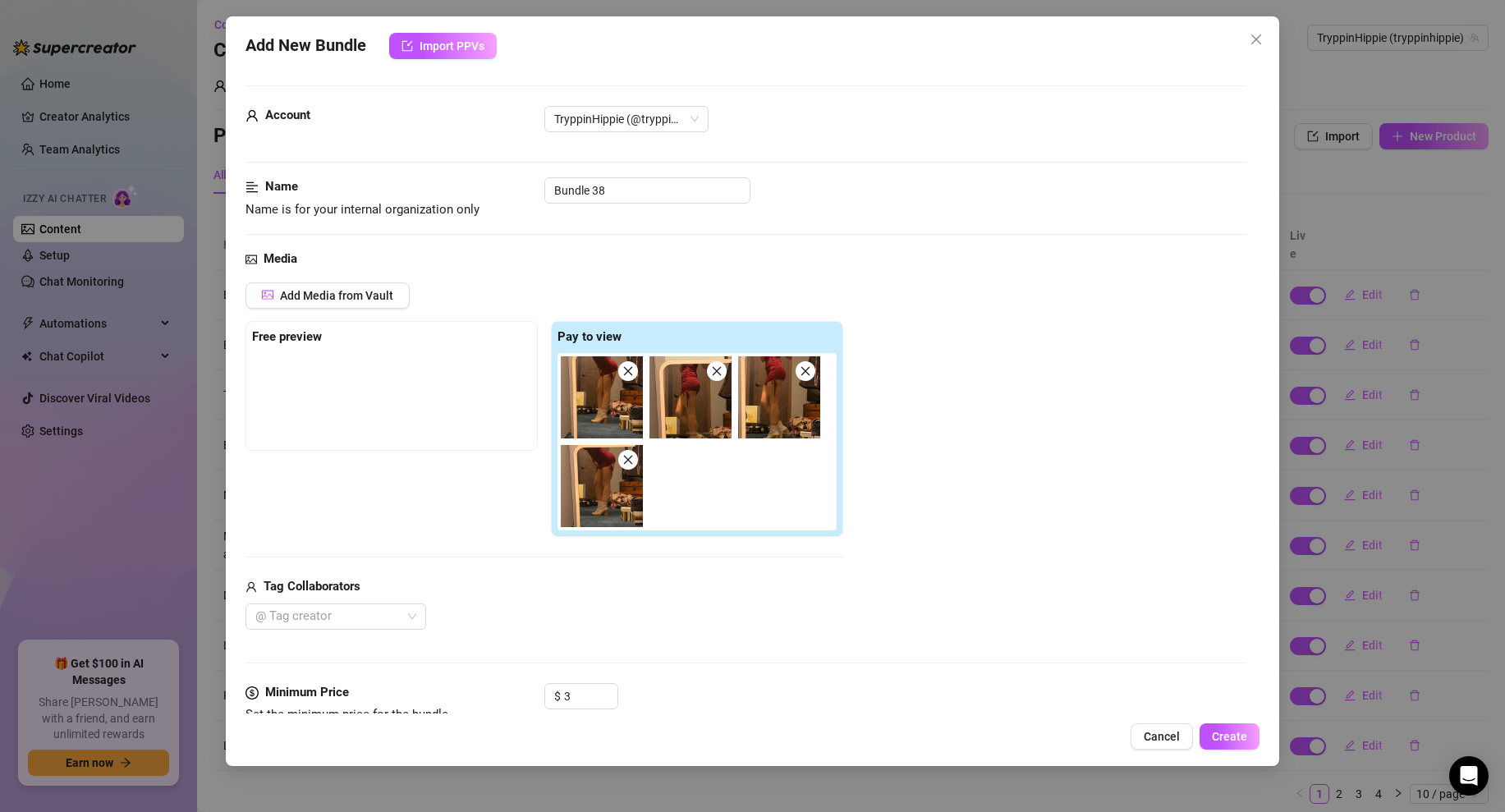
scroll to position [842, 0]
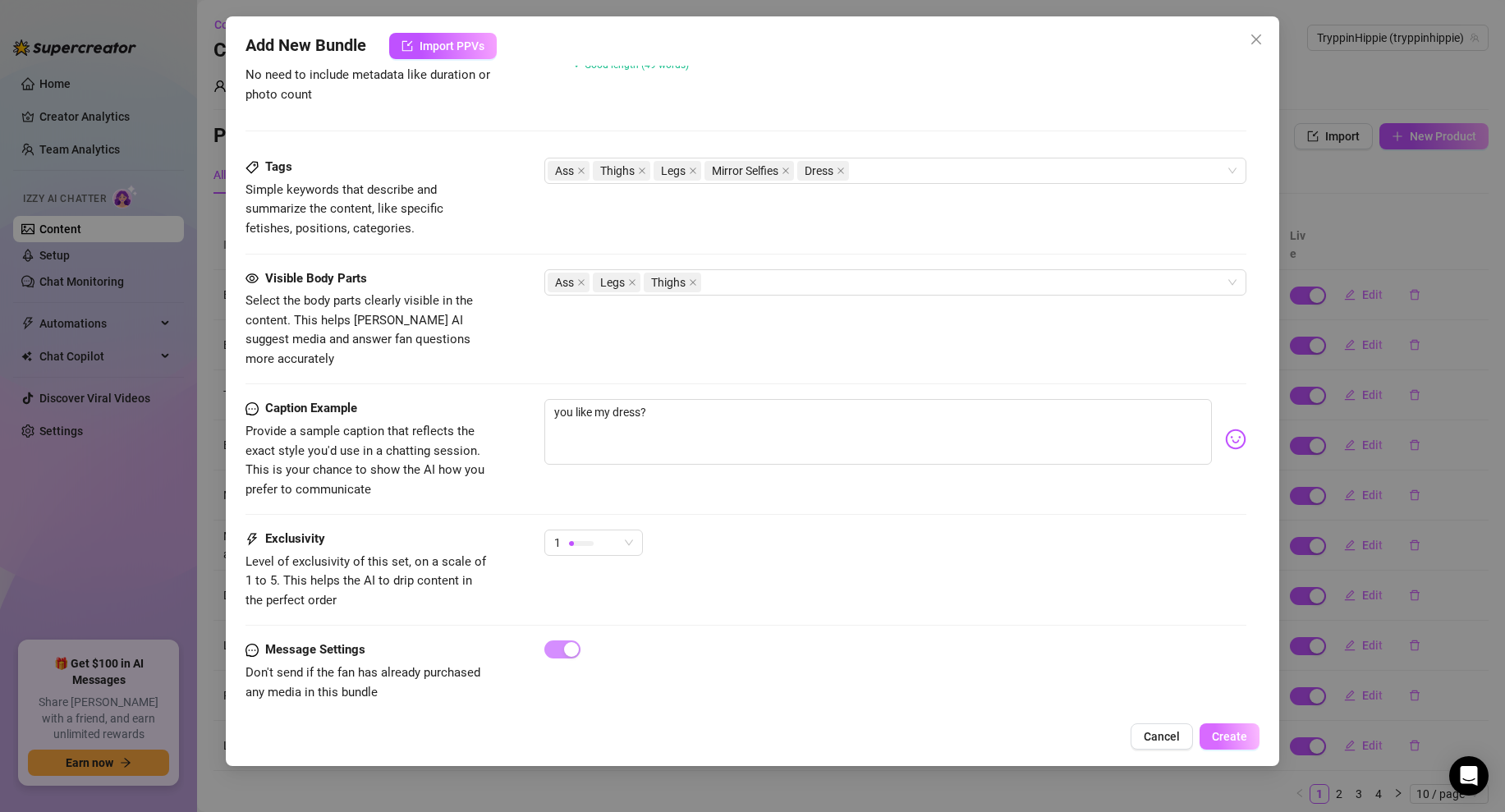
click at [1228, 733] on span "Create" at bounding box center [1230, 737] width 36 height 14
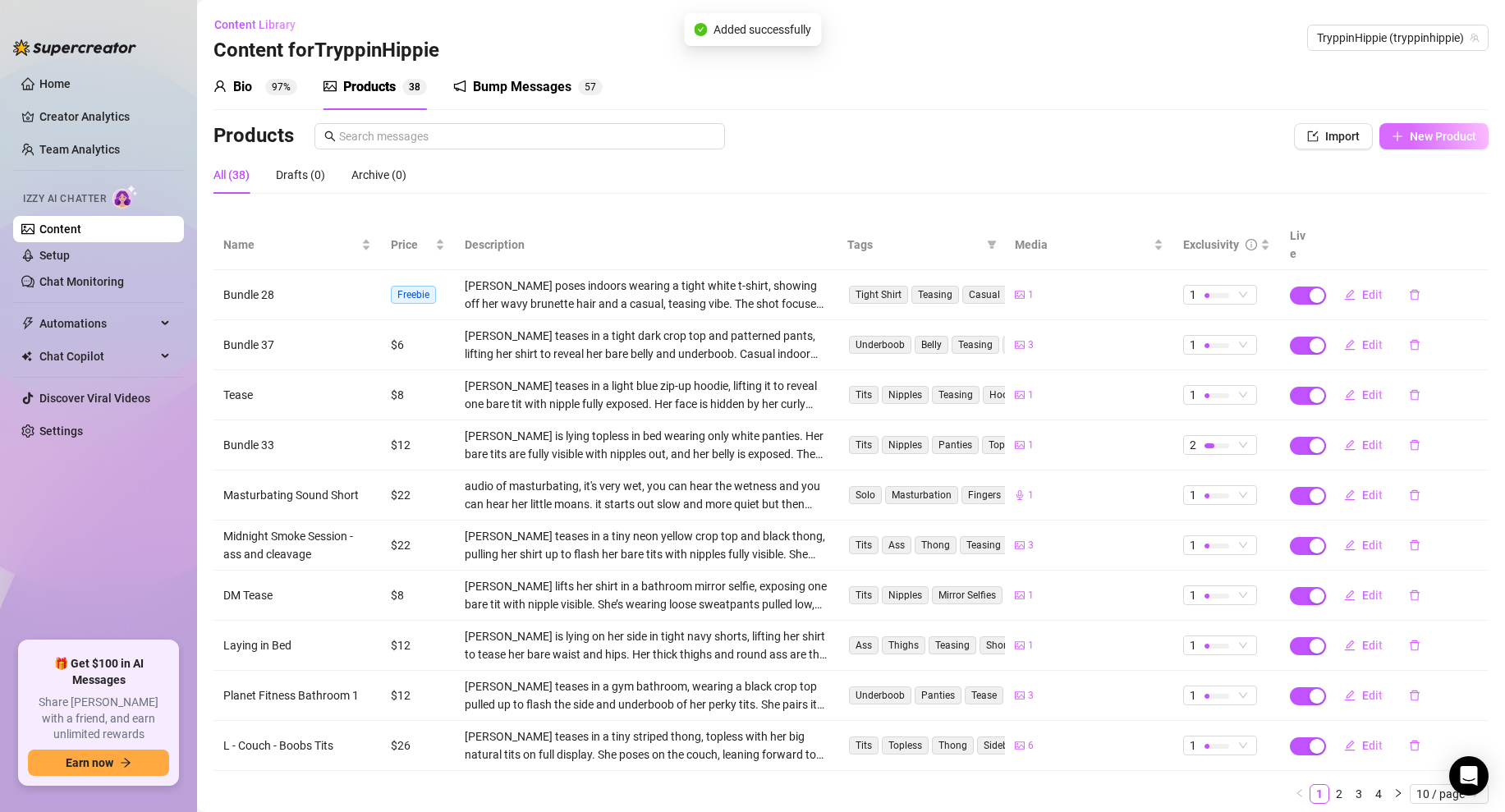
click at [1413, 140] on span "New Product" at bounding box center [1443, 136] width 67 height 14
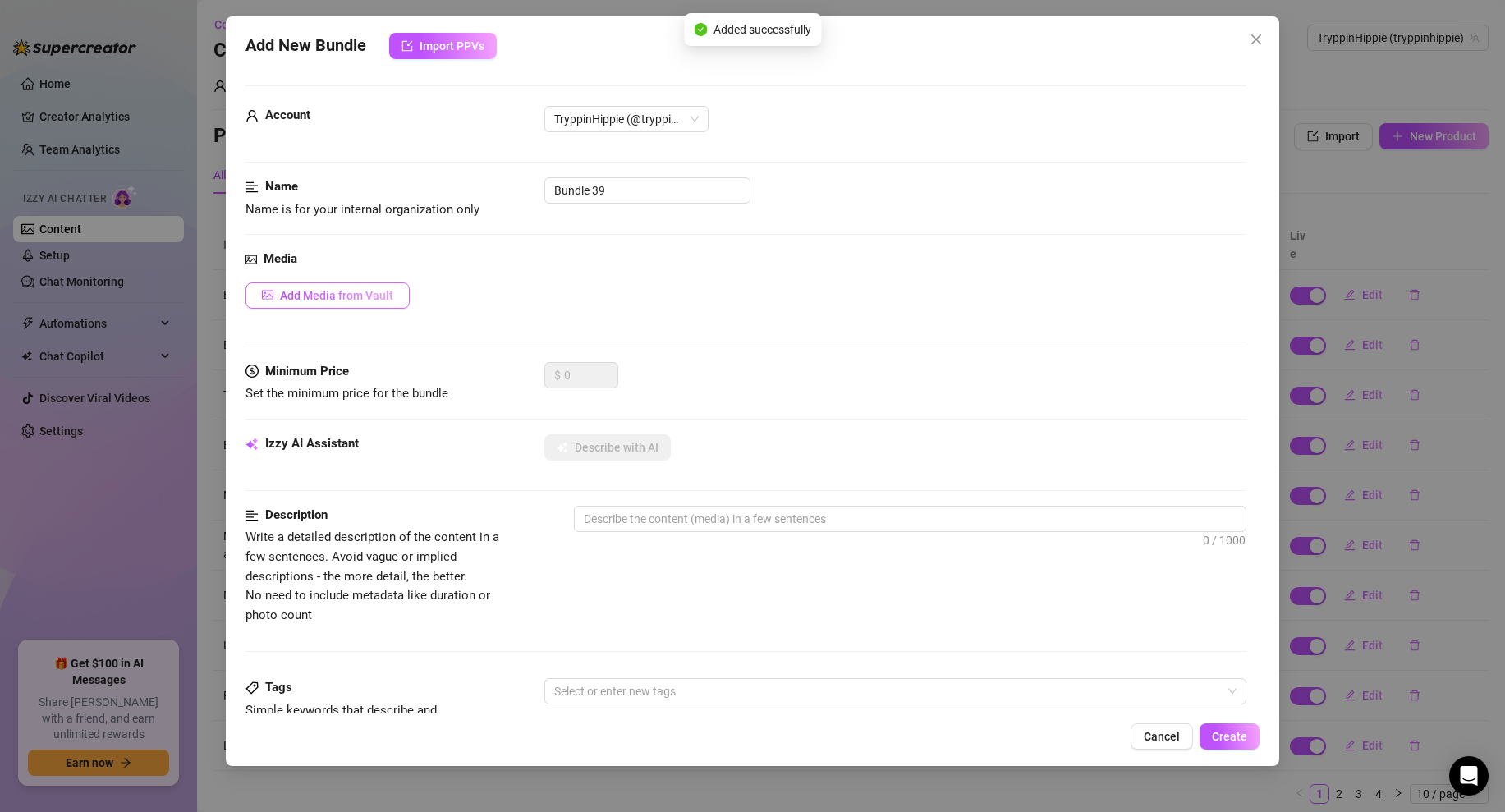
click at [320, 290] on span "Add Media from Vault" at bounding box center [337, 296] width 113 height 14
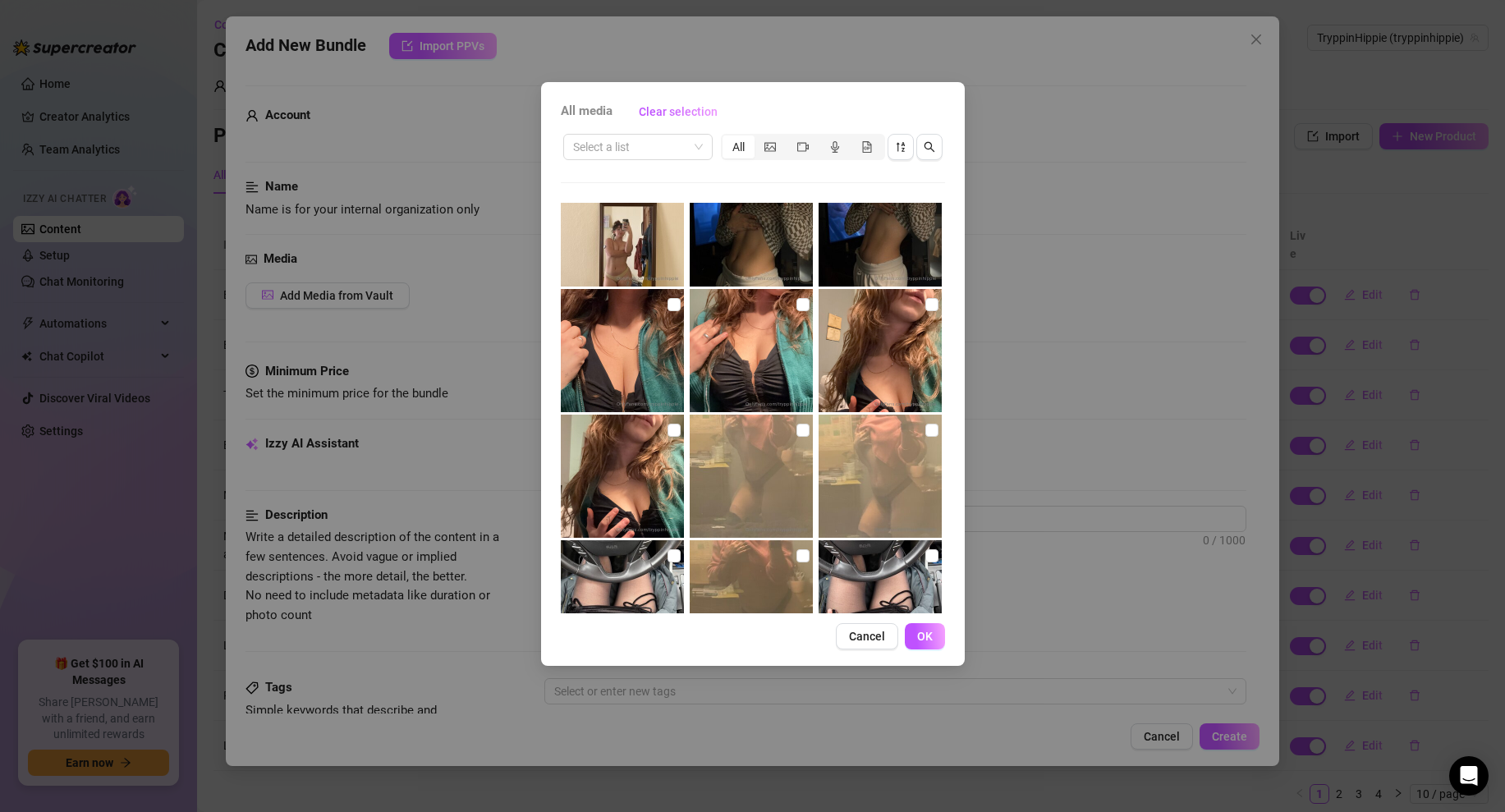
scroll to position [2072, 0]
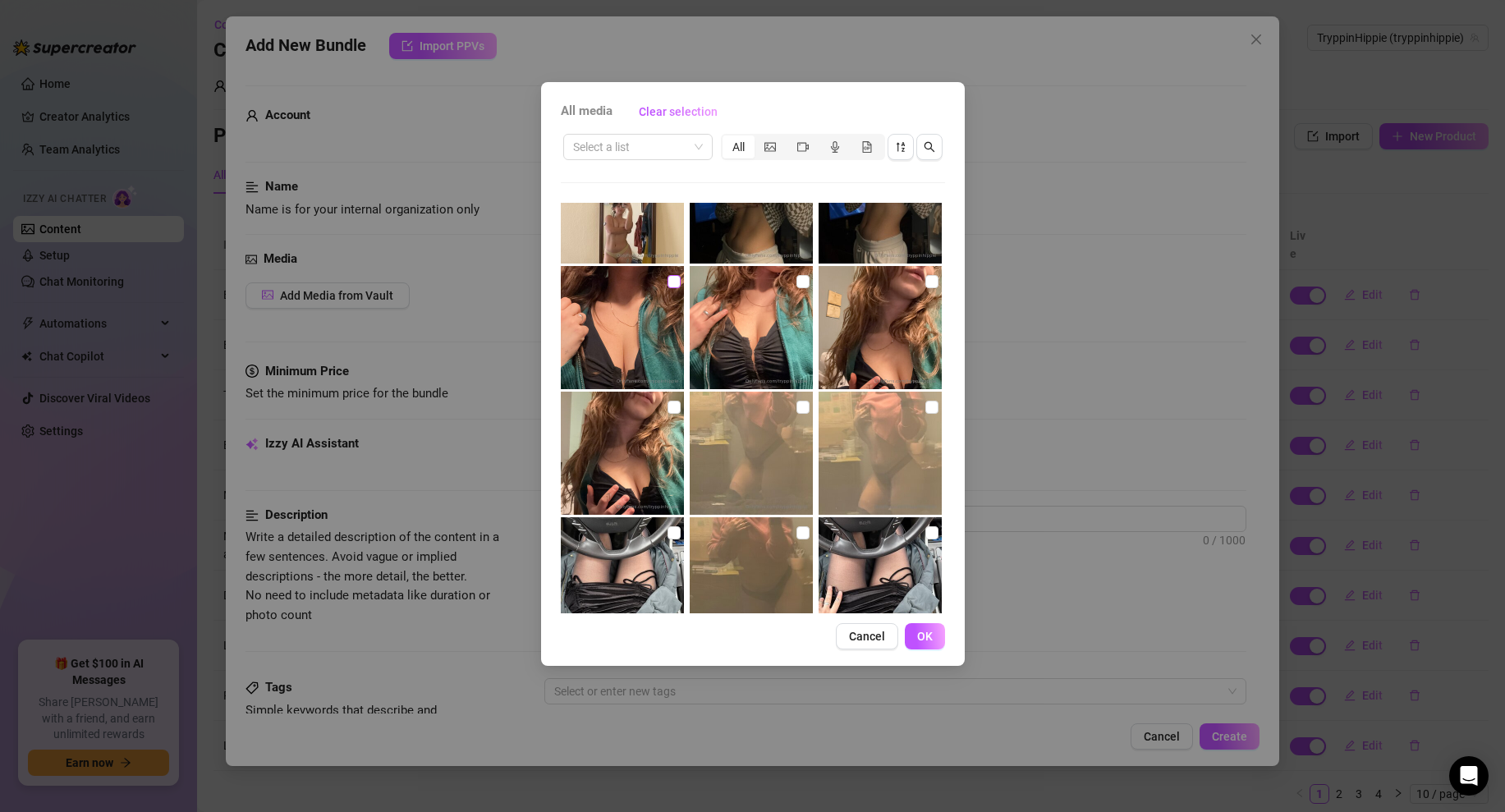
click at [673, 278] on input "checkbox" at bounding box center [674, 282] width 14 height 14
checkbox input "true"
click at [804, 281] on input "checkbox" at bounding box center [804, 282] width 14 height 14
checkbox input "true"
click at [937, 286] on input "checkbox" at bounding box center [932, 282] width 14 height 14
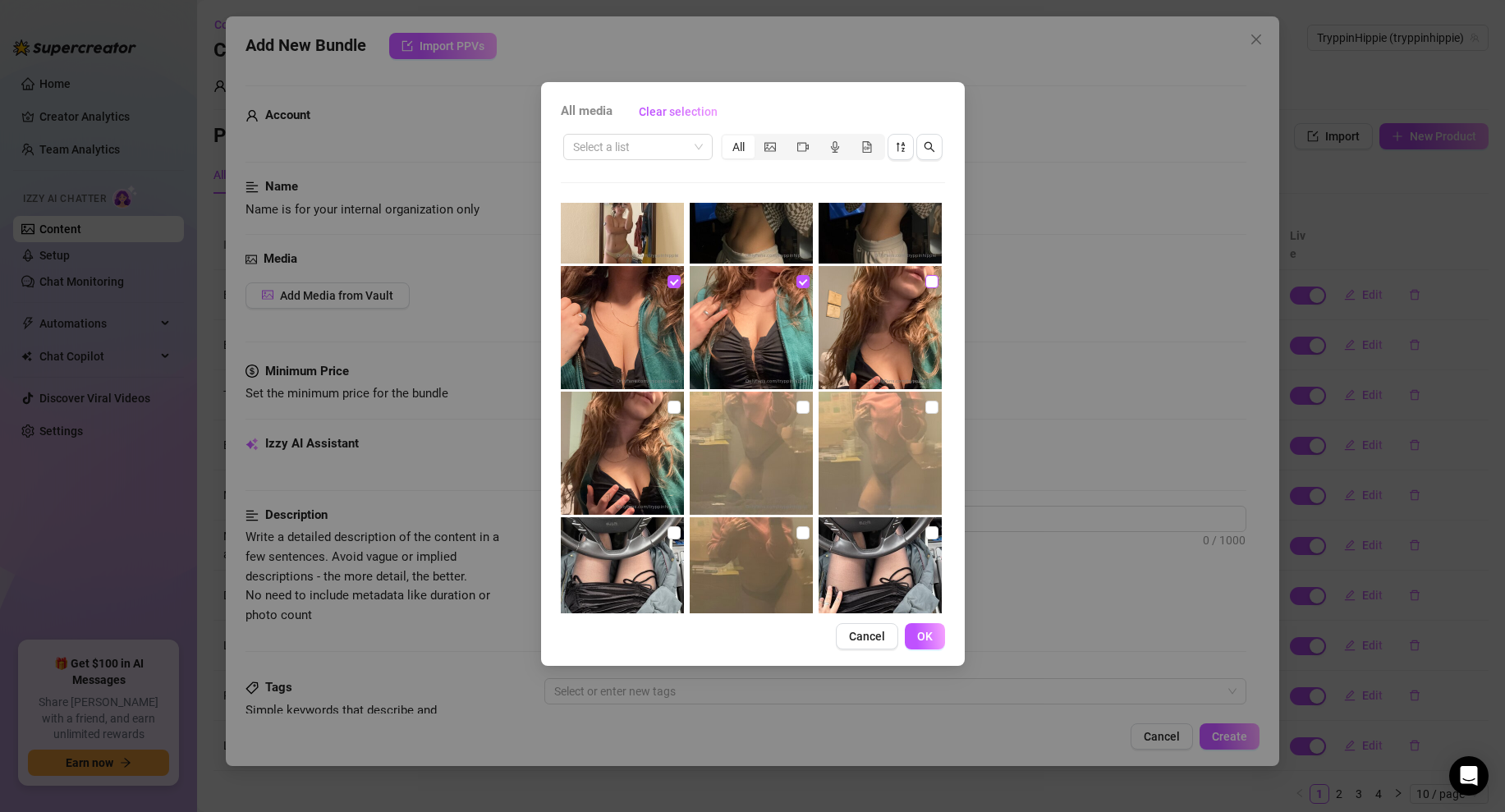
checkbox input "true"
click at [676, 410] on input "checkbox" at bounding box center [674, 408] width 14 height 14
checkbox input "true"
click at [915, 631] on button "OK" at bounding box center [926, 636] width 41 height 26
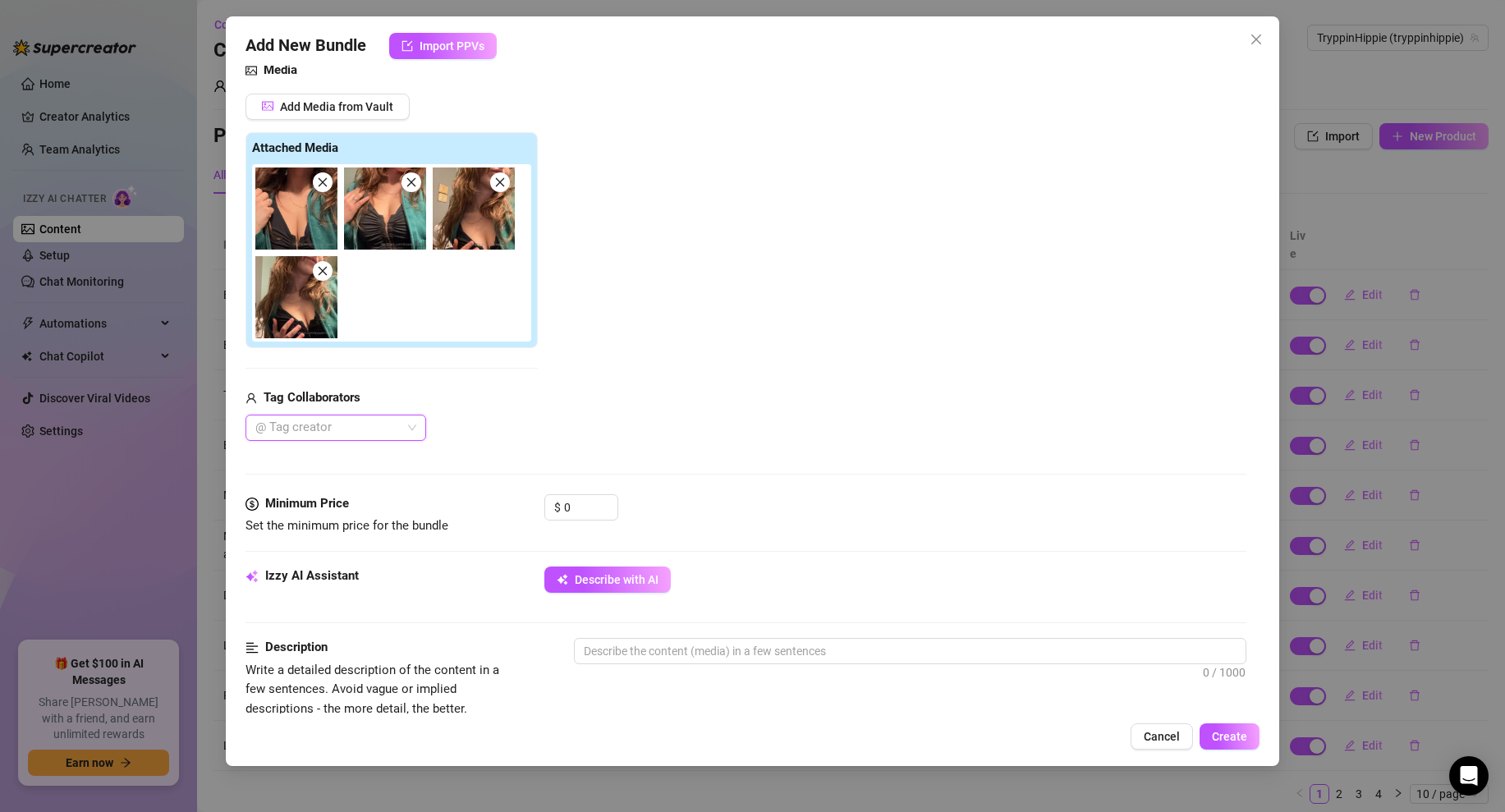
scroll to position [453, 0]
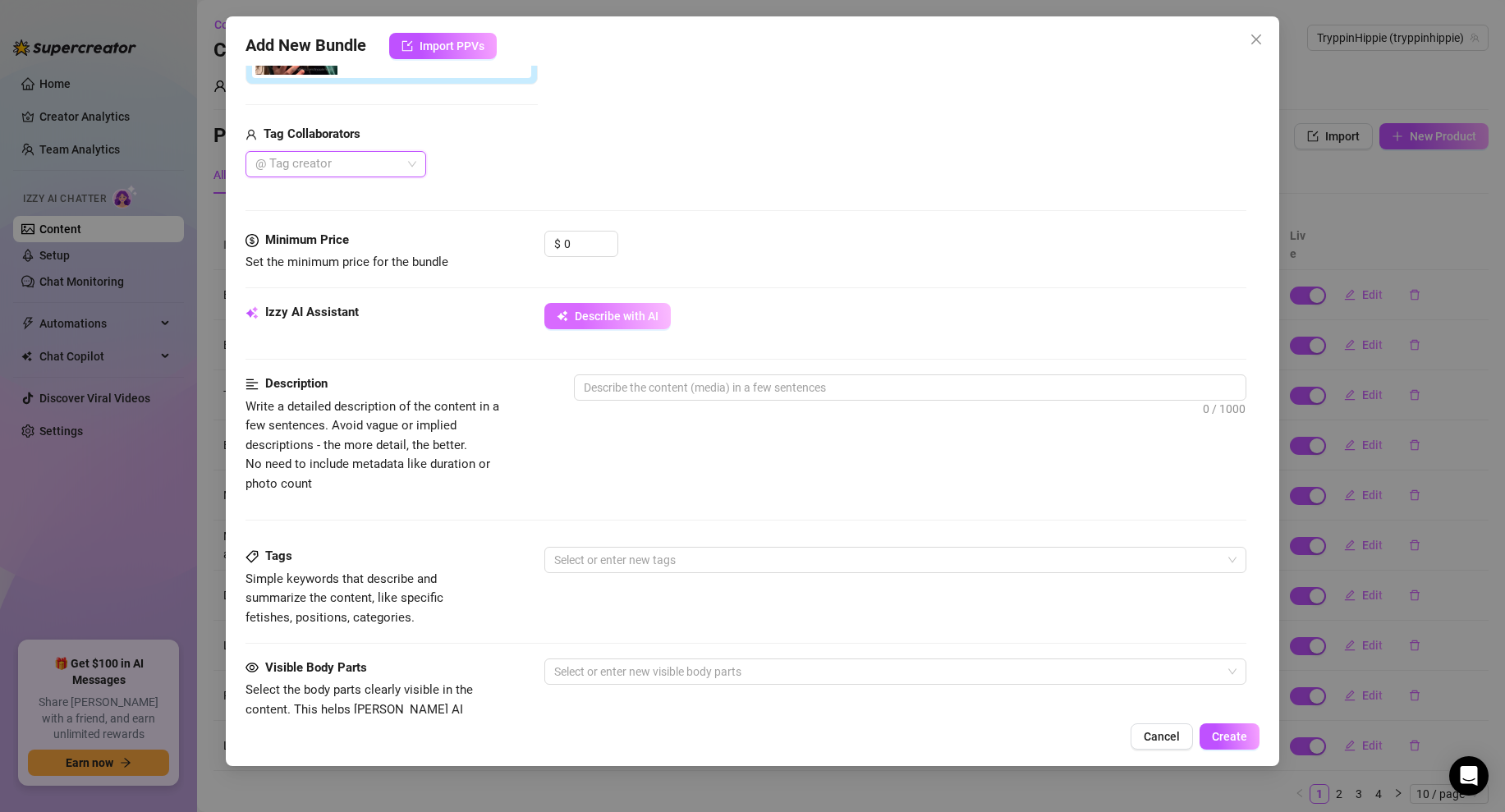
click at [585, 307] on button "Describe with AI" at bounding box center [607, 315] width 126 height 26
click at [574, 241] on input "0" at bounding box center [590, 244] width 53 height 25
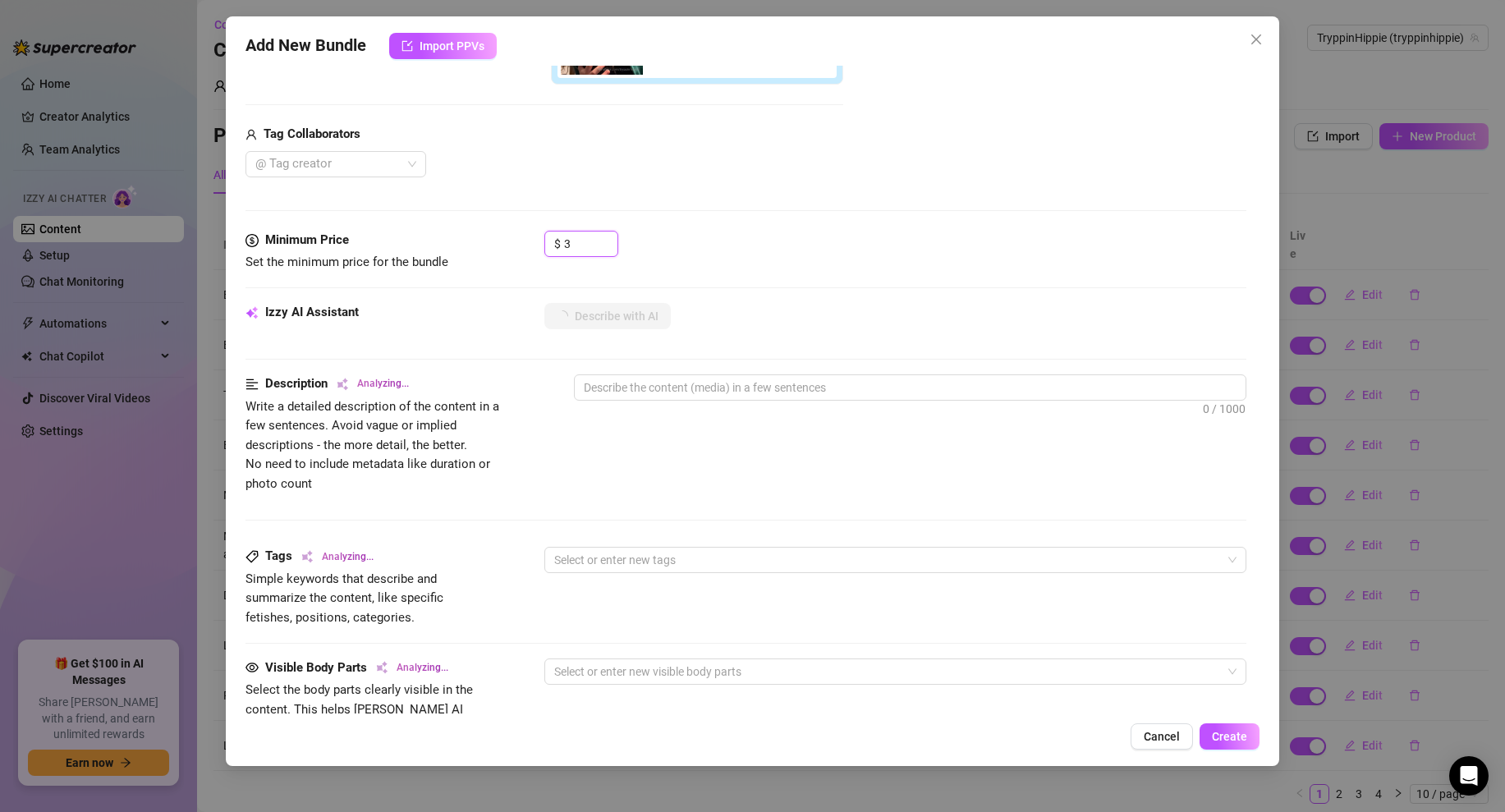
type input "3"
click at [801, 239] on div "$ 3" at bounding box center [896, 251] width 702 height 41
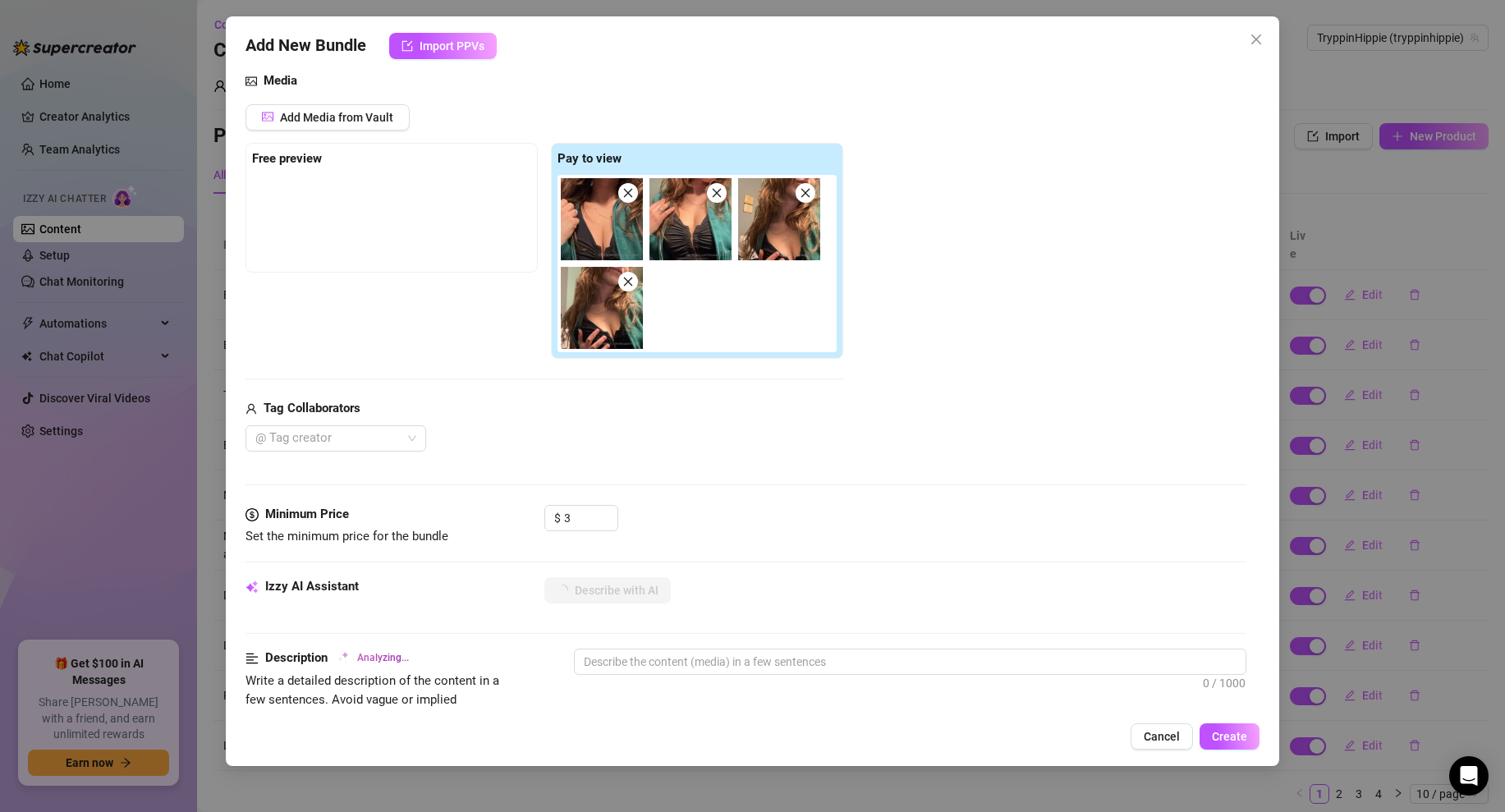
scroll to position [188, 0]
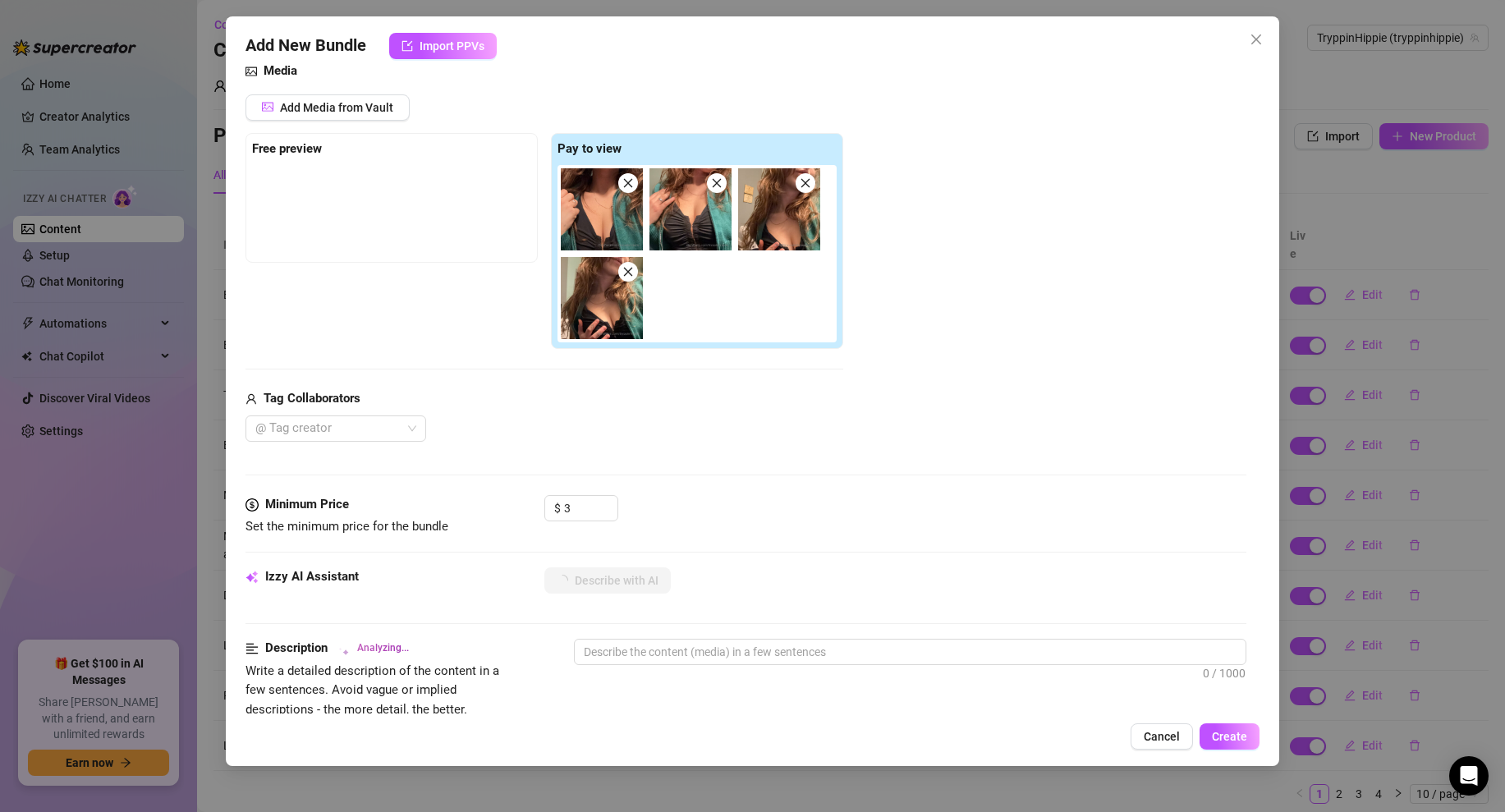
click at [601, 222] on img at bounding box center [601, 209] width 82 height 82
click at [592, 284] on img at bounding box center [601, 298] width 82 height 82
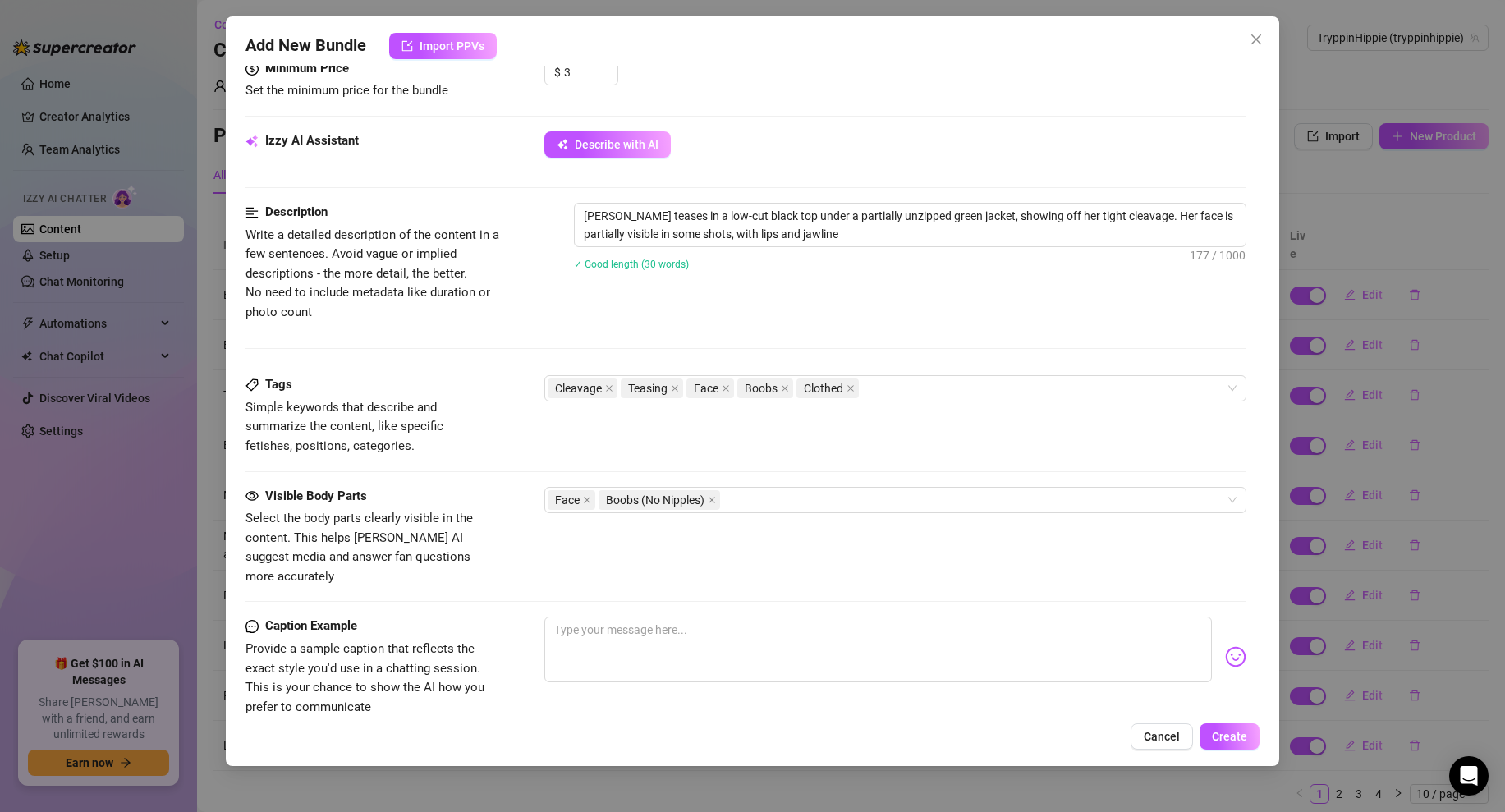
scroll to position [842, 0]
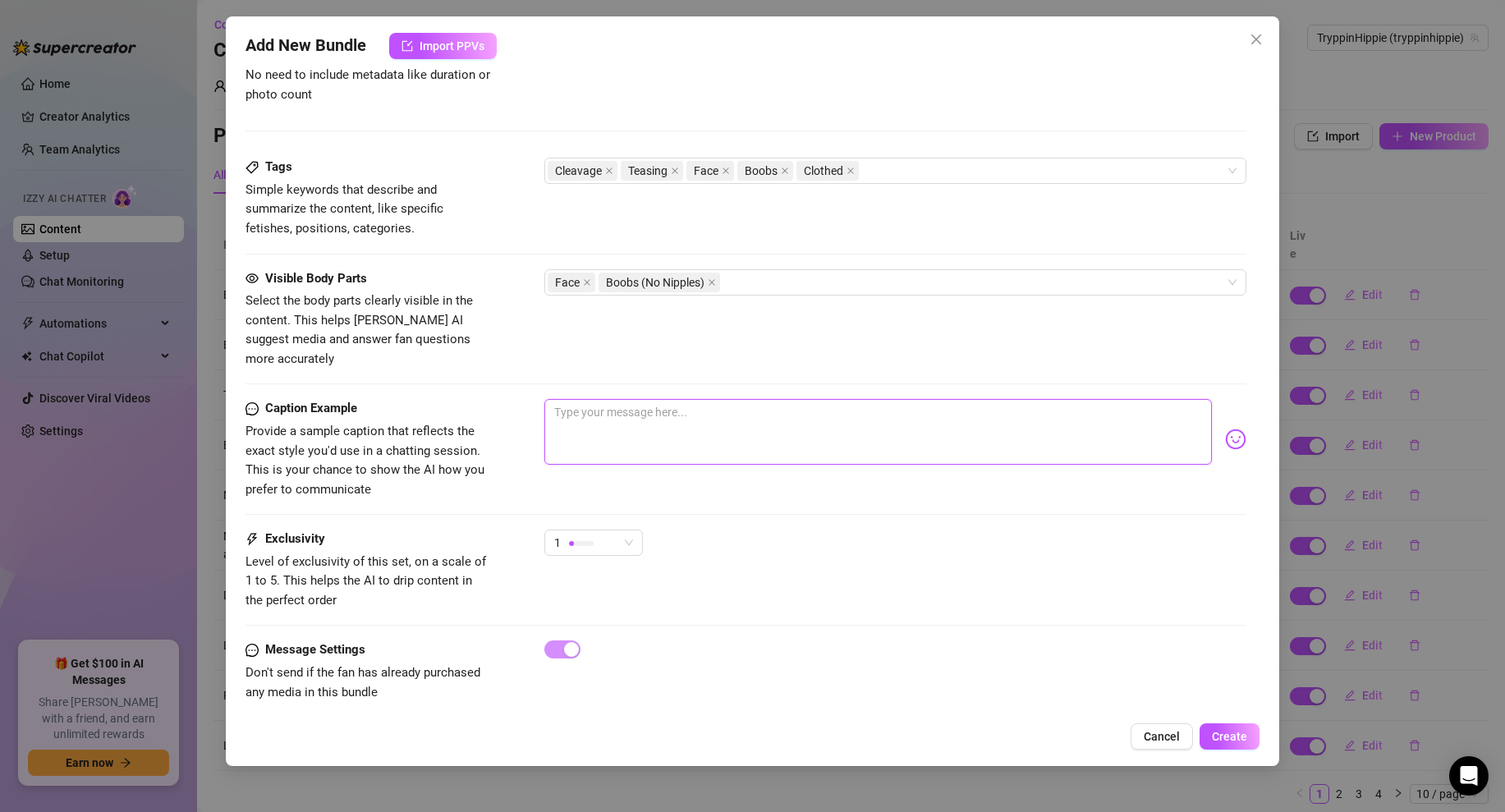
click at [634, 422] on textarea at bounding box center [878, 432] width 667 height 66
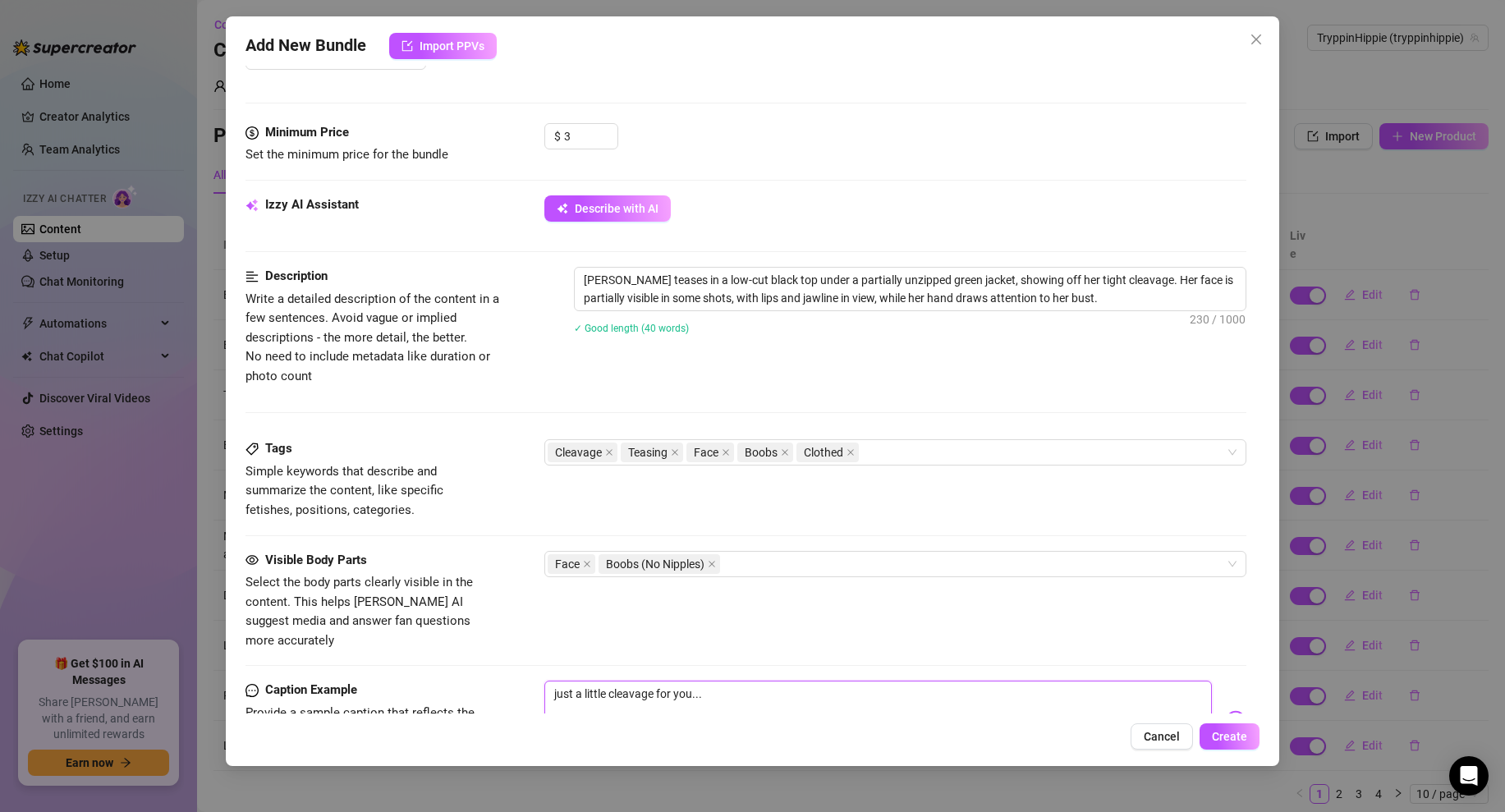
scroll to position [233, 0]
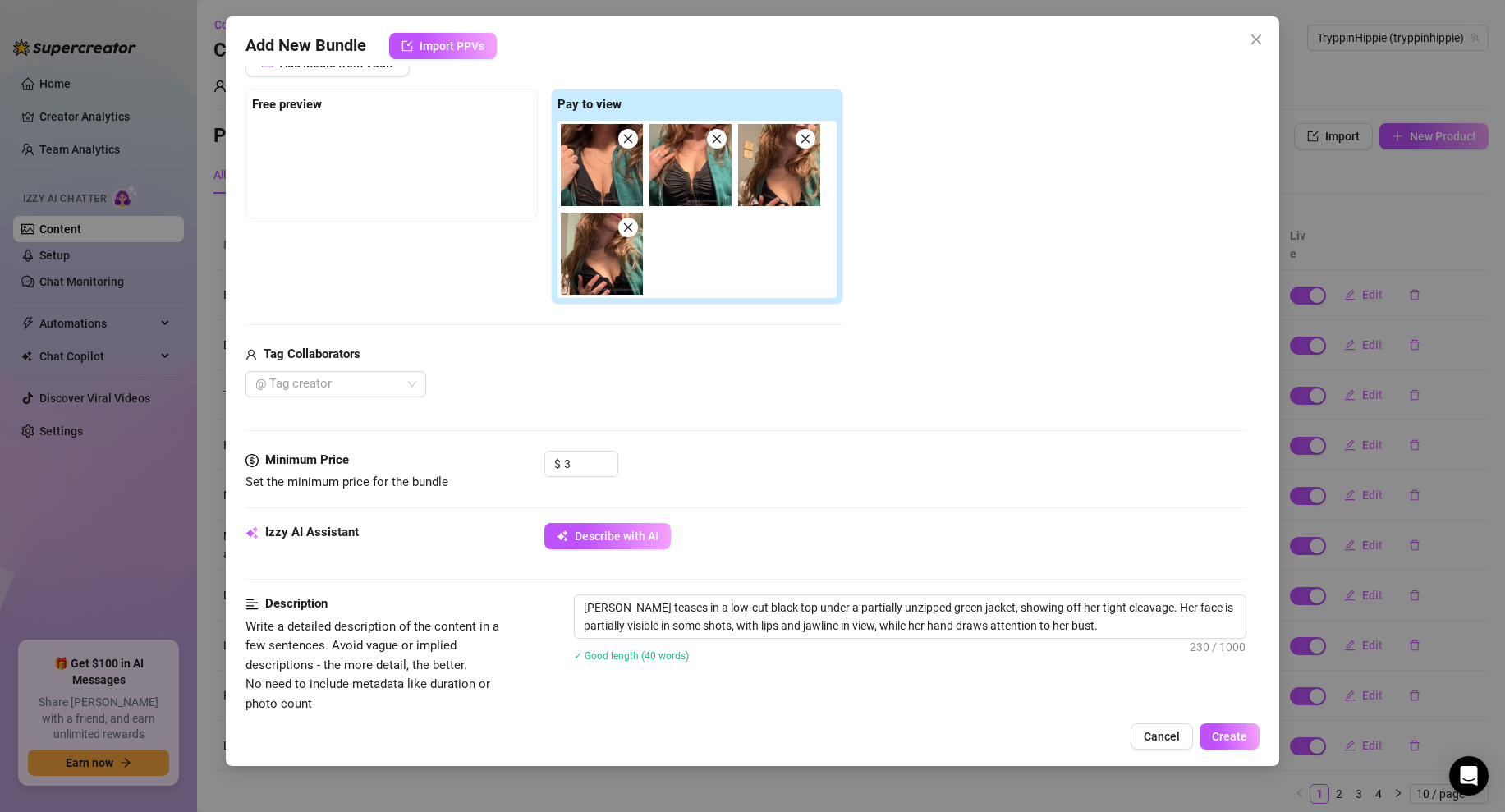
click at [594, 256] on img at bounding box center [601, 253] width 82 height 82
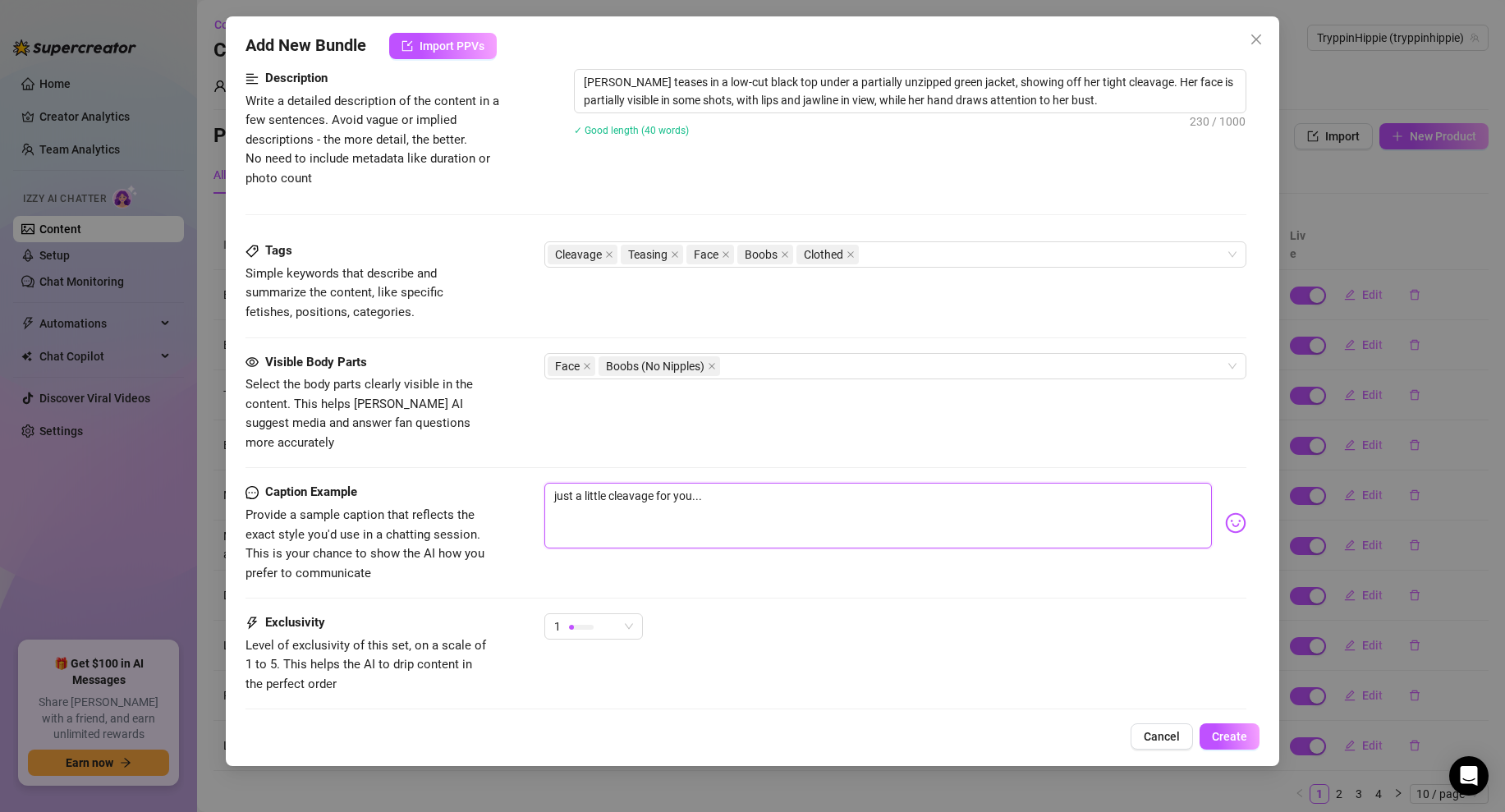
scroll to position [842, 0]
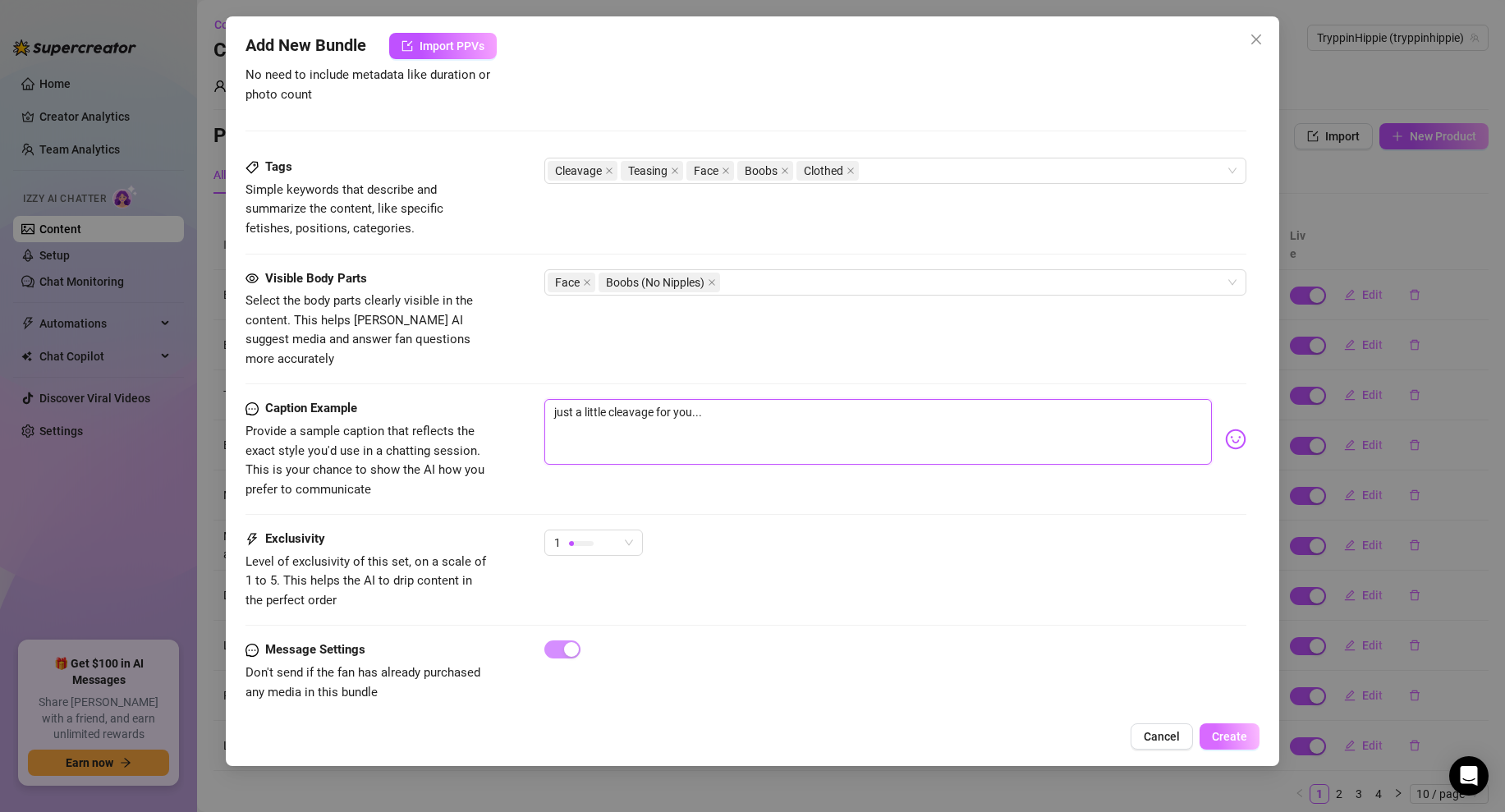
type textarea "just a little cleavage for you..."
click at [1222, 734] on span "Create" at bounding box center [1230, 737] width 36 height 14
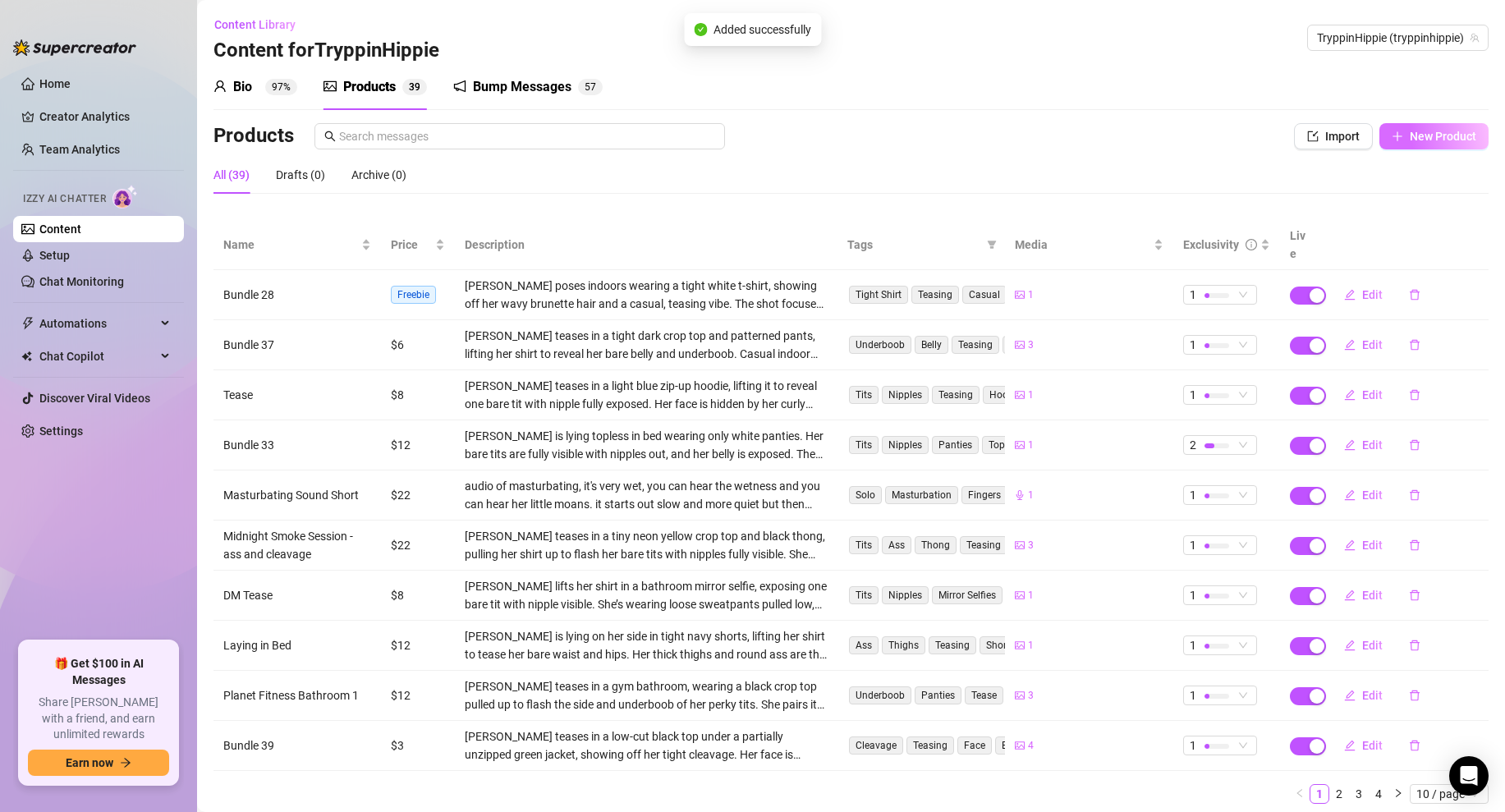
click at [1402, 136] on icon "plus" at bounding box center [1397, 135] width 9 height 1
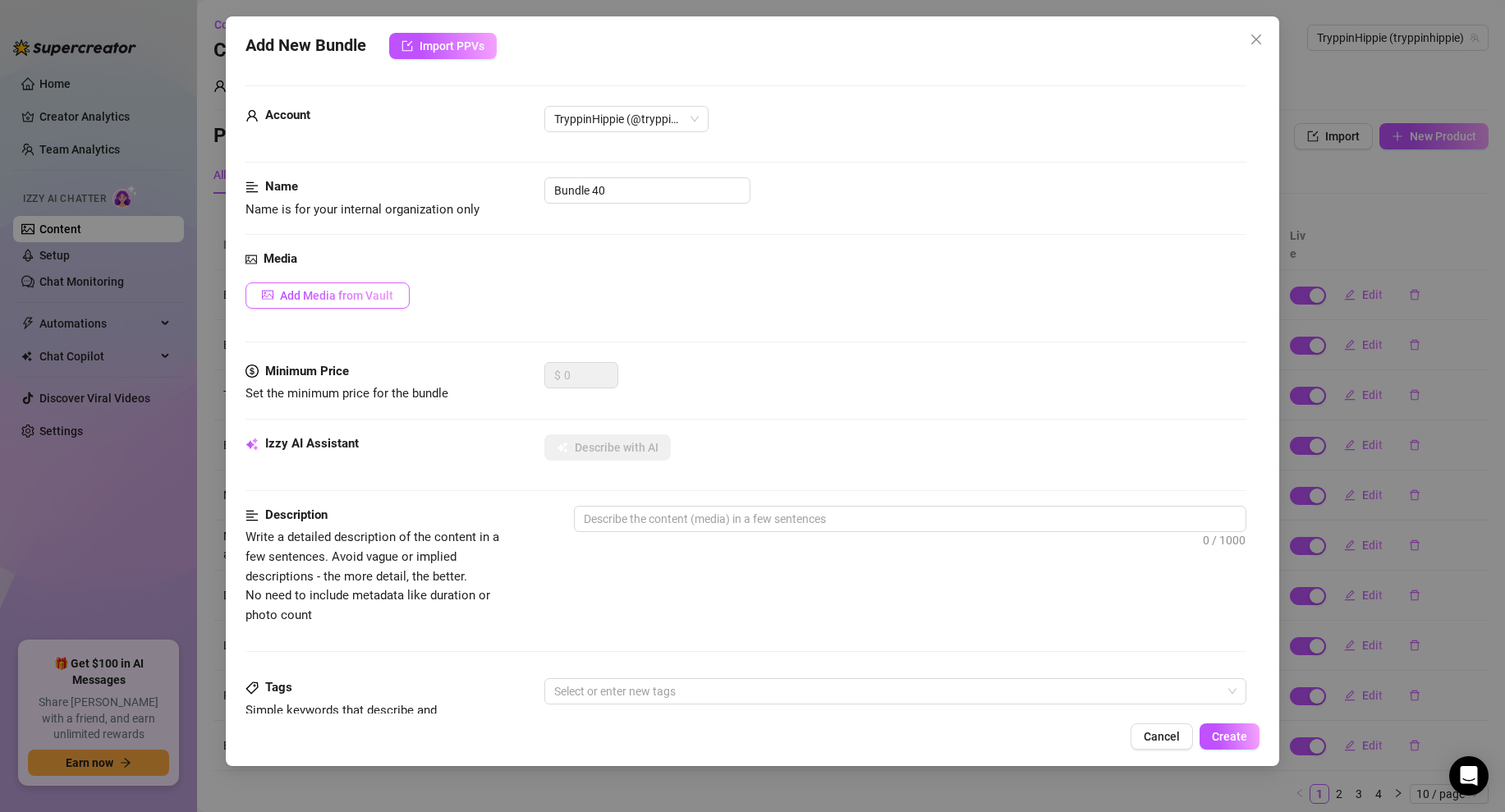
click at [363, 290] on span "Add Media from Vault" at bounding box center [337, 296] width 113 height 14
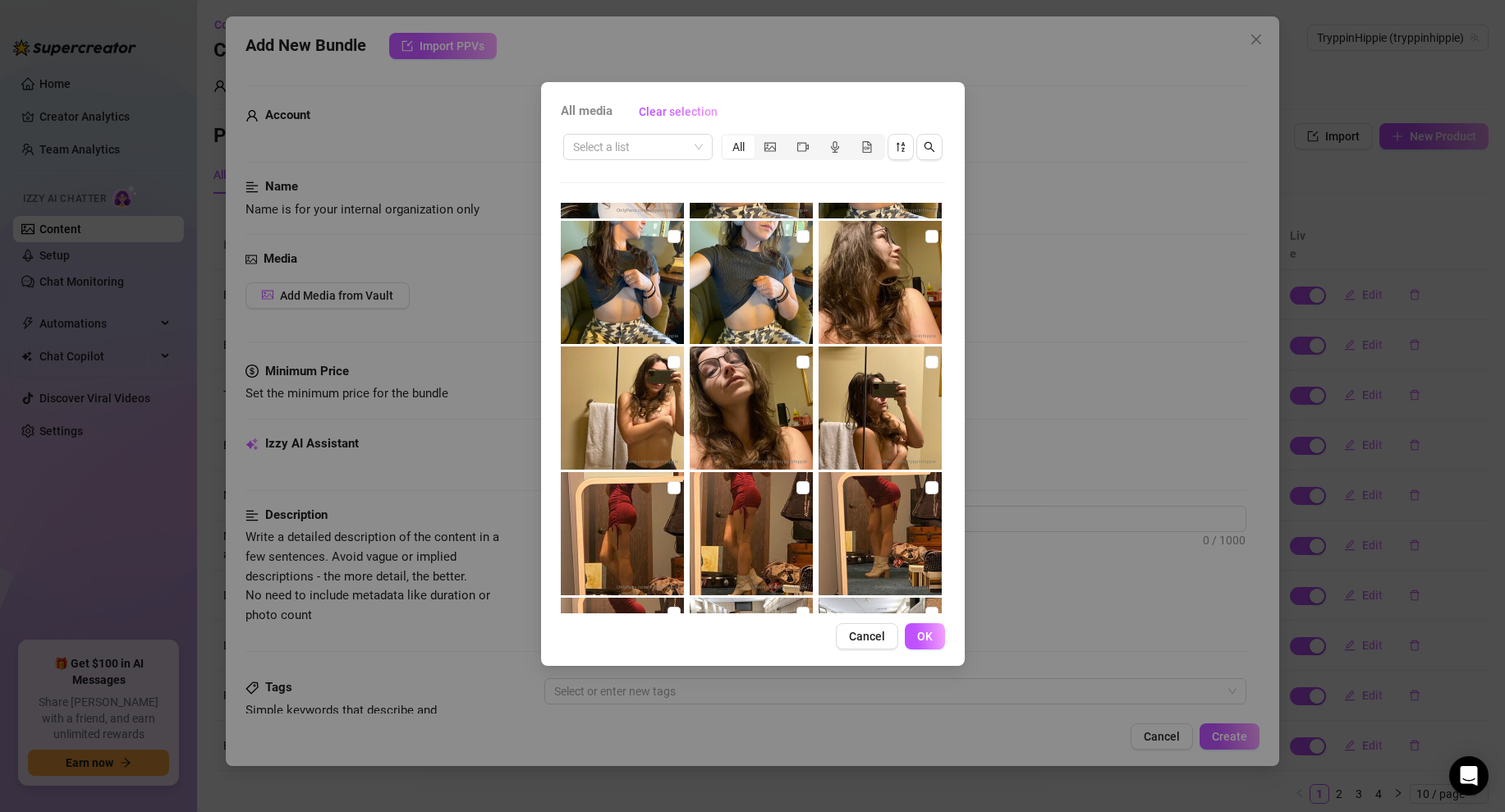
scroll to position [2761, 0]
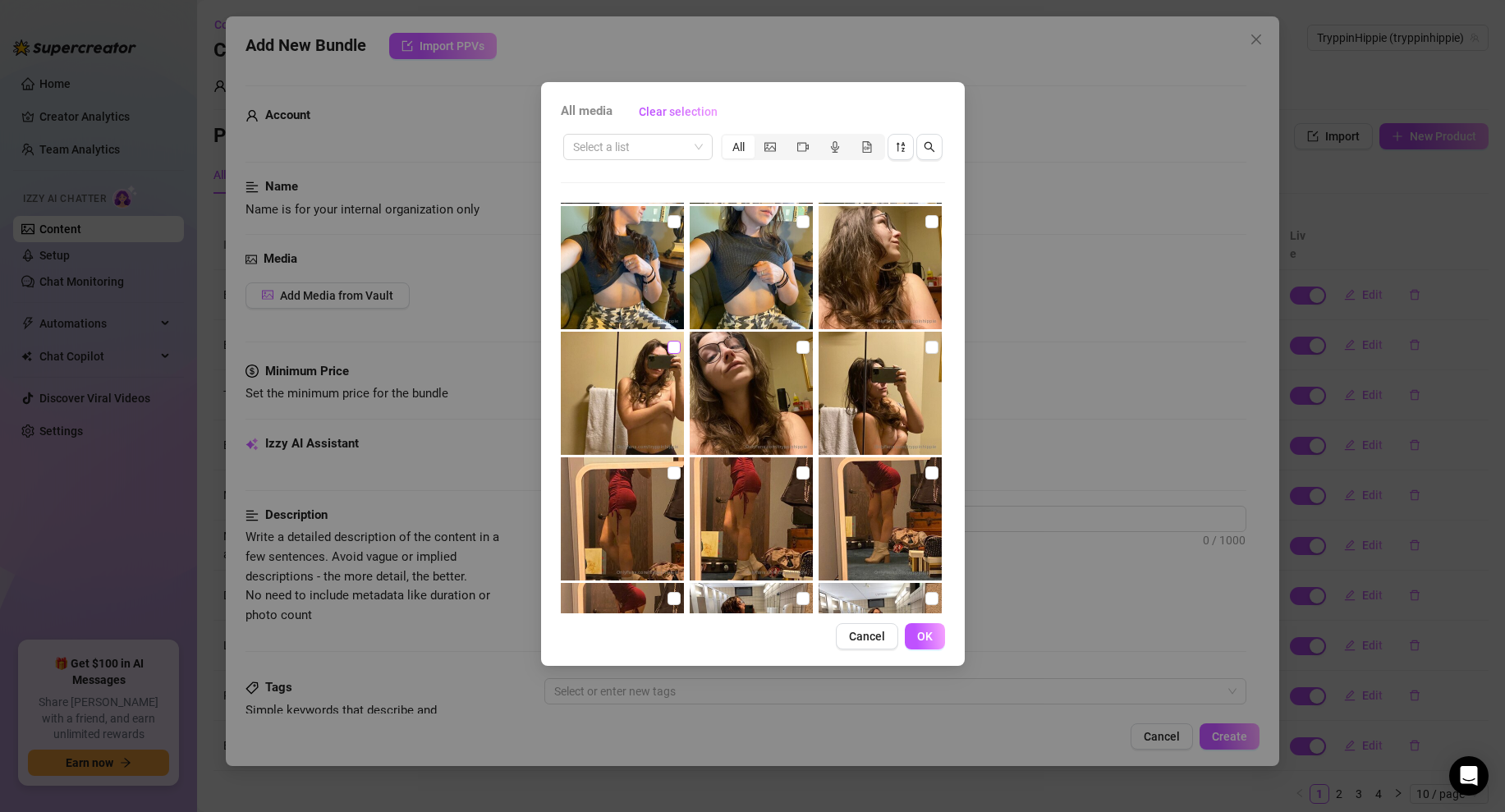
click at [673, 352] on input "checkbox" at bounding box center [674, 348] width 14 height 14
checkbox input "true"
click at [802, 345] on input "checkbox" at bounding box center [804, 348] width 14 height 14
checkbox input "true"
click at [926, 344] on input "checkbox" at bounding box center [932, 348] width 14 height 14
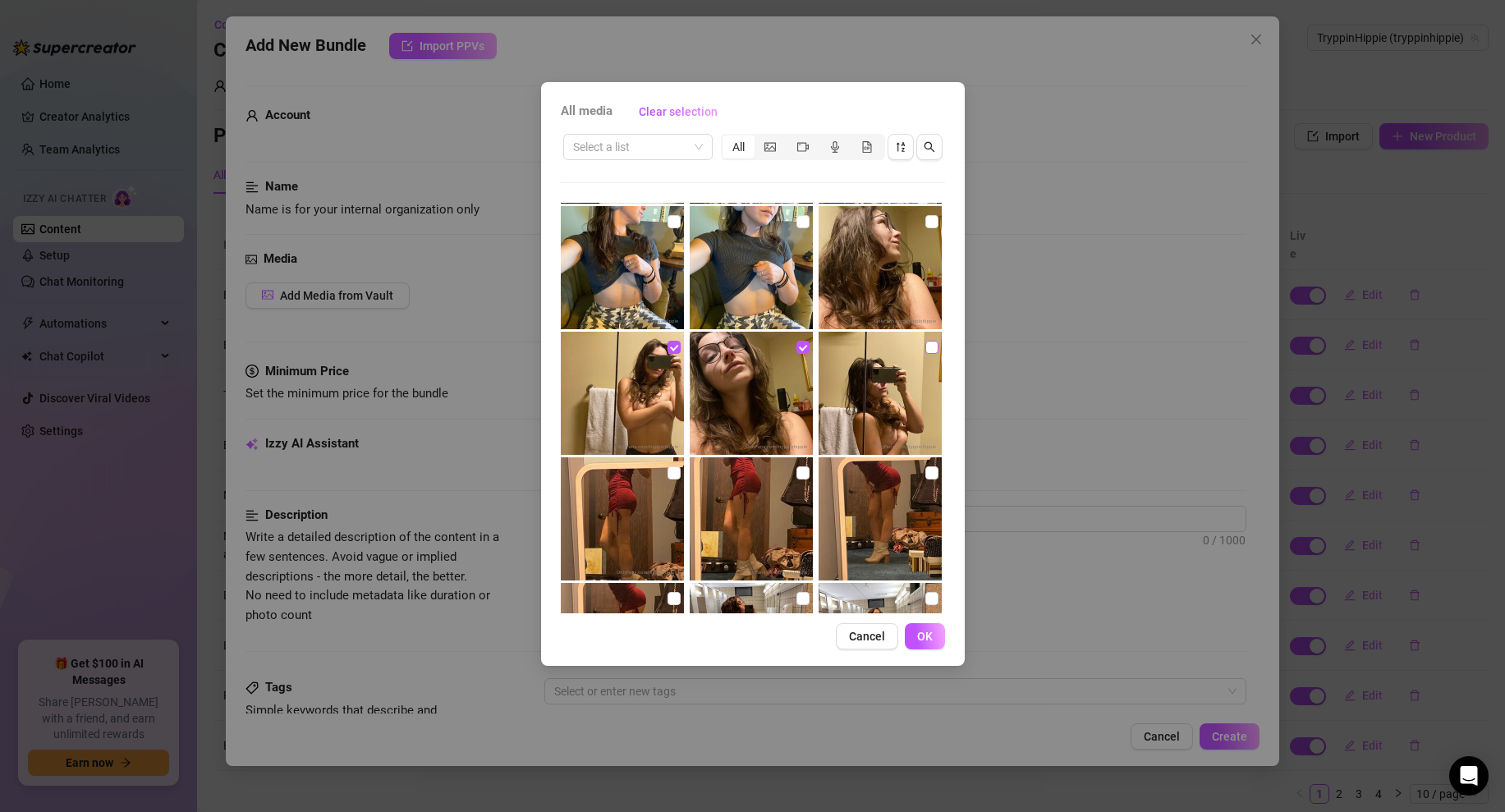
checkbox input "true"
click at [919, 639] on span "OK" at bounding box center [925, 637] width 15 height 14
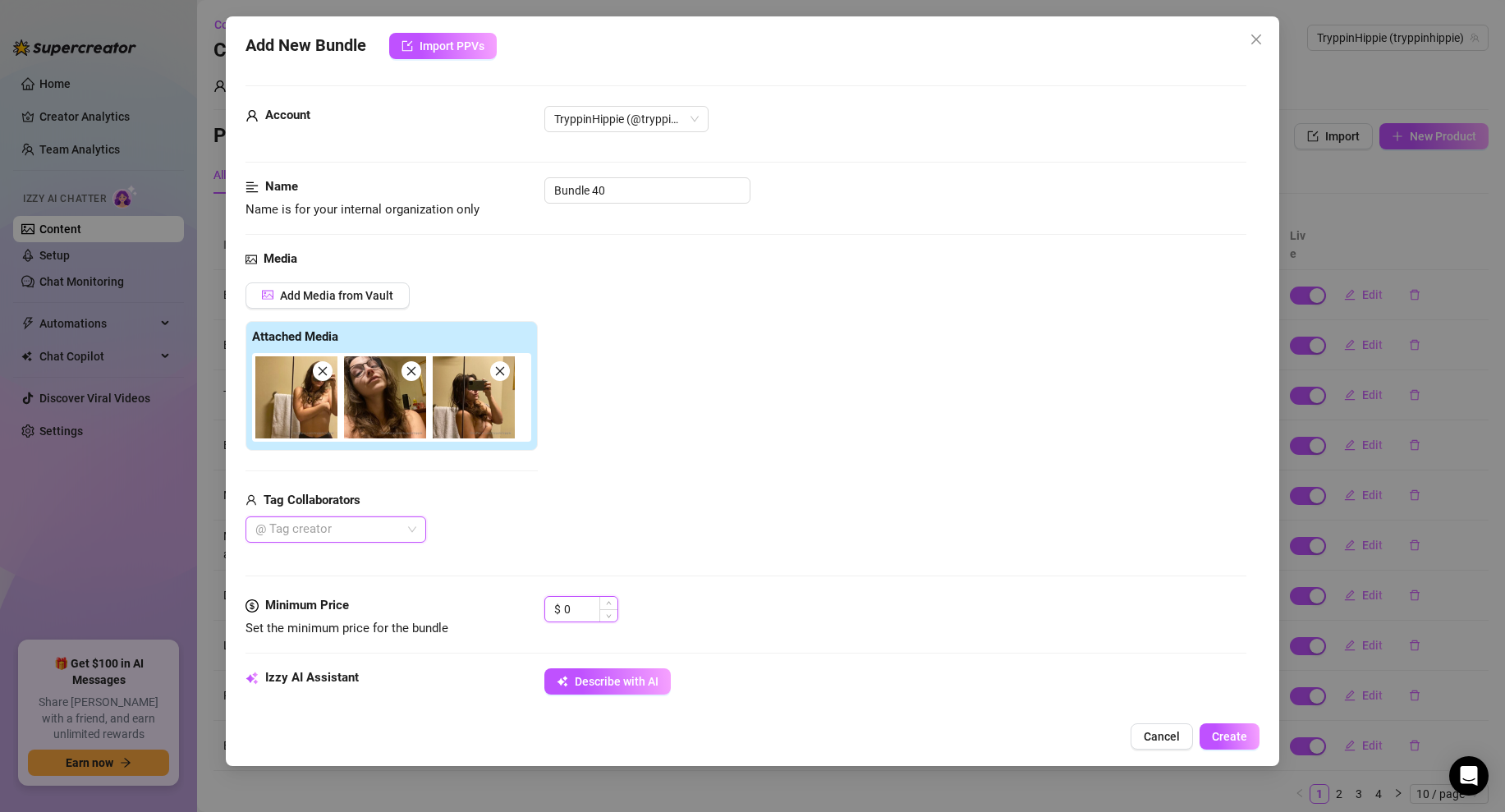
click at [565, 609] on input "0" at bounding box center [590, 609] width 53 height 25
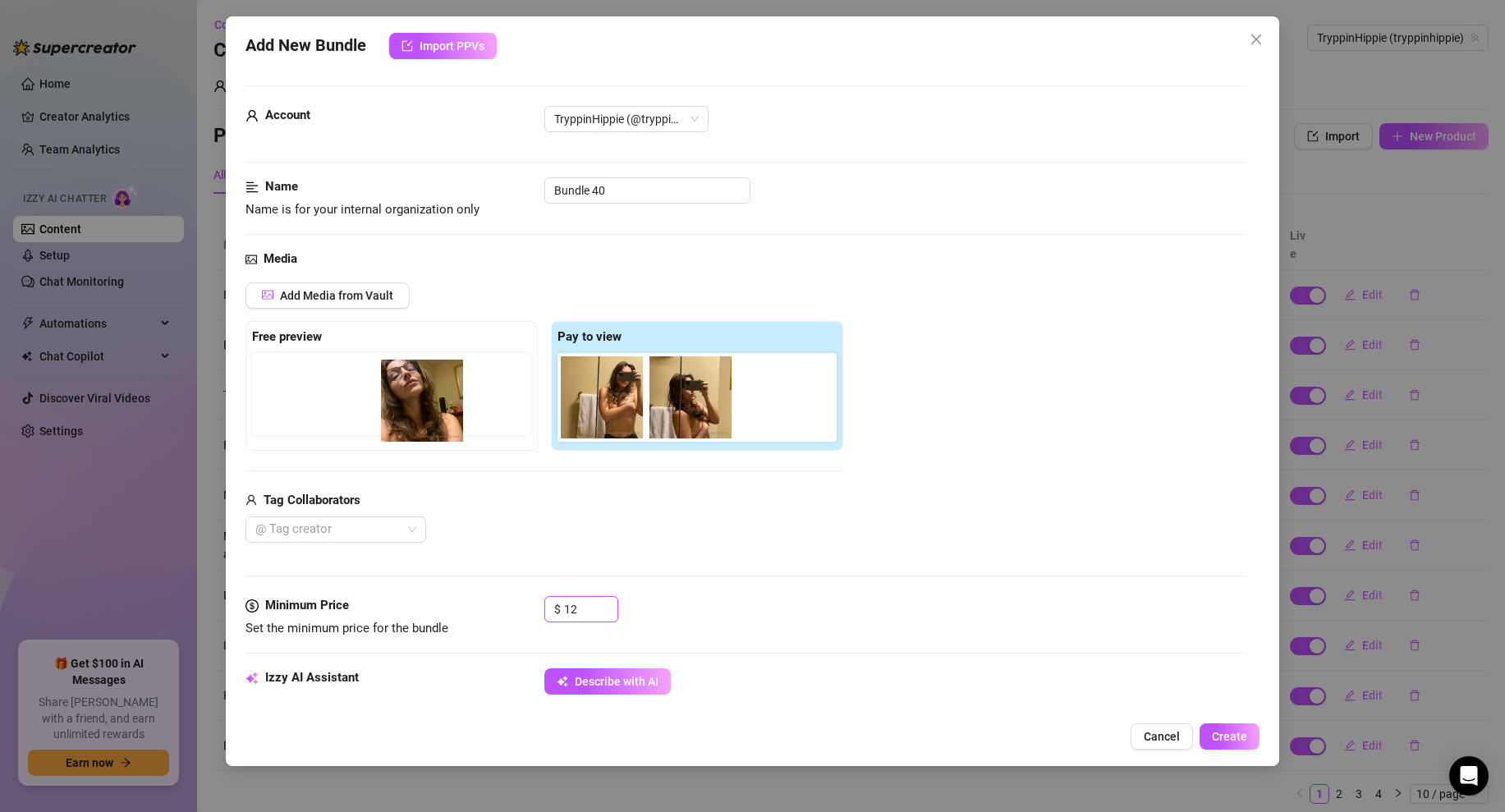
drag, startPoint x: 685, startPoint y: 389, endPoint x: 360, endPoint y: 398, distance: 325.1
click at [360, 398] on div "Free preview Pay to view" at bounding box center [544, 386] width 598 height 129
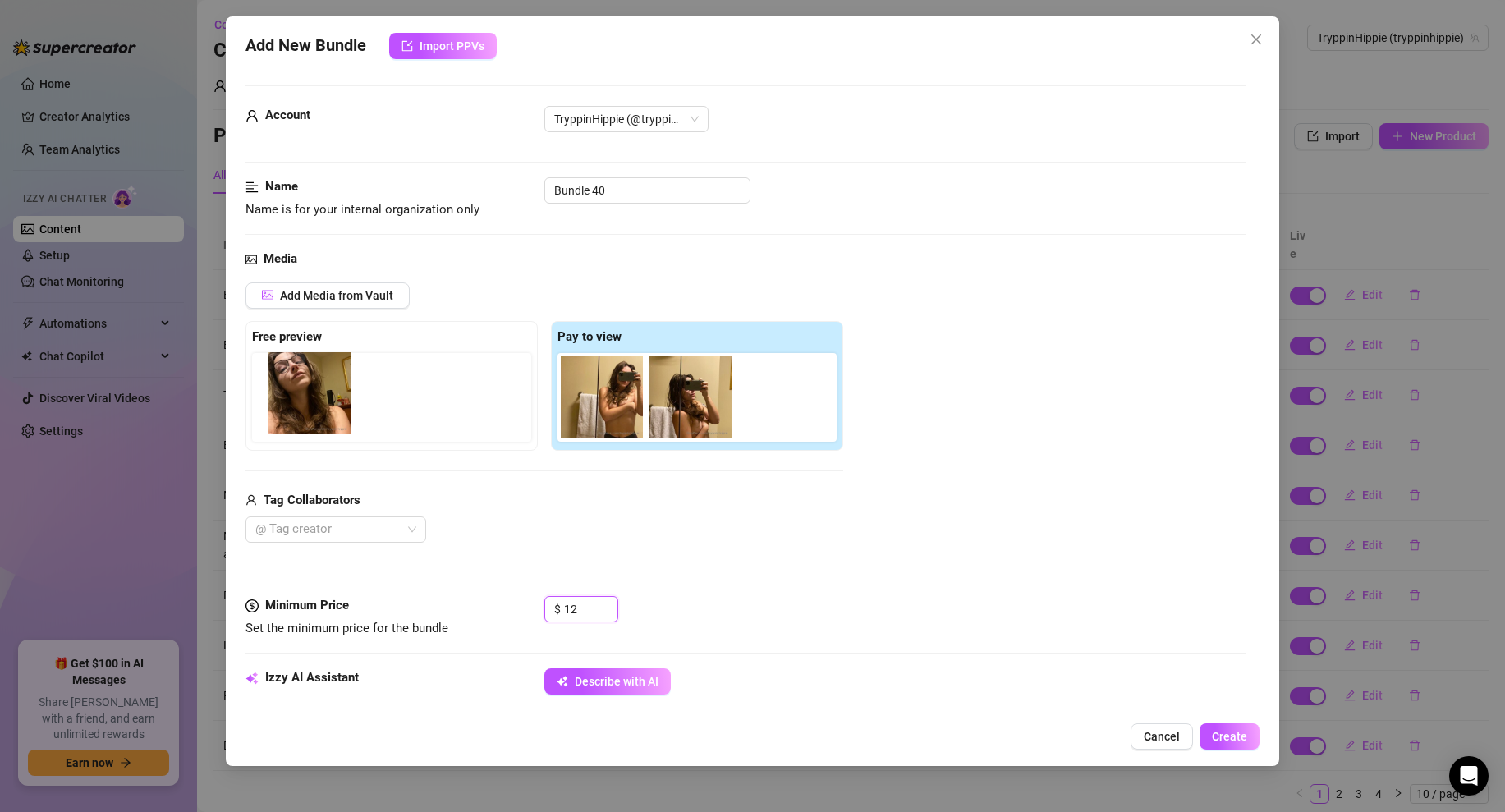
drag, startPoint x: 706, startPoint y: 421, endPoint x: 321, endPoint y: 416, distance: 385.0
click at [321, 416] on div "Free preview Pay to view" at bounding box center [544, 386] width 598 height 129
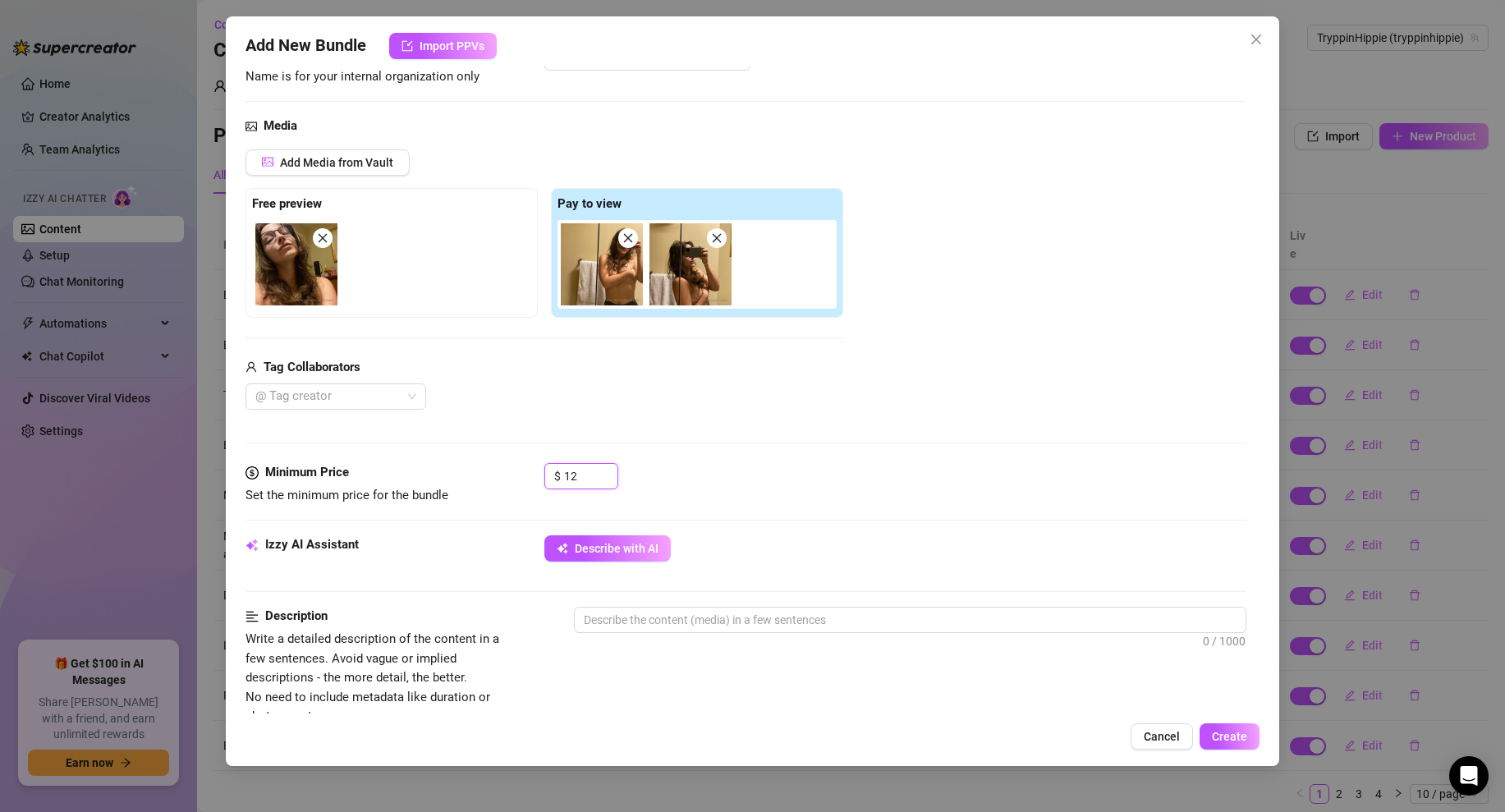
scroll to position [134, 0]
click at [579, 470] on input "12" at bounding box center [590, 475] width 53 height 25
type input "12"
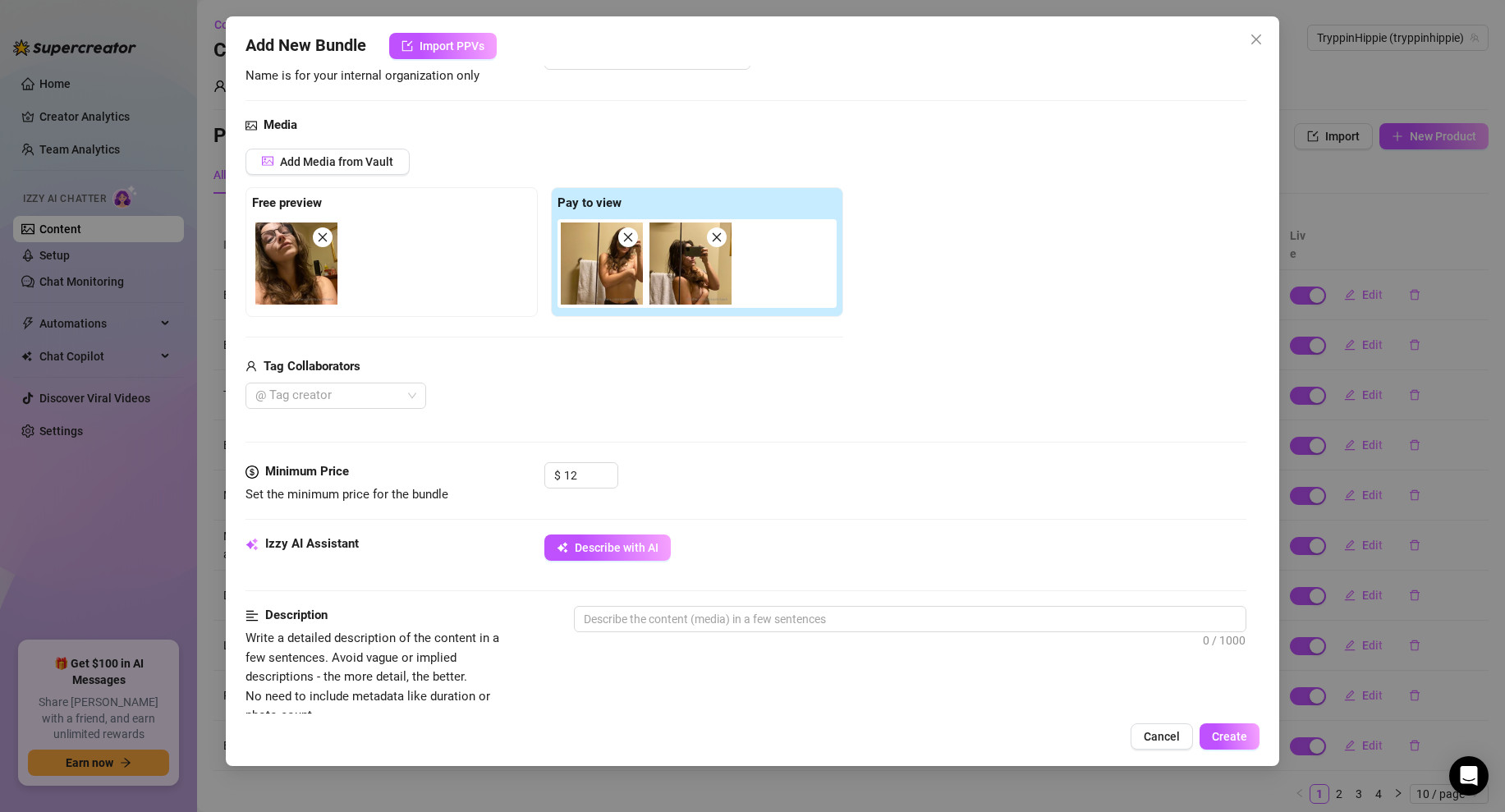
click at [743, 447] on div "Media Add Media from Vault Free preview Pay to view Tag Collaborators @ Tag cre…" at bounding box center [745, 289] width 1001 height 347
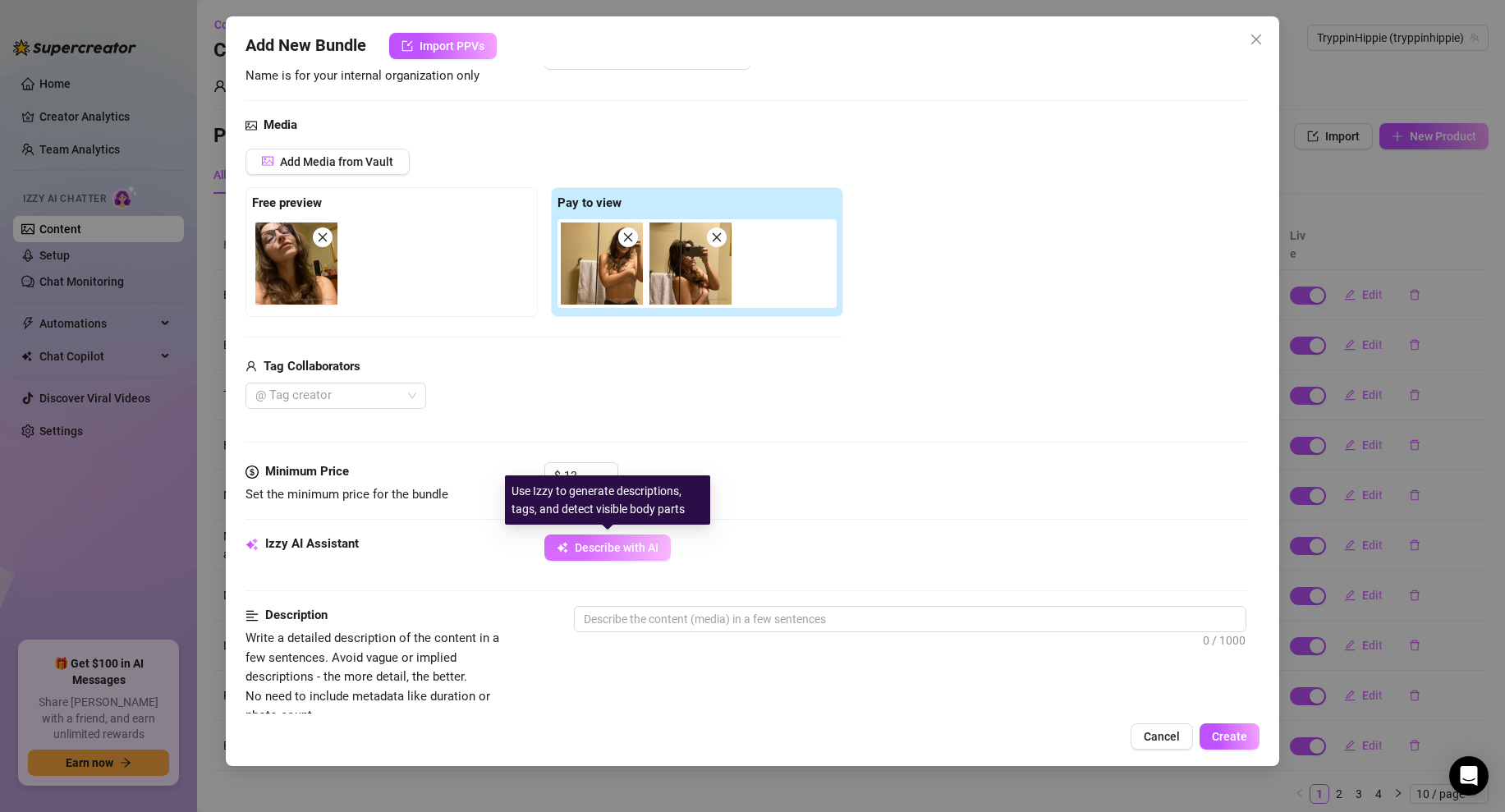
click at [632, 557] on button "Describe with AI" at bounding box center [607, 547] width 126 height 26
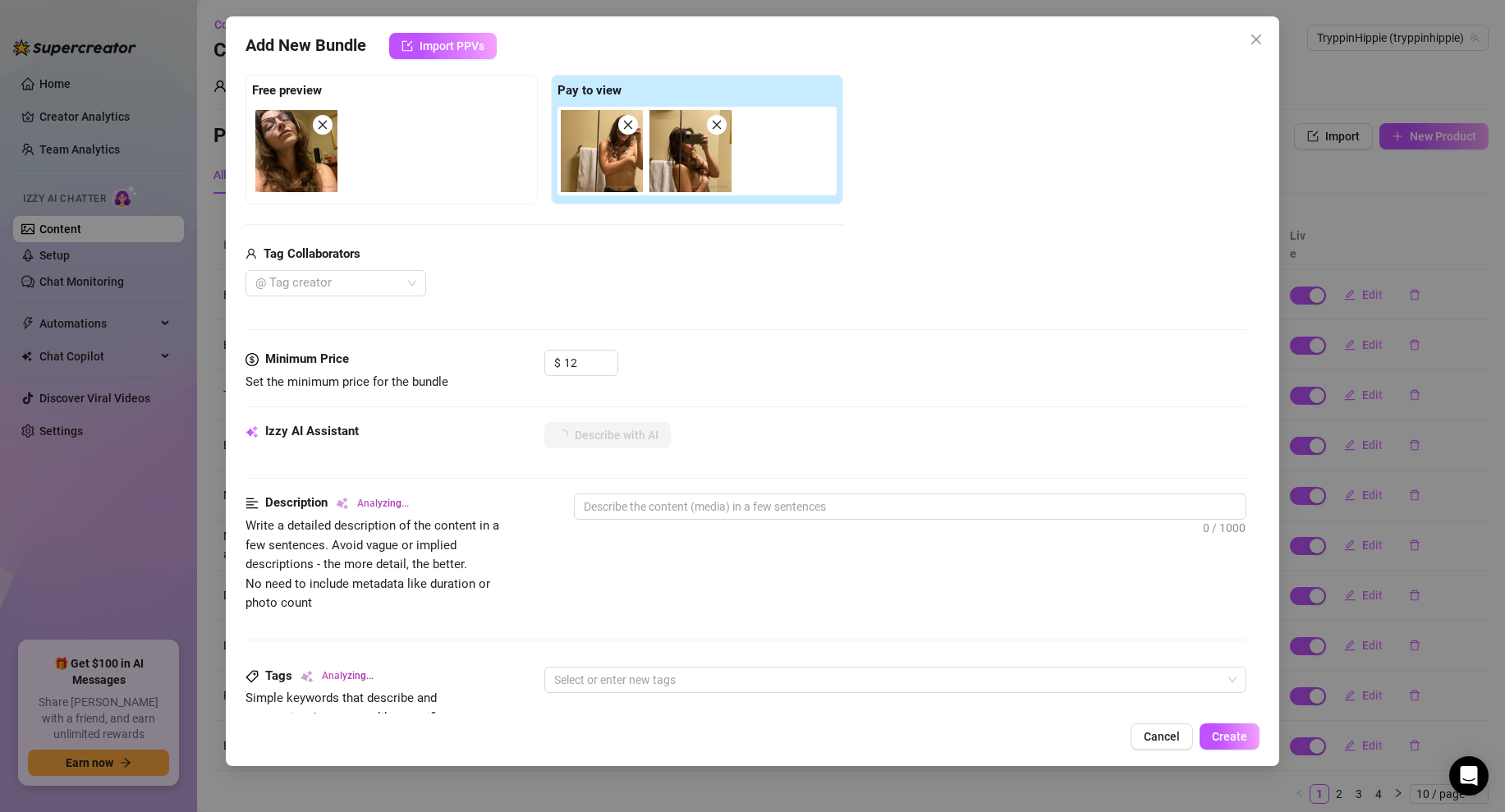
scroll to position [754, 0]
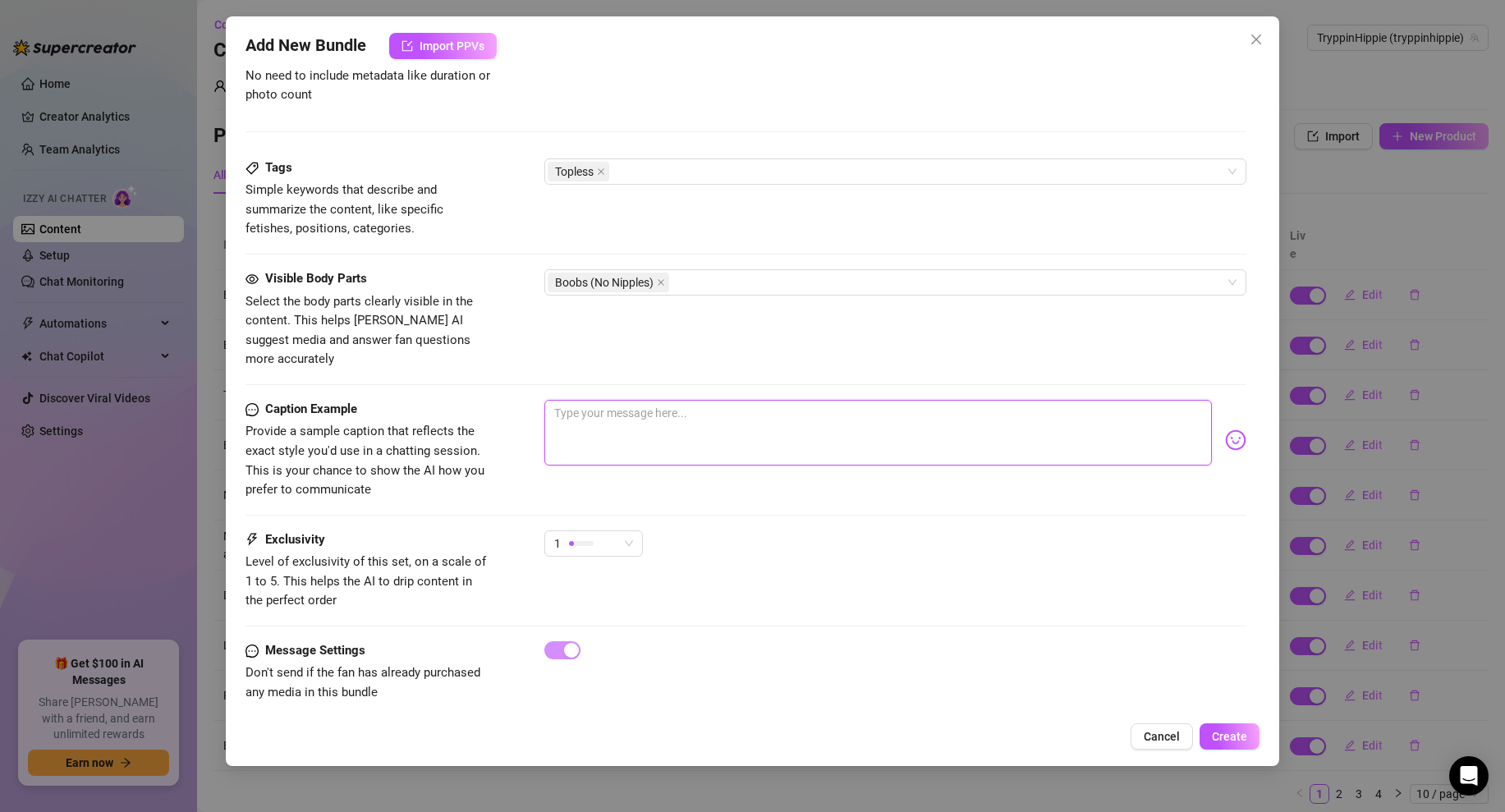
click at [613, 414] on textarea at bounding box center [878, 433] width 667 height 66
type textarea "l"
type textarea "unlock and ill zoom out..."
click at [1237, 735] on span "Create" at bounding box center [1230, 737] width 36 height 14
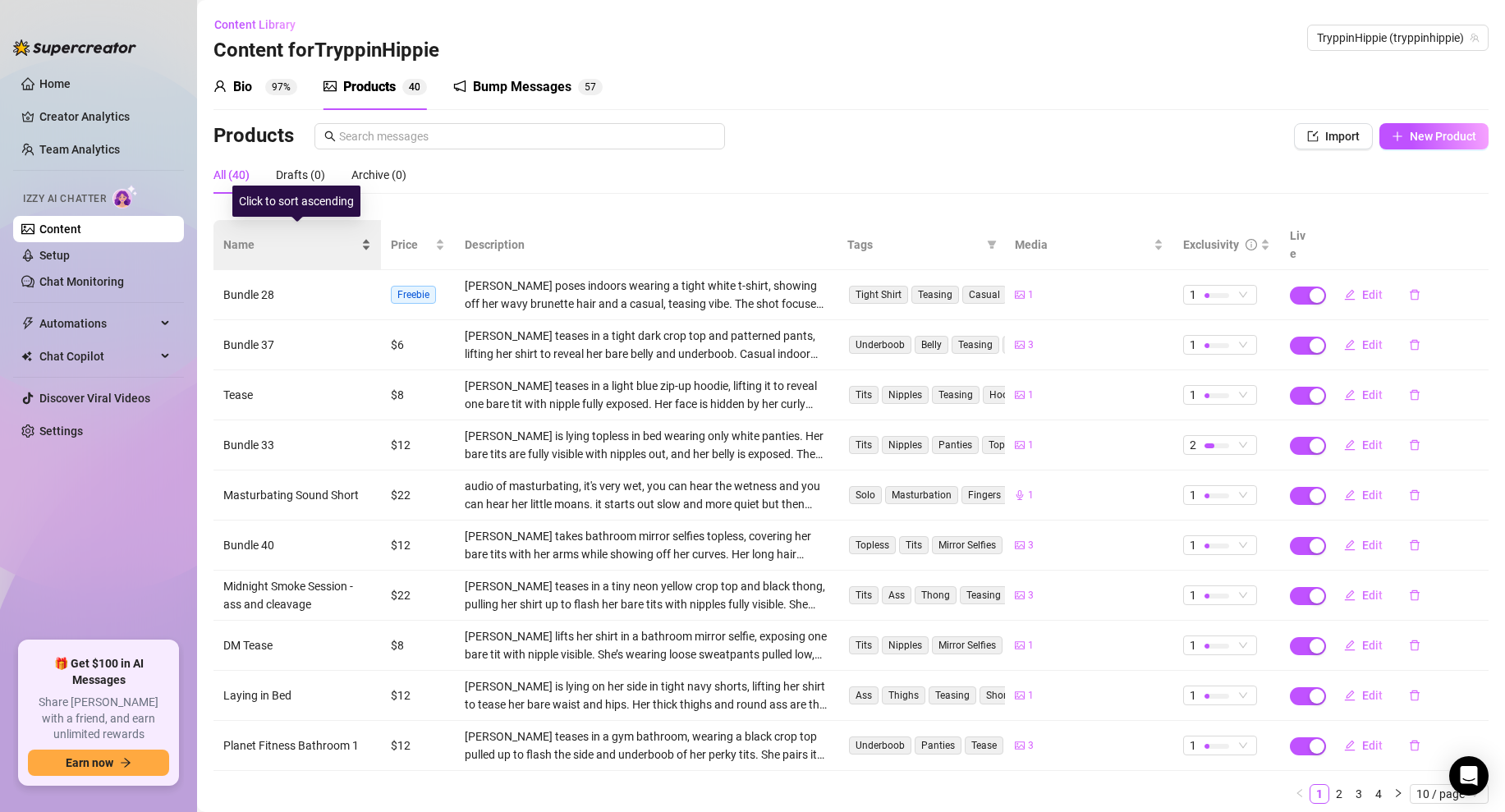
click at [336, 236] on span "Name" at bounding box center [290, 244] width 135 height 18
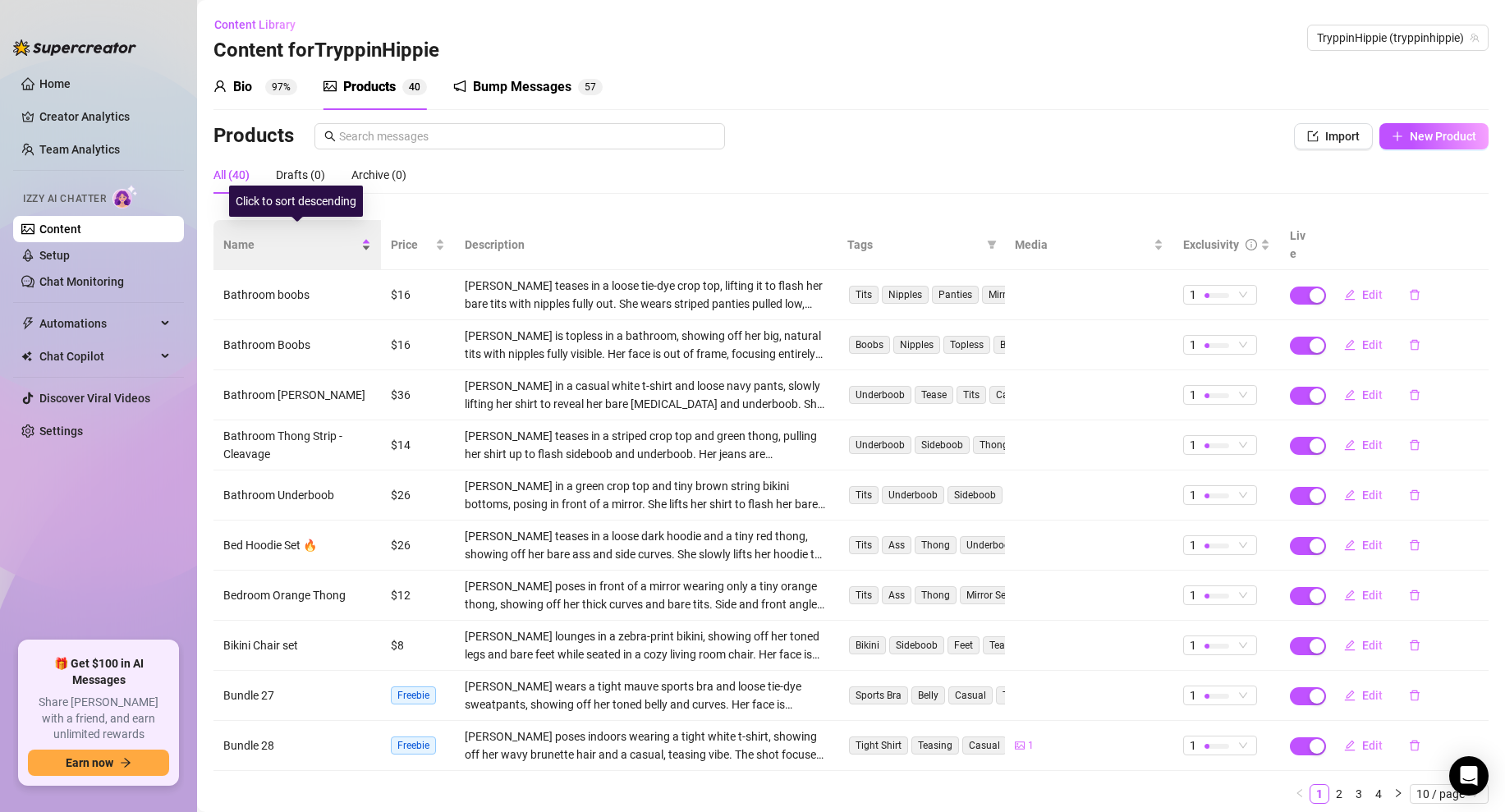
click at [338, 236] on span "Name" at bounding box center [290, 244] width 135 height 18
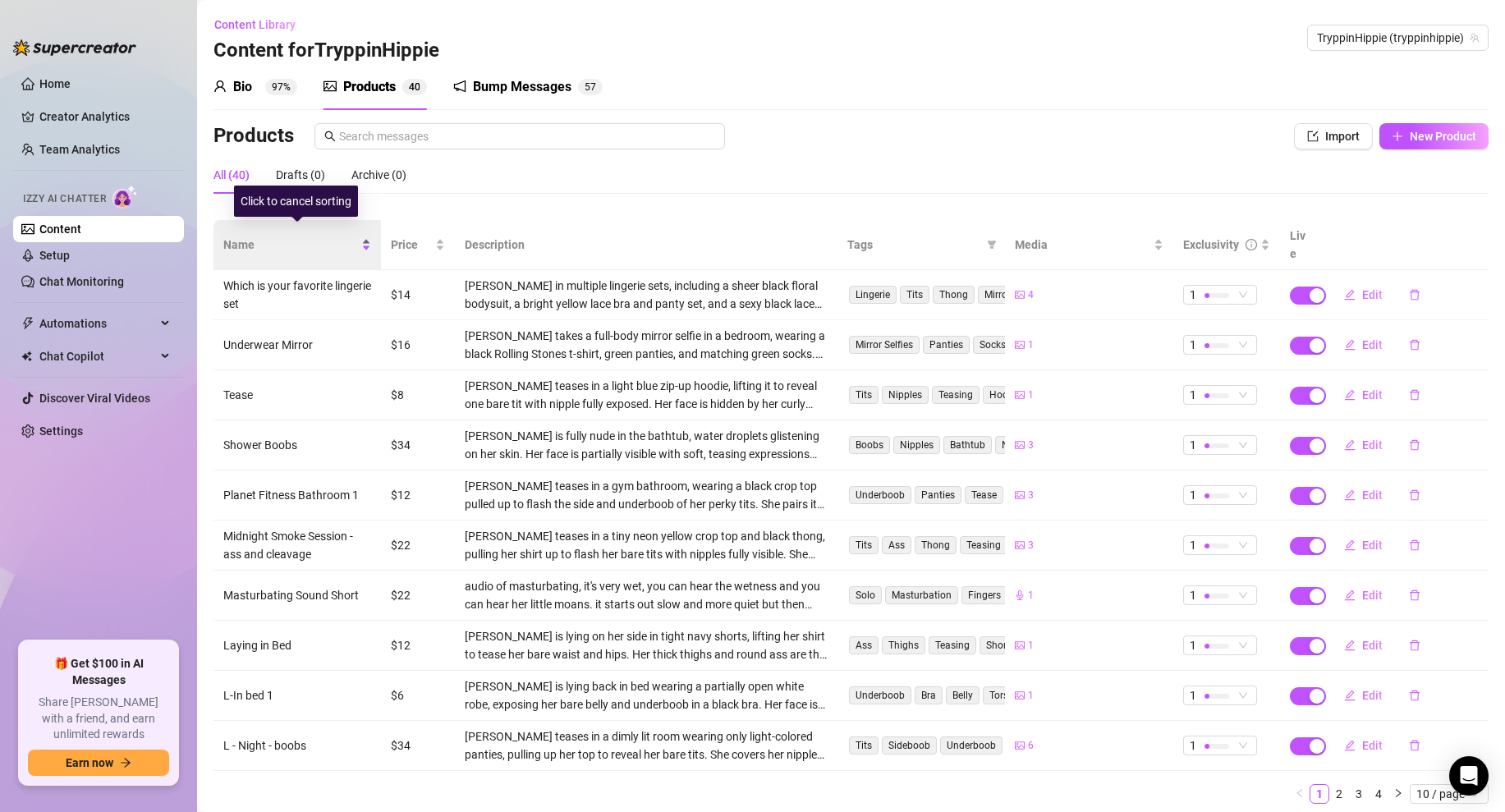
click at [338, 236] on span "Name" at bounding box center [290, 244] width 135 height 18
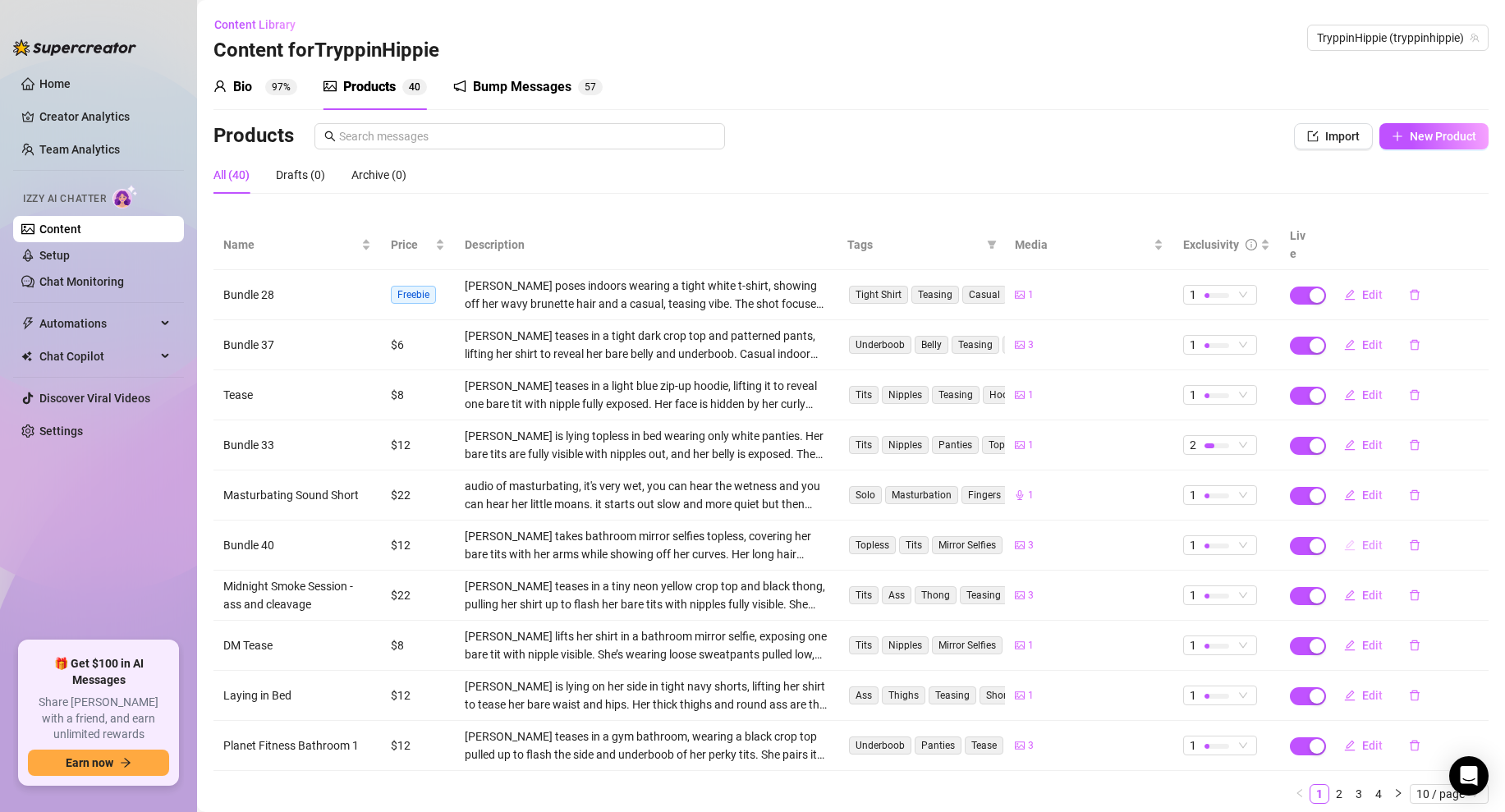
click at [1363, 539] on span "Edit" at bounding box center [1372, 546] width 20 height 14
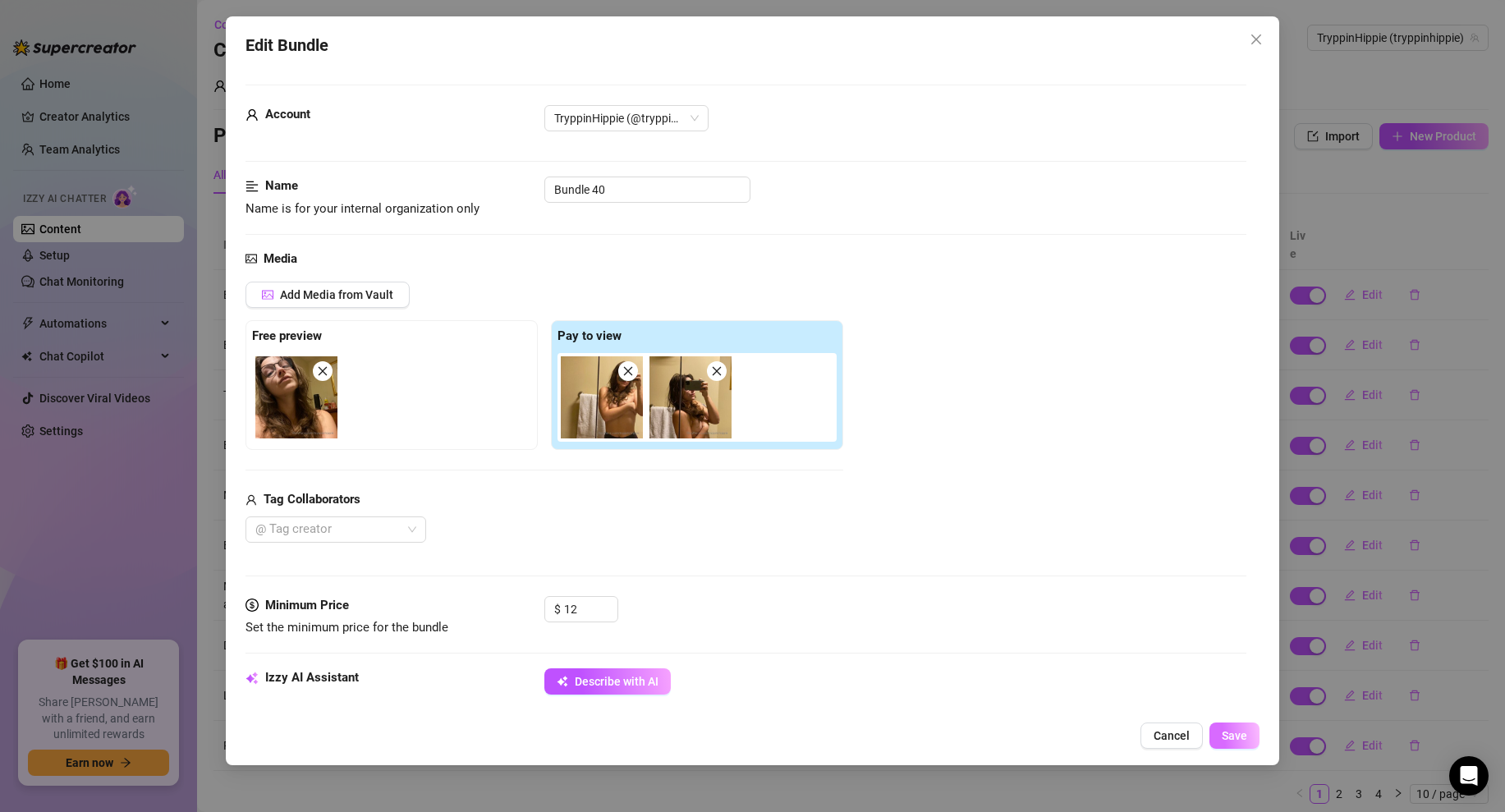
click at [1249, 740] on button "Save" at bounding box center [1234, 735] width 50 height 26
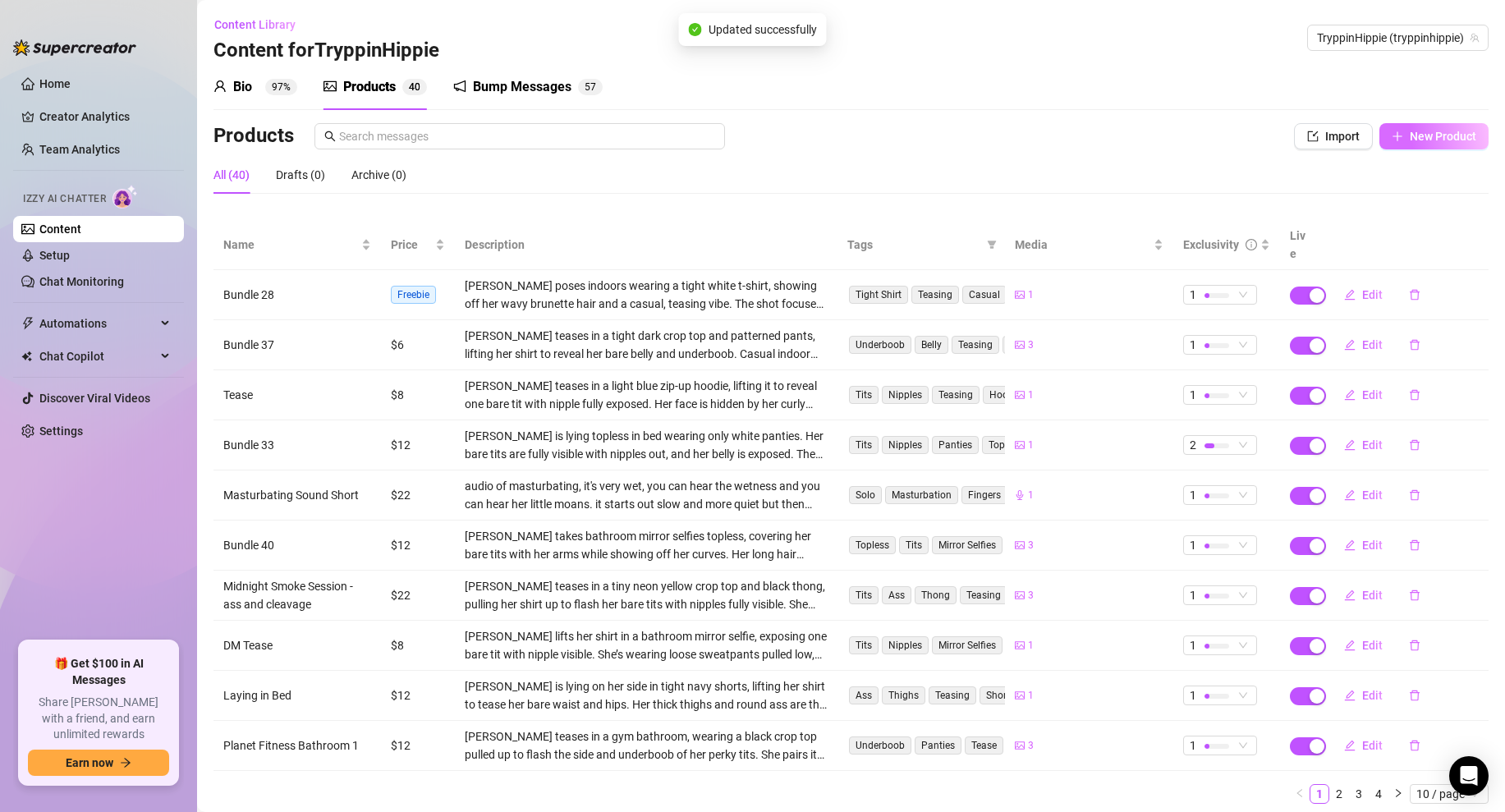
click at [1397, 136] on icon "plus" at bounding box center [1397, 135] width 9 height 1
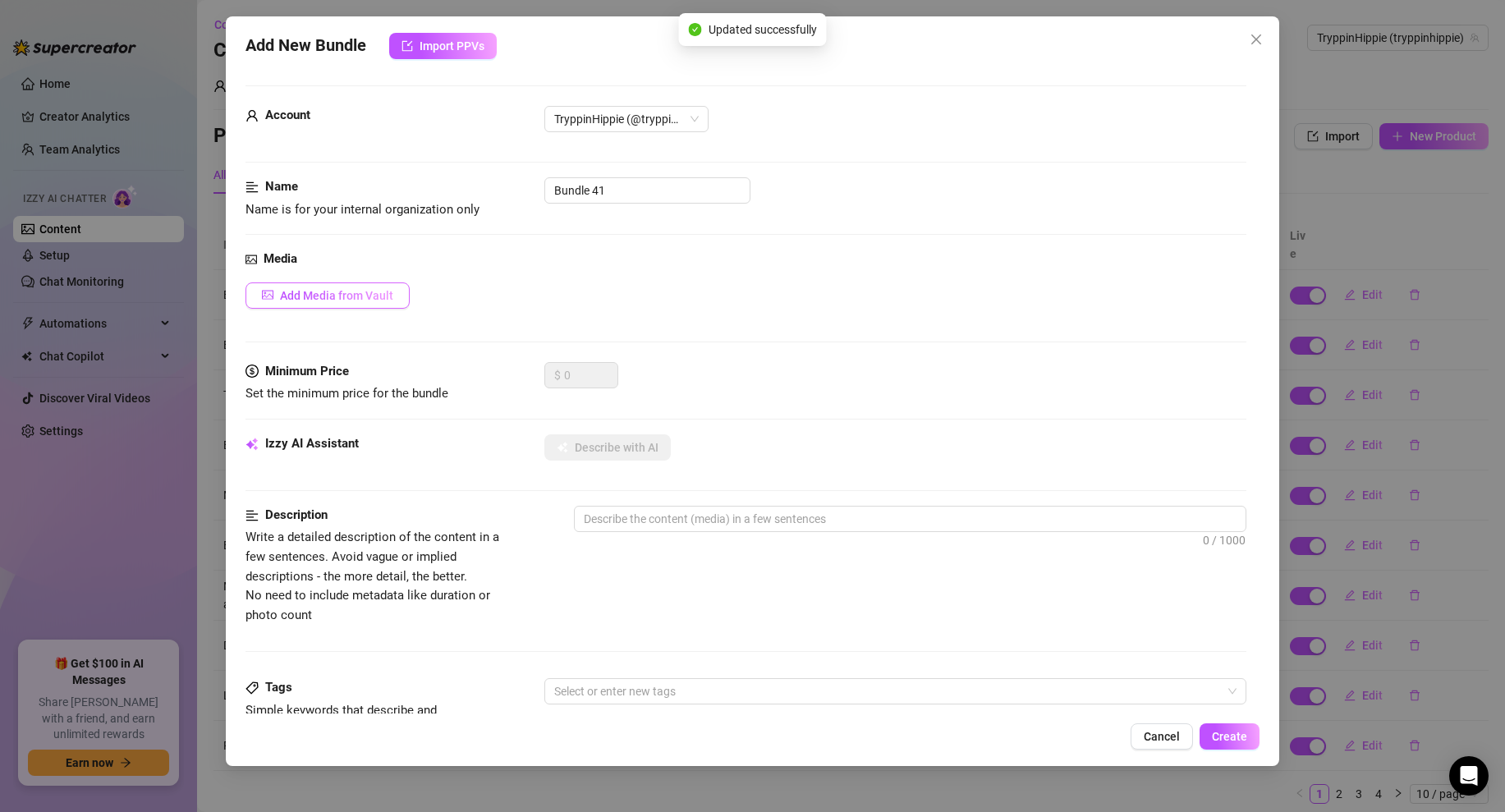
click at [310, 284] on button "Add Media from Vault" at bounding box center [327, 295] width 164 height 26
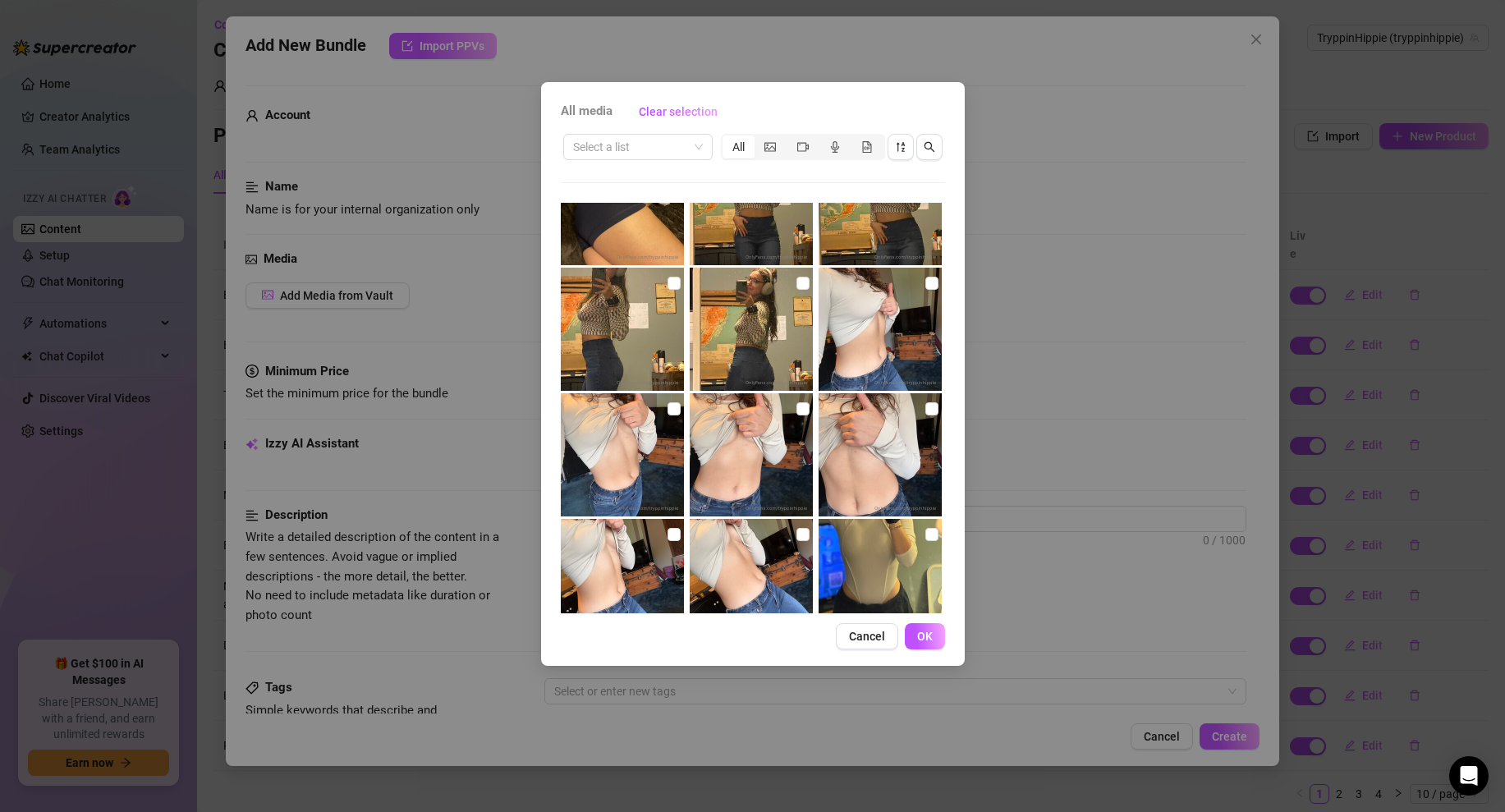
scroll to position [3463, 0]
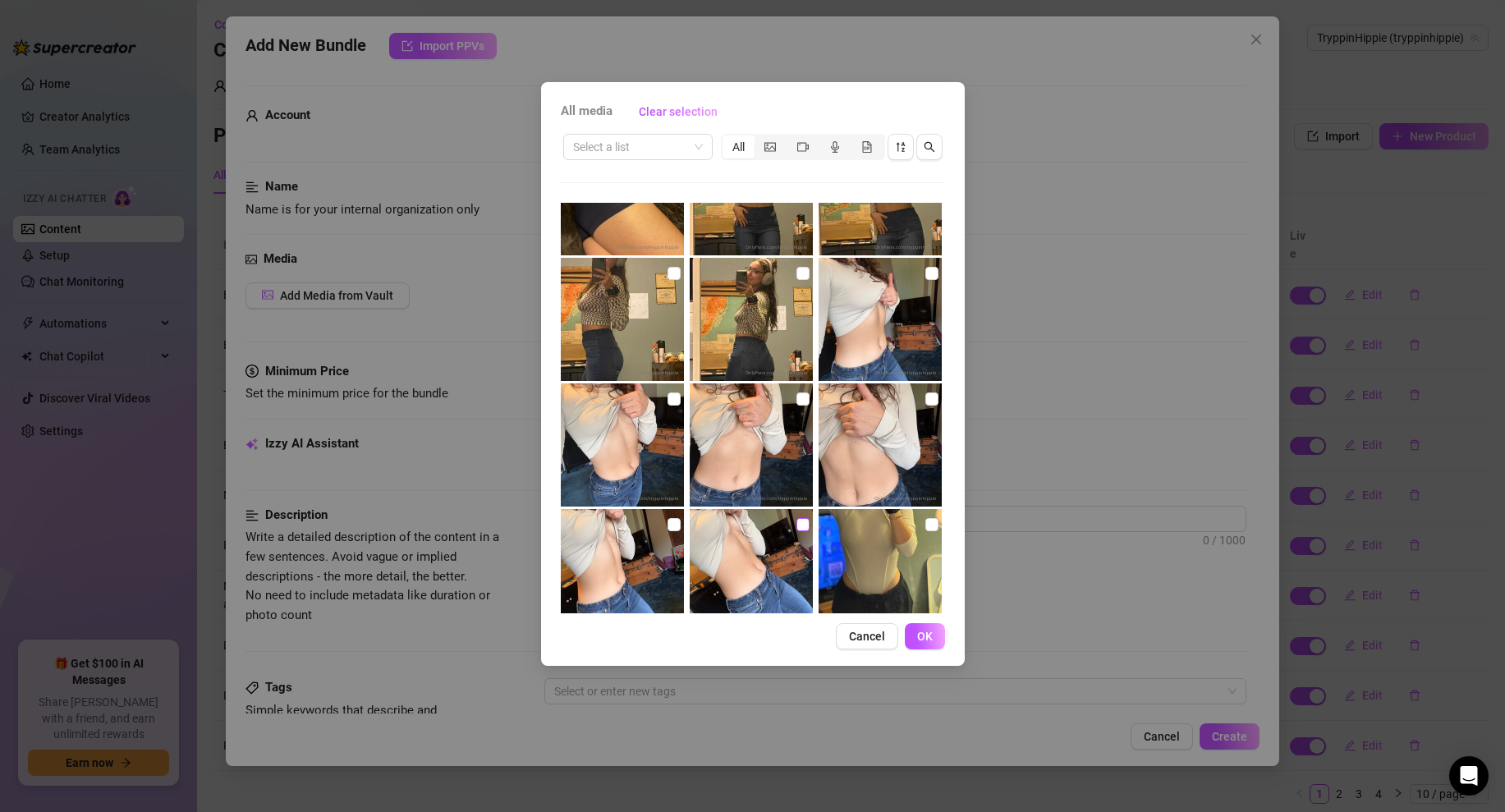
click at [807, 524] on input "checkbox" at bounding box center [804, 525] width 14 height 14
checkbox input "true"
click at [664, 520] on img at bounding box center [623, 571] width 124 height 123
checkbox input "true"
click at [940, 392] on img at bounding box center [881, 445] width 124 height 123
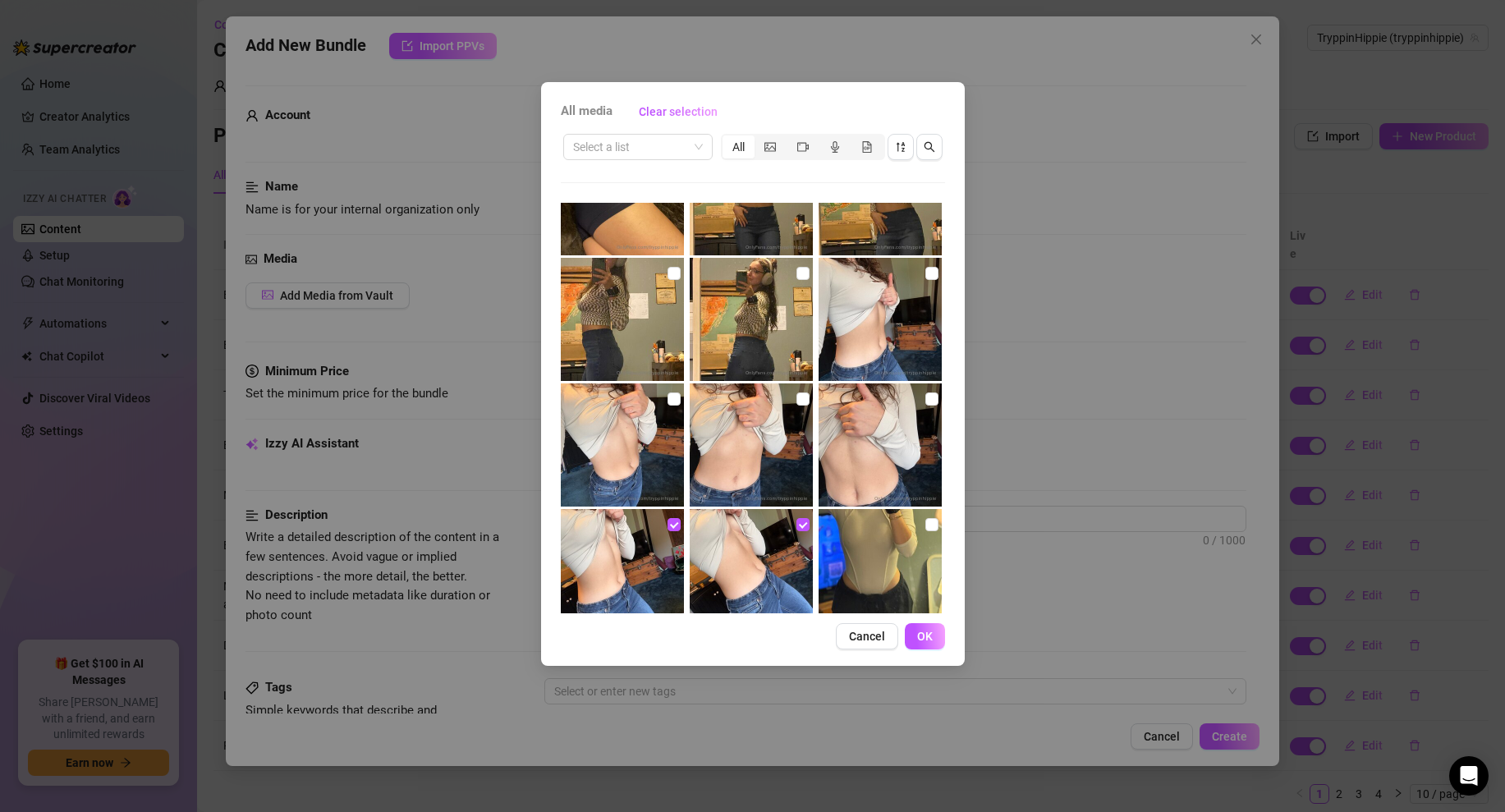
checkbox input "true"
click at [804, 402] on input "checkbox" at bounding box center [804, 399] width 14 height 14
checkbox input "true"
click at [673, 398] on input "checkbox" at bounding box center [674, 399] width 14 height 14
checkbox input "true"
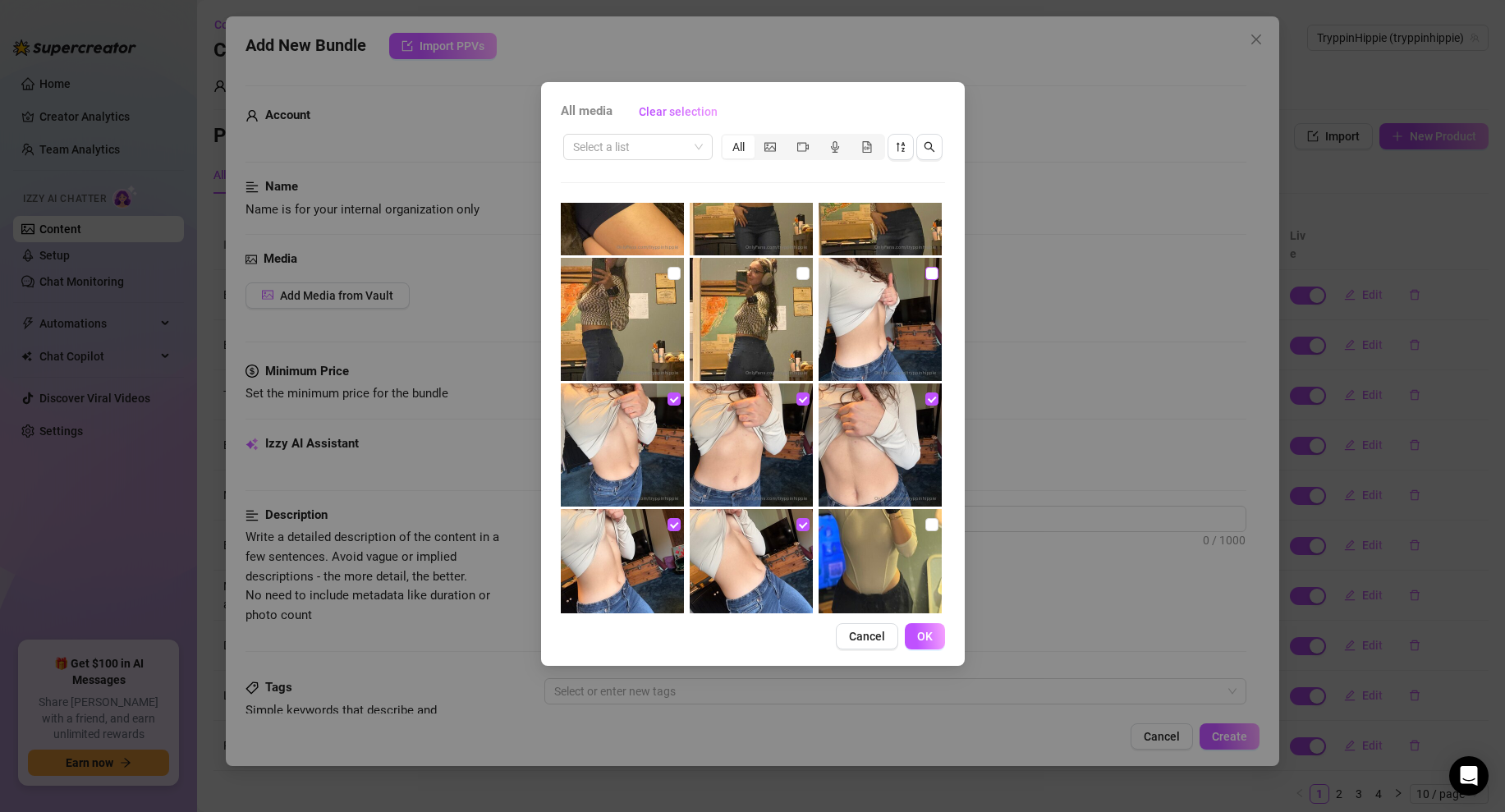
click at [931, 268] on input "checkbox" at bounding box center [932, 273] width 14 height 14
checkbox input "true"
click at [917, 631] on span "OK" at bounding box center [925, 637] width 15 height 14
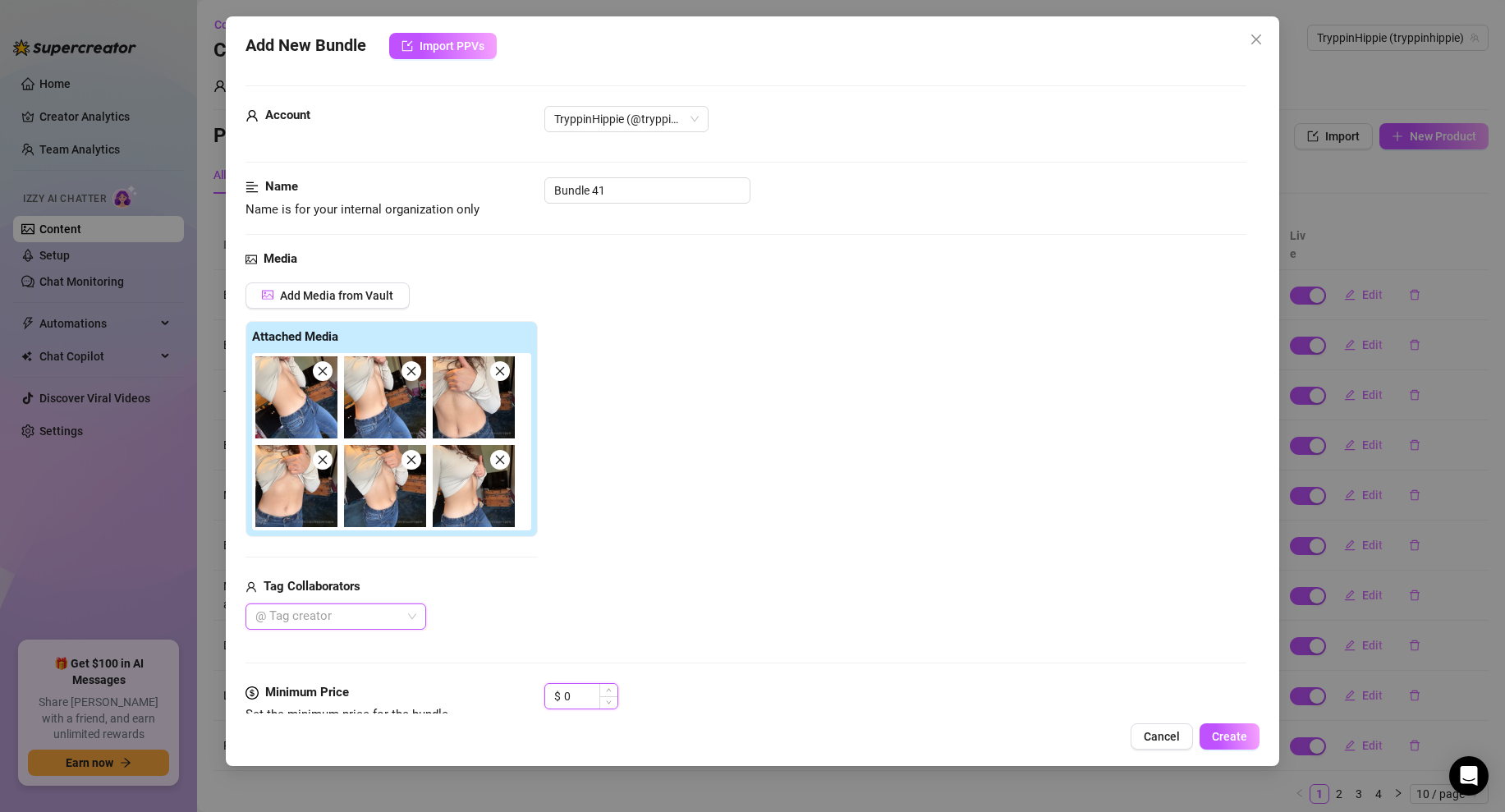
click at [568, 700] on input "0" at bounding box center [590, 696] width 53 height 25
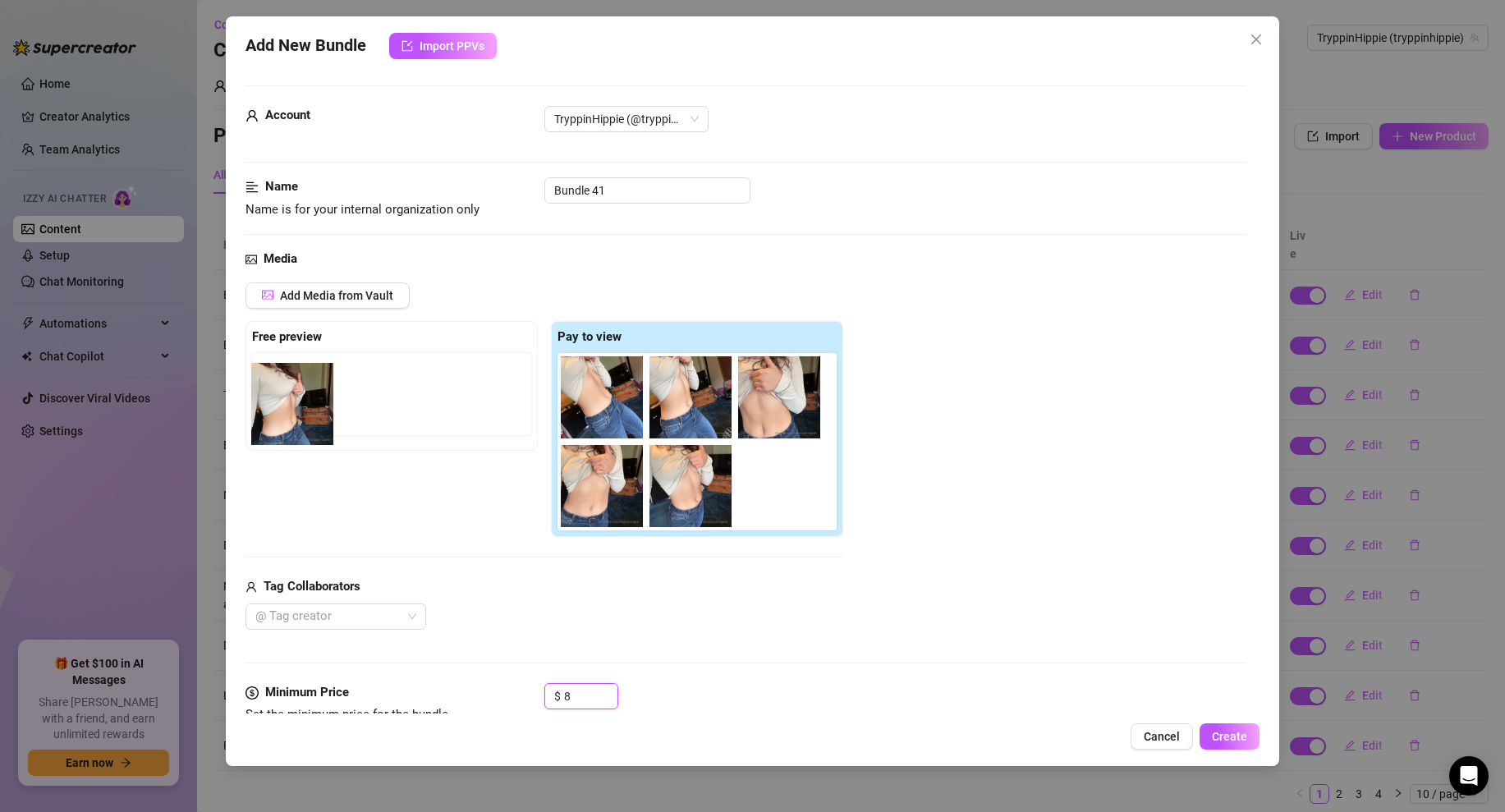
drag, startPoint x: 786, startPoint y: 480, endPoint x: 286, endPoint y: 401, distance: 506.2
click at [286, 401] on div "Free preview Pay to view" at bounding box center [544, 430] width 598 height 217
drag, startPoint x: 778, startPoint y: 471, endPoint x: 288, endPoint y: 376, distance: 499.1
click at [288, 376] on div "Free preview Pay to view" at bounding box center [544, 430] width 598 height 217
click at [582, 690] on input "8" at bounding box center [590, 696] width 53 height 25
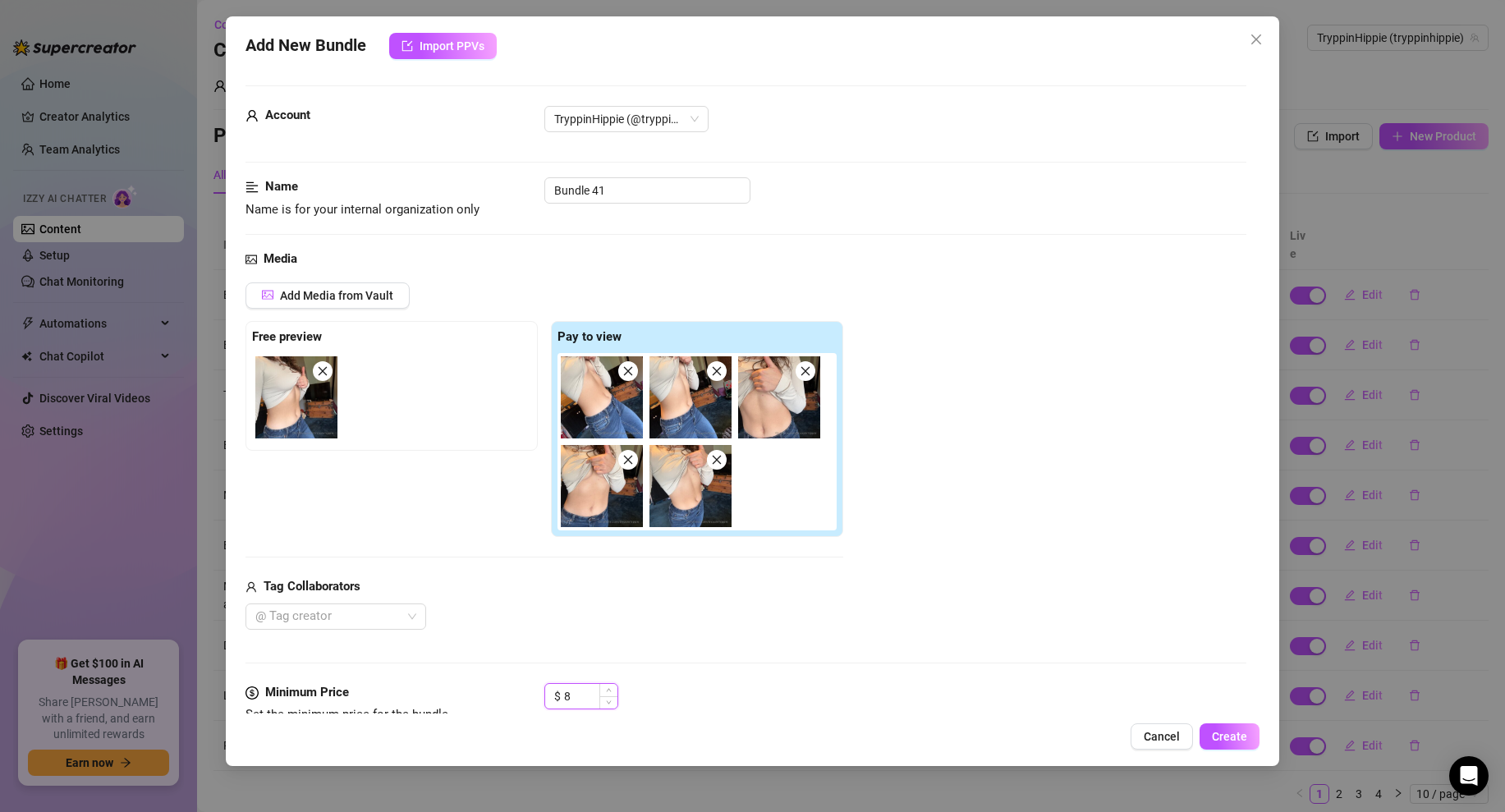
click at [582, 690] on input "8" at bounding box center [590, 696] width 53 height 25
type input "6"
type input "8"
click at [656, 685] on div "$ 8" at bounding box center [896, 704] width 702 height 41
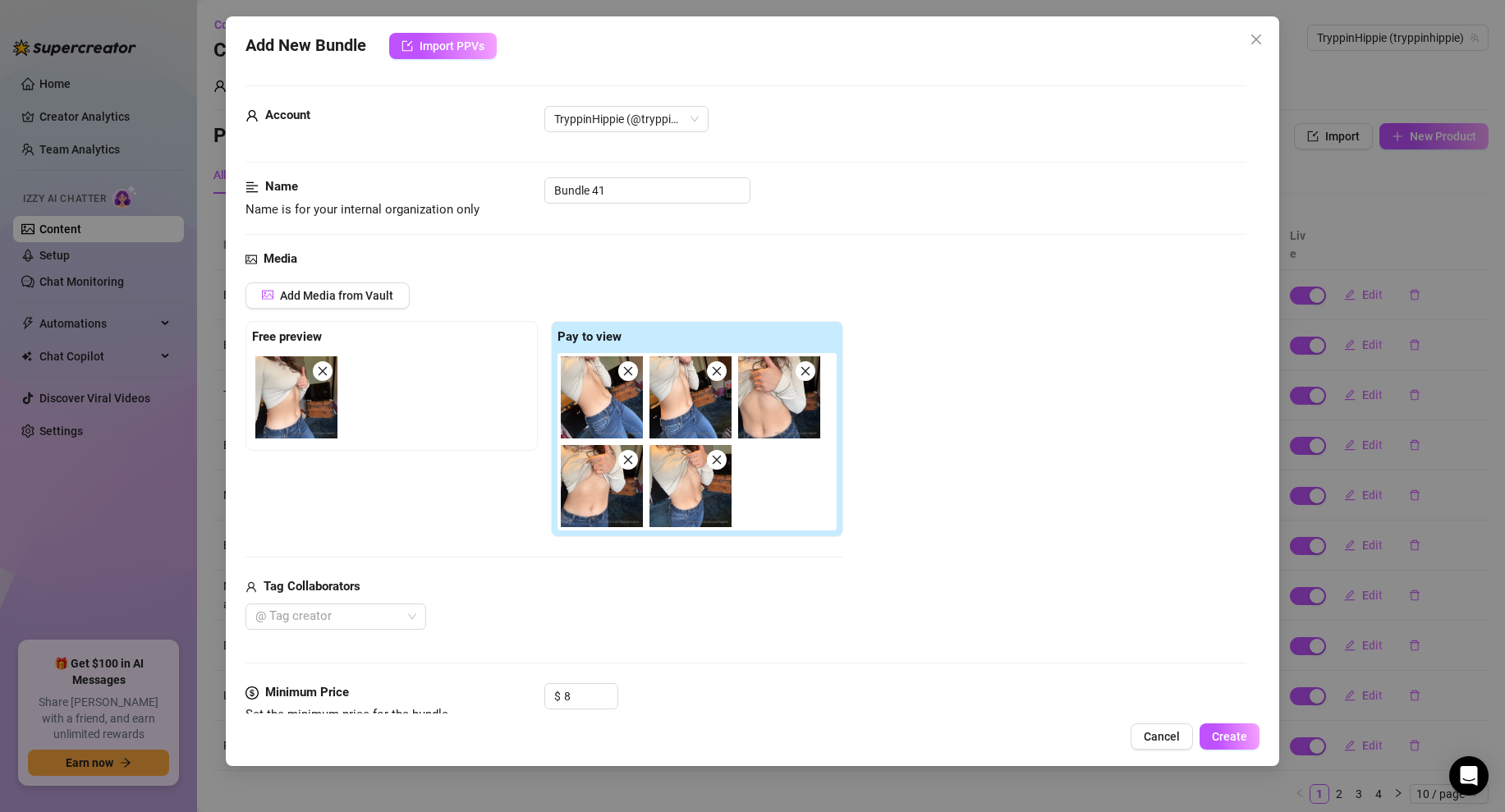
scroll to position [842, 0]
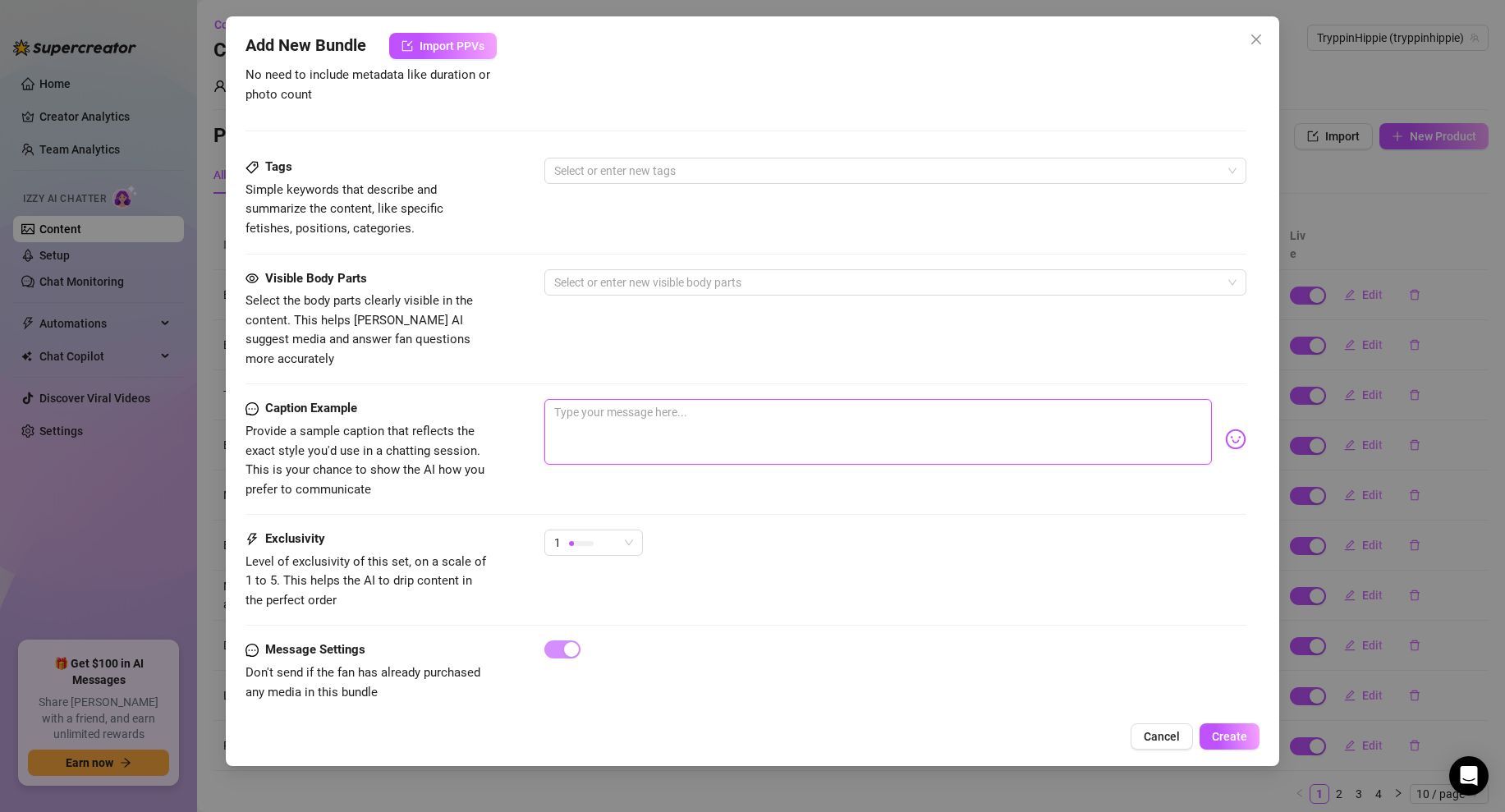
click at [634, 402] on textarea at bounding box center [878, 432] width 667 height 66
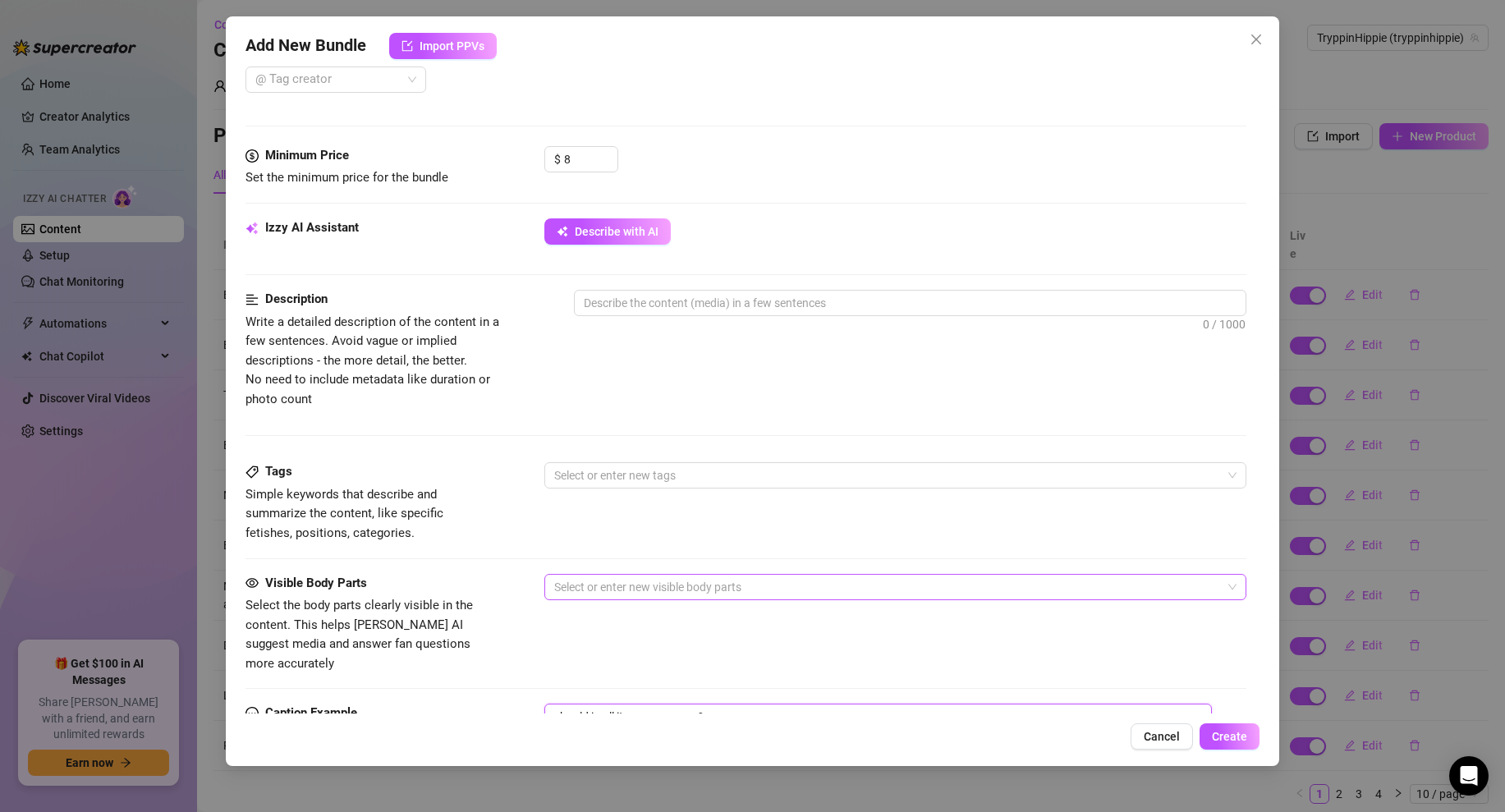
scroll to position [525, 0]
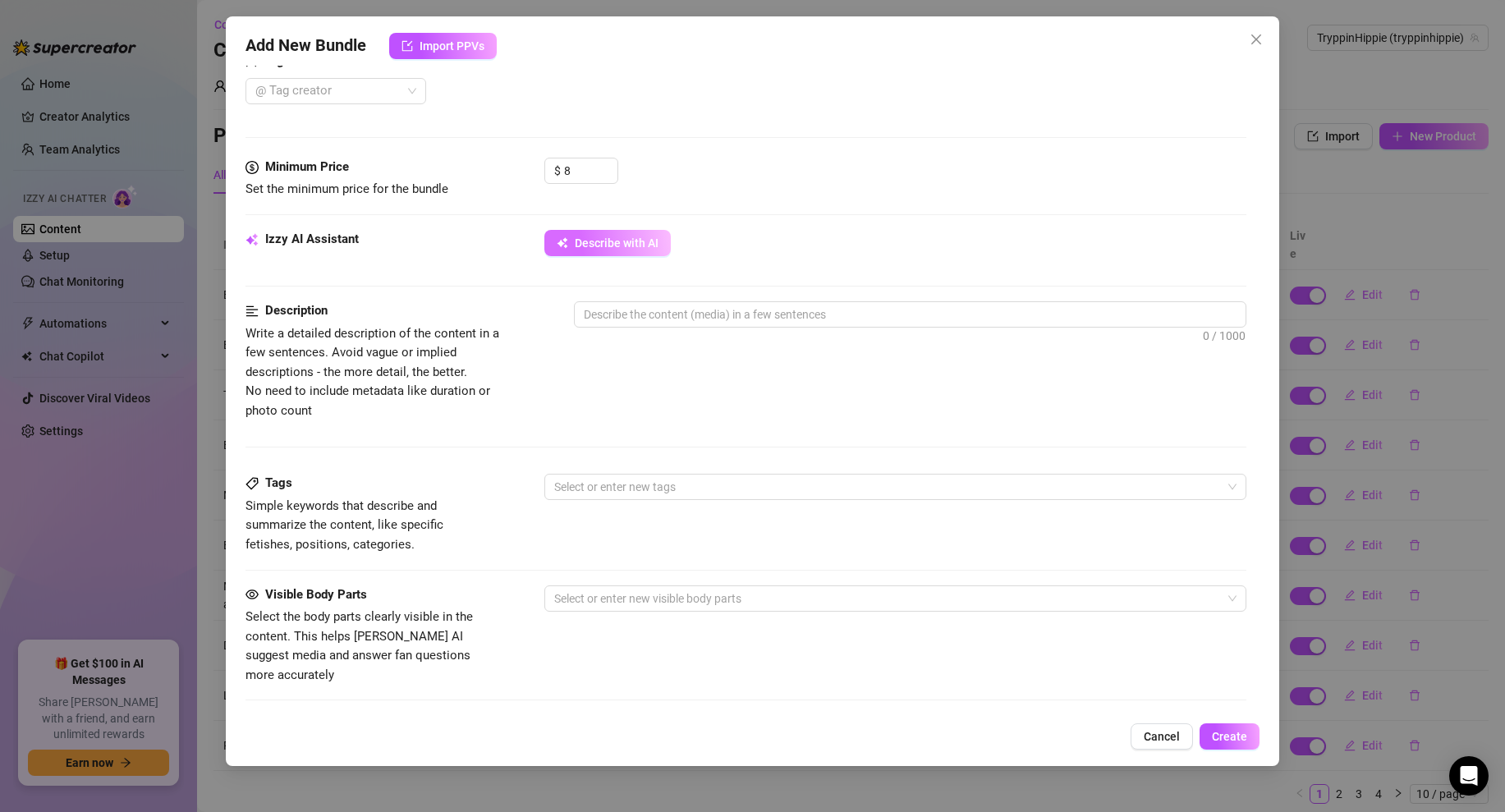
type textarea "should i pull it up some more?"
click at [597, 250] on button "Describe with AI" at bounding box center [607, 243] width 126 height 26
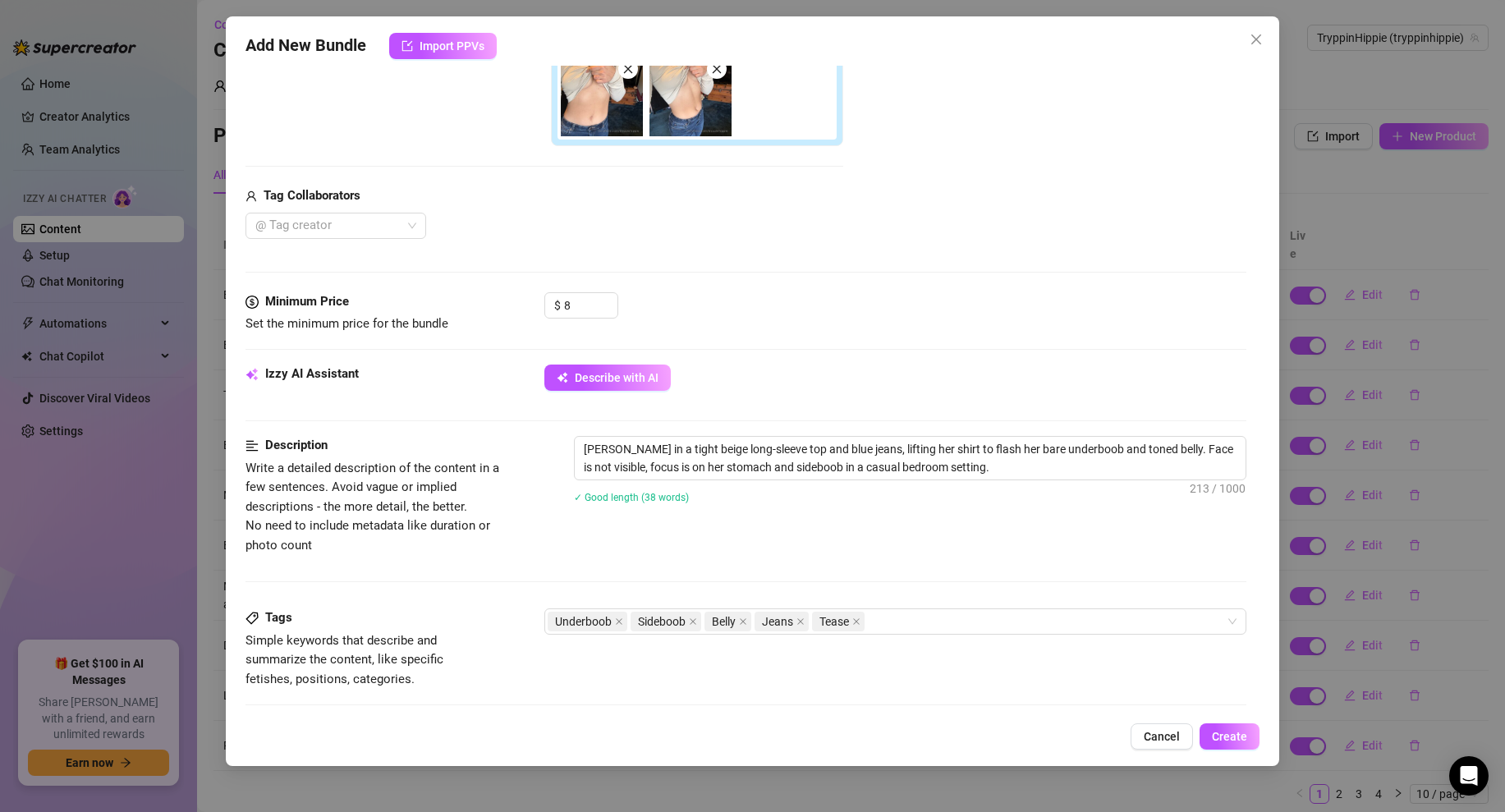
scroll to position [392, 0]
click at [584, 290] on div "Media Add Media from Vault Free preview Pay to view Tag Collaborators @ Tag cre…" at bounding box center [745, 74] width 1001 height 434
click at [584, 297] on input "8" at bounding box center [590, 304] width 53 height 25
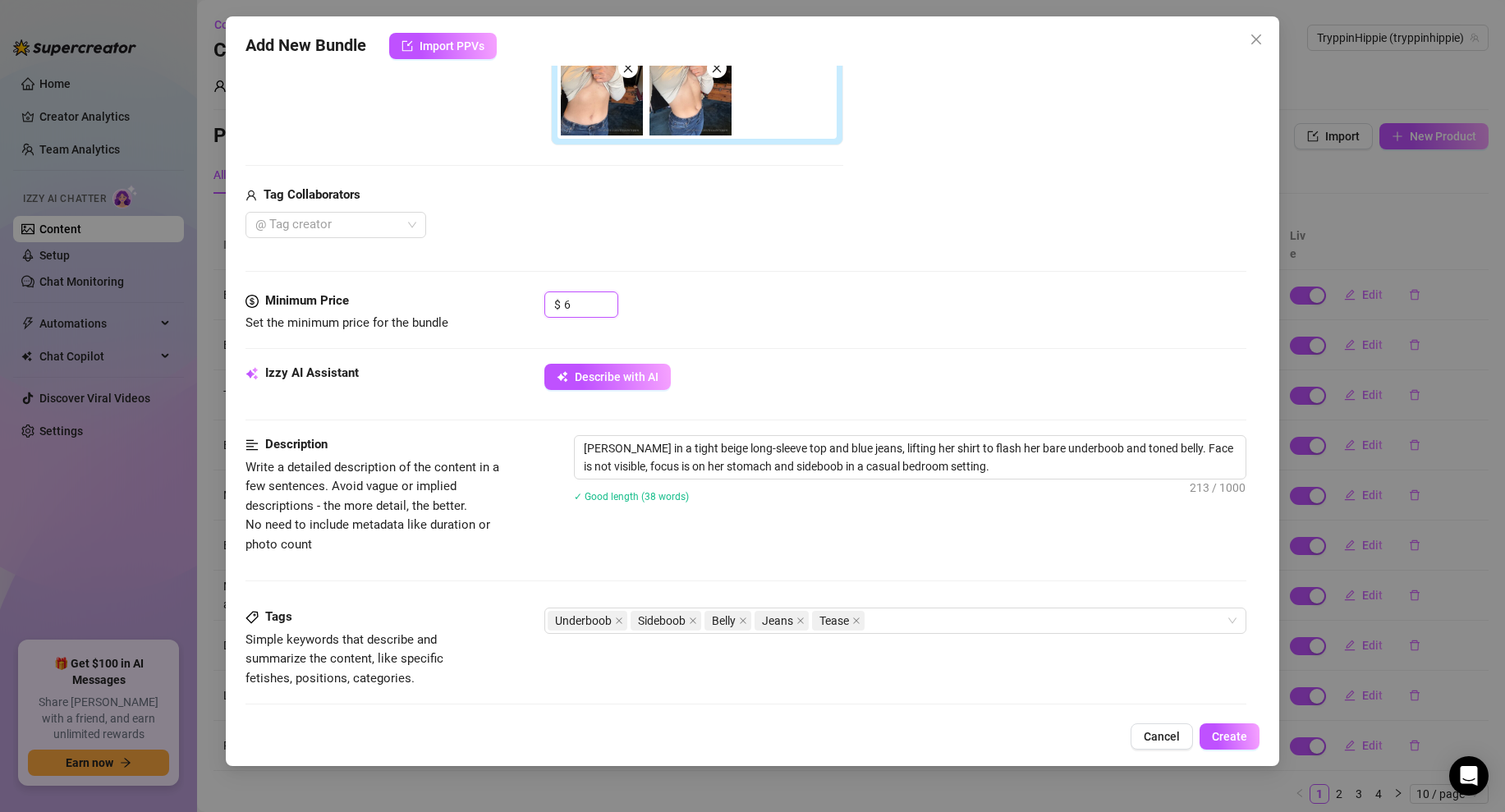
type input "6"
click at [904, 310] on div "$ 6" at bounding box center [896, 312] width 702 height 41
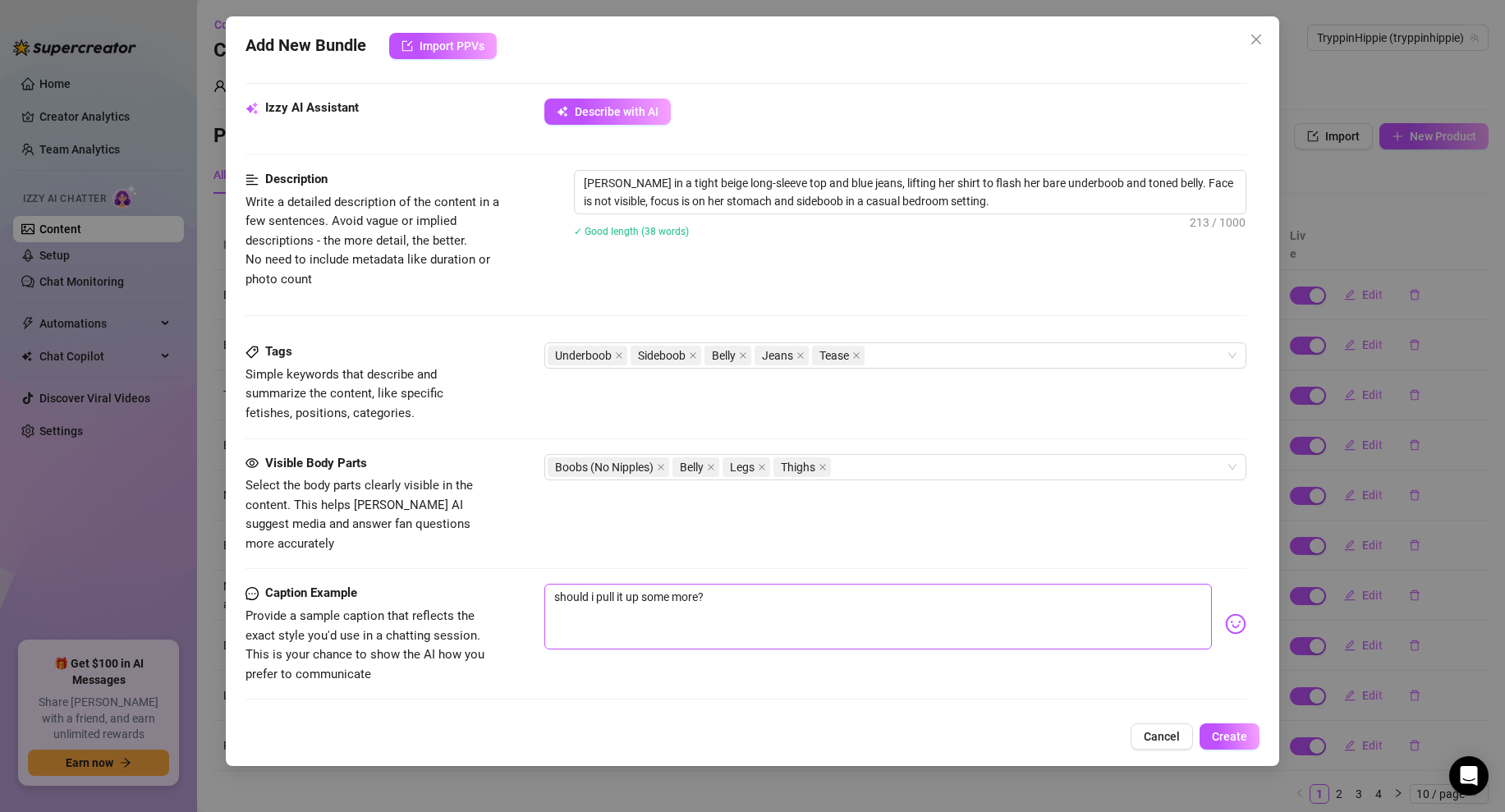
scroll to position [842, 0]
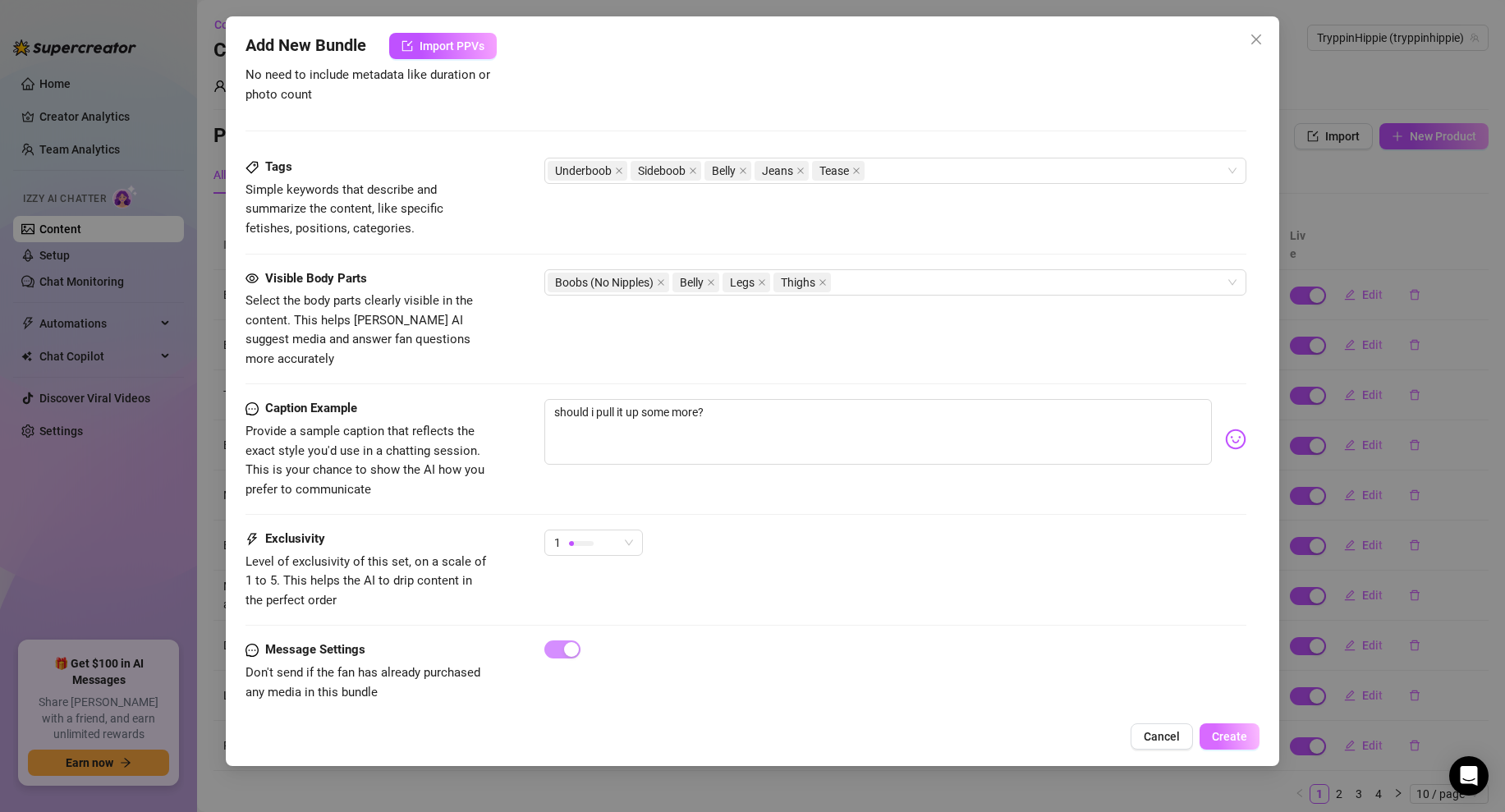
click at [1214, 731] on span "Create" at bounding box center [1230, 737] width 36 height 14
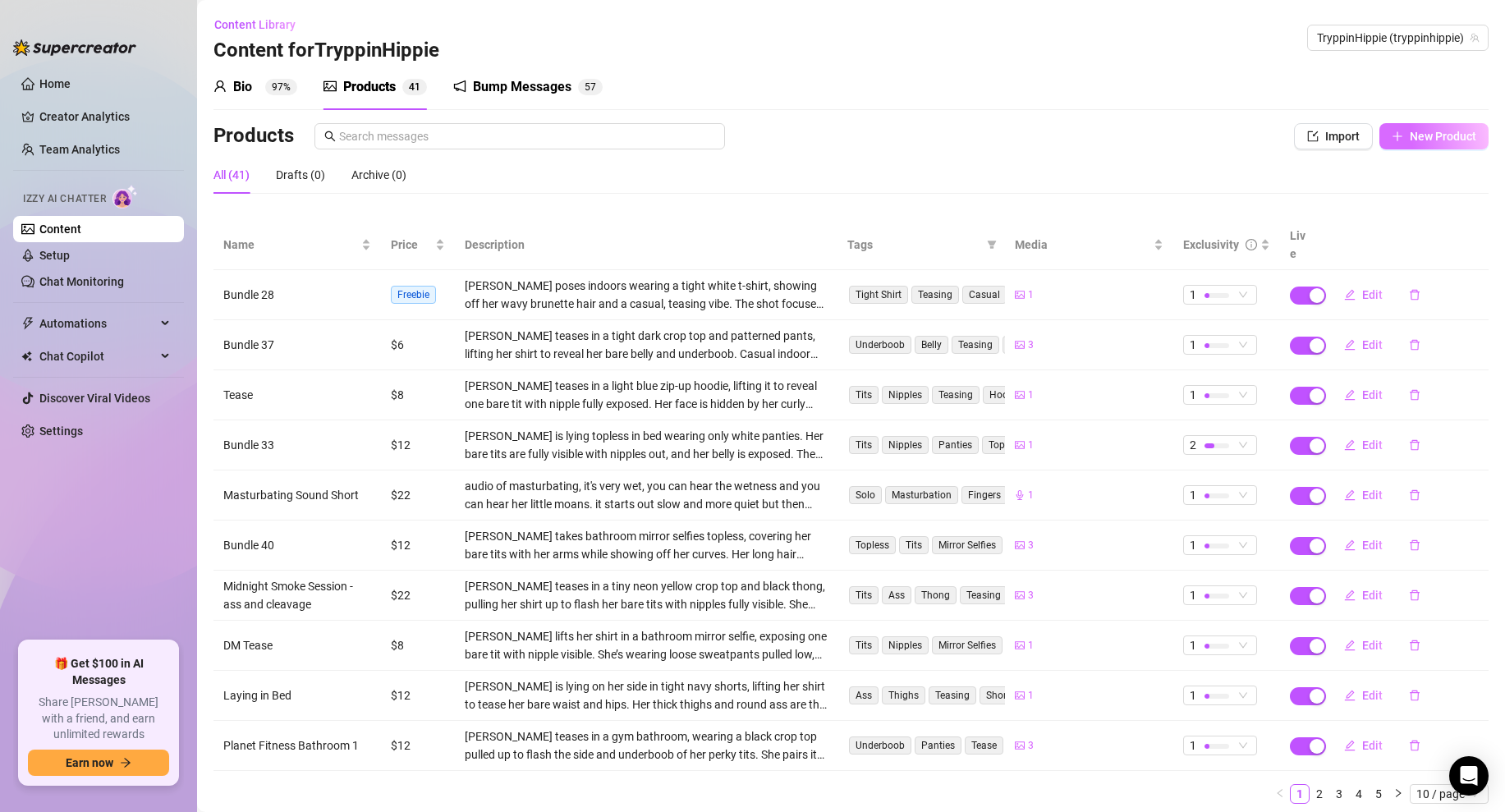
click at [1420, 135] on span "New Product" at bounding box center [1443, 136] width 67 height 14
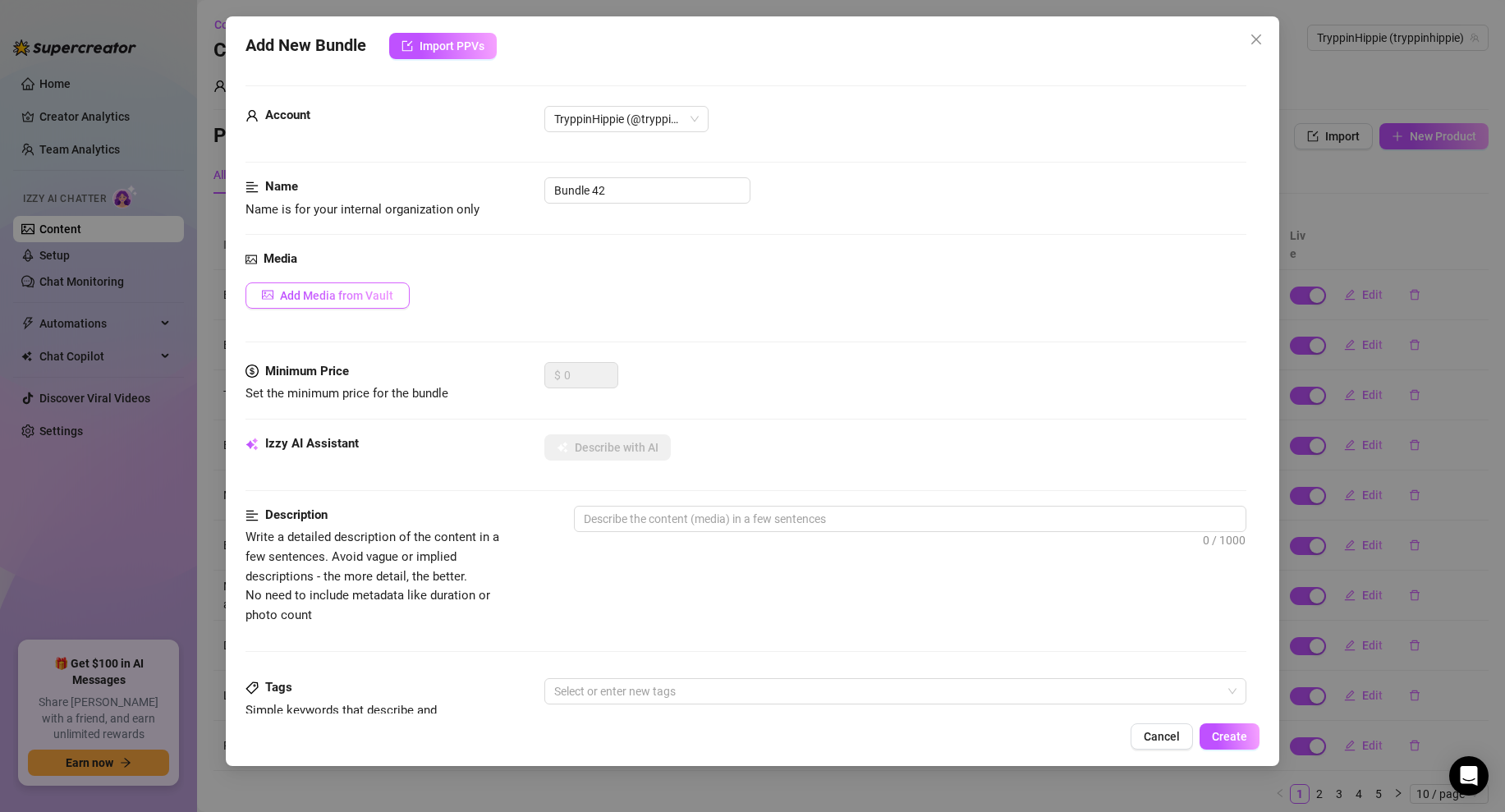
click at [399, 299] on button "Add Media from Vault" at bounding box center [327, 295] width 164 height 26
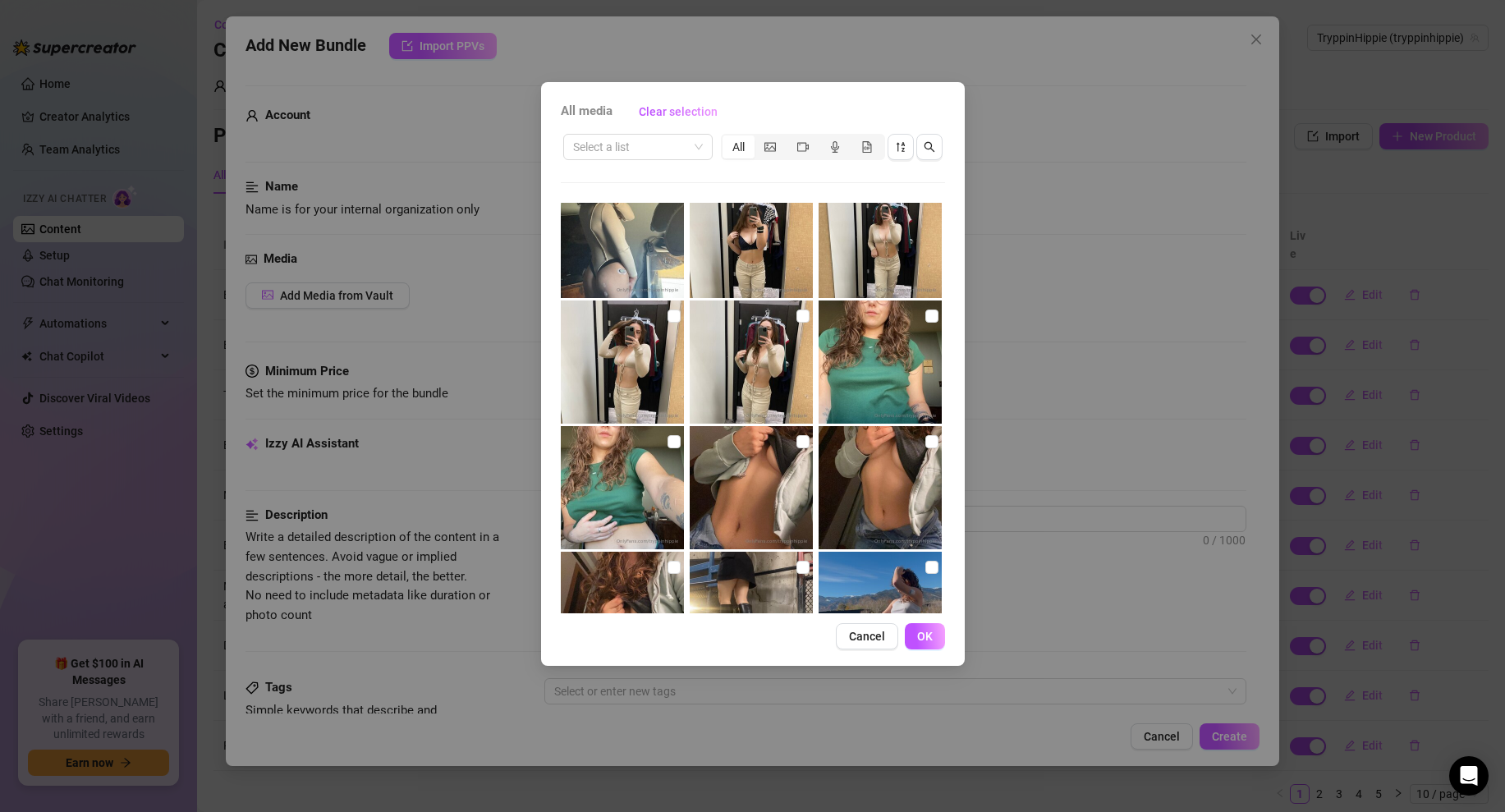
scroll to position [4166, 0]
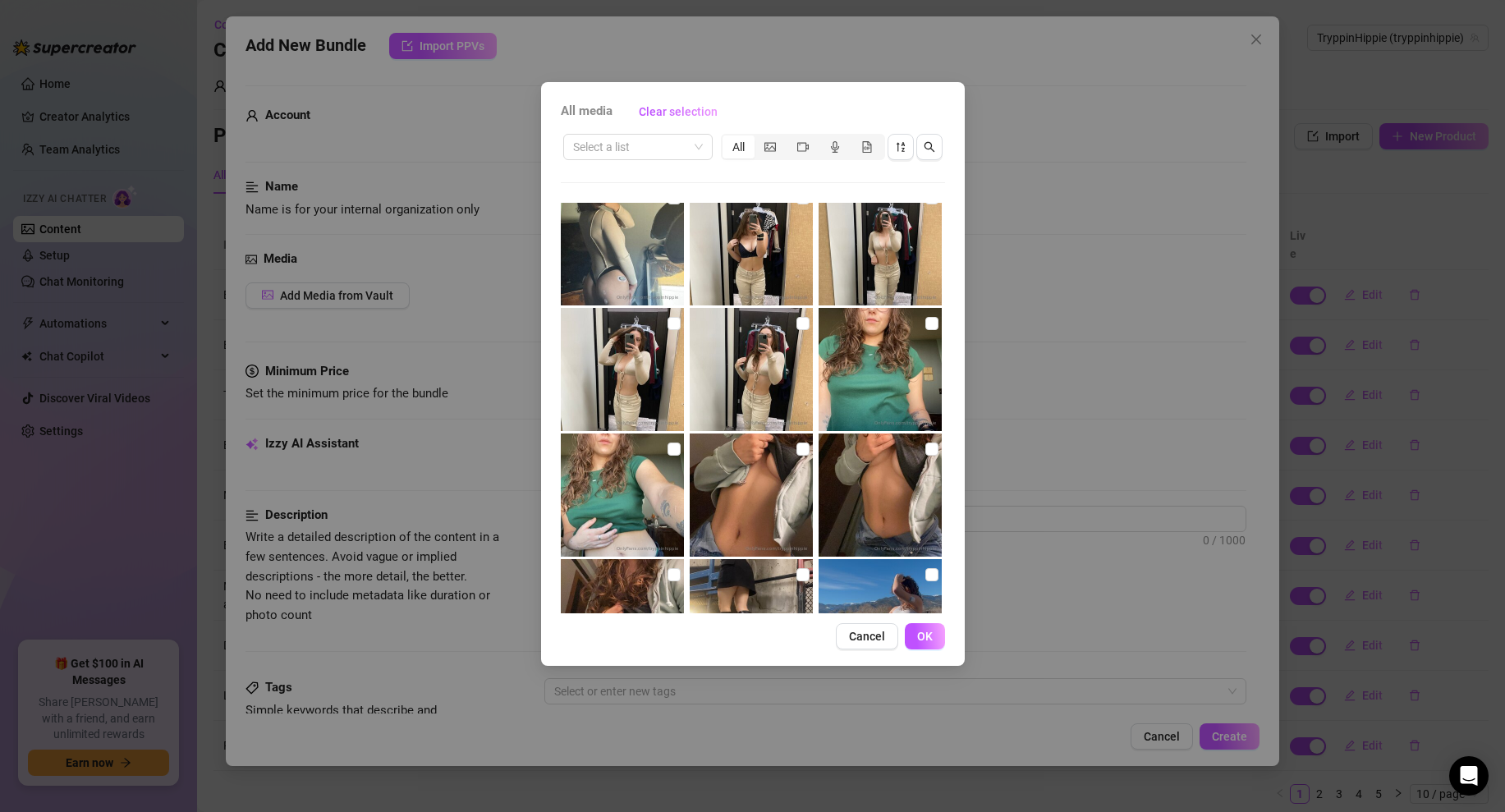
click at [770, 277] on img at bounding box center [751, 244] width 124 height 123
checkbox input "true"
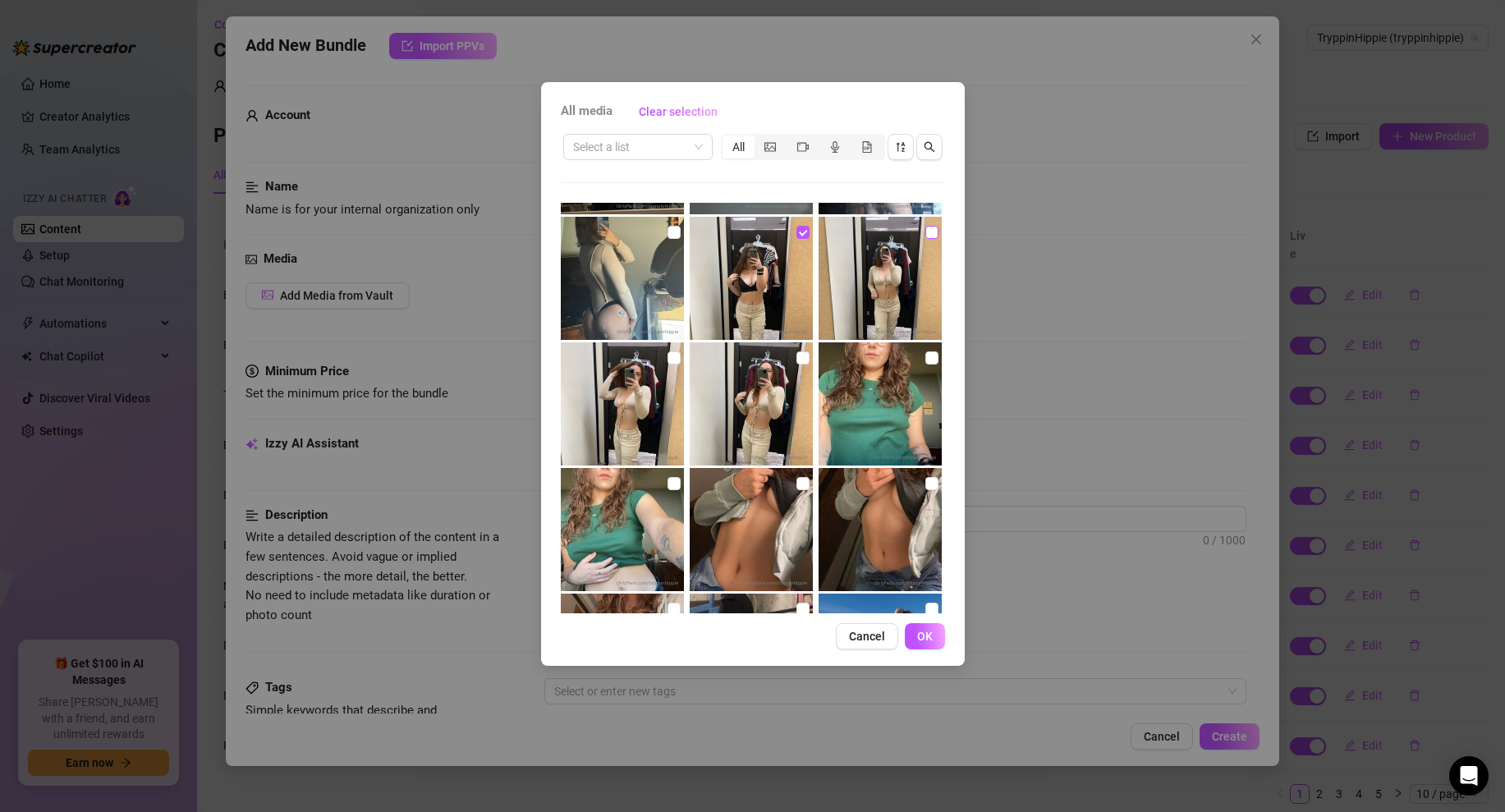
click at [936, 226] on input "checkbox" at bounding box center [932, 233] width 14 height 14
checkbox input "true"
click at [920, 631] on span "OK" at bounding box center [925, 637] width 15 height 14
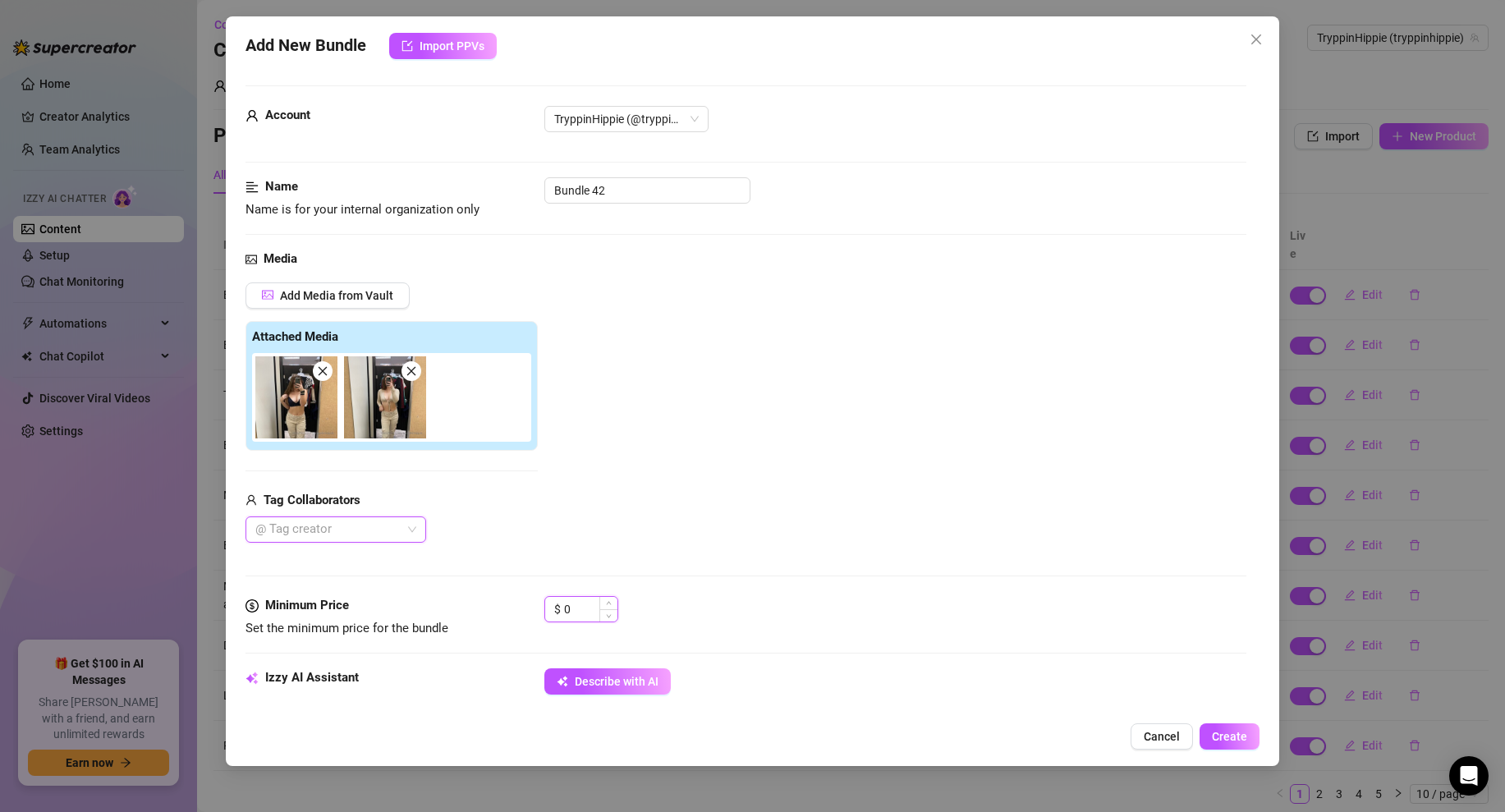
click at [575, 611] on input "0" at bounding box center [590, 609] width 53 height 25
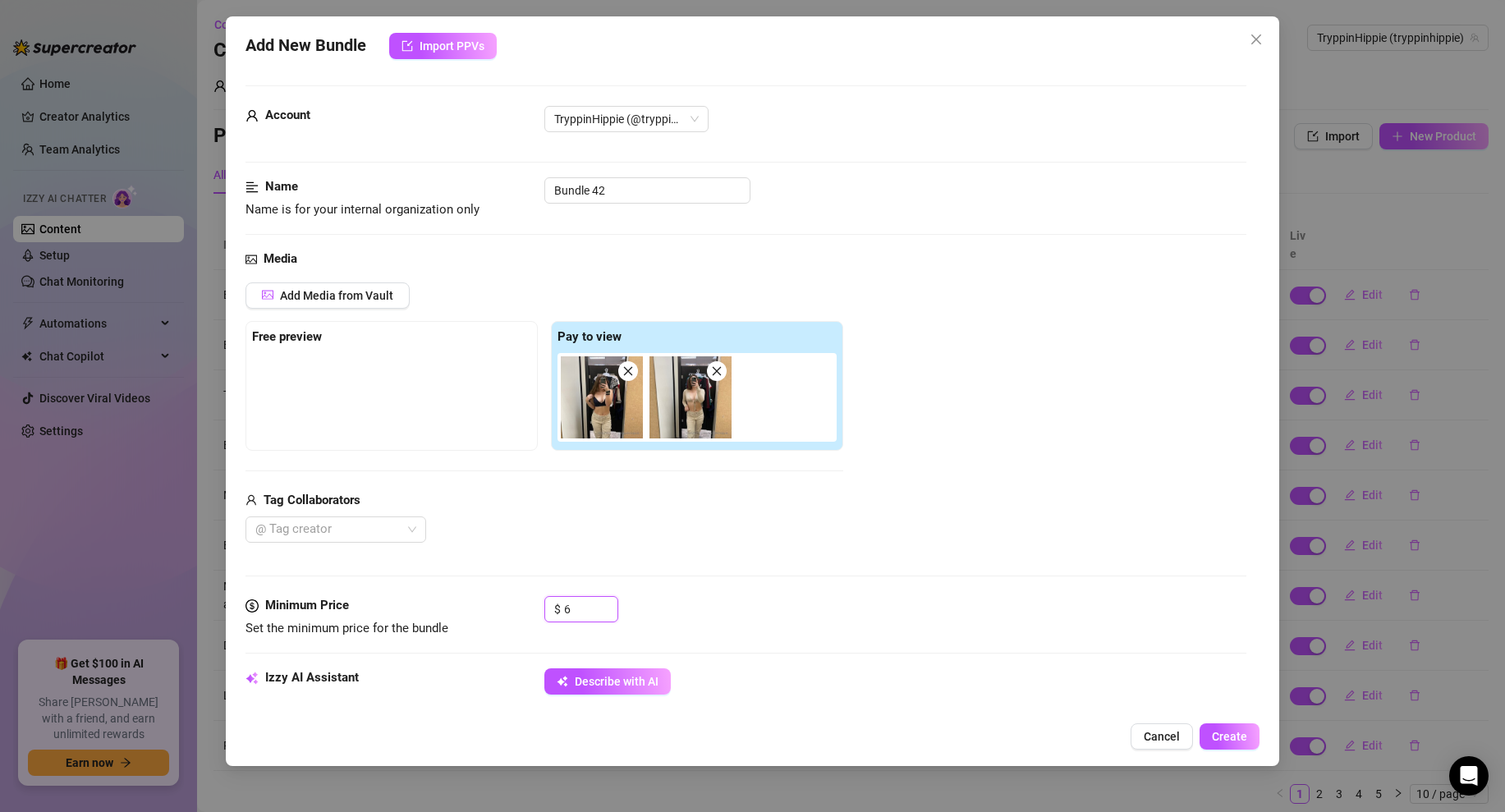
click at [612, 431] on img at bounding box center [601, 397] width 82 height 82
click at [610, 418] on img at bounding box center [601, 397] width 82 height 82
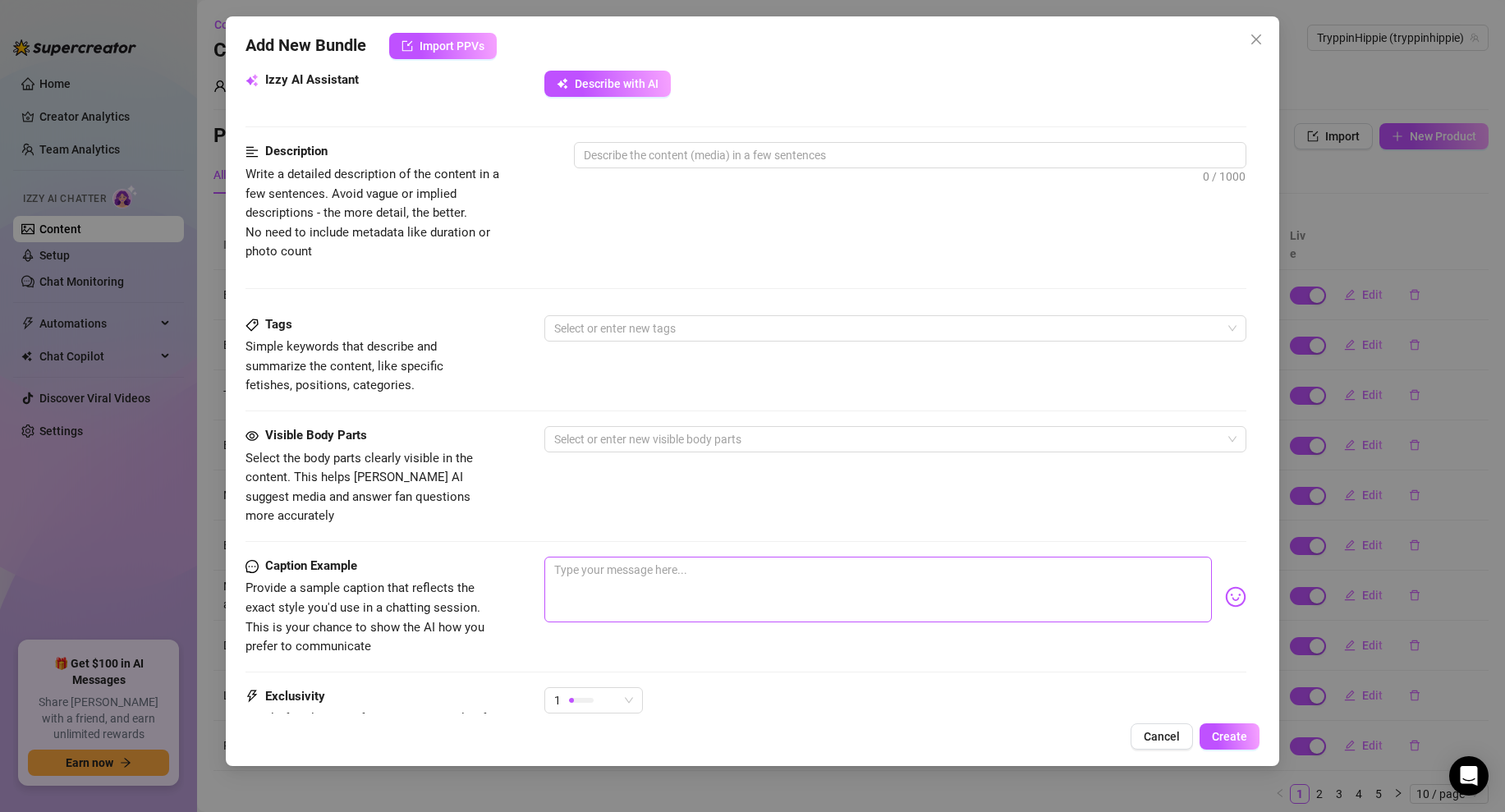
type input "6"
click at [614, 557] on textarea at bounding box center [878, 590] width 667 height 66
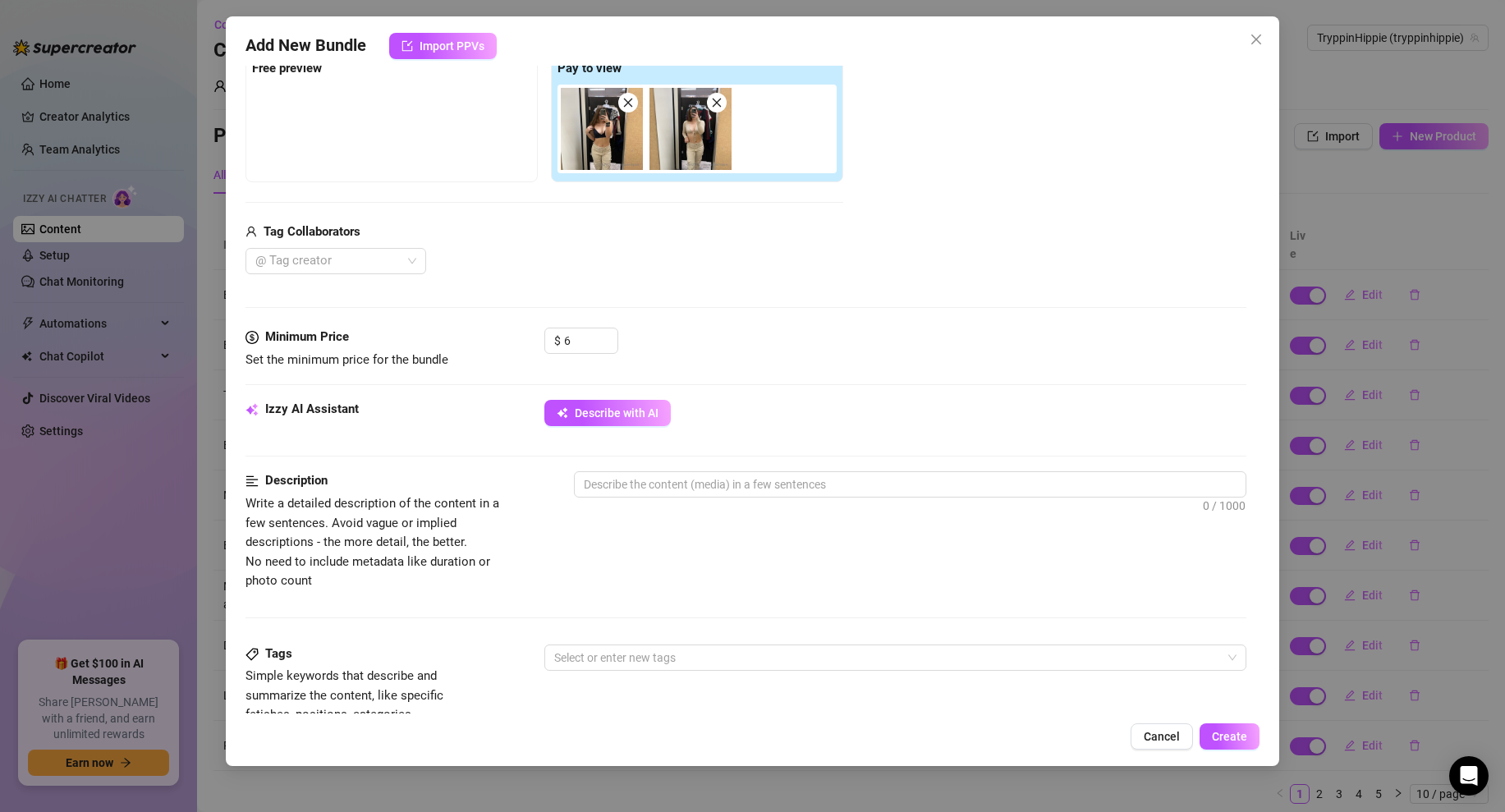
scroll to position [242, 0]
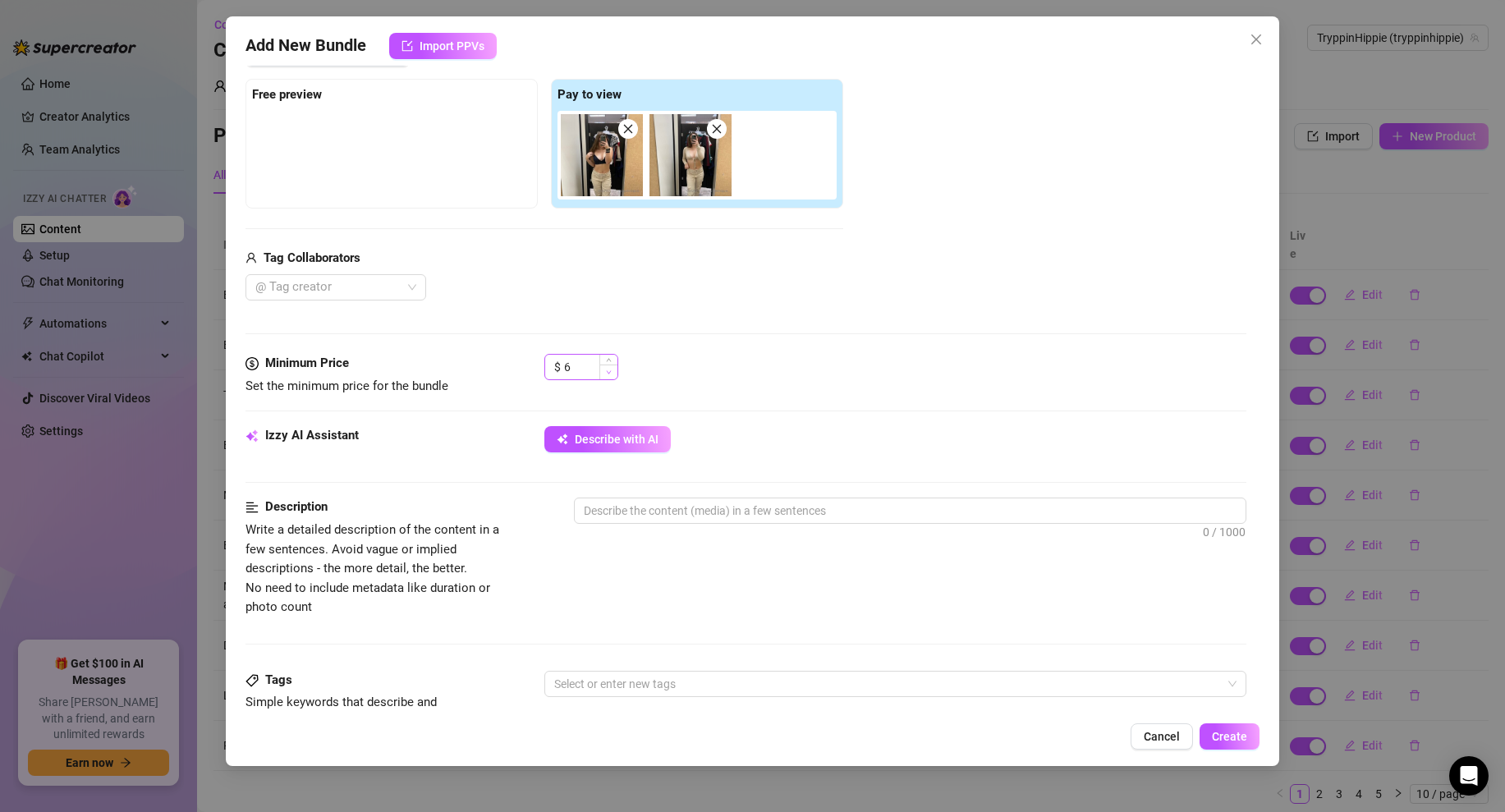
type textarea "which top should i get?"
click at [606, 368] on span "Decrease Value" at bounding box center [608, 371] width 18 height 14
click at [586, 368] on input "5" at bounding box center [590, 366] width 53 height 25
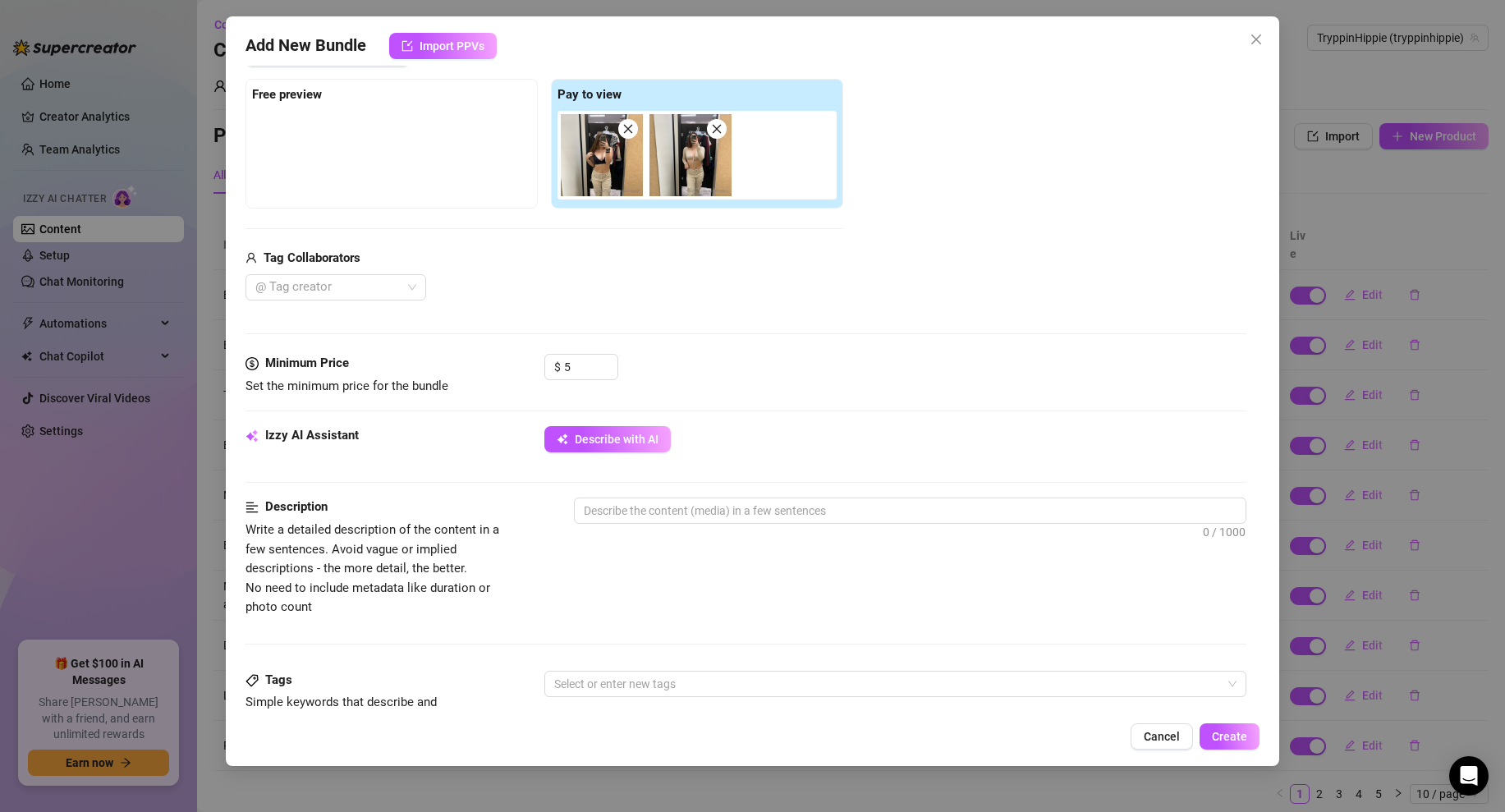
click at [754, 373] on div "$ 5" at bounding box center [896, 374] width 702 height 41
click at [571, 359] on input "5" at bounding box center [590, 366] width 53 height 25
type input "6"
click at [660, 369] on div "$ 6" at bounding box center [896, 374] width 702 height 41
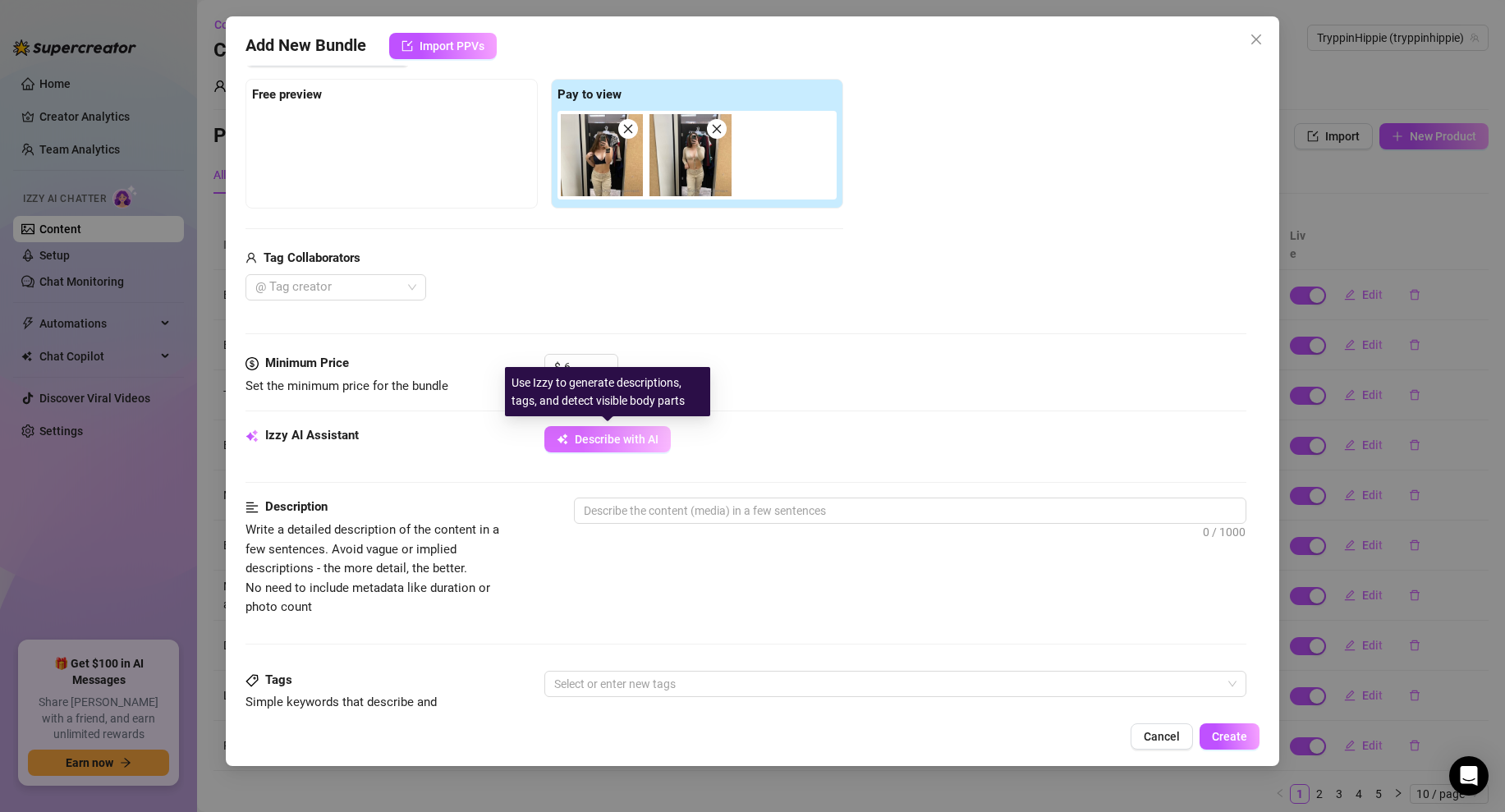
click at [643, 430] on button "Describe with AI" at bounding box center [607, 439] width 126 height 26
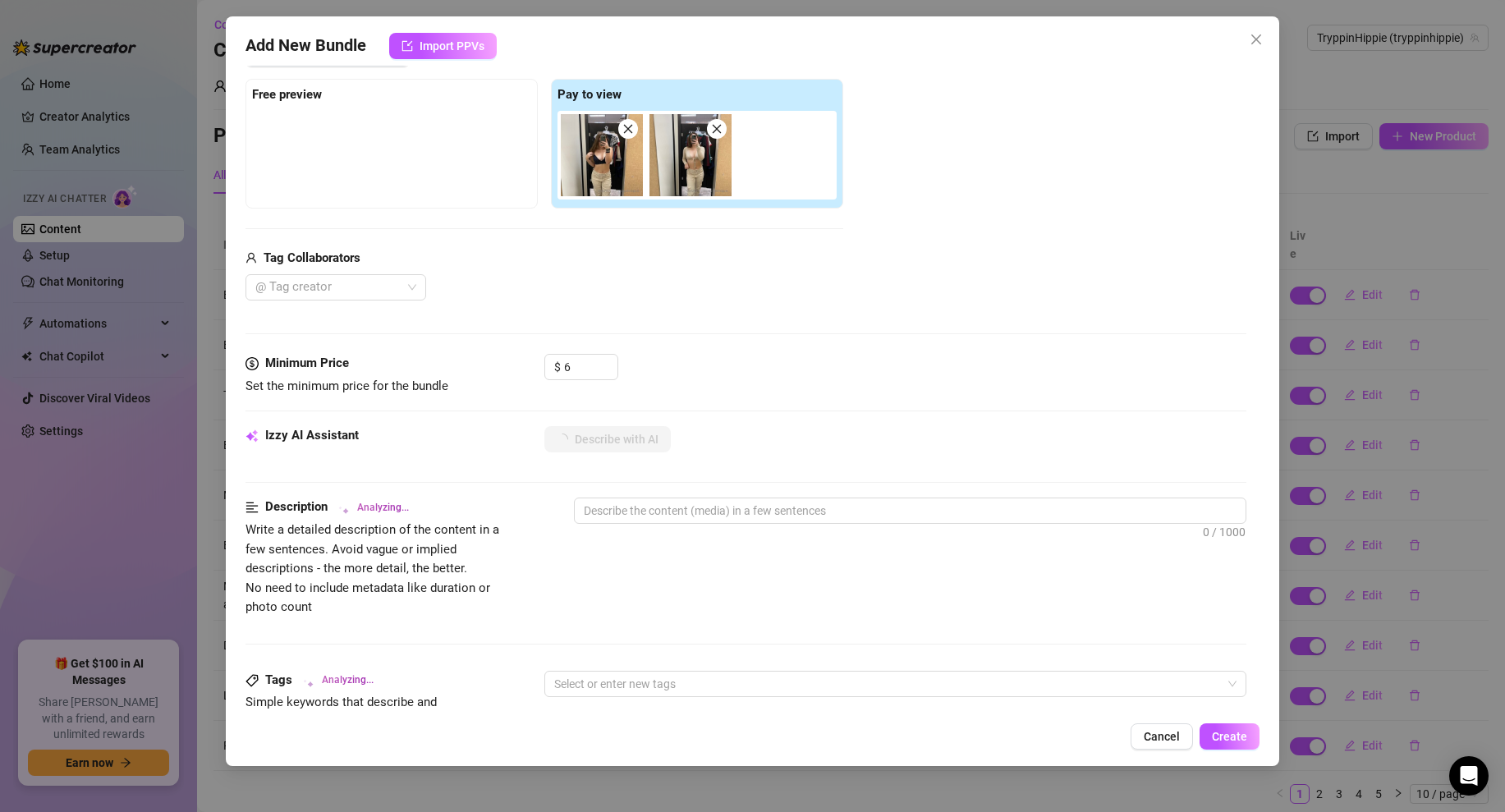
scroll to position [754, 0]
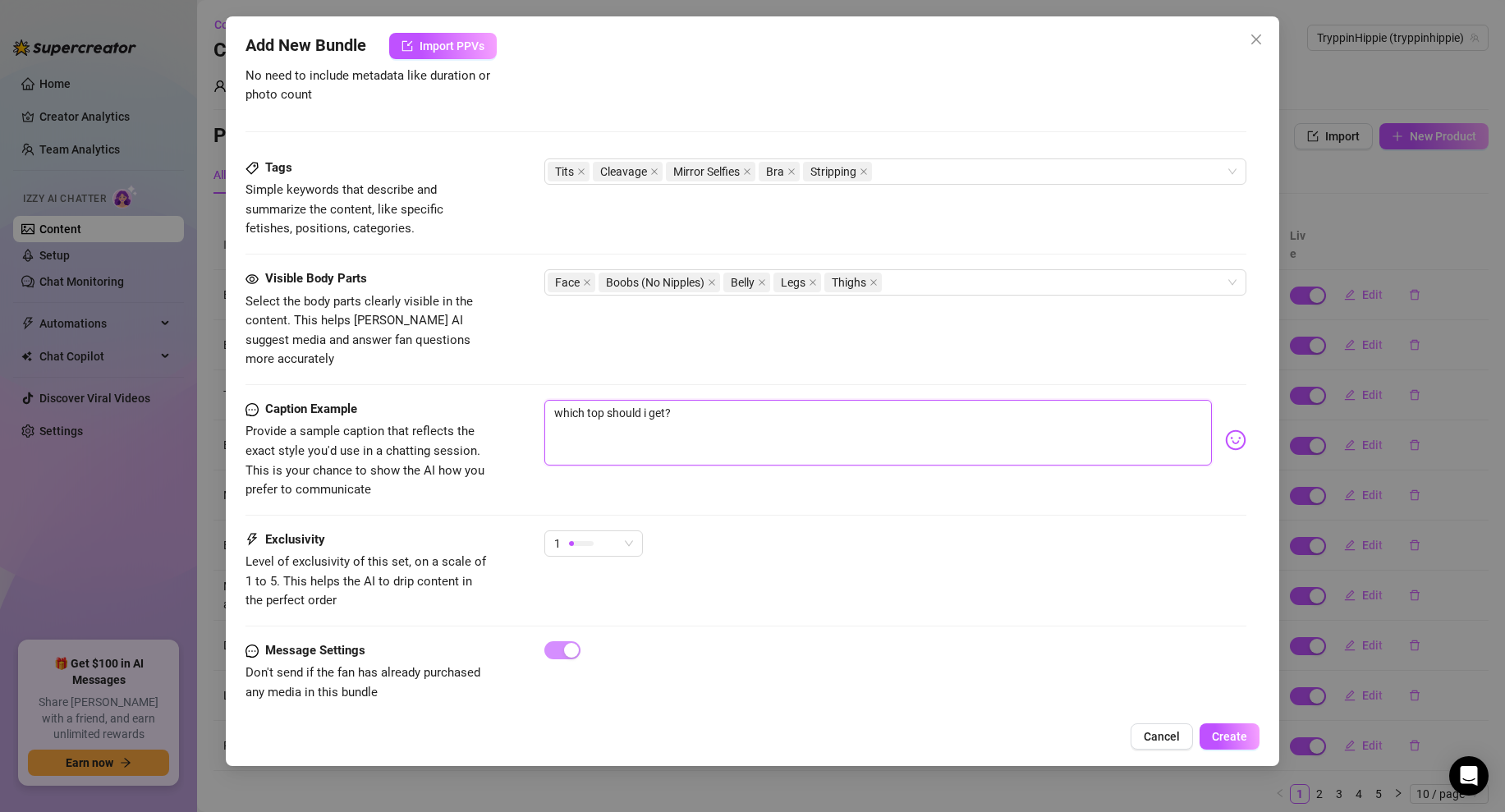
click at [694, 407] on textarea "which top should i get?" at bounding box center [878, 433] width 667 height 66
click at [1238, 728] on button "Create" at bounding box center [1229, 736] width 60 height 26
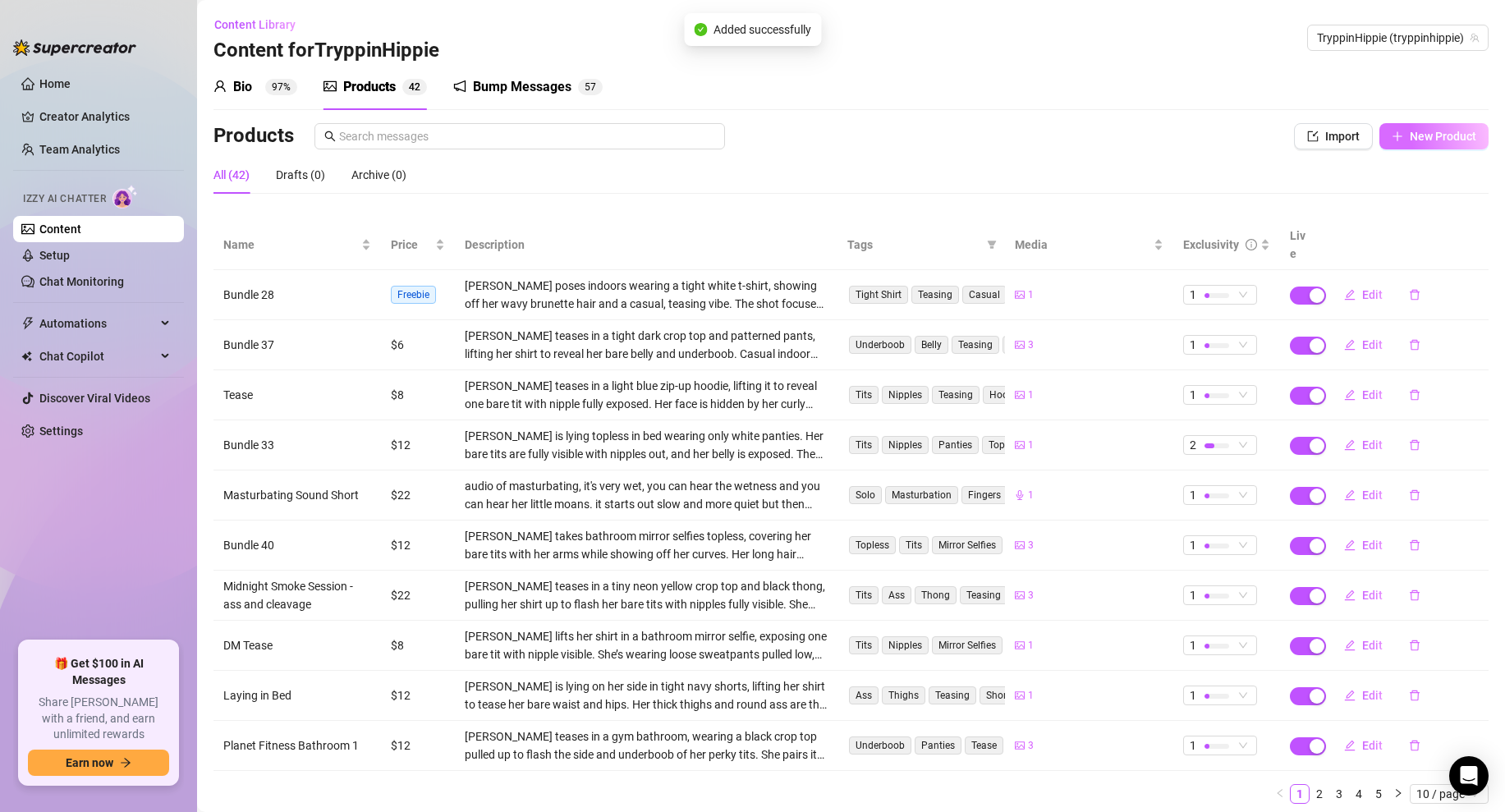
click at [1403, 130] on button "New Product" at bounding box center [1434, 136] width 109 height 26
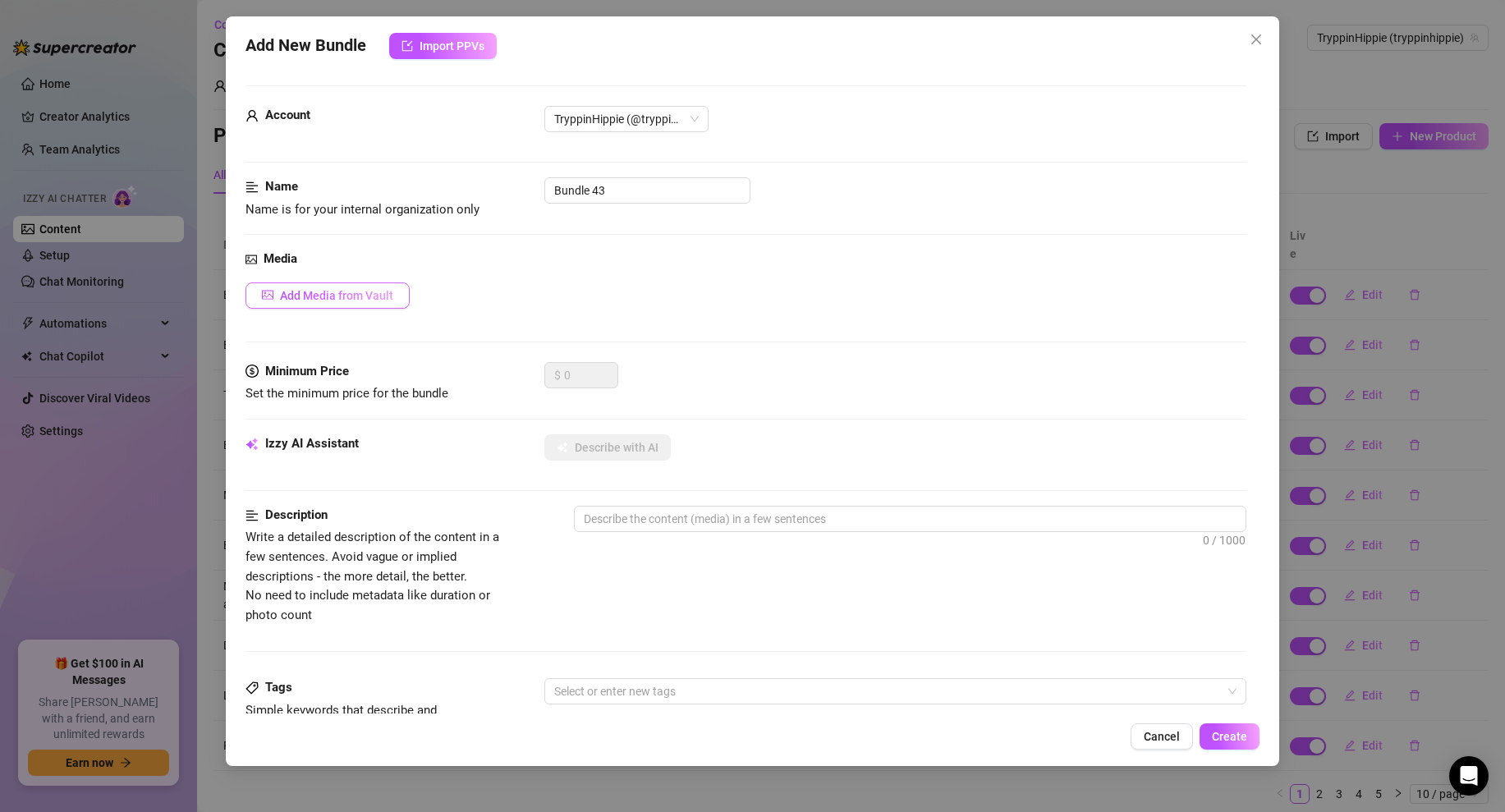
click at [355, 305] on button "Add Media from Vault" at bounding box center [327, 295] width 164 height 26
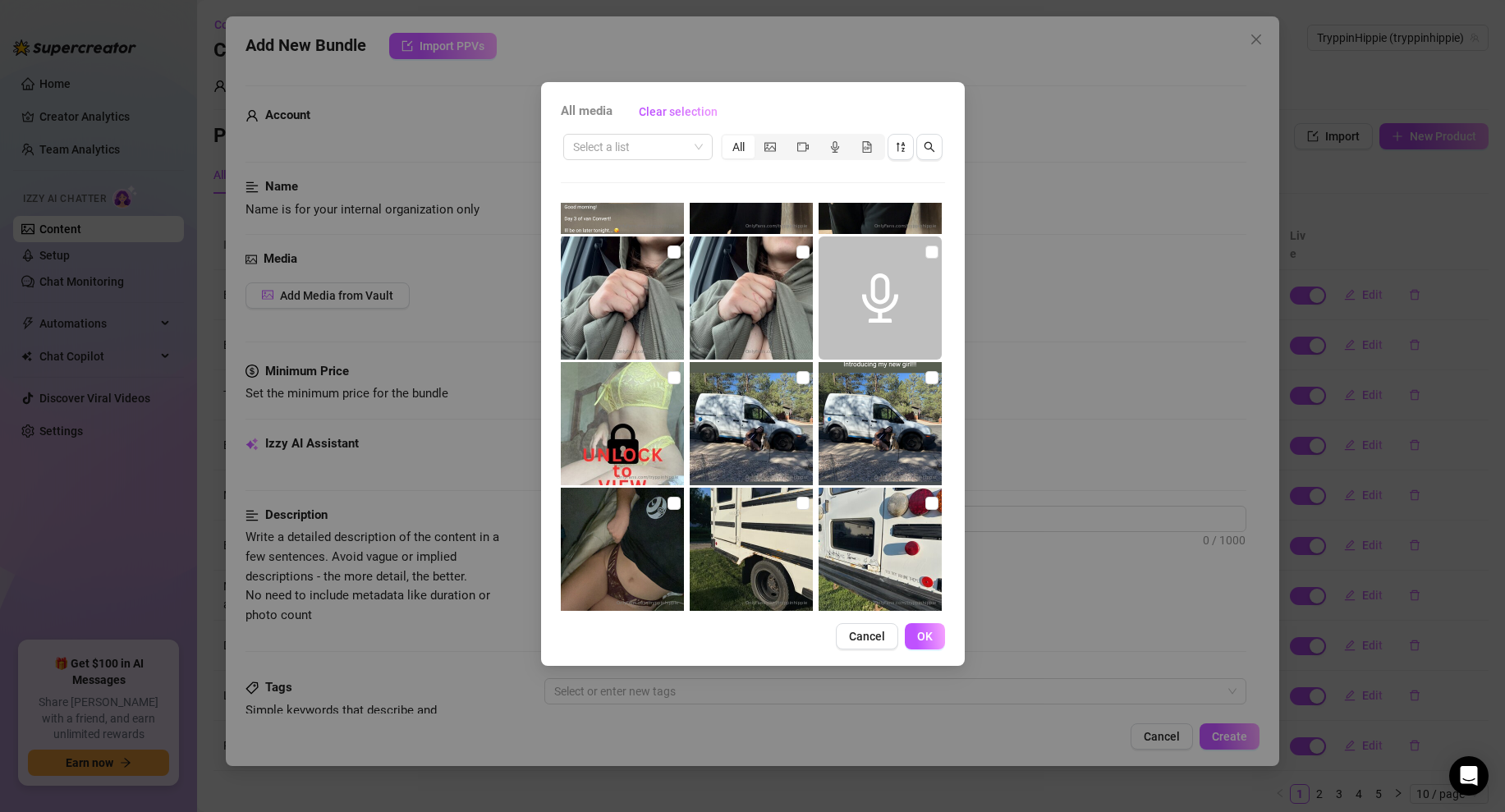
scroll to position [6468, 0]
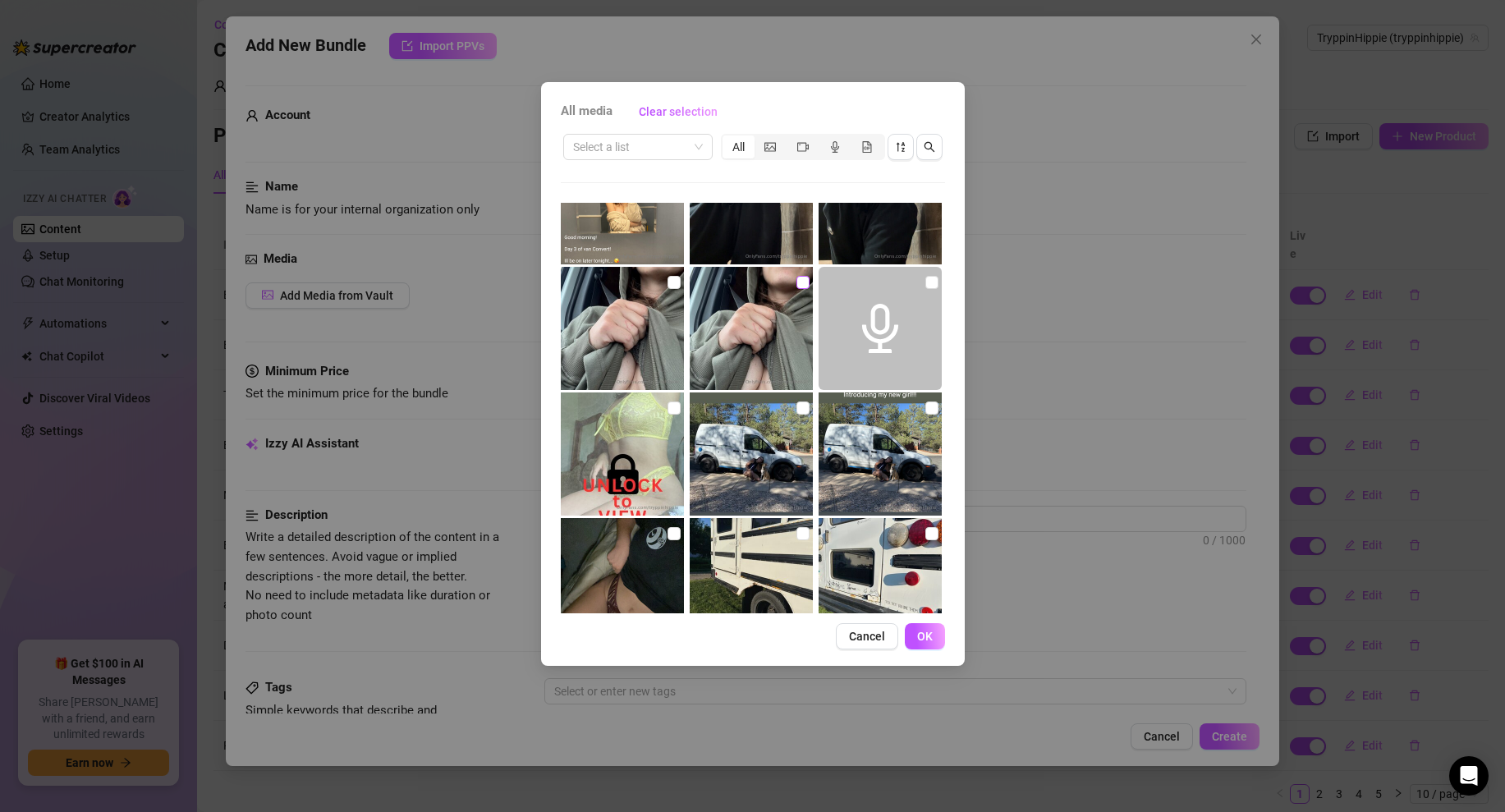
click at [805, 283] on input "checkbox" at bounding box center [804, 283] width 14 height 14
checkbox input "true"
click at [925, 632] on span "OK" at bounding box center [925, 637] width 15 height 14
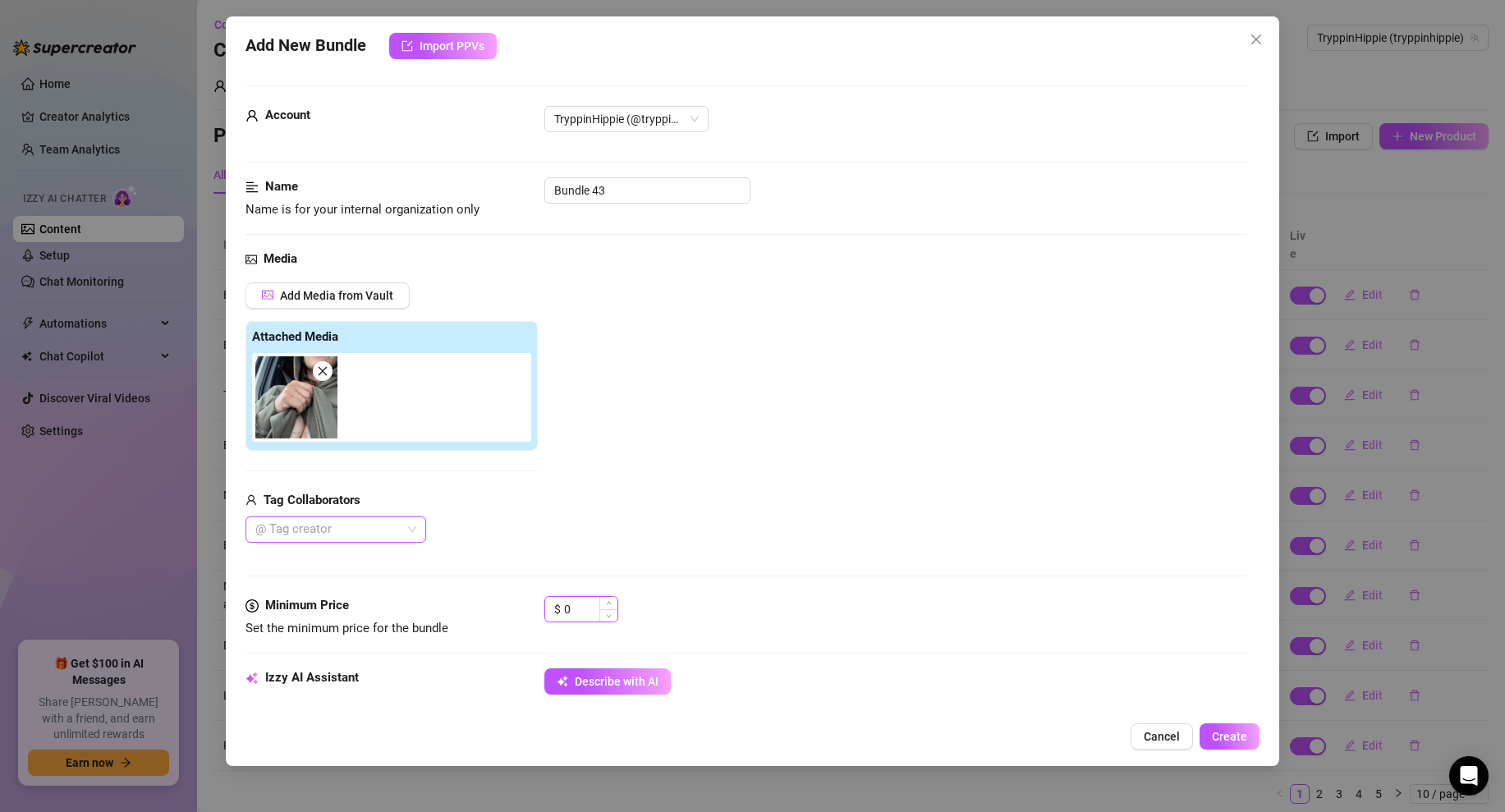
click at [582, 606] on input "0" at bounding box center [590, 609] width 53 height 25
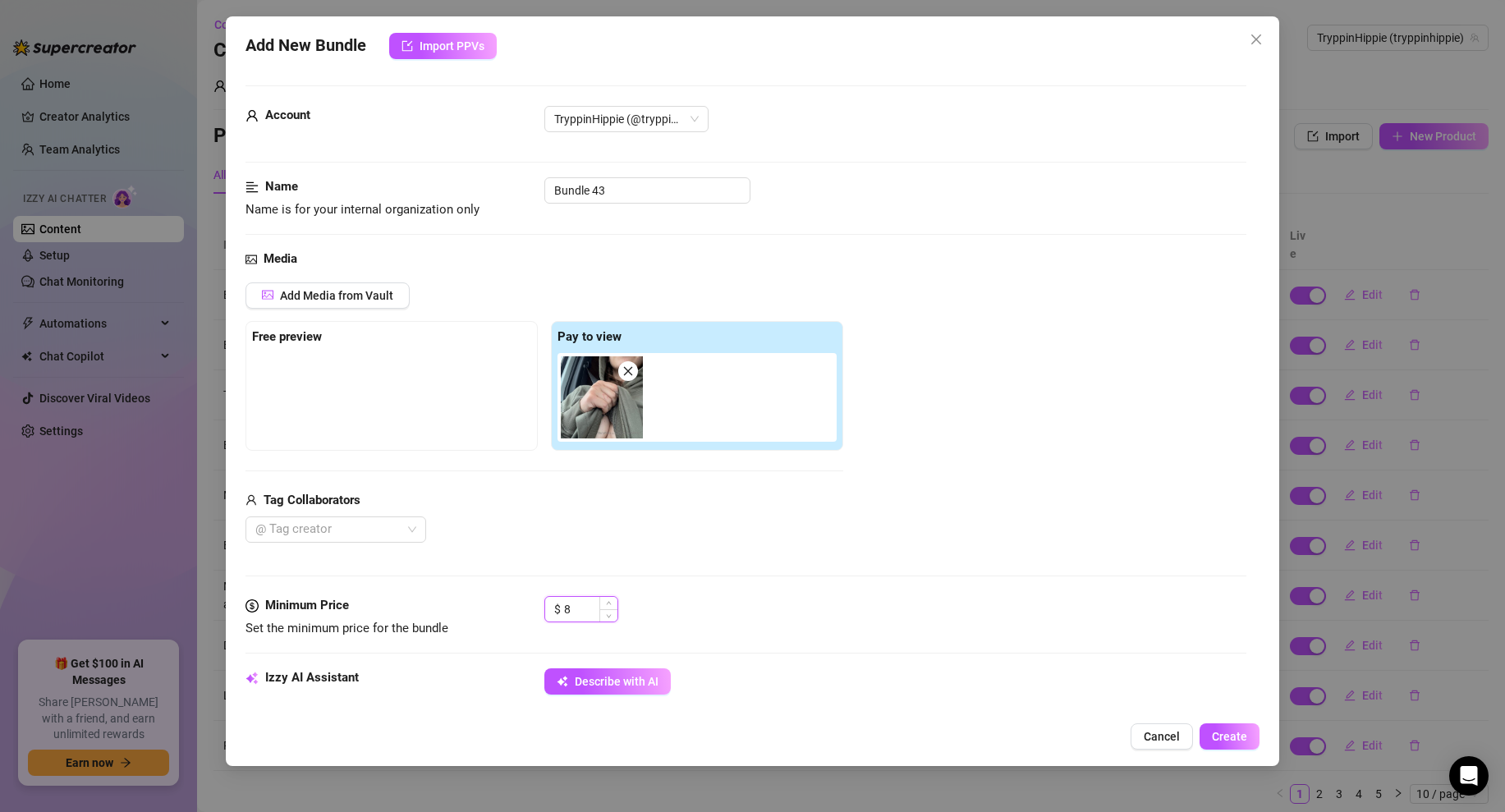
click at [568, 603] on input "8" at bounding box center [590, 609] width 53 height 25
type input "12"
click at [723, 601] on div "$ 12" at bounding box center [896, 617] width 702 height 41
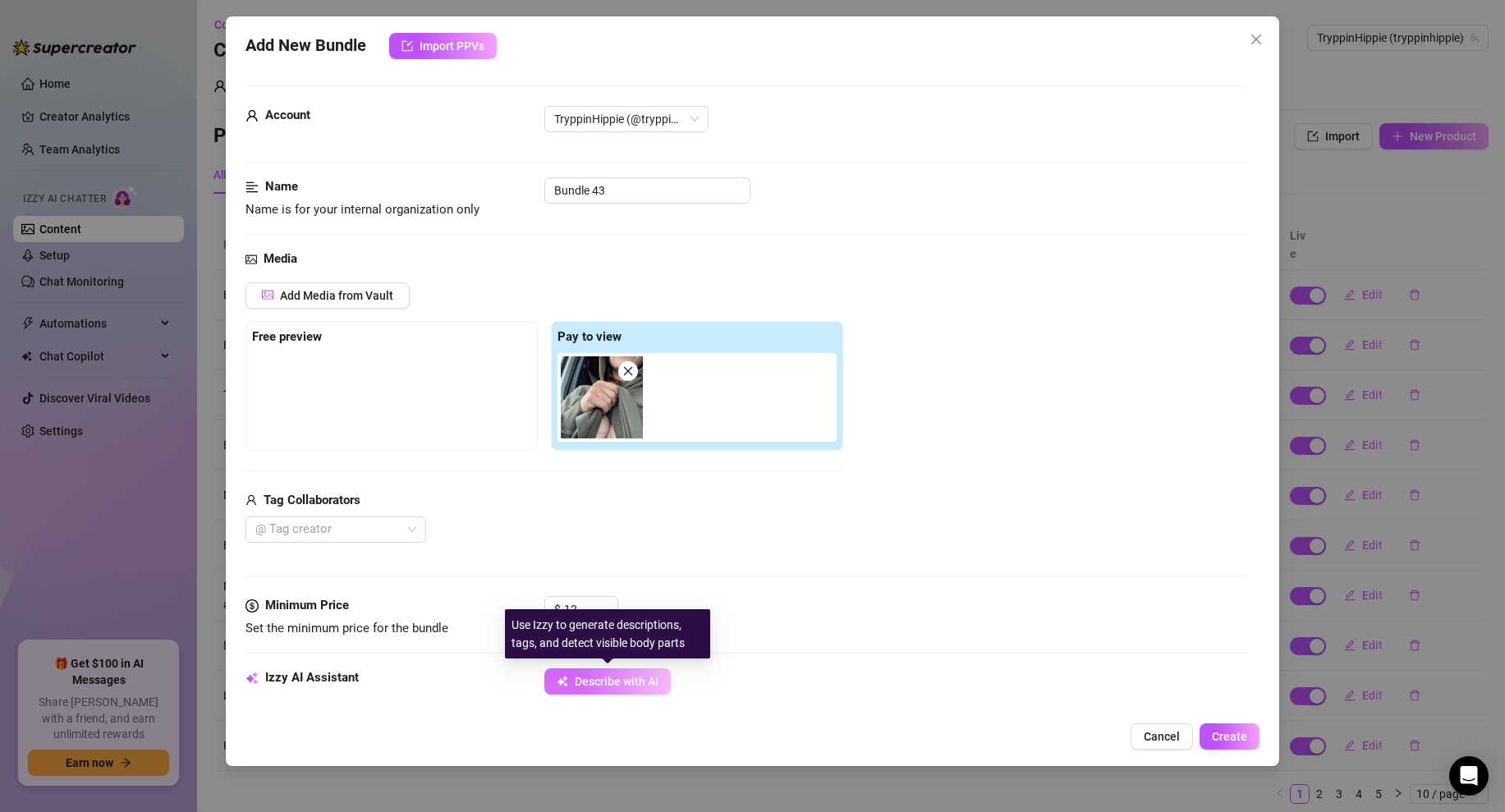
click at [607, 670] on button "Describe with AI" at bounding box center [607, 681] width 126 height 26
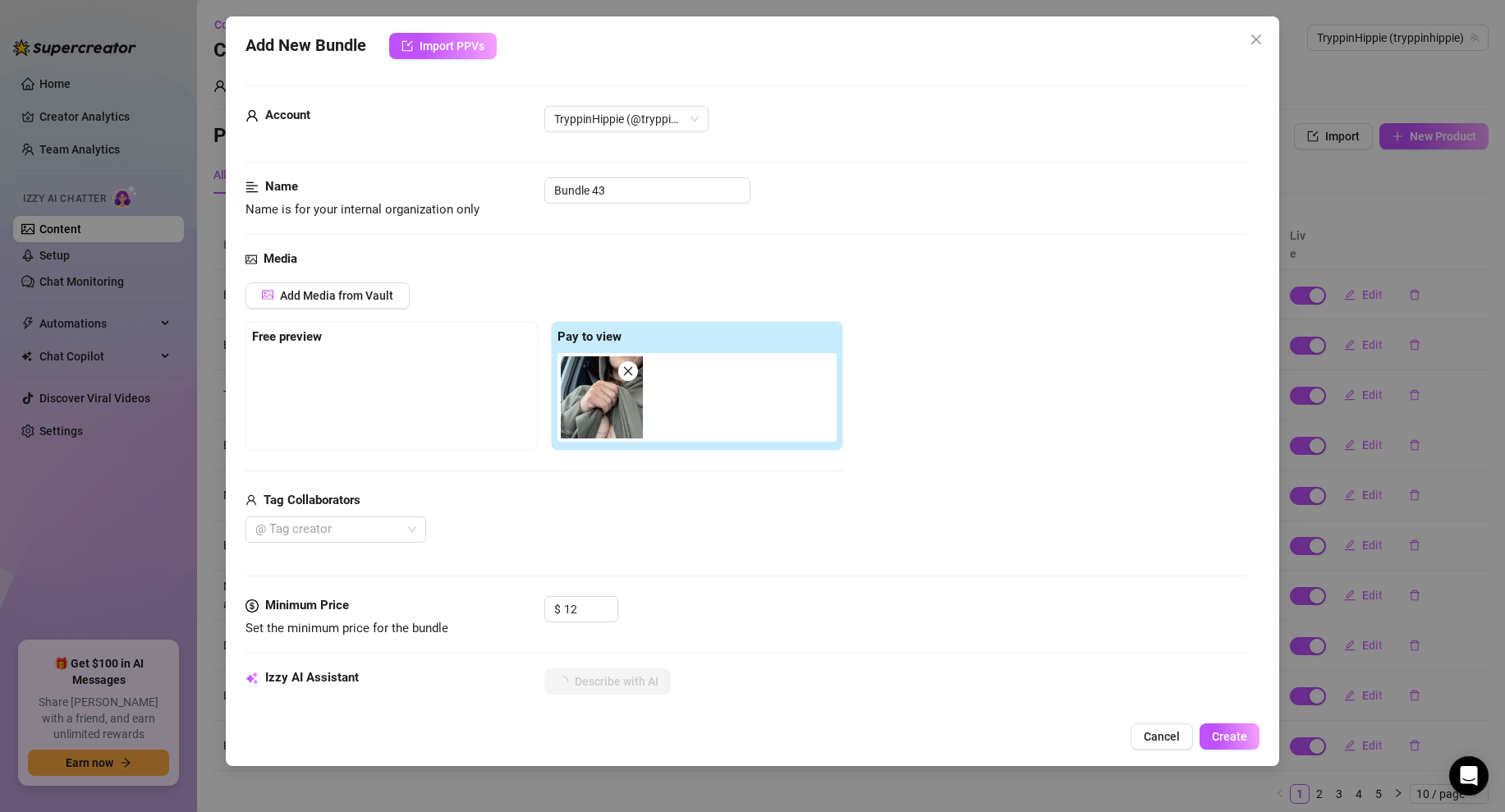
scroll to position [754, 0]
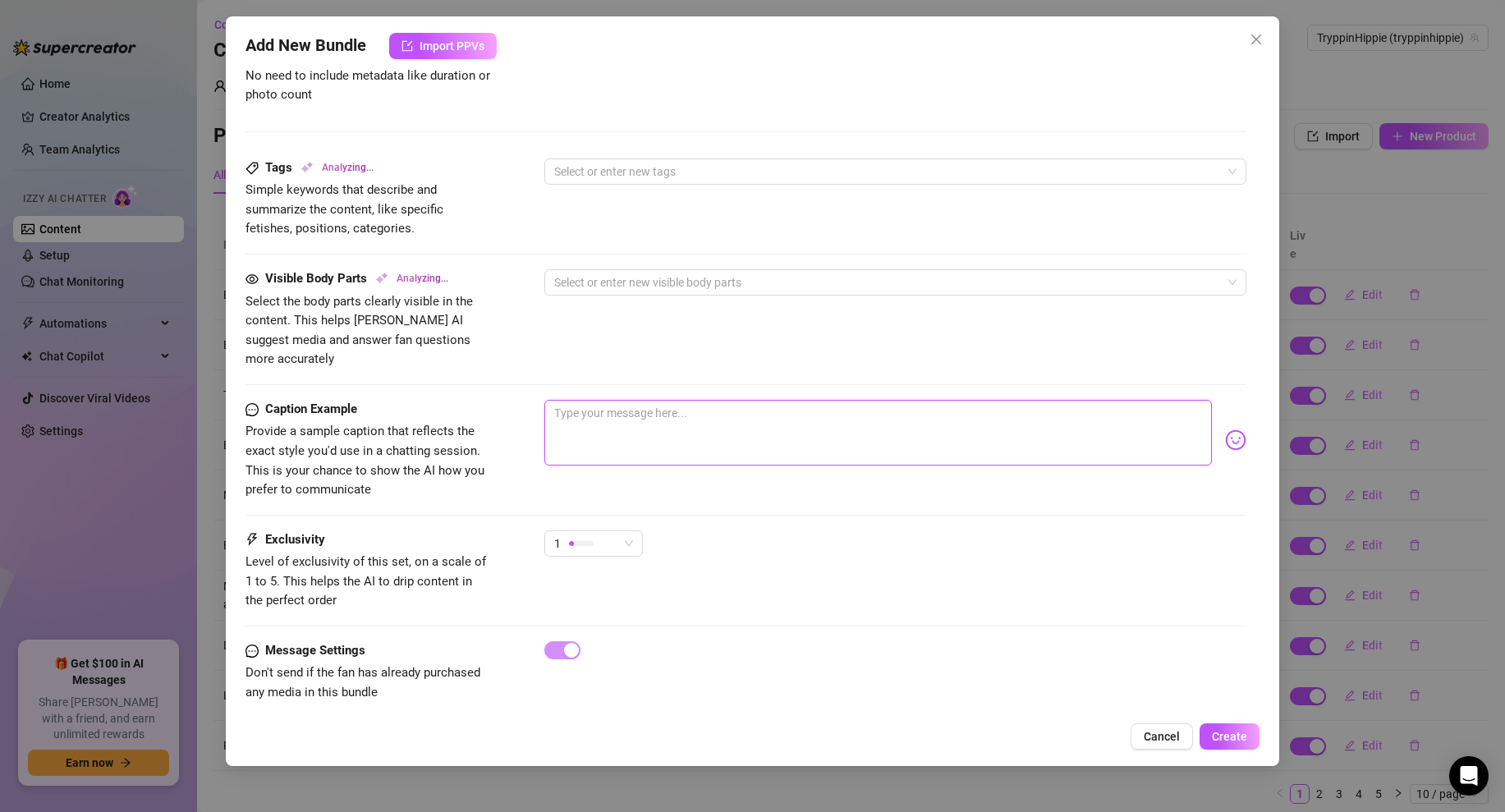
click at [652, 418] on textarea at bounding box center [878, 433] width 667 height 66
type textarea "👀"
click at [584, 400] on textarea "👀" at bounding box center [878, 433] width 667 height 66
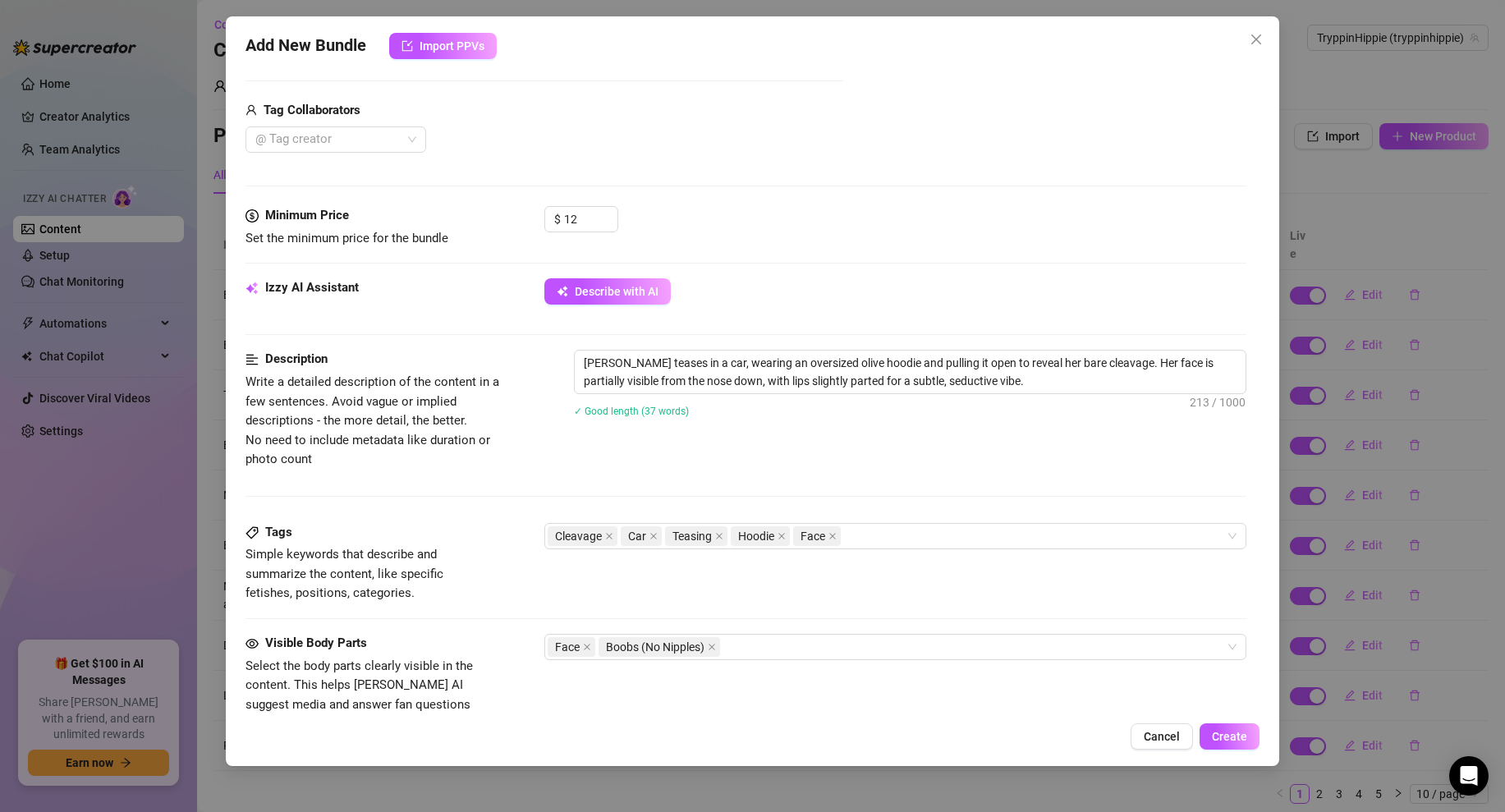
scroll to position [0, 0]
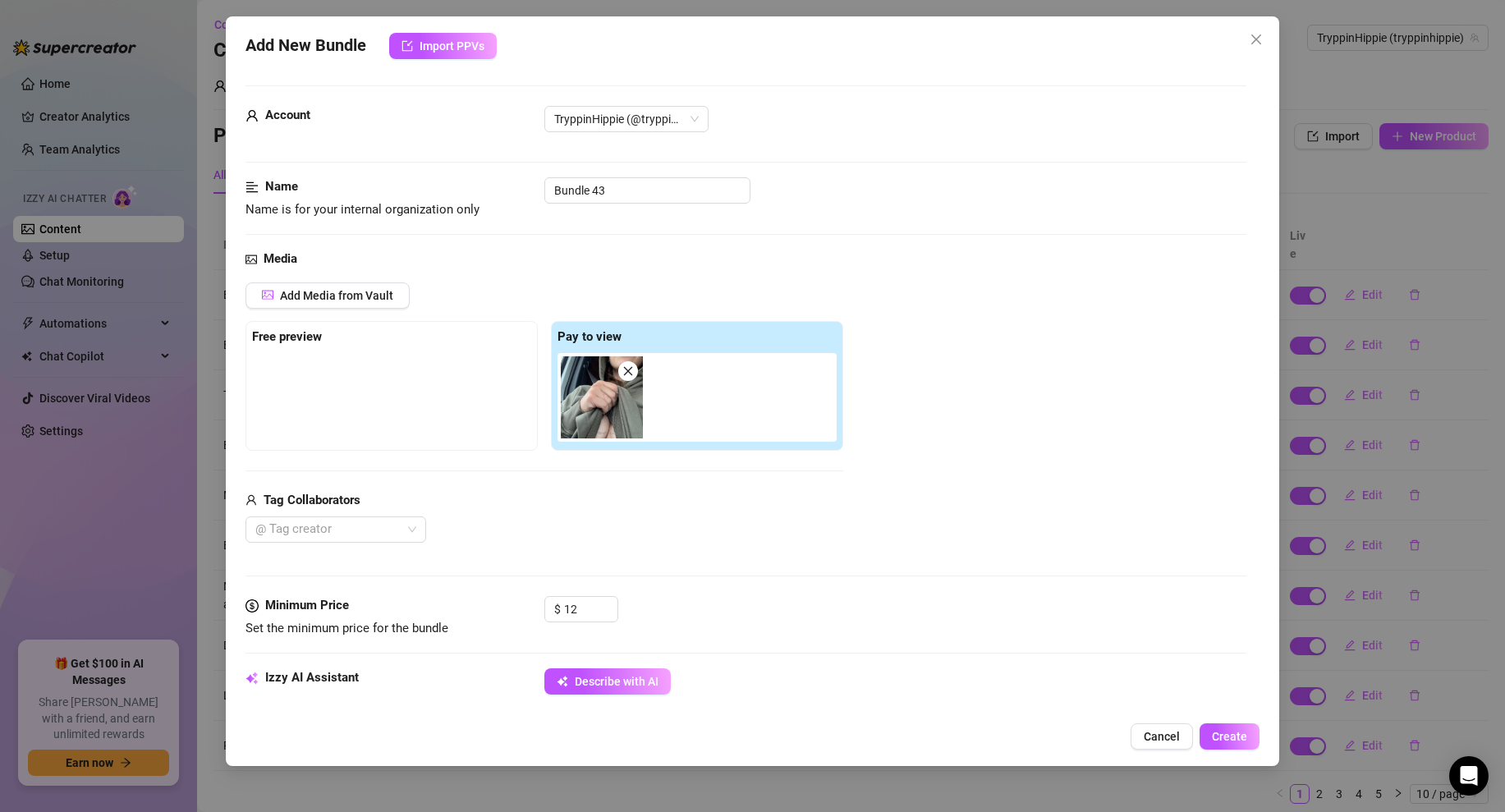
click at [628, 424] on img at bounding box center [601, 397] width 82 height 82
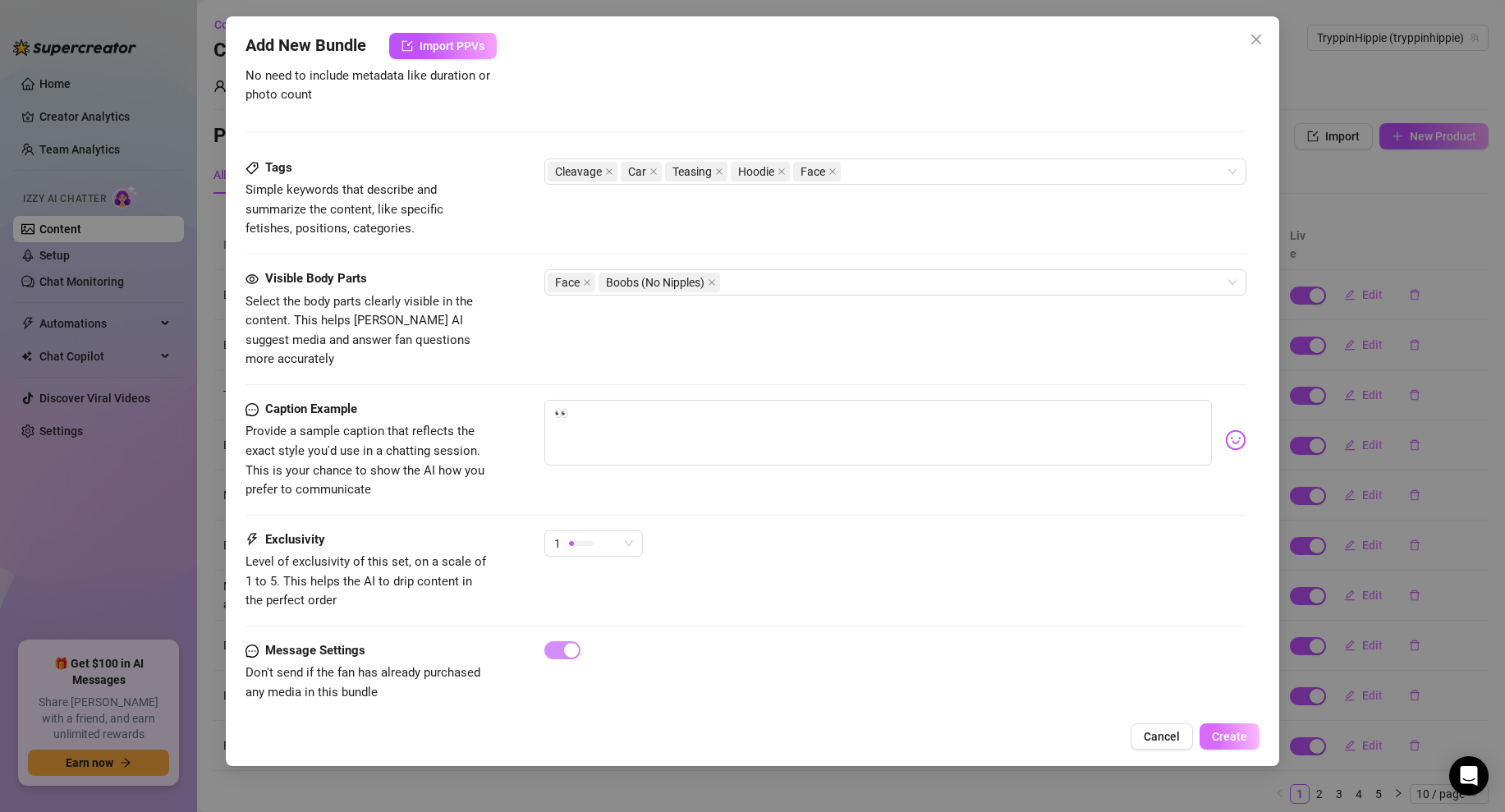
click at [1223, 737] on span "Create" at bounding box center [1230, 737] width 36 height 14
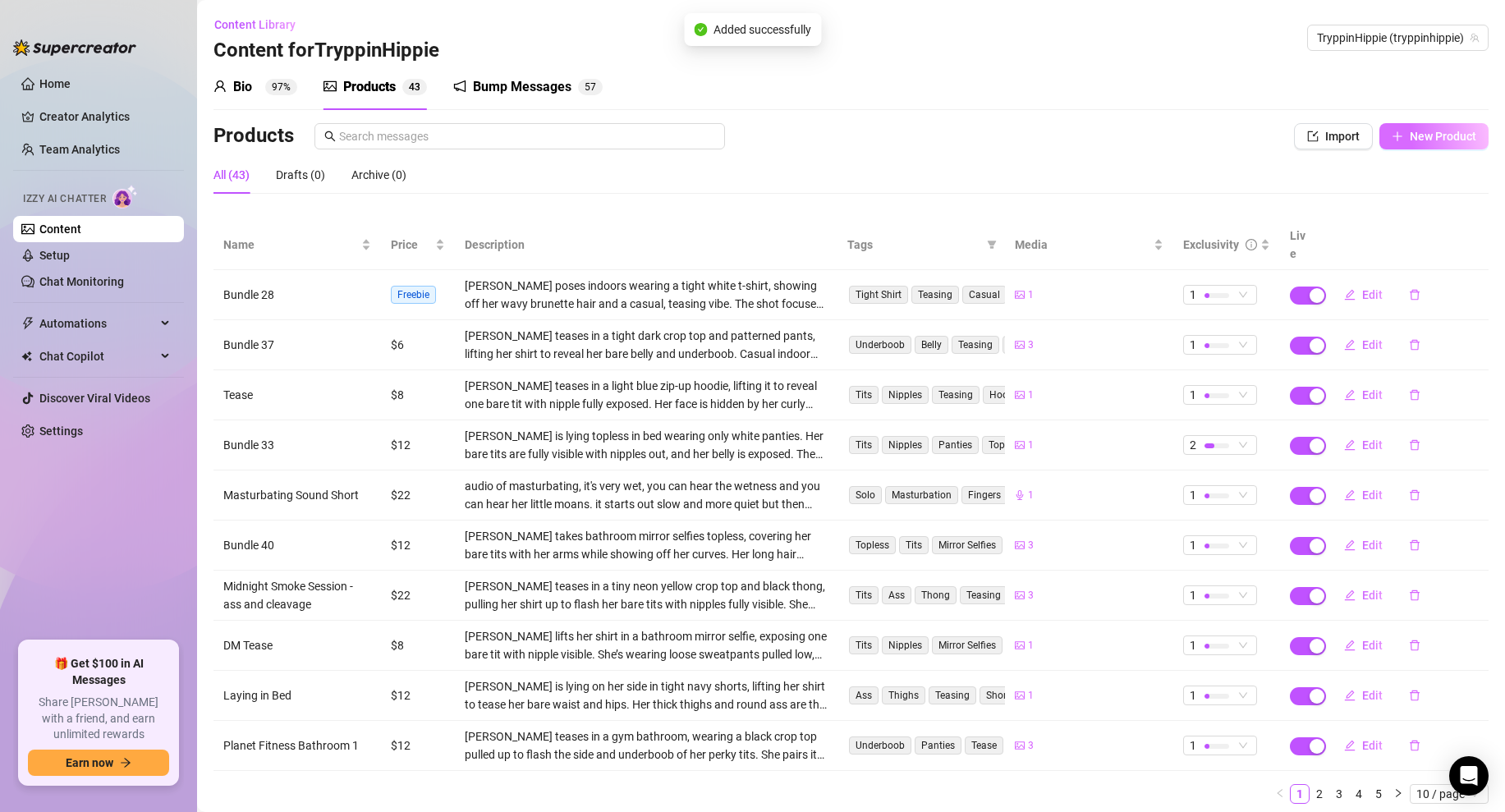
click at [1398, 141] on icon "plus" at bounding box center [1398, 136] width 12 height 12
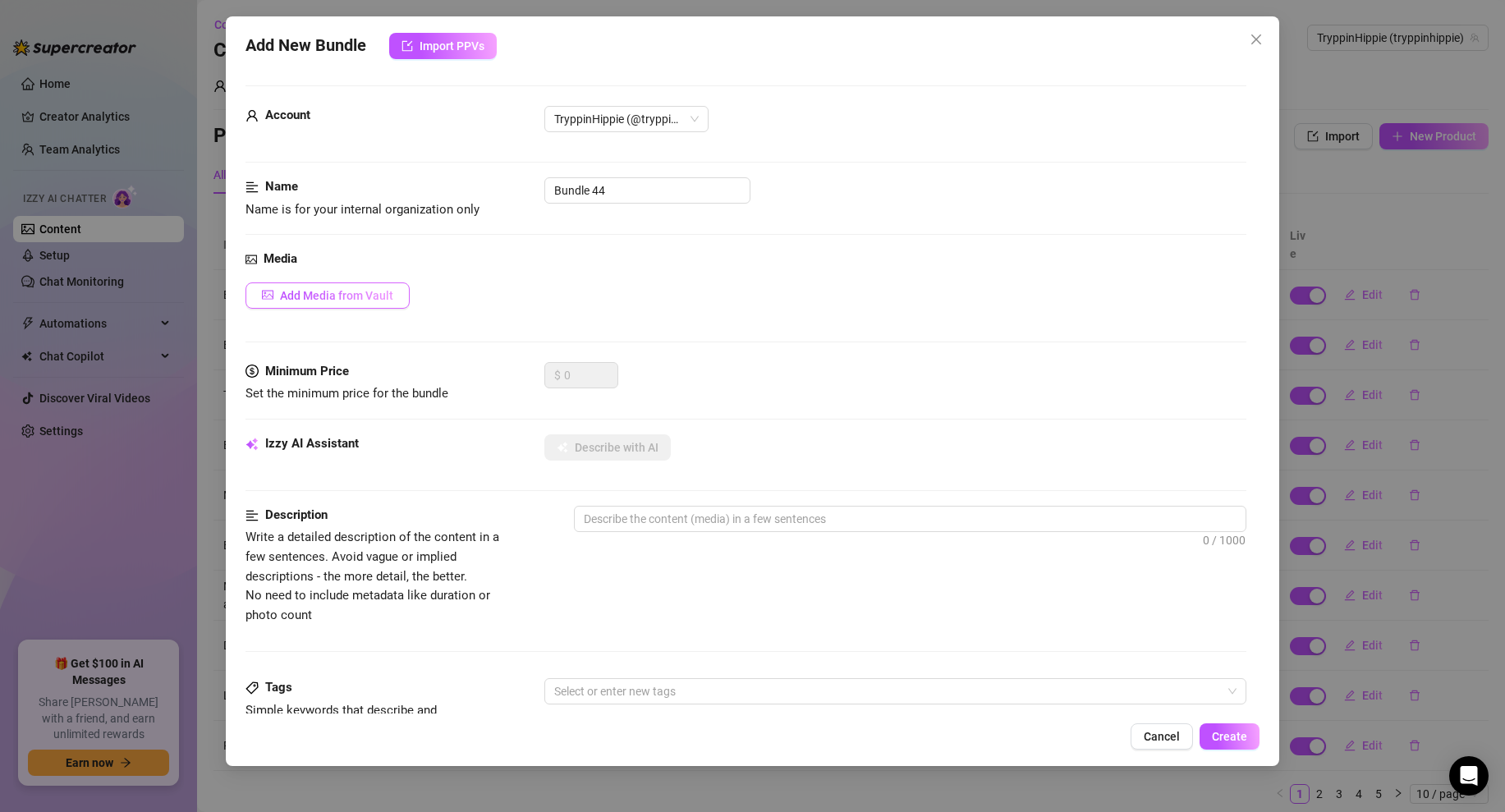
click at [350, 288] on button "Add Media from Vault" at bounding box center [327, 295] width 164 height 26
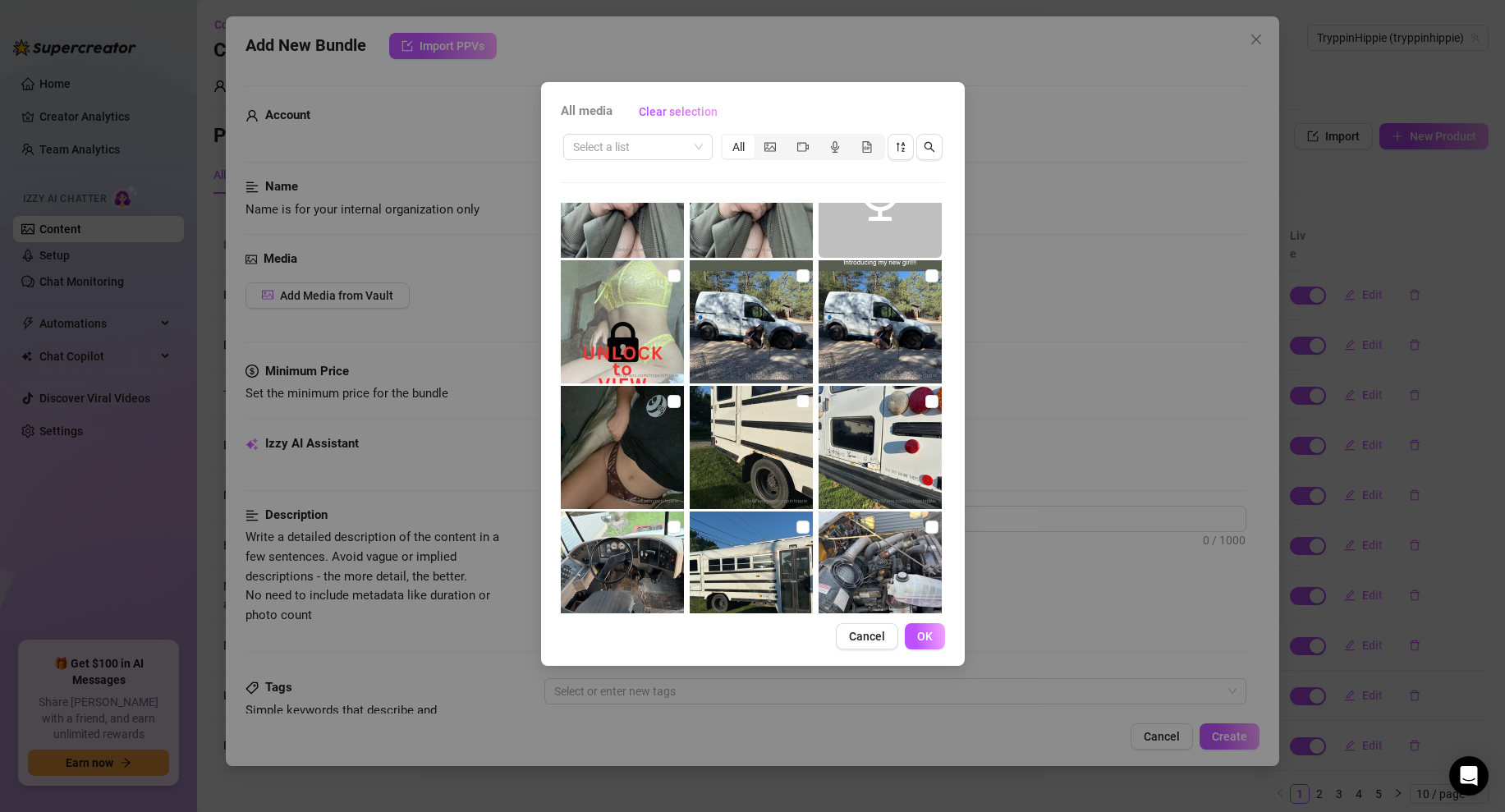
scroll to position [6669, 0]
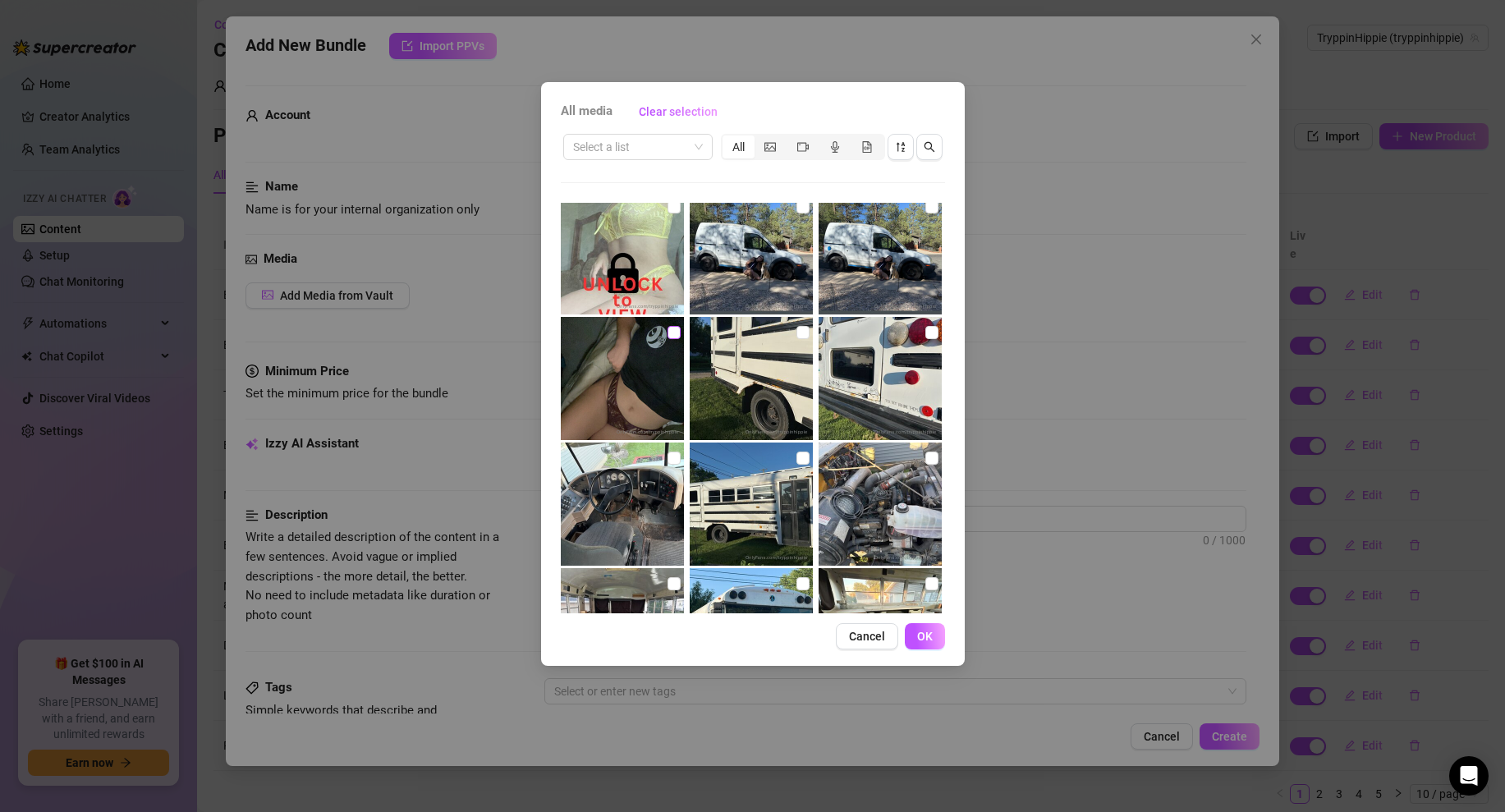
click at [667, 330] on input "checkbox" at bounding box center [674, 332] width 14 height 14
checkbox input "true"
click at [920, 641] on span "OK" at bounding box center [925, 637] width 15 height 14
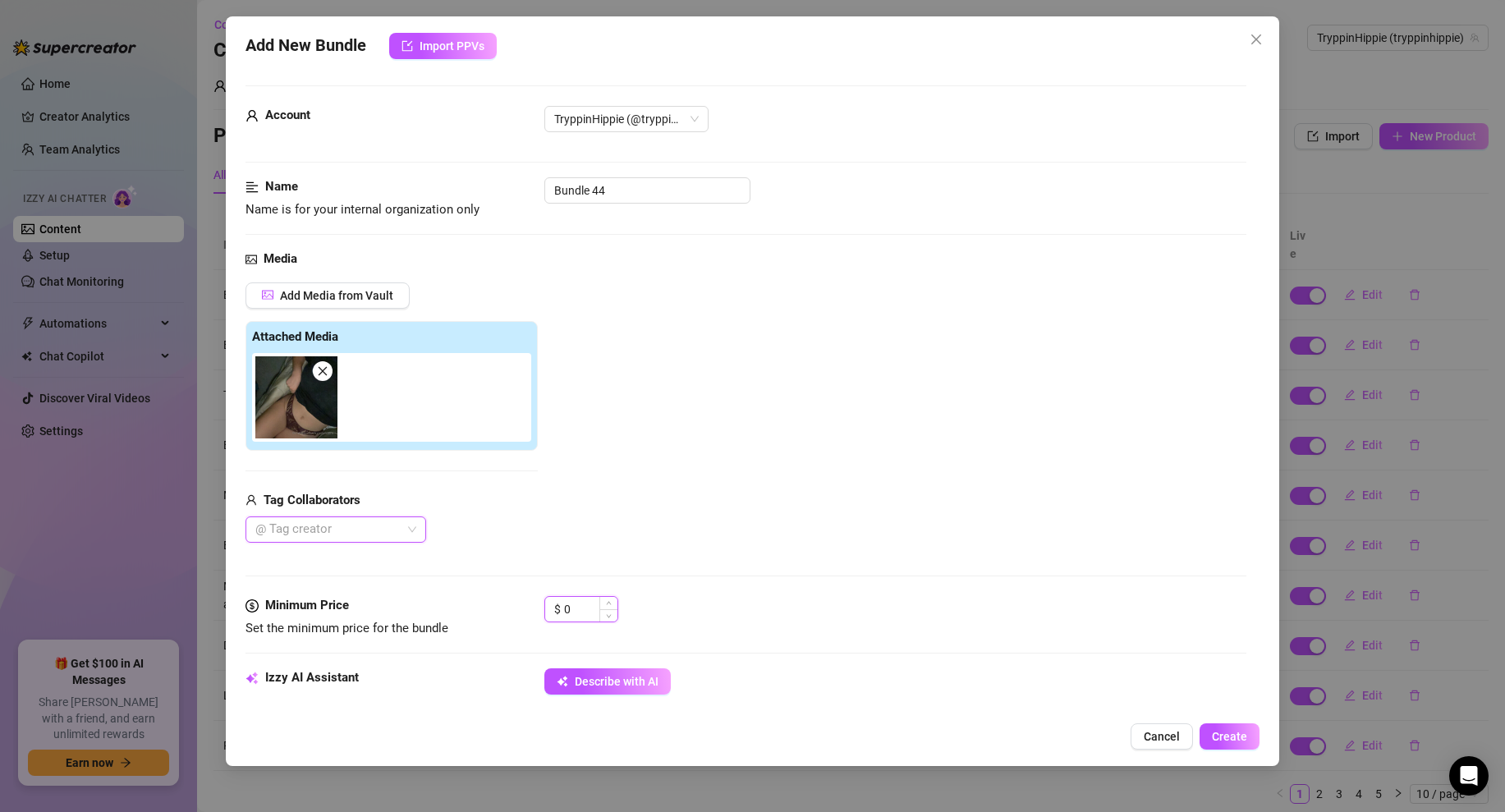
click at [566, 600] on input "0" at bounding box center [590, 609] width 53 height 25
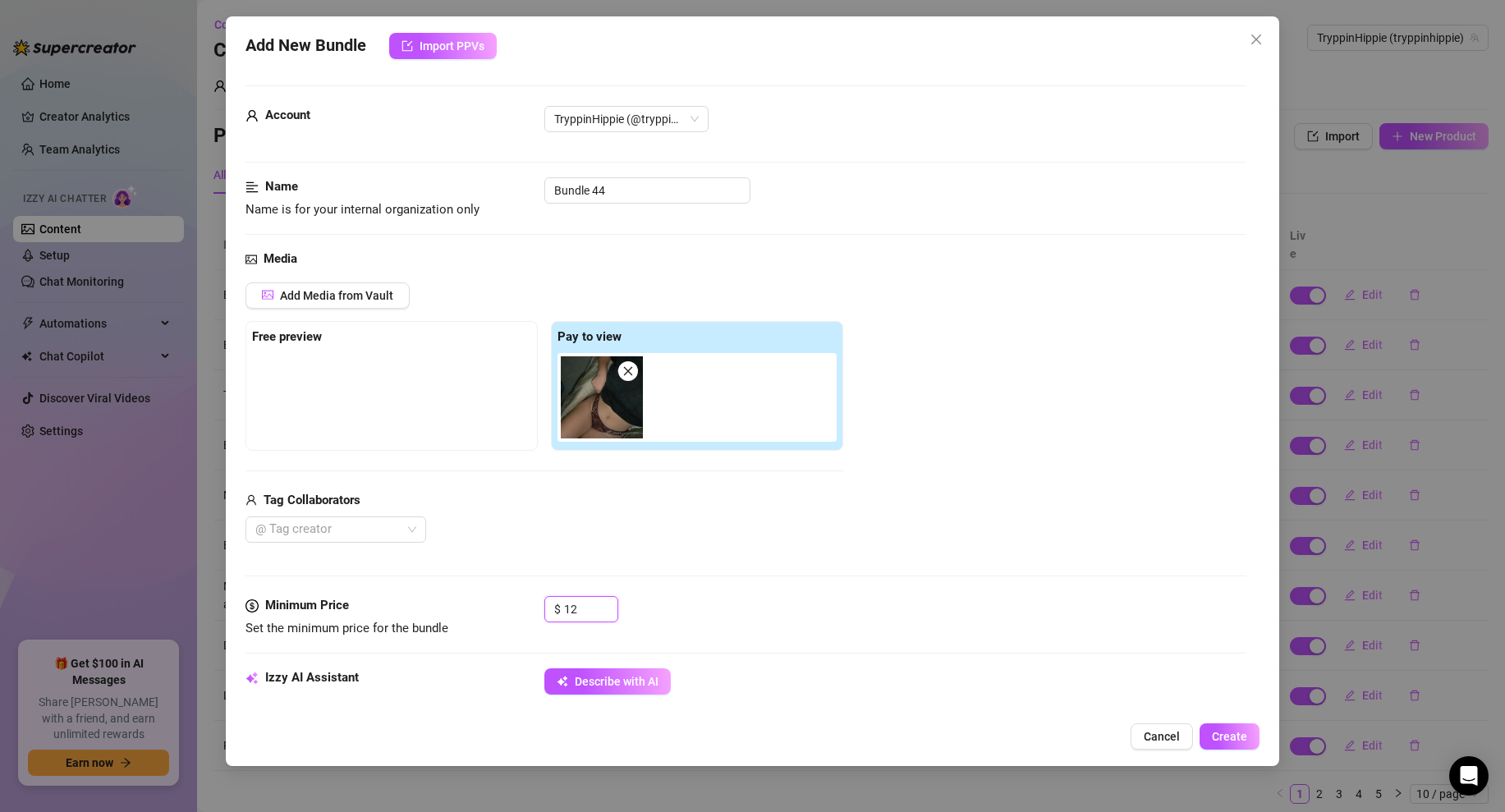
type input "12"
click at [821, 572] on div "Media Add Media from Vault Free preview Pay to view Tag Collaborators @ Tag cre…" at bounding box center [745, 423] width 1001 height 347
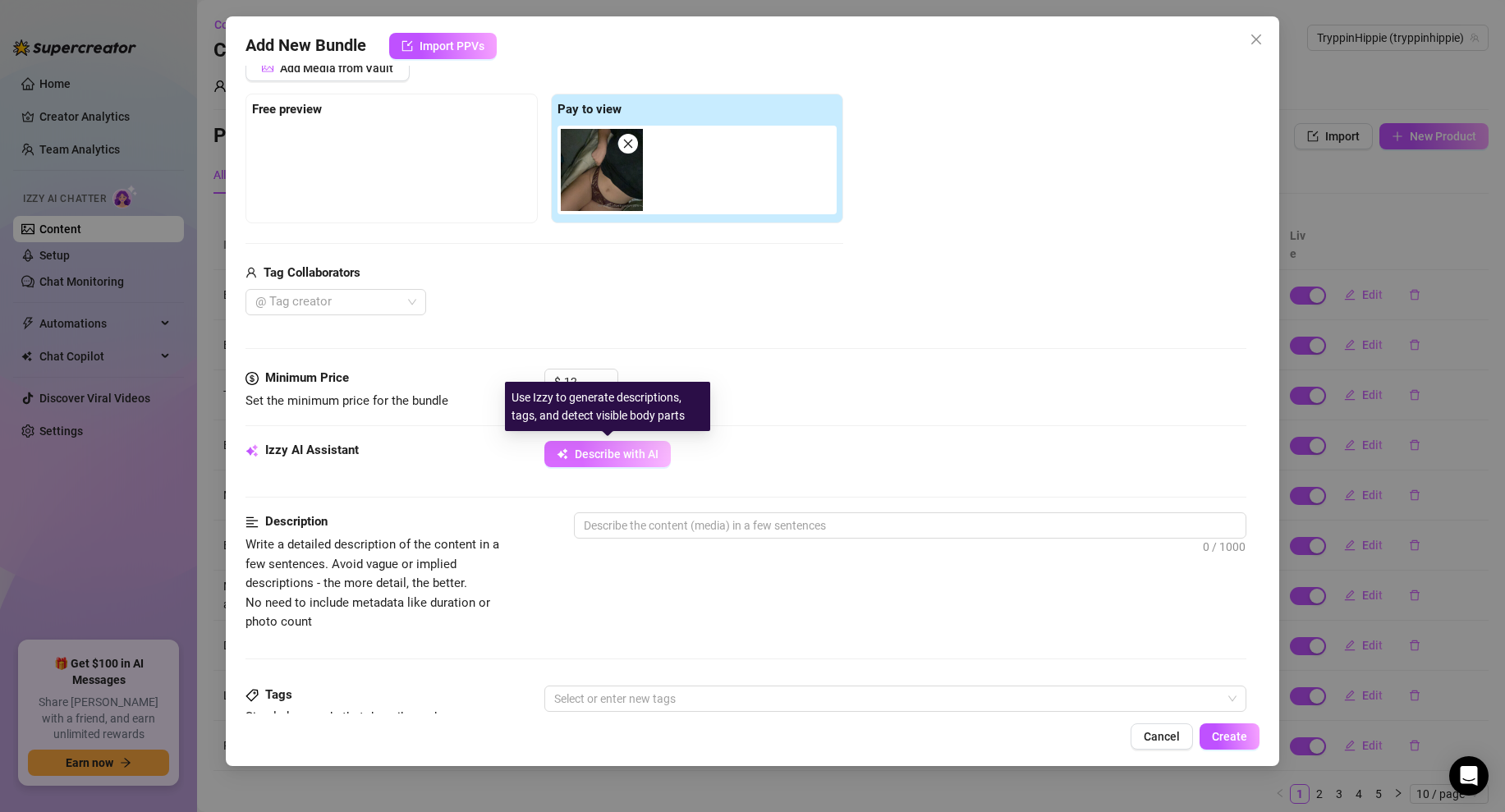
click at [636, 446] on button "Describe with AI" at bounding box center [607, 453] width 126 height 26
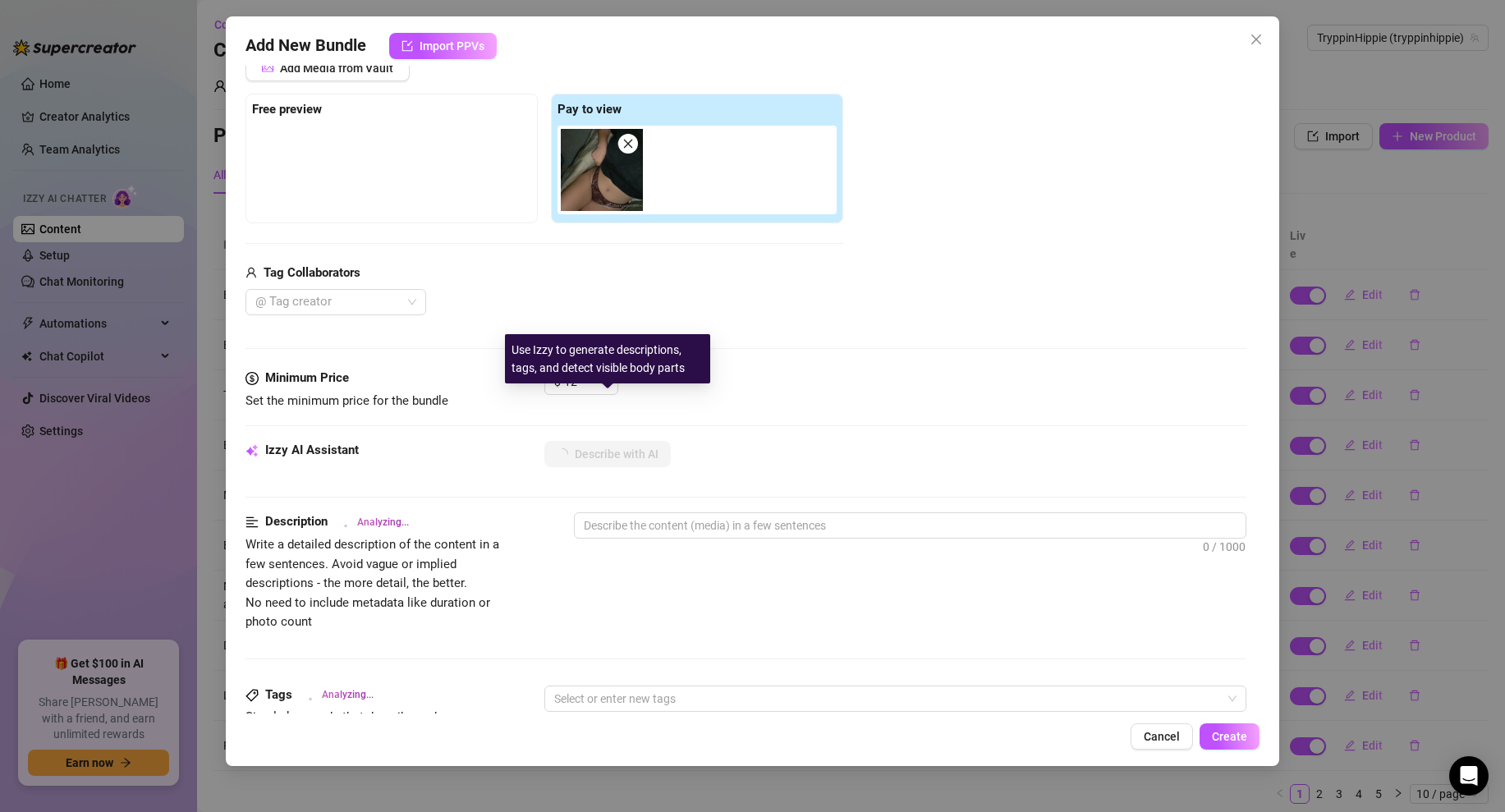
scroll to position [754, 0]
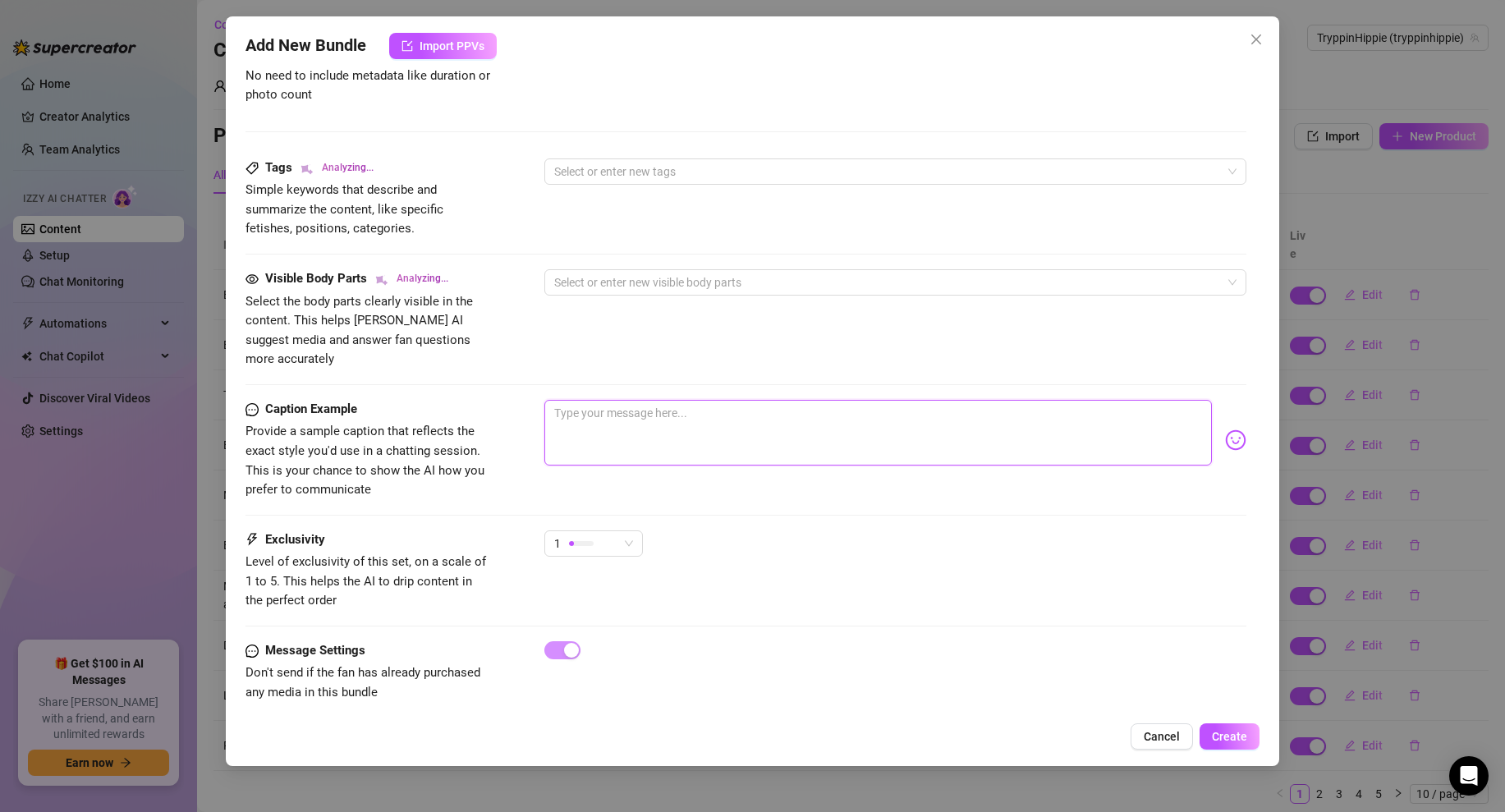
click at [616, 400] on textarea at bounding box center [878, 433] width 667 height 66
type textarea "do you like my unuderwear?"
click at [1219, 732] on span "Create" at bounding box center [1230, 737] width 36 height 14
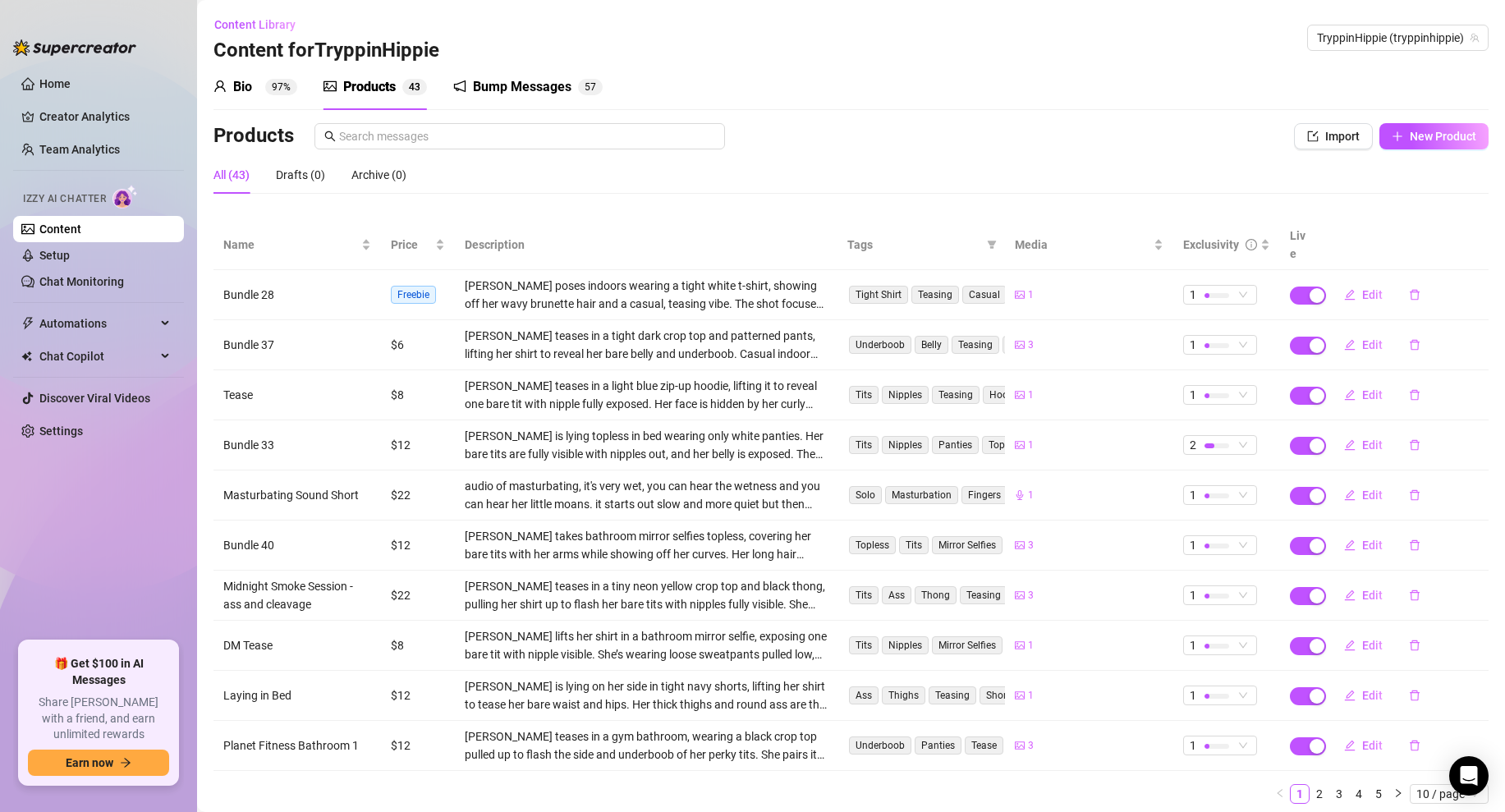
click at [655, 427] on div "Kathryn is lying topless in bed wearing only white panties. Her bare tits are f…" at bounding box center [645, 445] width 363 height 36
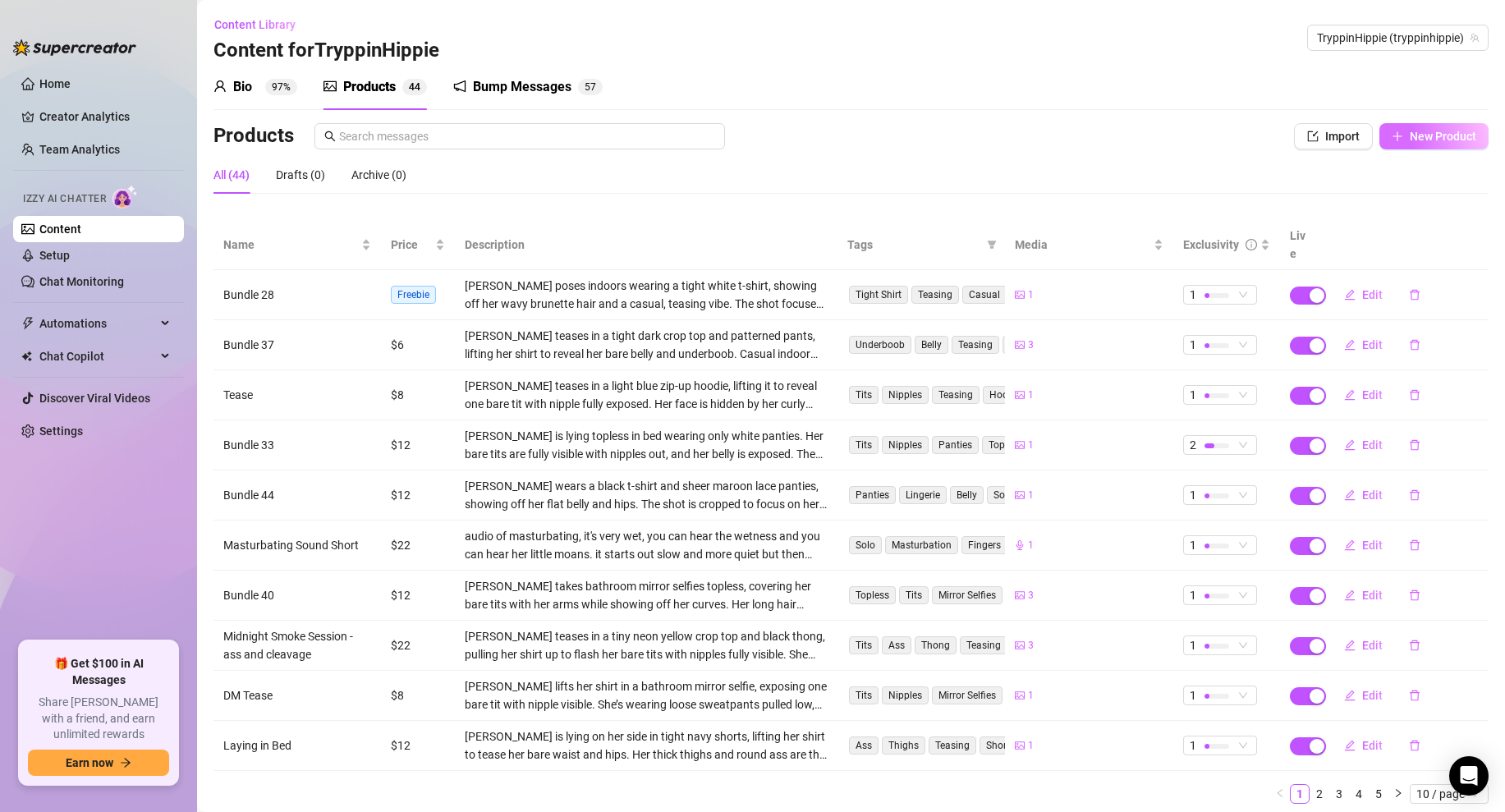
click at [1402, 128] on button "New Product" at bounding box center [1434, 136] width 109 height 26
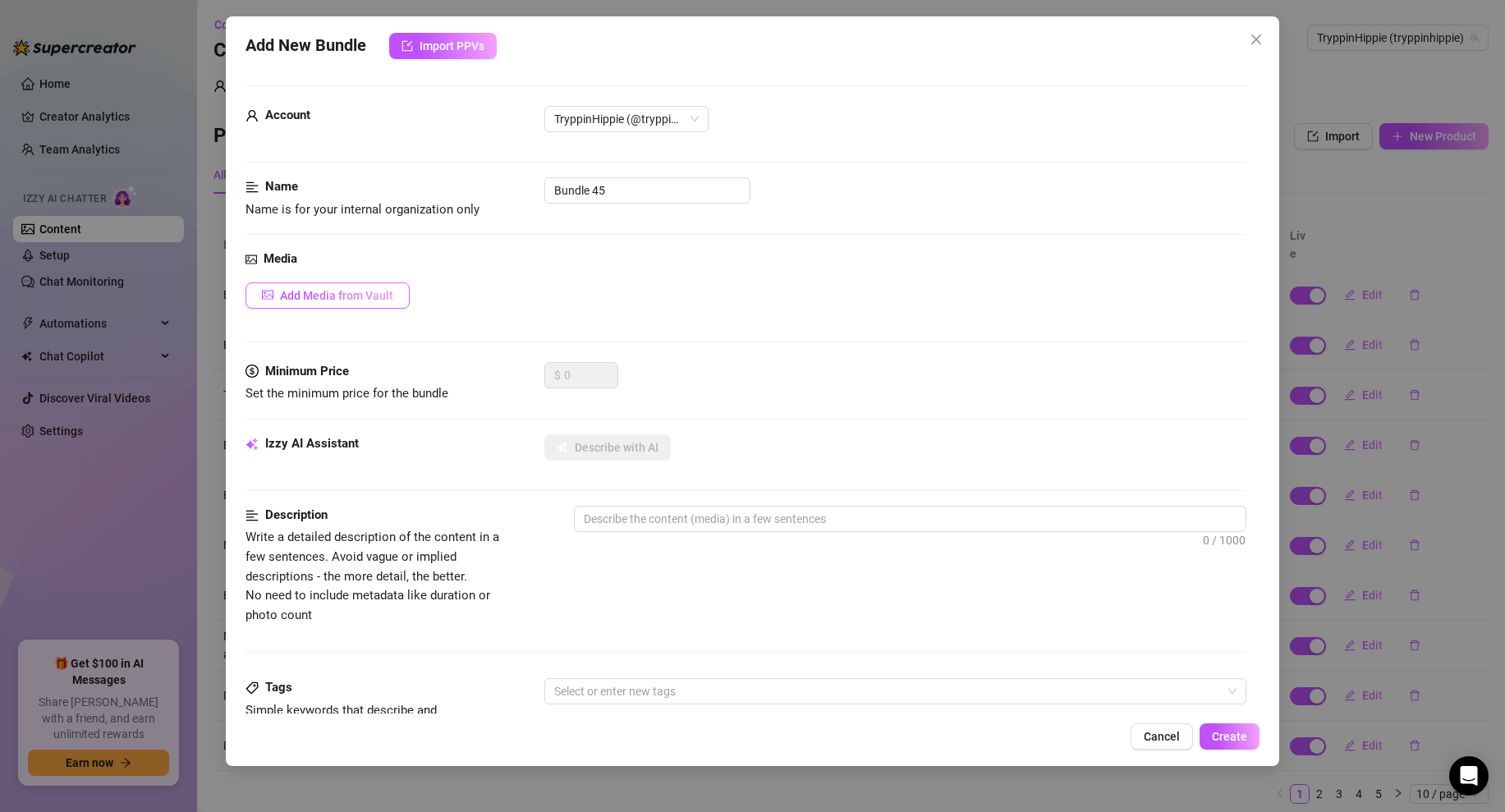
click at [338, 283] on button "Add Media from Vault" at bounding box center [327, 295] width 164 height 26
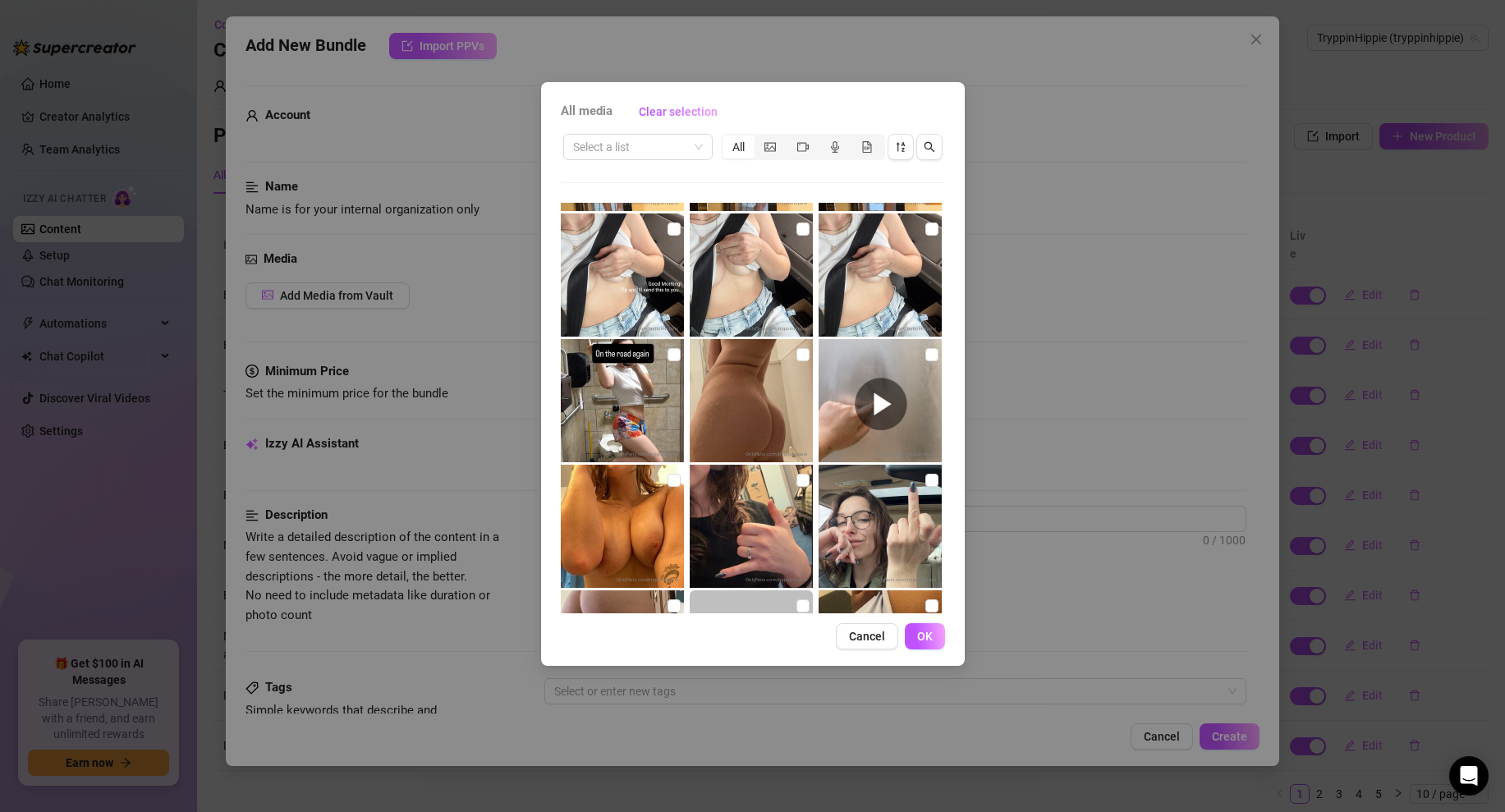
scroll to position [7592, 0]
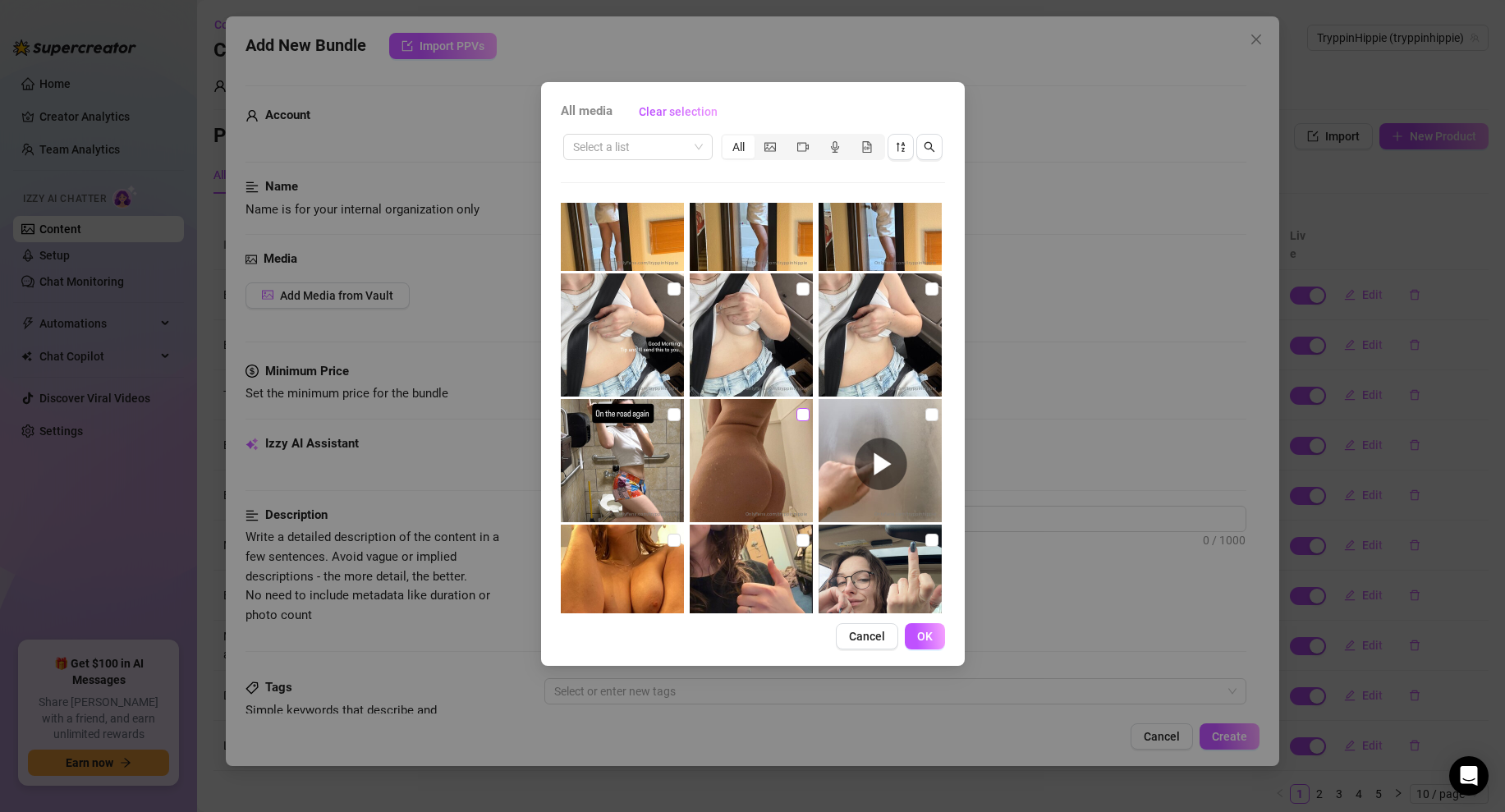
click at [803, 413] on input "checkbox" at bounding box center [804, 414] width 14 height 14
checkbox input "true"
click at [922, 632] on span "OK" at bounding box center [925, 637] width 15 height 14
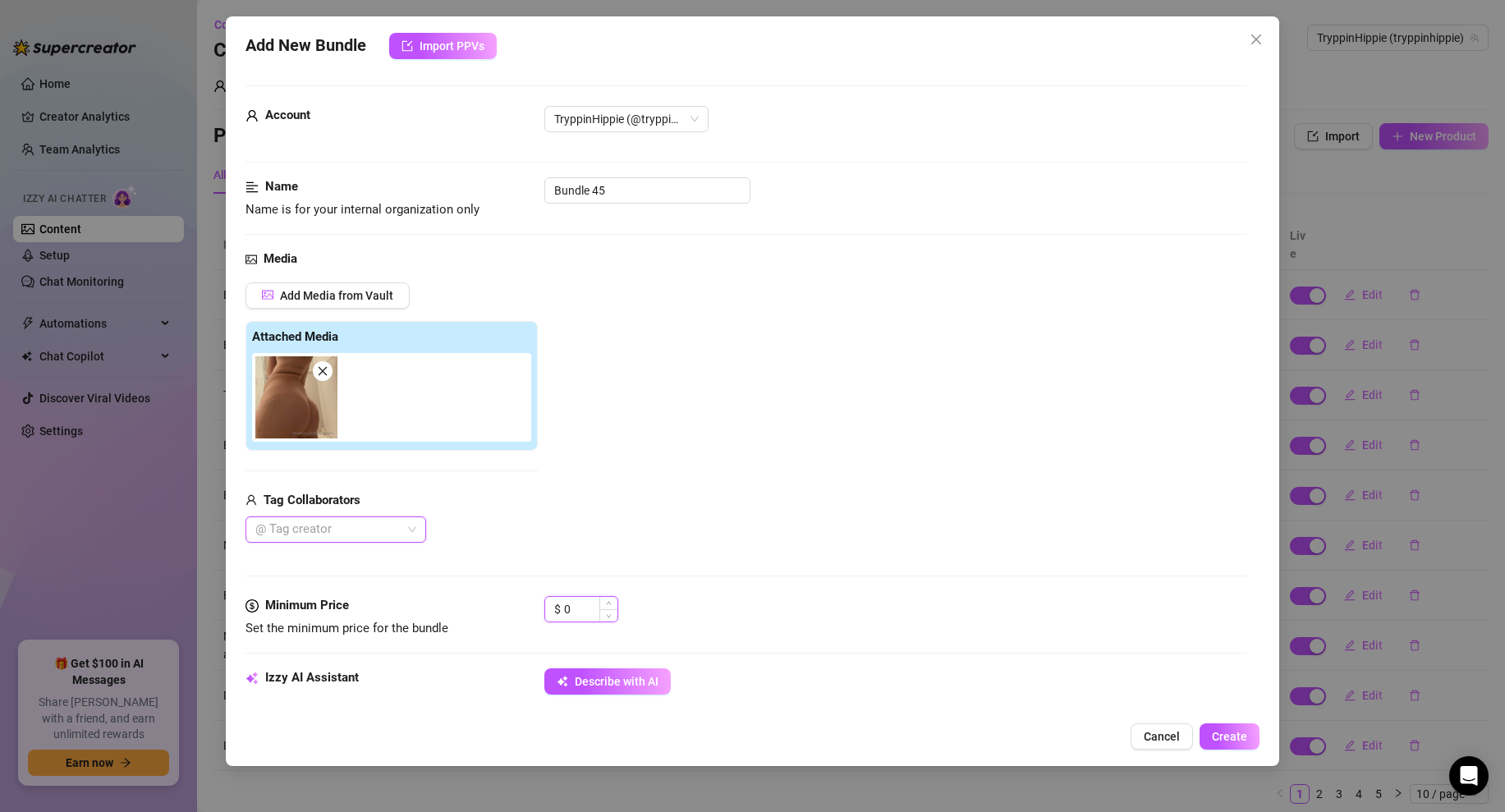
click at [583, 602] on input "0" at bounding box center [590, 609] width 53 height 25
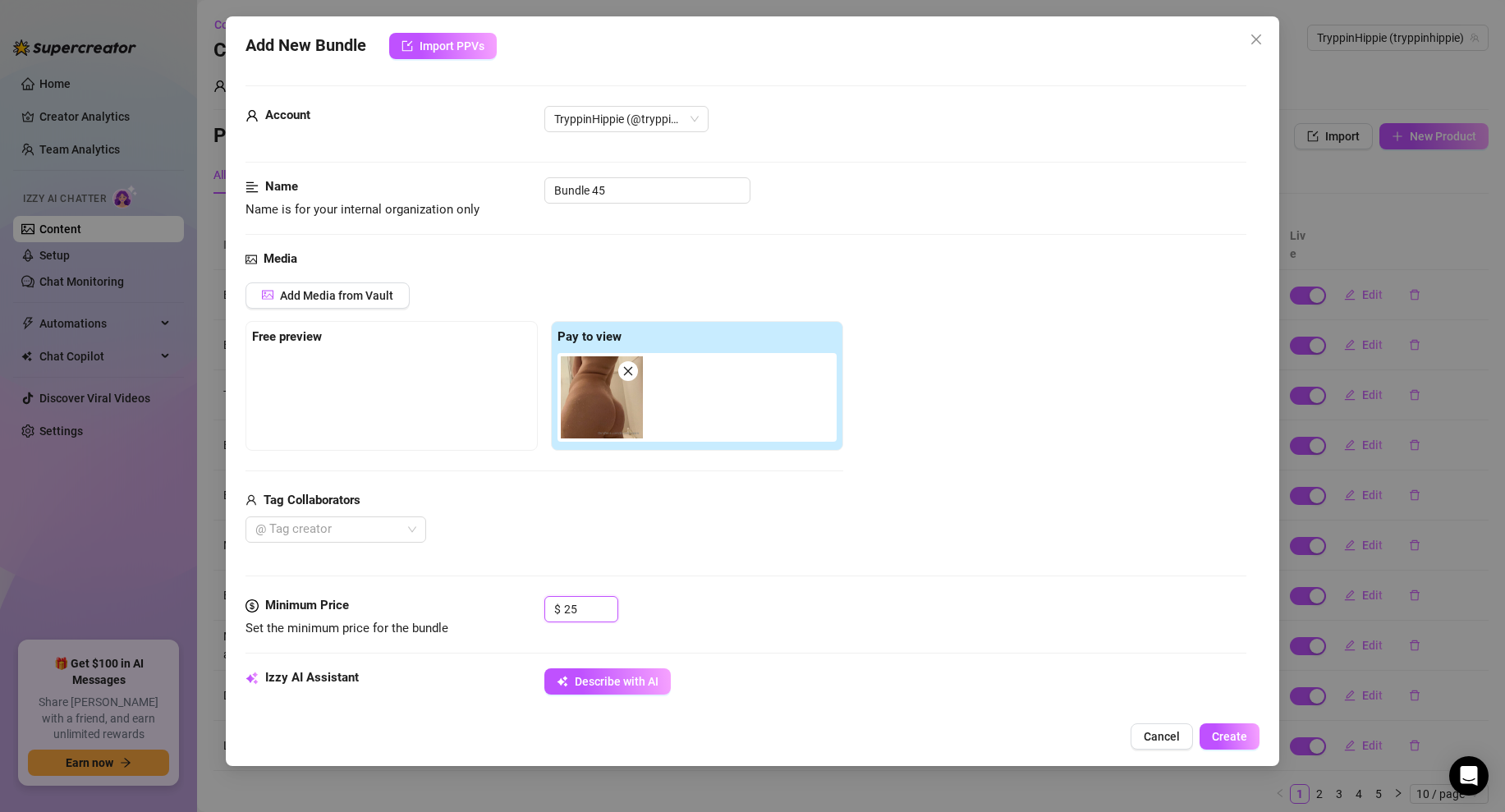
type input "25"
click at [684, 593] on div "Media Add Media from Vault Free preview Pay to view Tag Collaborators @ Tag cre…" at bounding box center [745, 423] width 1001 height 347
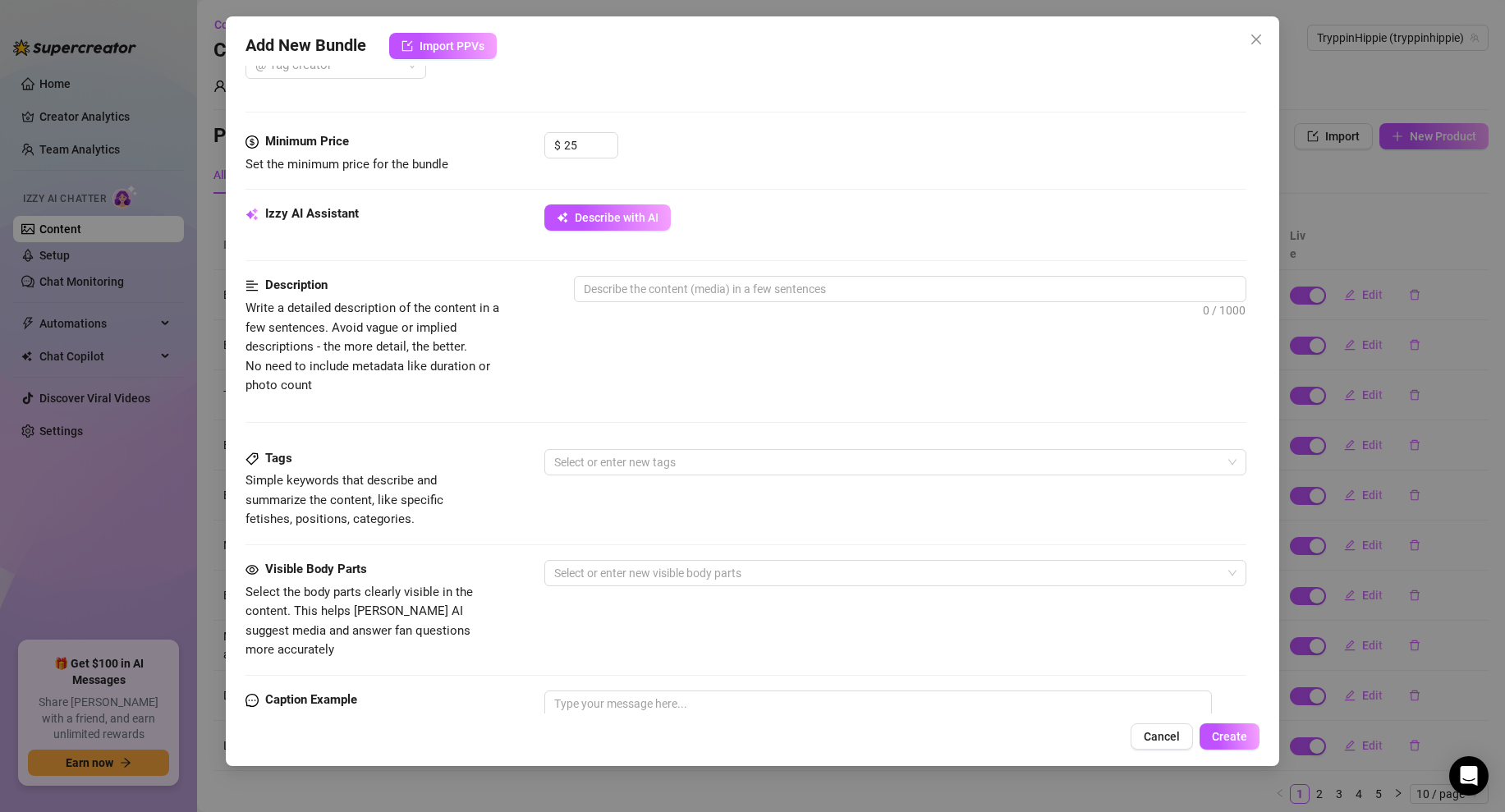
click at [589, 201] on div "Minimum Price Set the minimum price for the bundle $ 25" at bounding box center [745, 167] width 1001 height 72
click at [603, 224] on span "Describe with AI" at bounding box center [617, 217] width 84 height 14
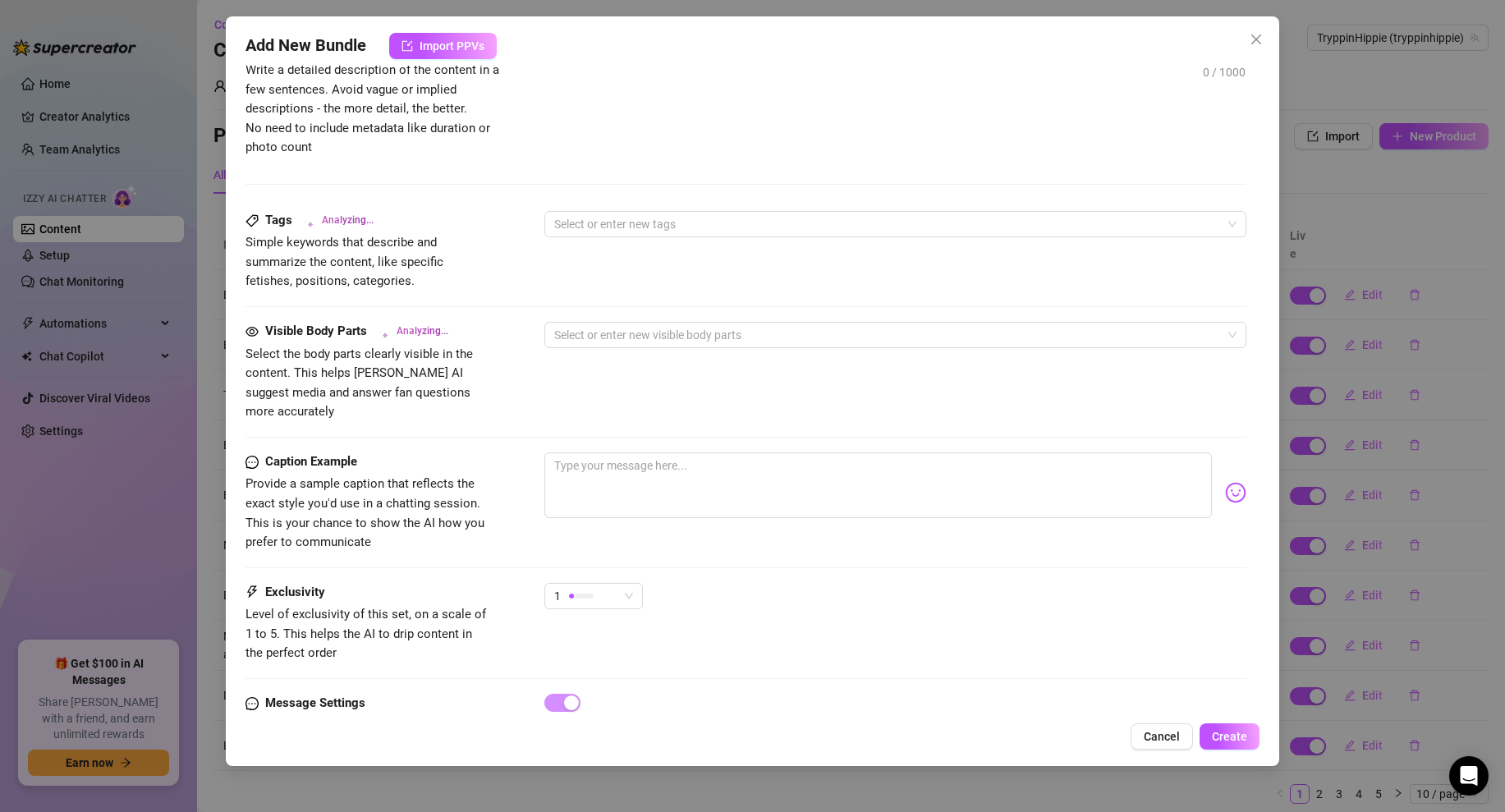
scroll to position [754, 0]
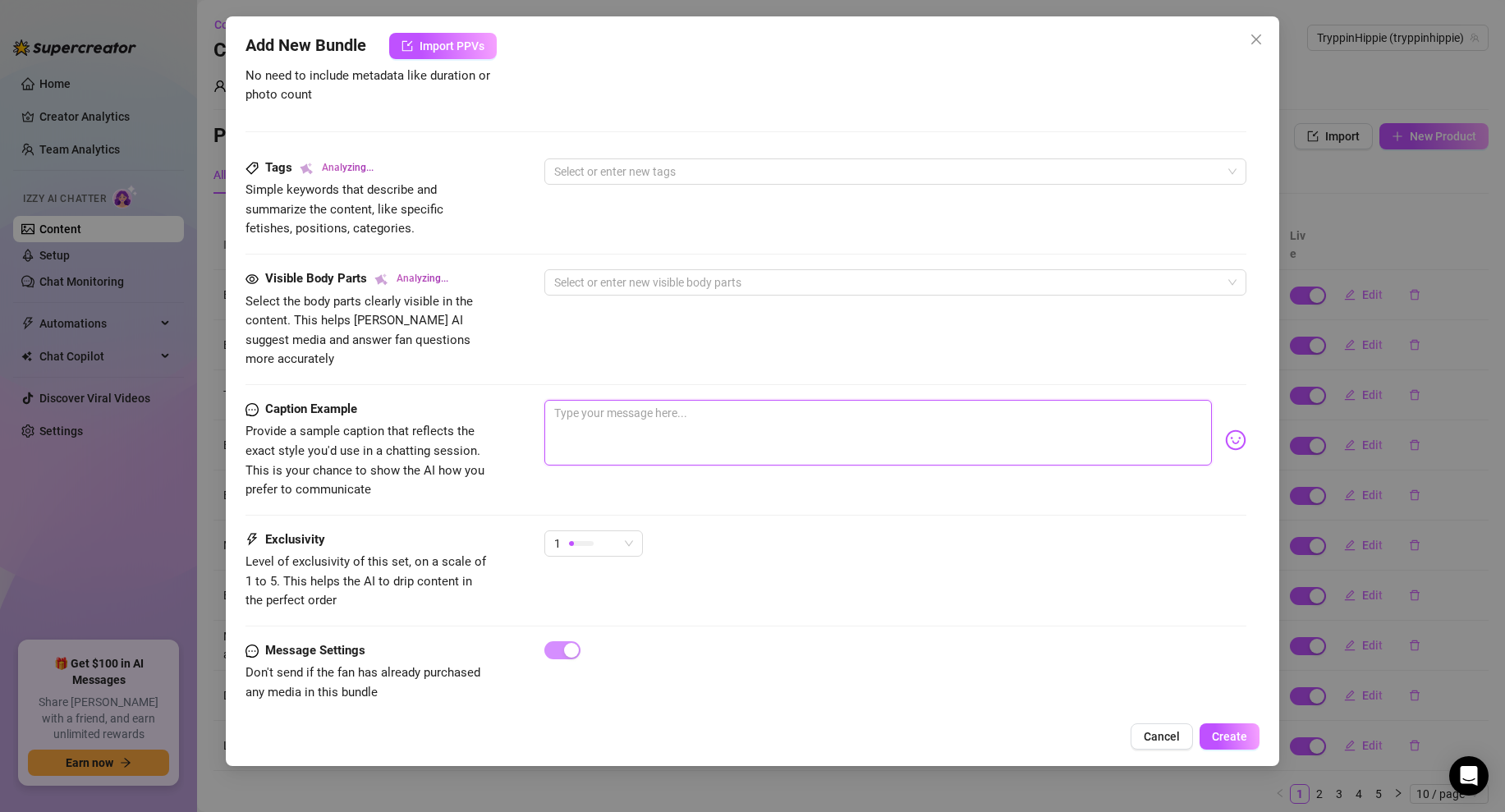
click at [597, 403] on textarea at bounding box center [878, 433] width 667 height 66
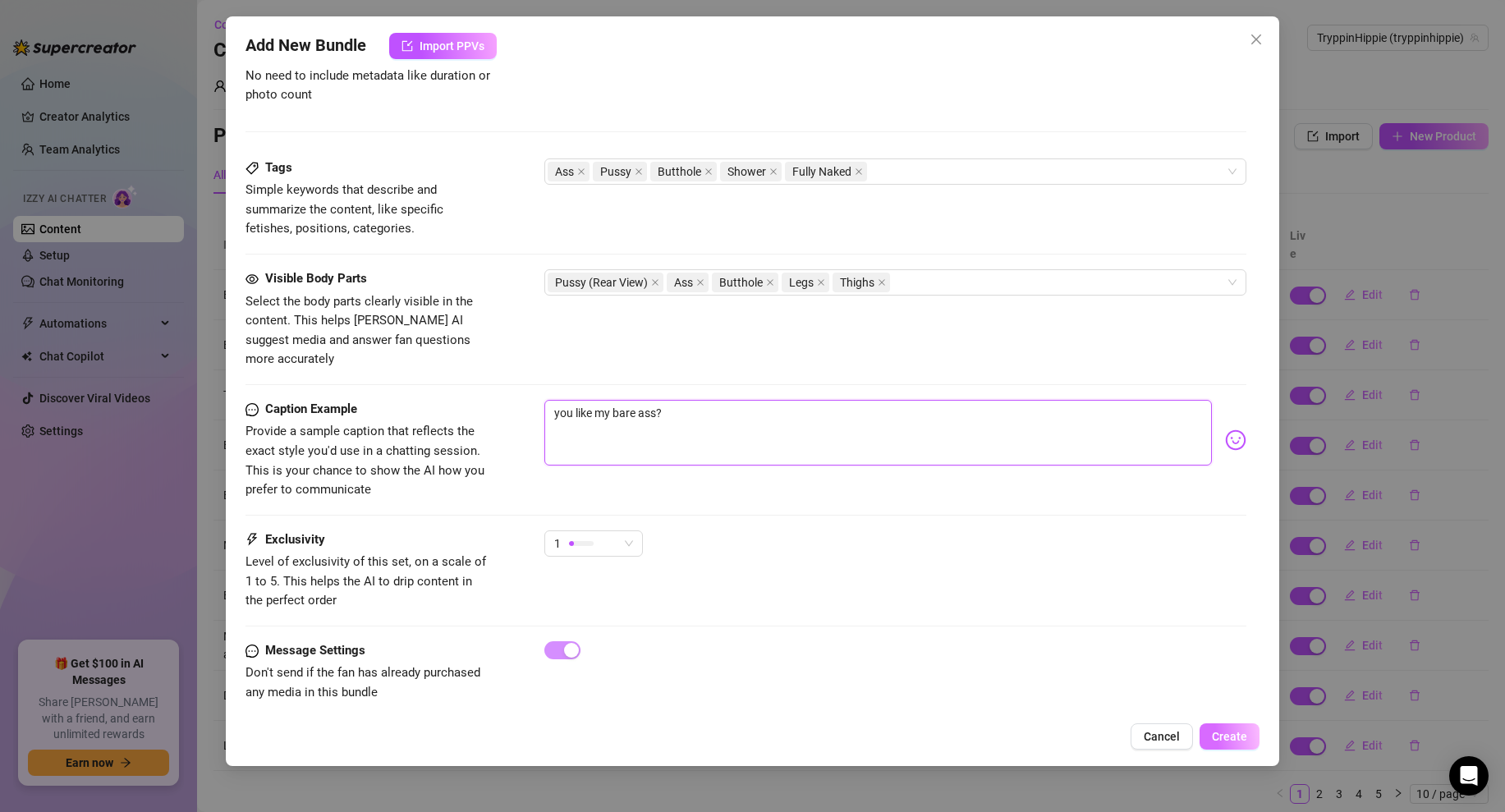
type textarea "you like my bare ass?"
click at [1222, 736] on span "Create" at bounding box center [1230, 737] width 36 height 14
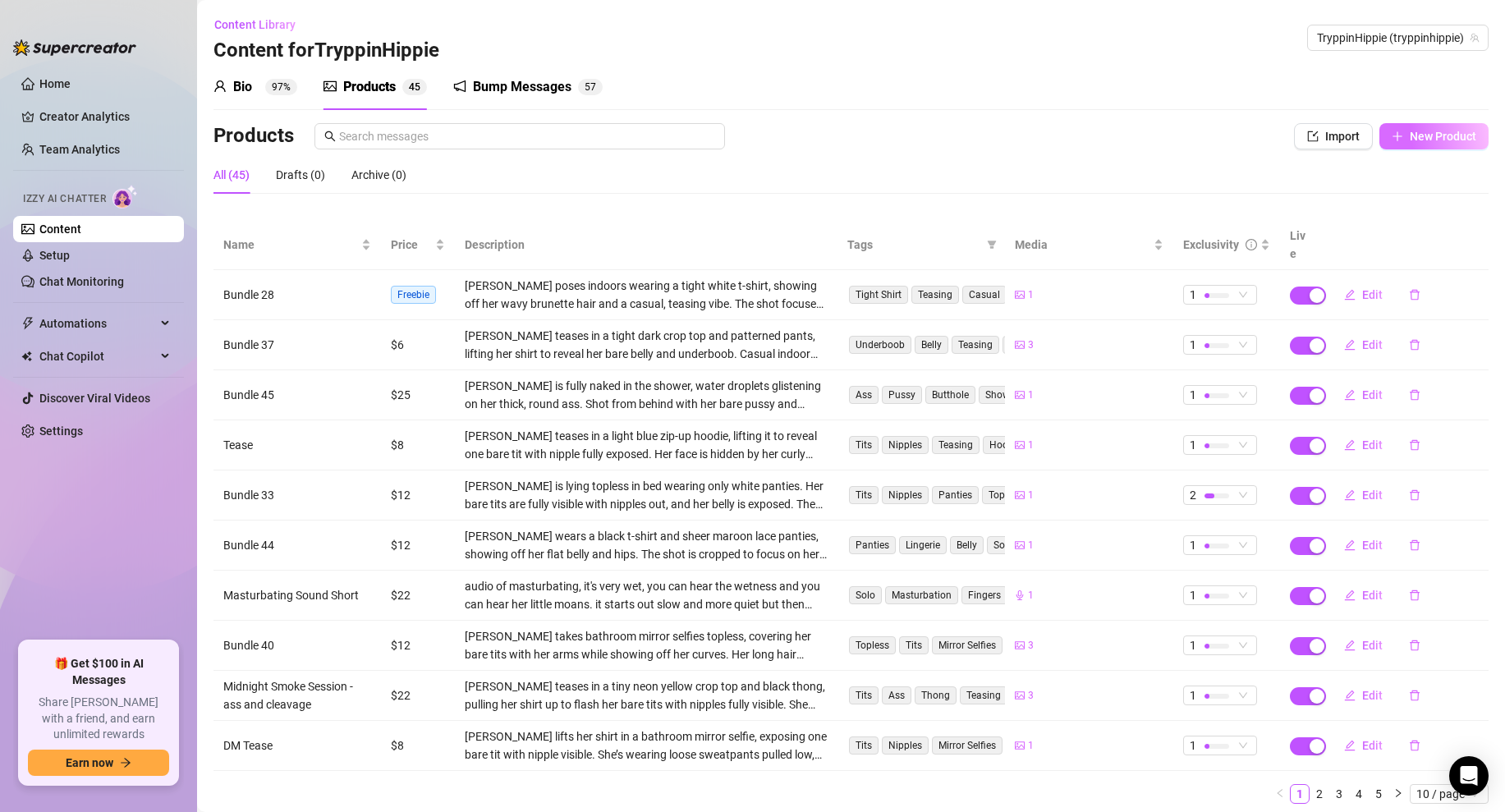
click at [1410, 134] on span "New Product" at bounding box center [1443, 136] width 67 height 14
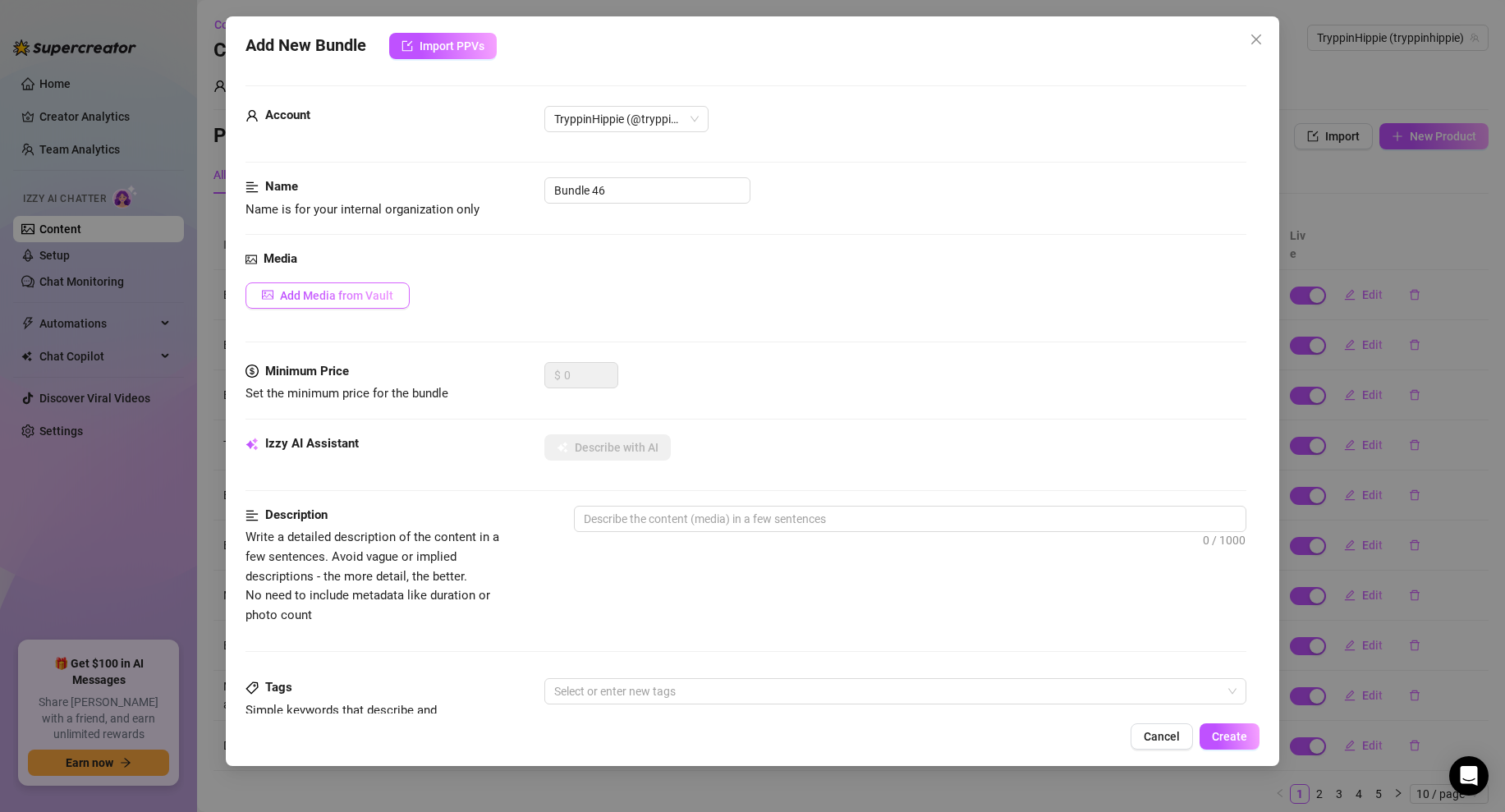
click at [338, 283] on button "Add Media from Vault" at bounding box center [327, 295] width 164 height 26
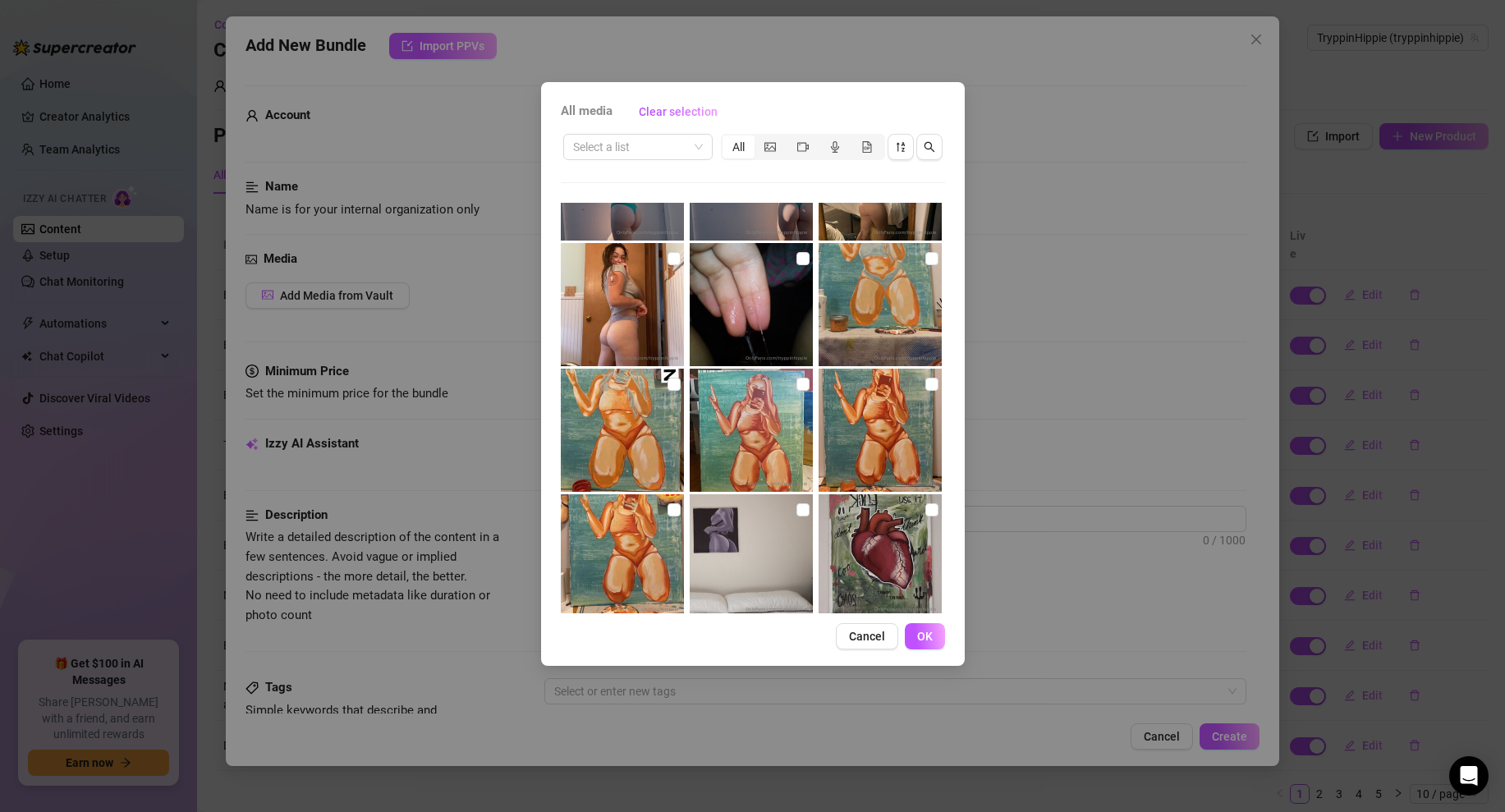
scroll to position [4732, 0]
click at [673, 255] on input "checkbox" at bounding box center [674, 261] width 14 height 14
checkbox input "true"
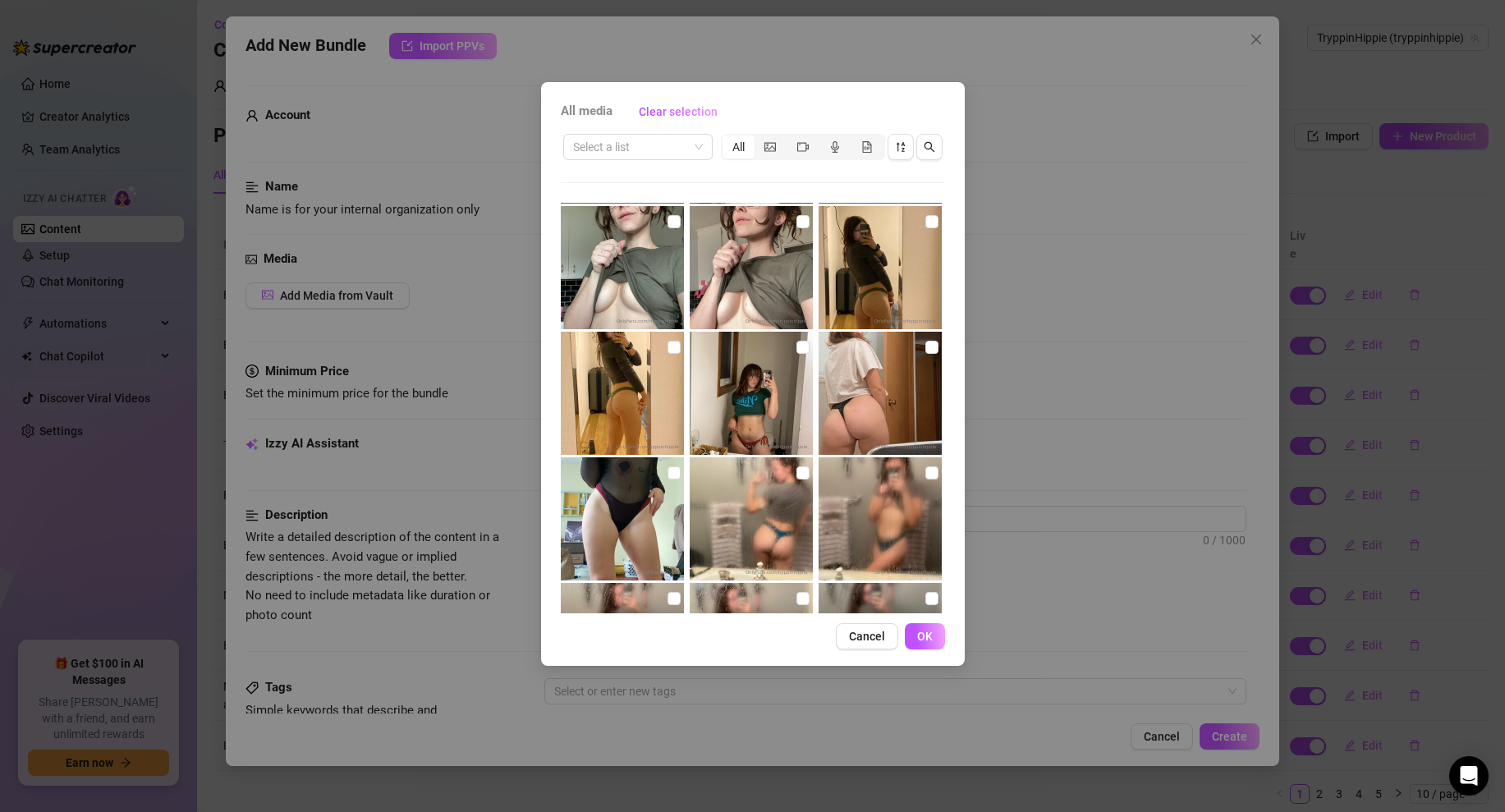
scroll to position [13441, 0]
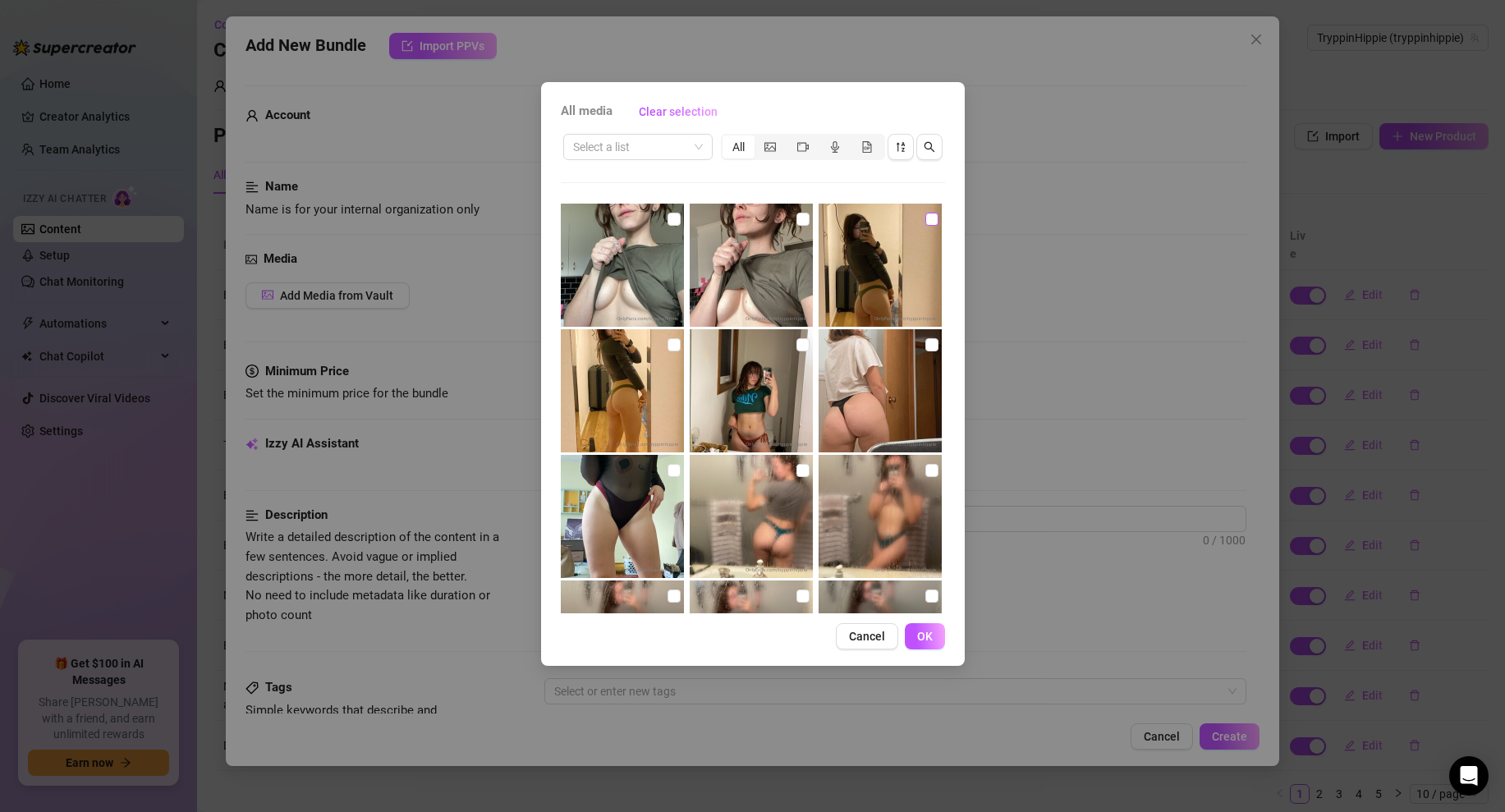
click at [935, 216] on input "checkbox" at bounding box center [932, 219] width 14 height 14
checkbox input "true"
click at [676, 346] on input "checkbox" at bounding box center [674, 345] width 14 height 14
checkbox input "true"
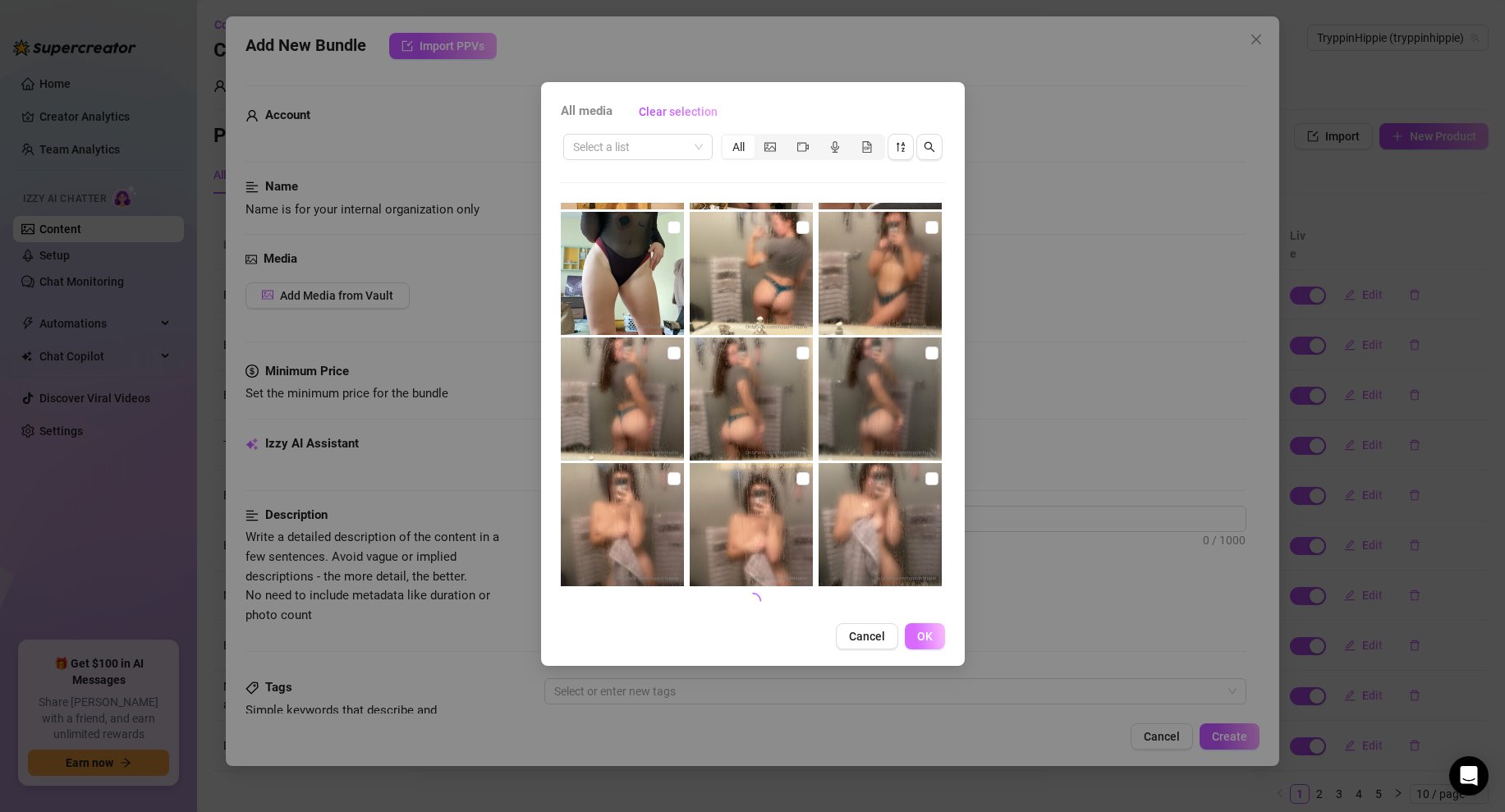
click at [926, 632] on span "OK" at bounding box center [925, 637] width 15 height 14
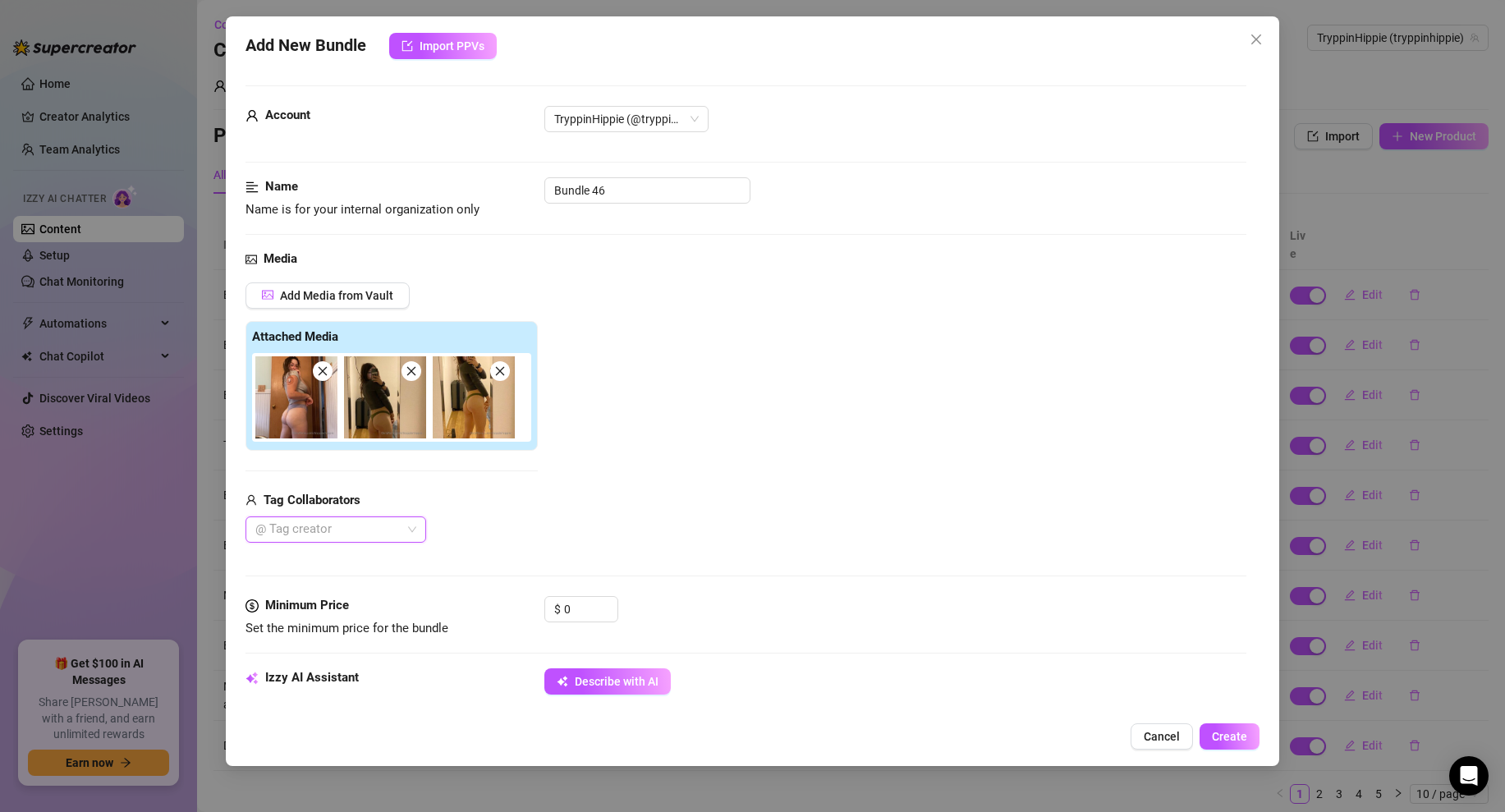
click at [410, 370] on icon "close" at bounding box center [411, 371] width 9 height 9
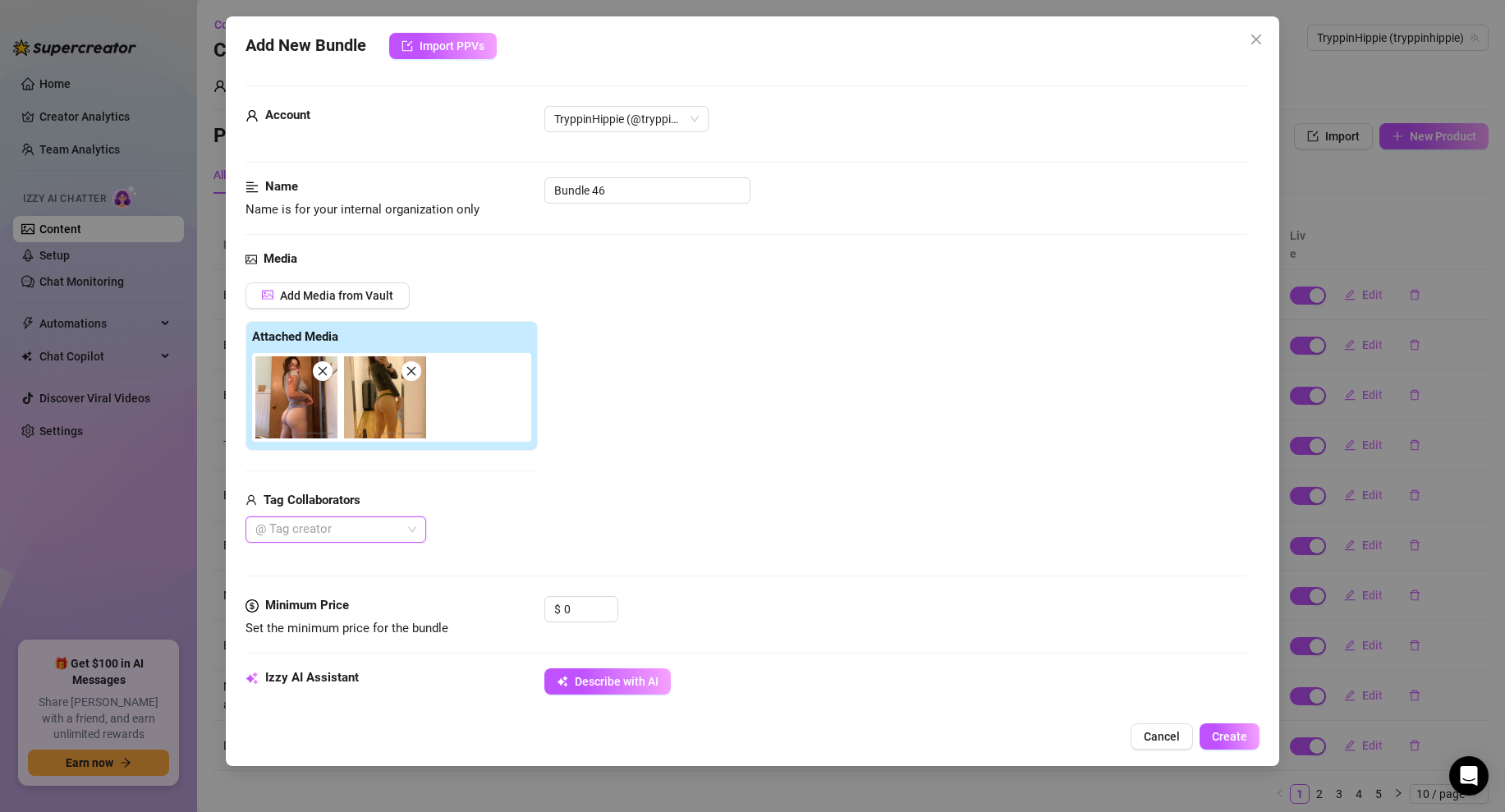
click at [410, 370] on icon "close" at bounding box center [411, 371] width 9 height 9
click at [576, 604] on input "0" at bounding box center [590, 609] width 53 height 25
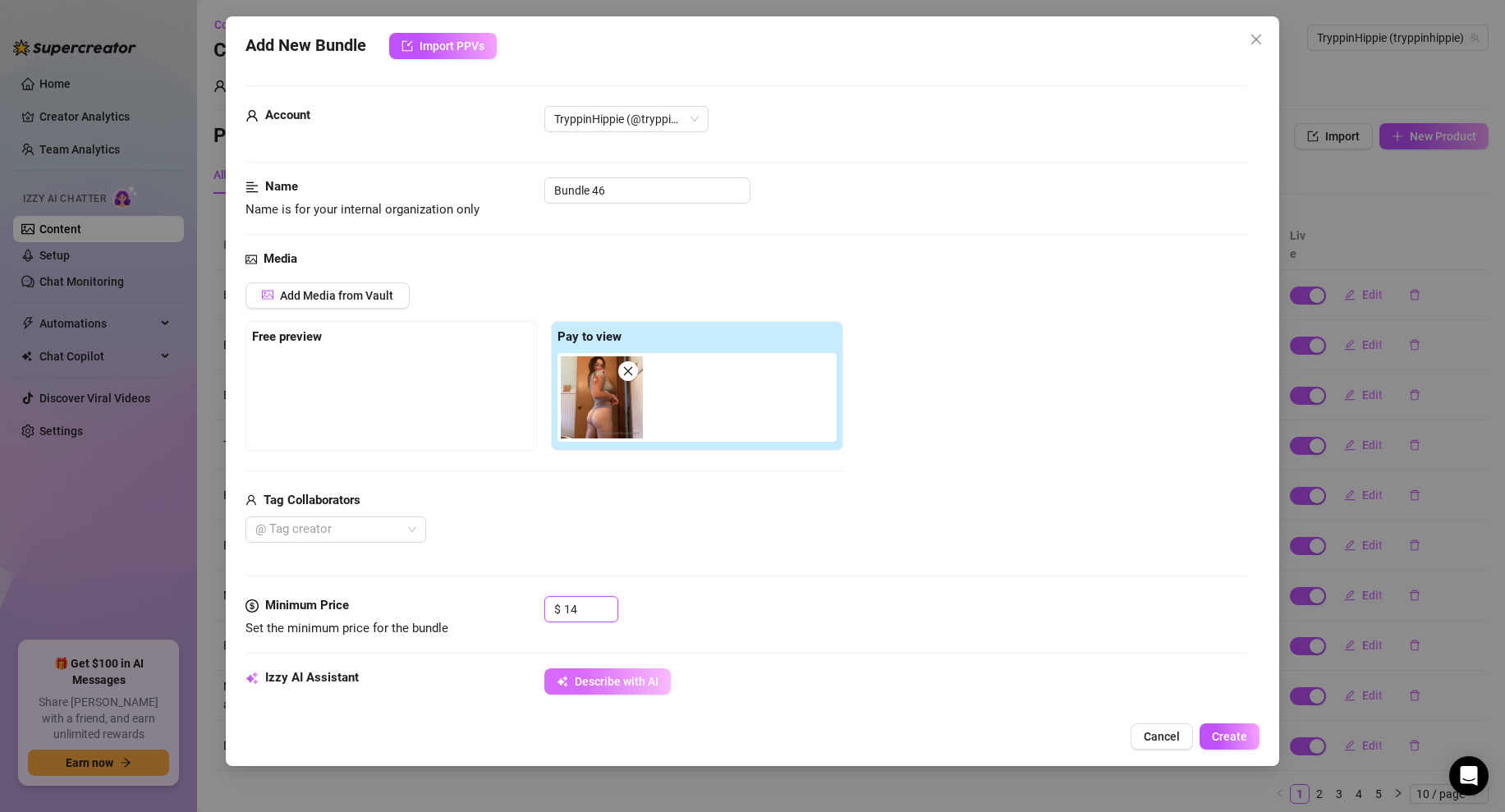
type input "14"
click at [628, 679] on span "Describe with AI" at bounding box center [617, 682] width 84 height 14
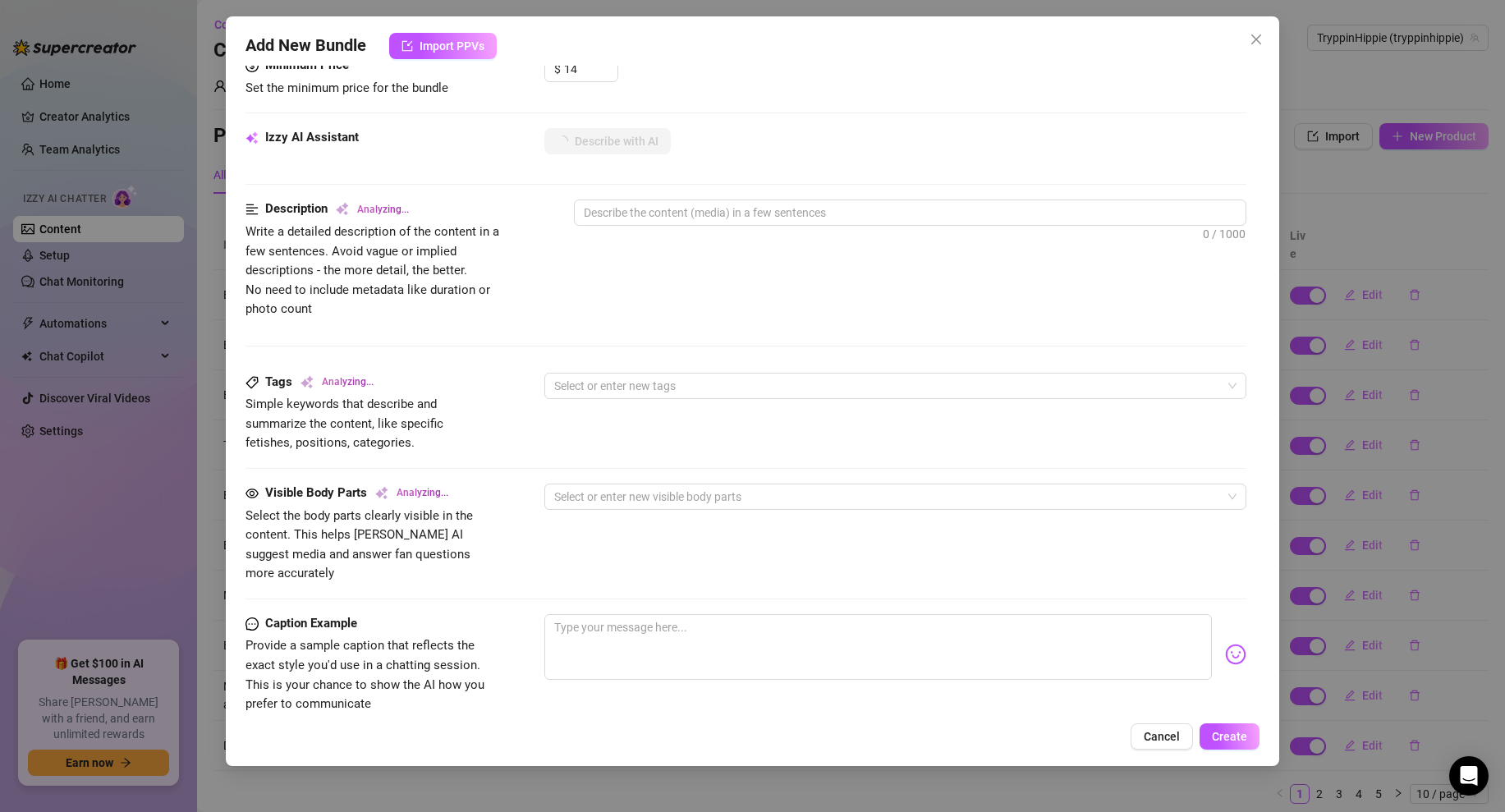
scroll to position [684, 0]
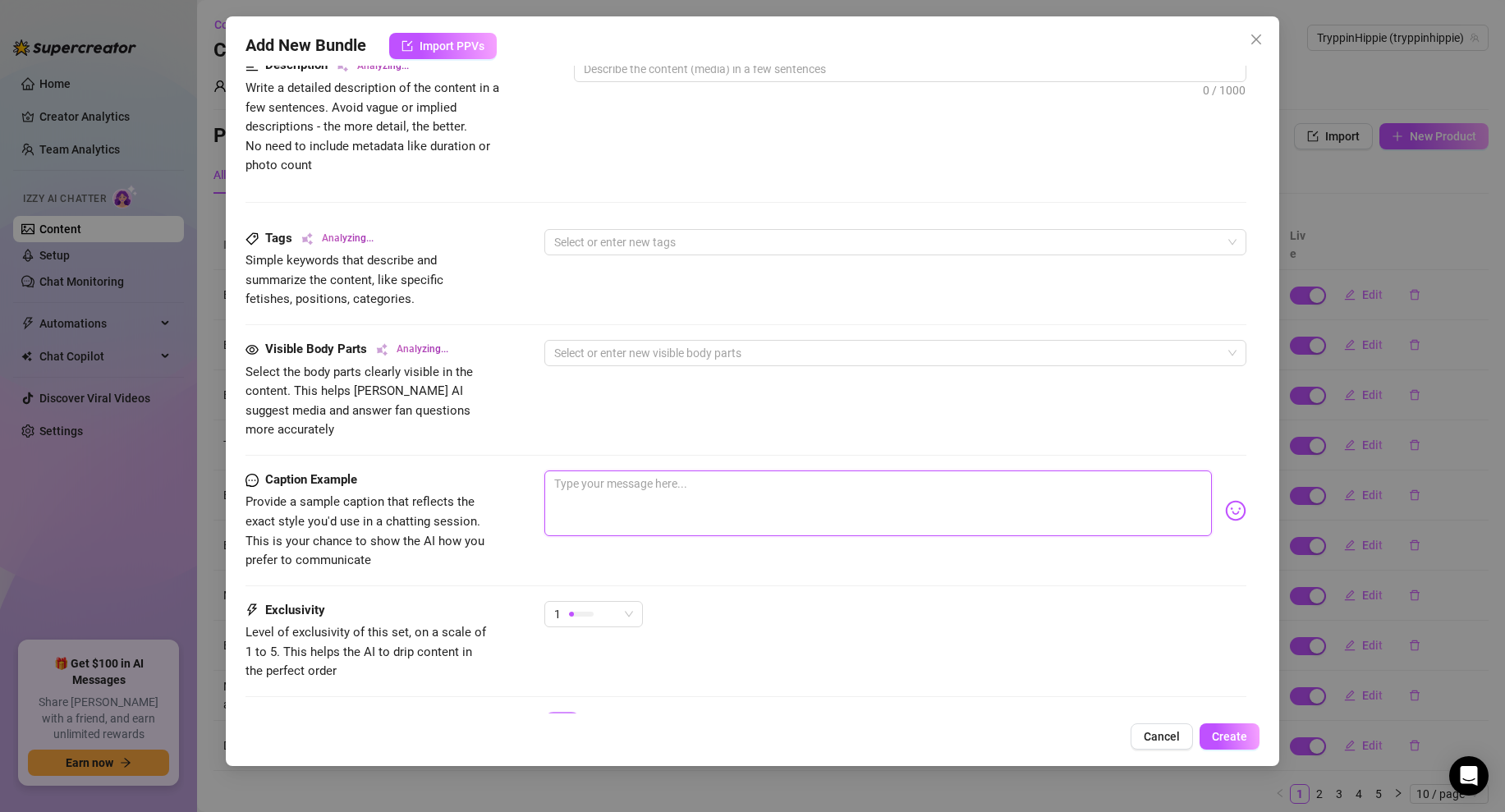
click at [601, 510] on textarea at bounding box center [878, 503] width 667 height 66
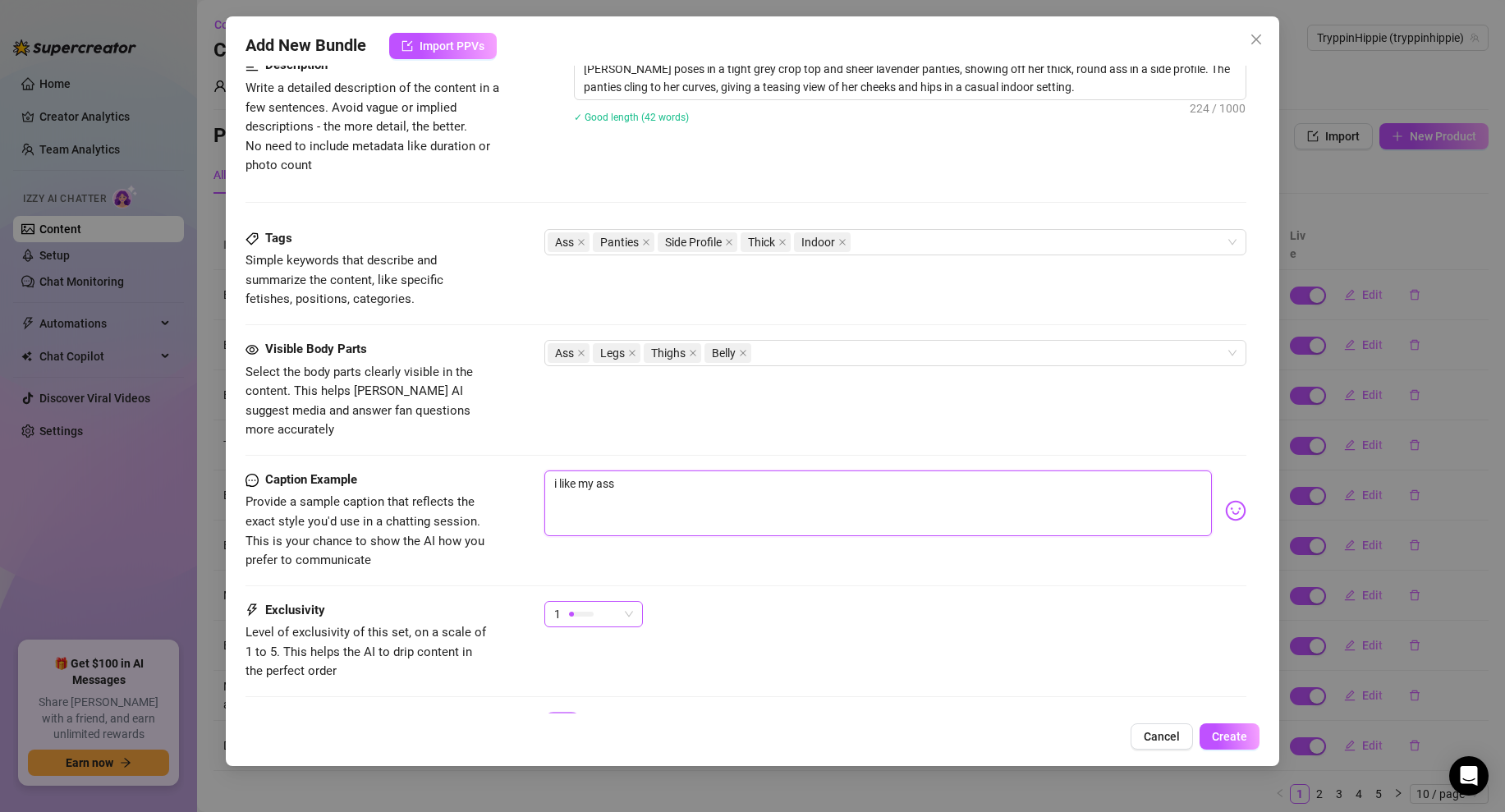
click at [629, 602] on span "1" at bounding box center [593, 614] width 79 height 25
type textarea "i like my ass"
click at [842, 601] on div "1" at bounding box center [896, 622] width 702 height 41
click at [1224, 744] on button "Create" at bounding box center [1229, 736] width 60 height 26
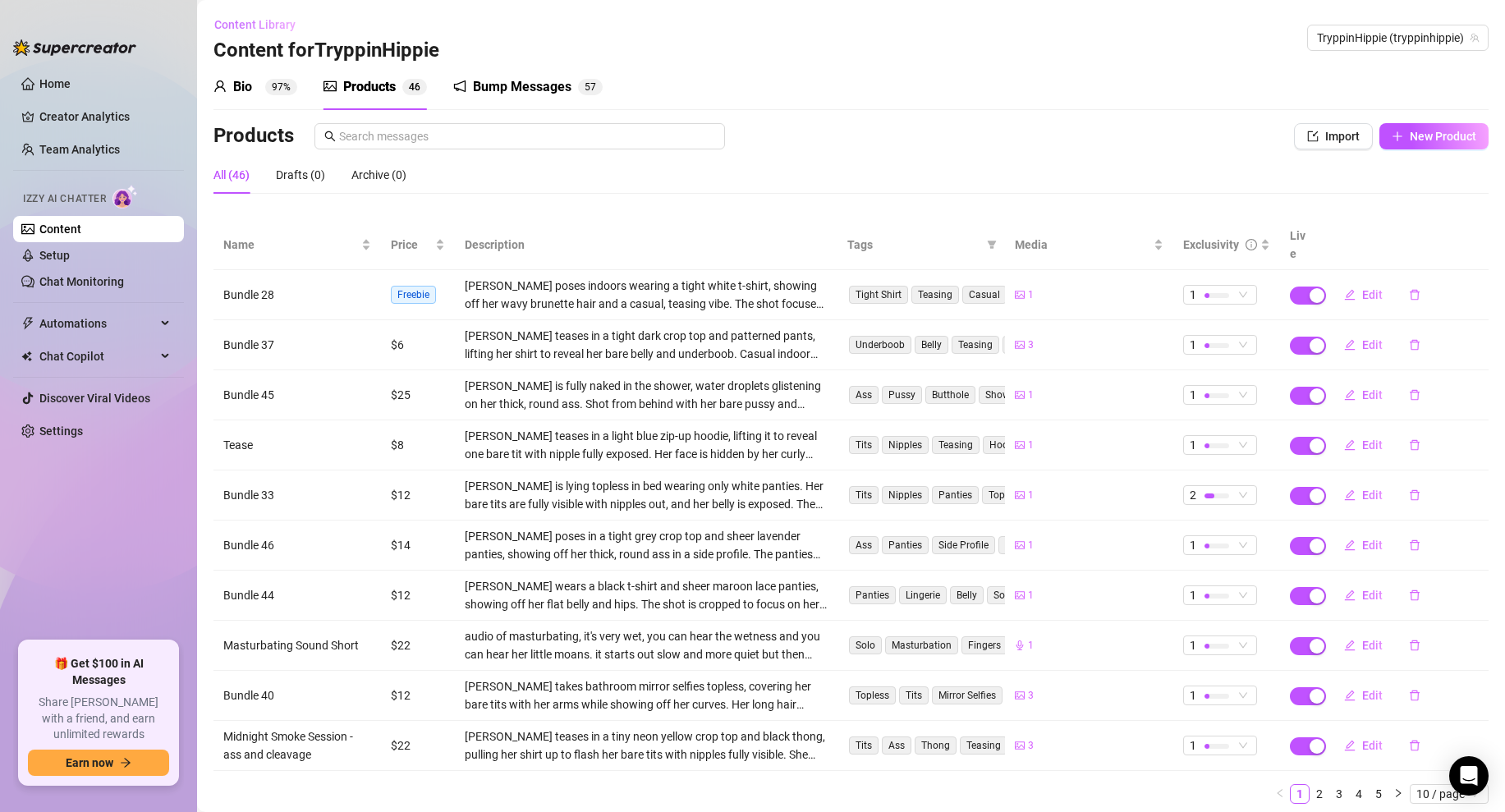
click at [237, 31] on button "Content Library" at bounding box center [261, 25] width 96 height 26
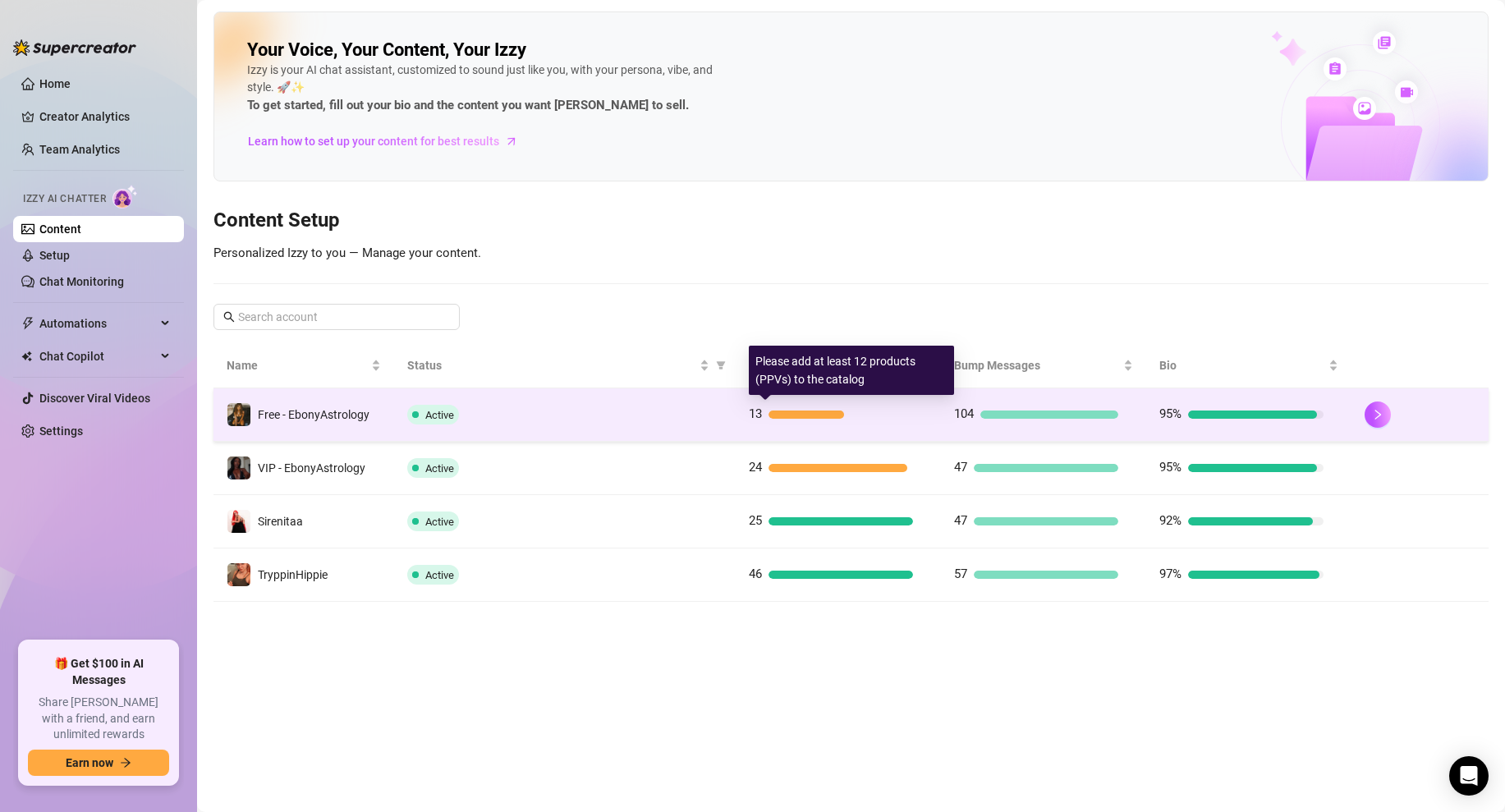
click at [868, 411] on div at bounding box center [841, 414] width 145 height 8
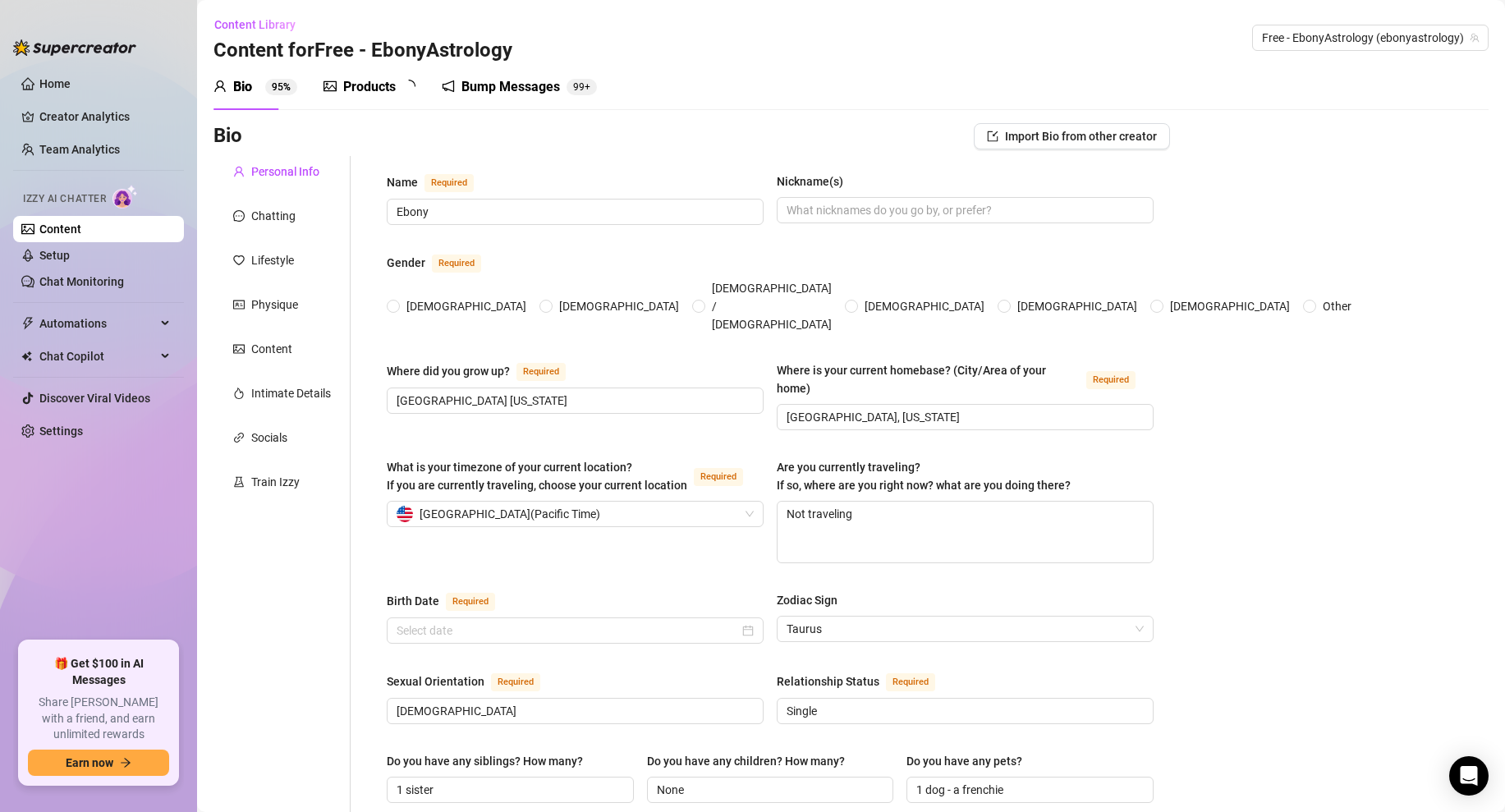
radio input "true"
type input "April 22nd, 1996"
click at [361, 86] on div "Products" at bounding box center [370, 86] width 52 height 19
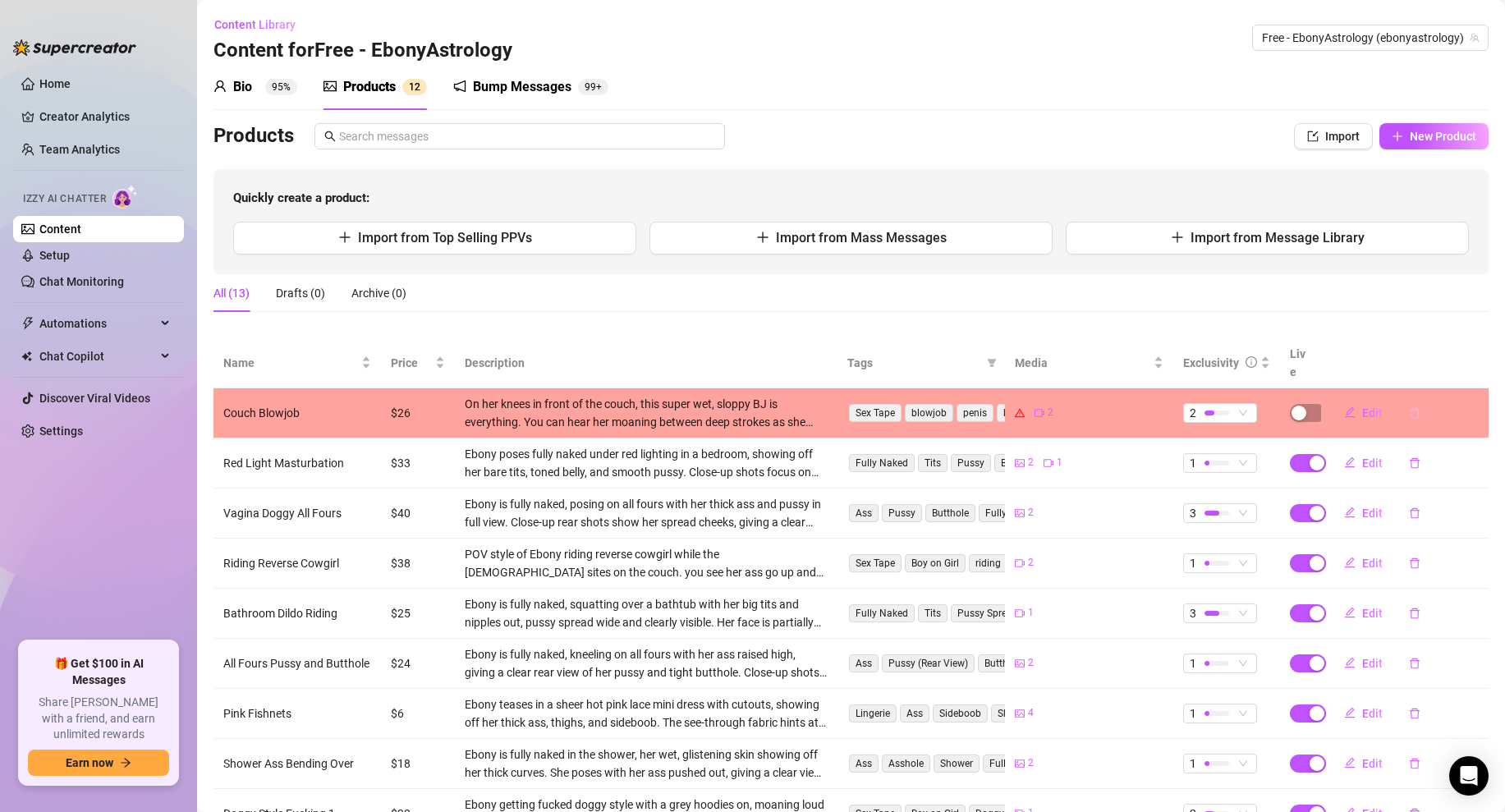
click at [1414, 407] on icon "delete" at bounding box center [1415, 413] width 12 height 12
click at [1446, 354] on span "No" at bounding box center [1442, 353] width 14 height 14
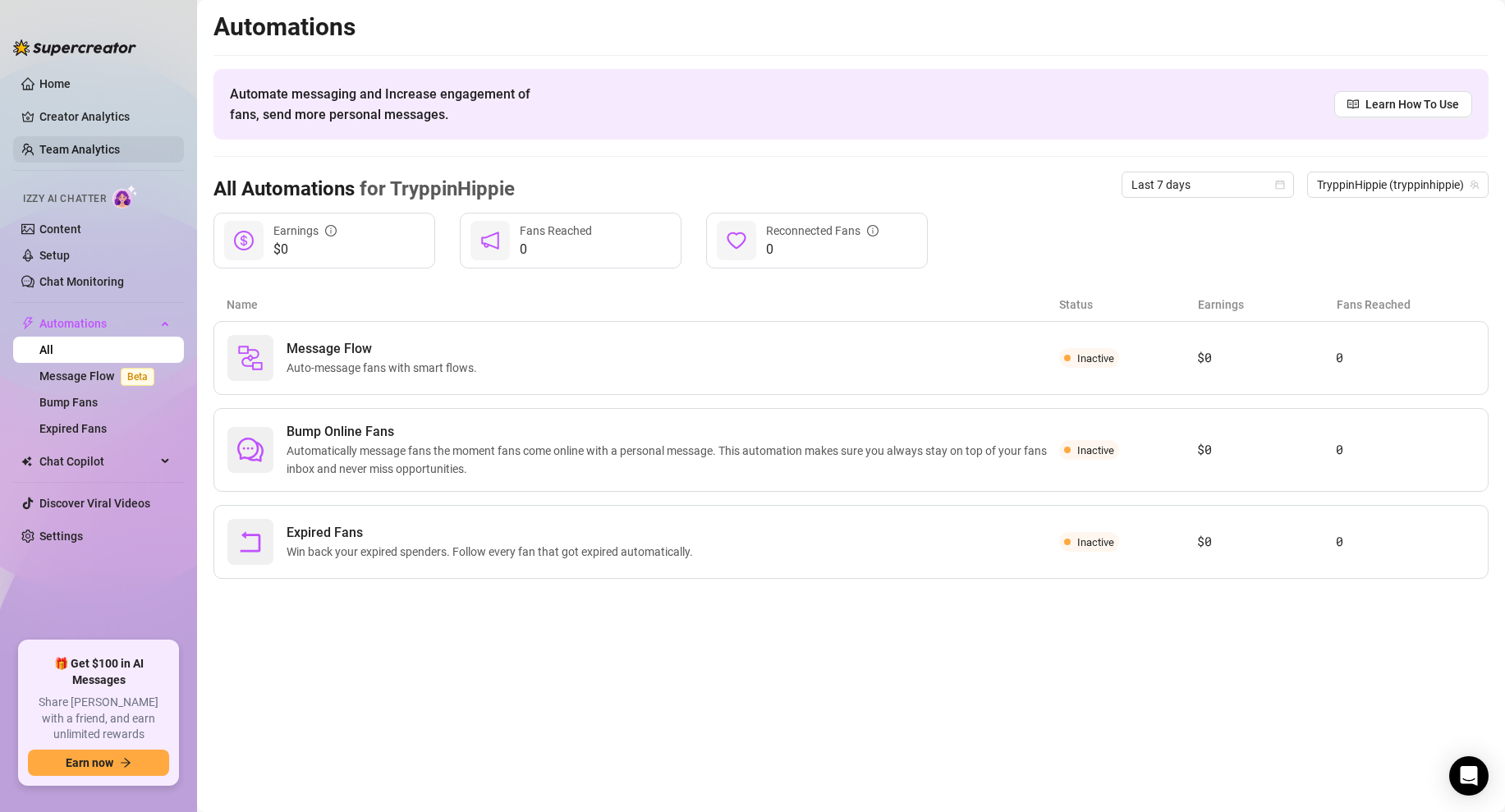
click at [91, 143] on link "Team Analytics" at bounding box center [80, 150] width 80 height 14
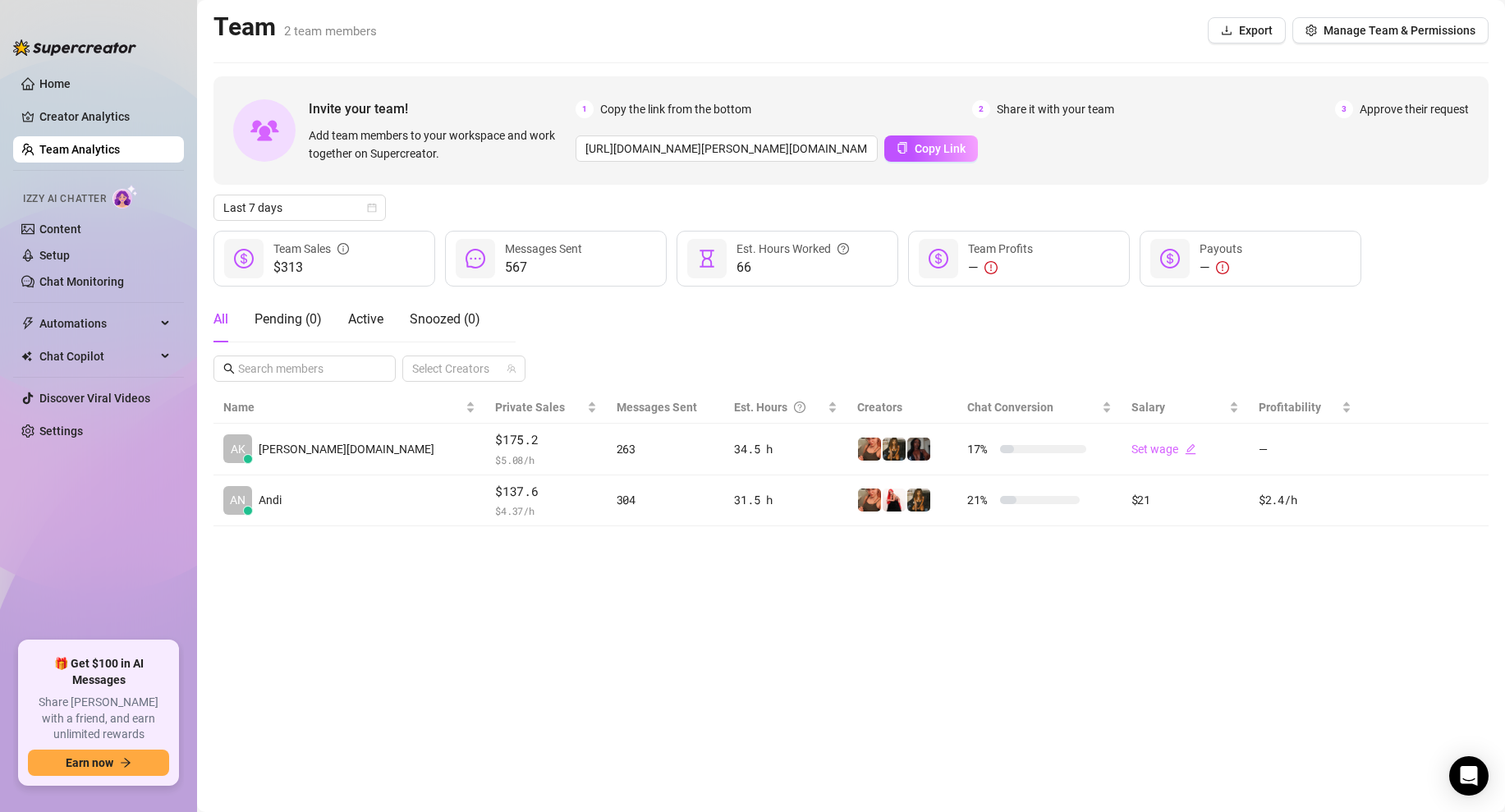
click at [512, 47] on div "Team 2 team members Export Manage Team & Permissions" at bounding box center [851, 30] width 1276 height 38
click at [755, 36] on div "Team 2 team members Export Manage Team & Permissions" at bounding box center [851, 30] width 1276 height 38
click at [376, 203] on icon "calendar" at bounding box center [372, 208] width 10 height 10
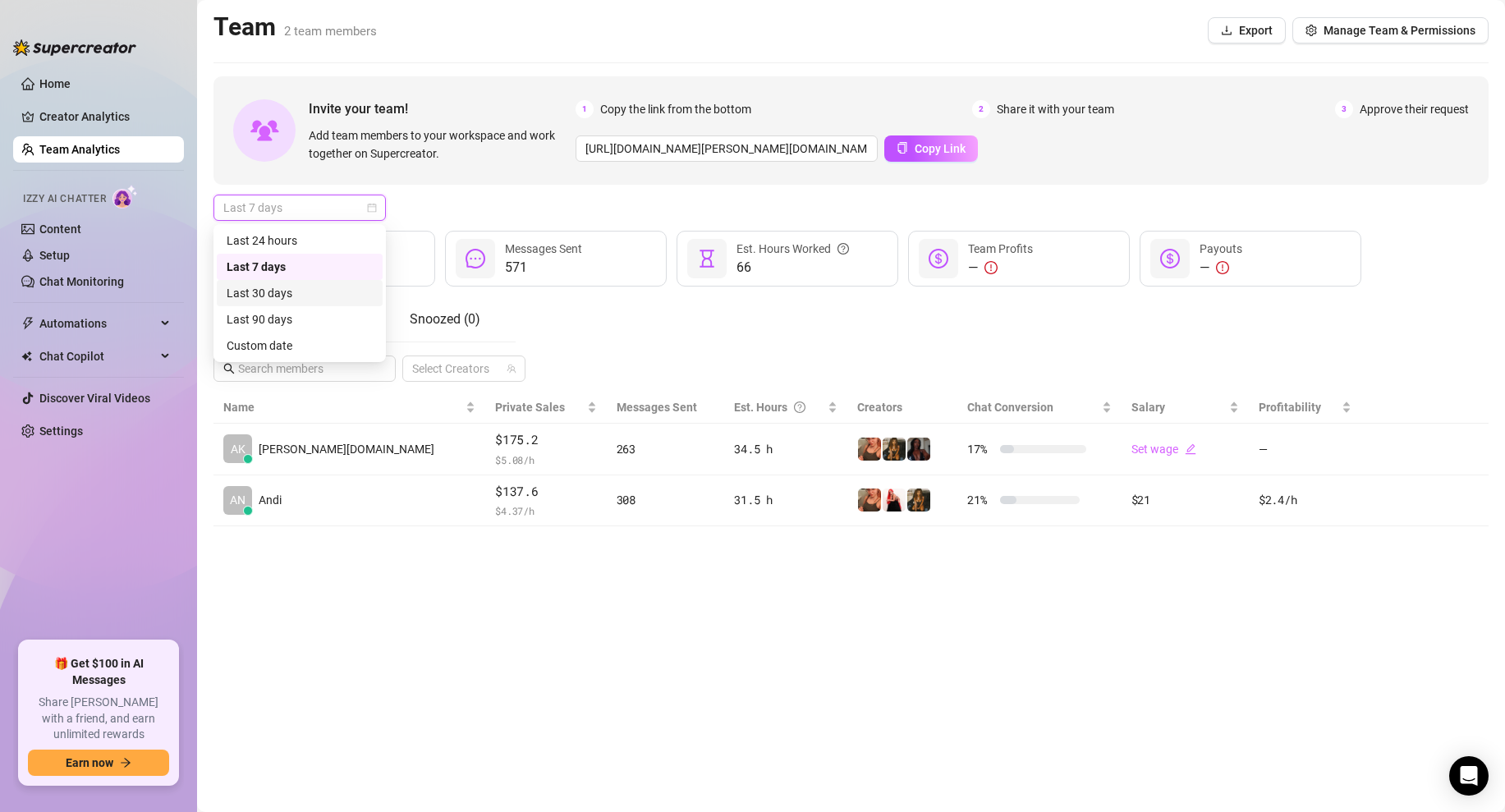
click at [292, 290] on div "Last 30 days" at bounding box center [299, 293] width 146 height 18
